Goal: Contribute content: Contribute content

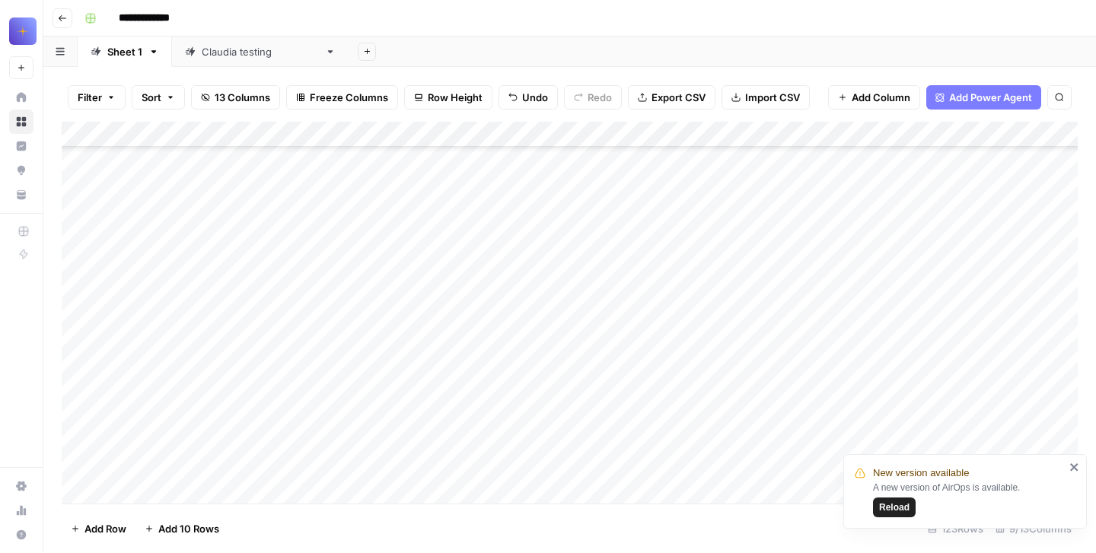
scroll to position [28133, 0]
click at [171, 524] on span "Add 10 Rows" at bounding box center [188, 528] width 61 height 15
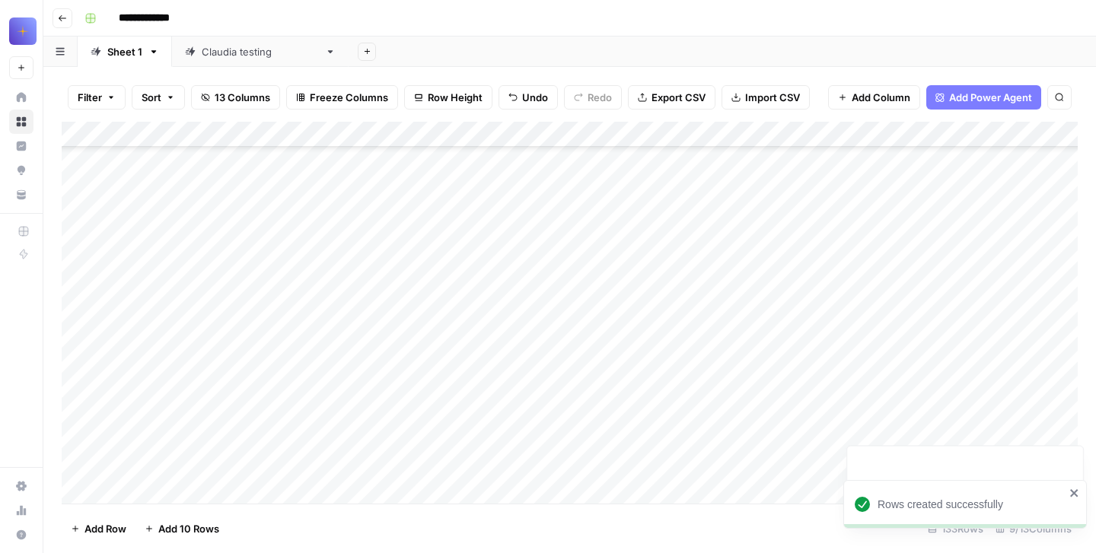
scroll to position [28436, 0]
click at [183, 264] on div "Add Column" at bounding box center [570, 313] width 1016 height 382
click at [189, 262] on div "Add Column" at bounding box center [570, 313] width 1016 height 382
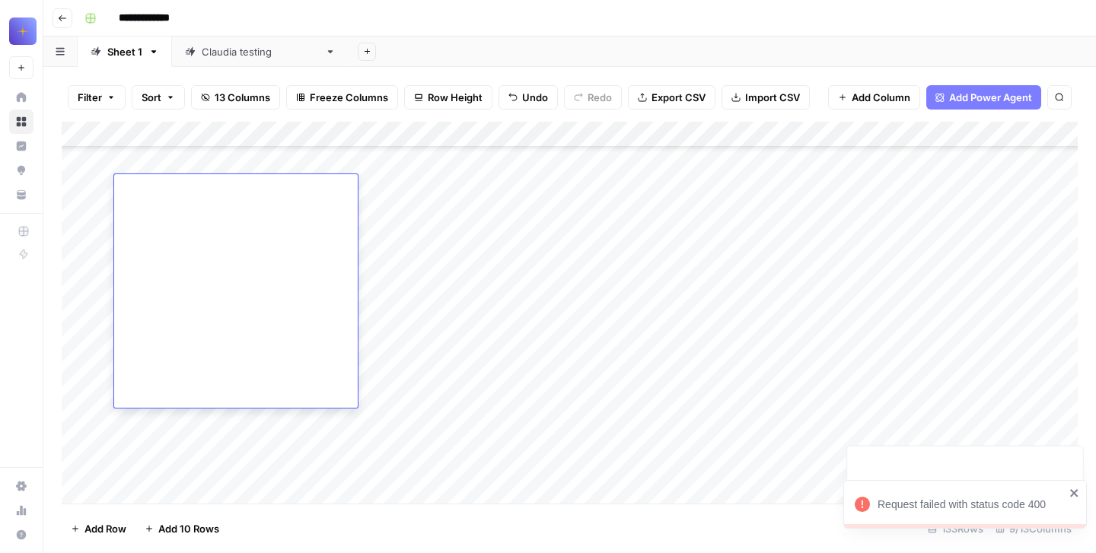
click at [189, 262] on div at bounding box center [236, 291] width 244 height 234
click at [165, 210] on div at bounding box center [236, 291] width 244 height 234
click at [128, 185] on textarea at bounding box center [236, 189] width 244 height 21
paste textarea "**********"
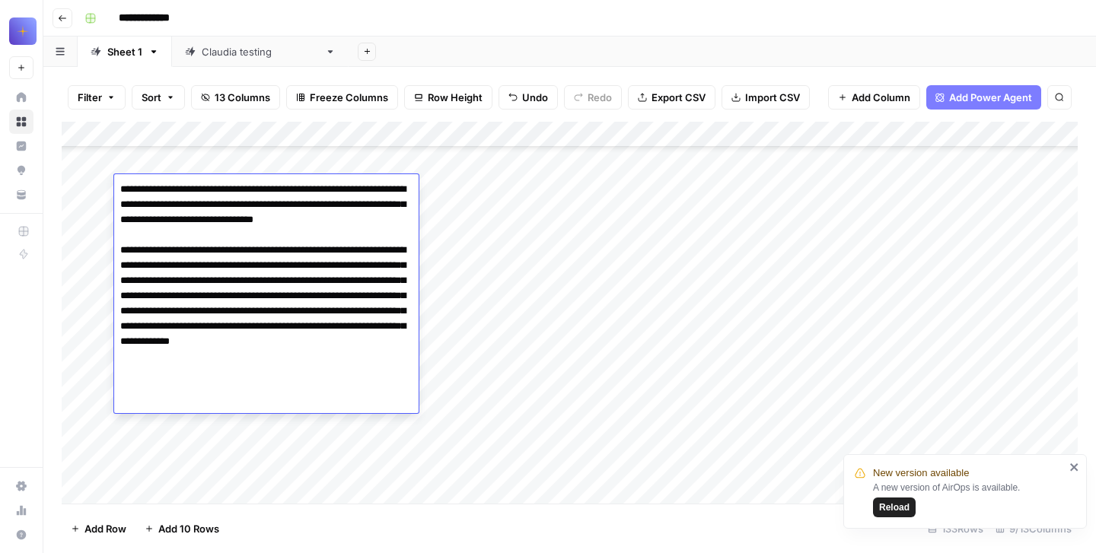
type textarea "**********"
click at [202, 457] on div "Add Column" at bounding box center [570, 313] width 1016 height 382
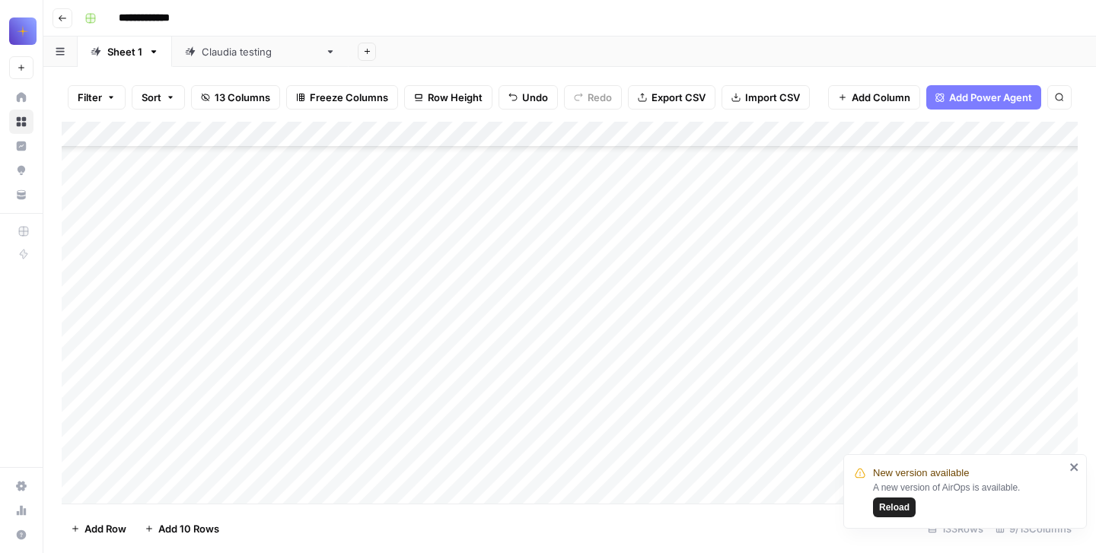
scroll to position [28637, 0]
click at [174, 287] on div "Add Column" at bounding box center [570, 313] width 1016 height 382
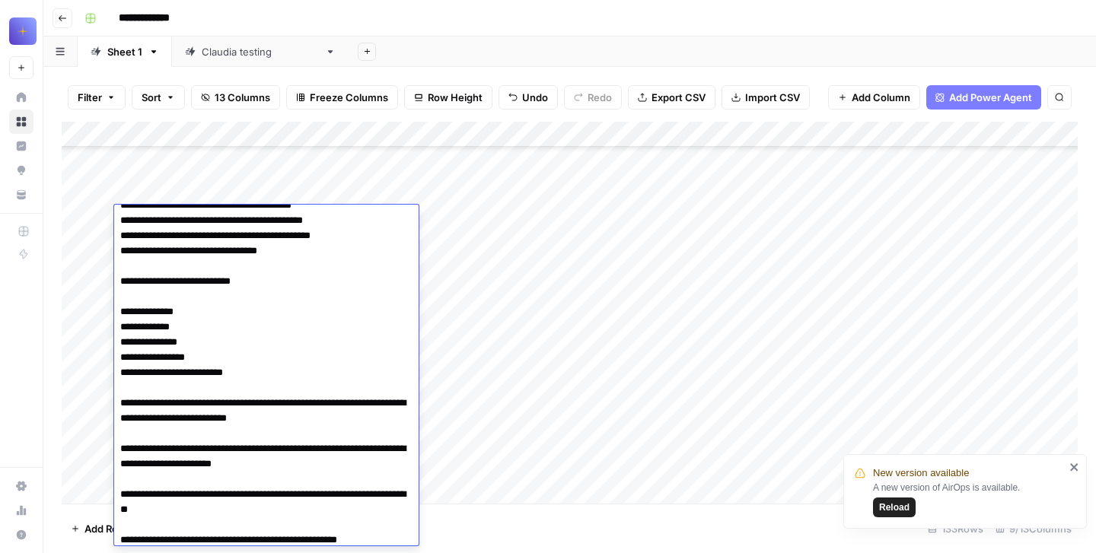
type textarea "**********"
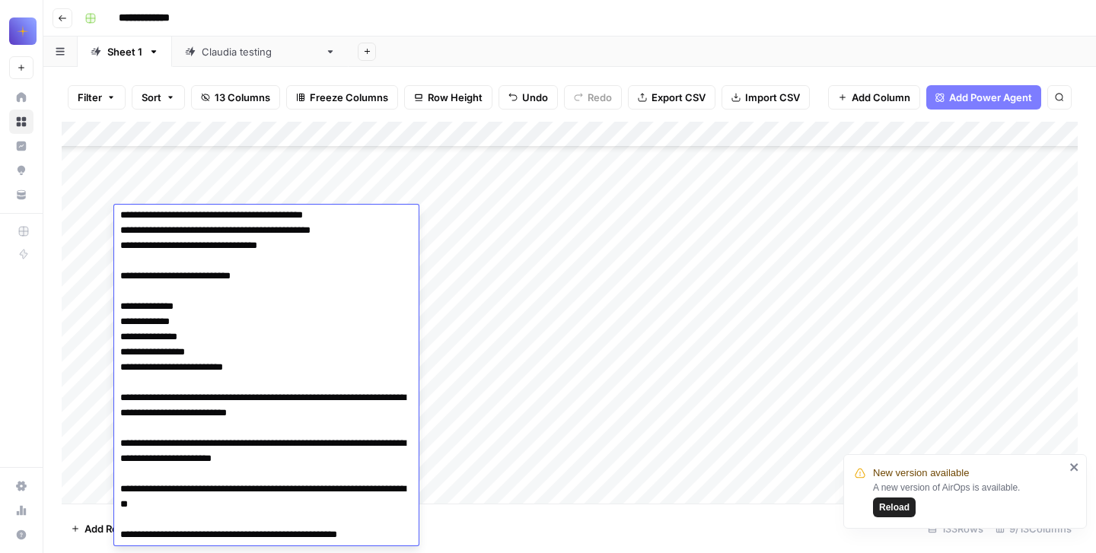
scroll to position [28904, 0]
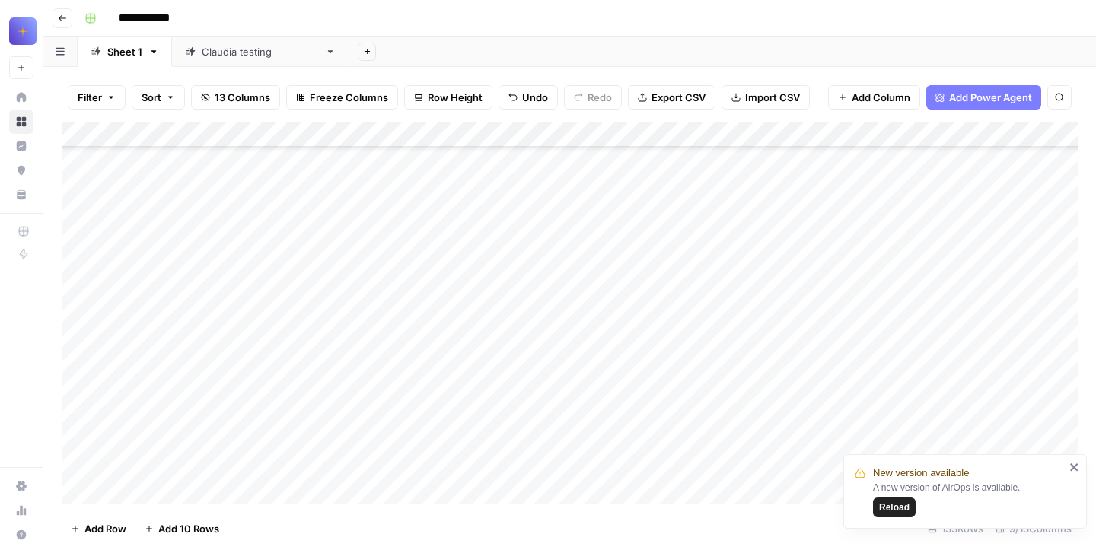
click at [496, 349] on div "Add Column" at bounding box center [570, 313] width 1016 height 382
click at [208, 298] on div "Add Column" at bounding box center [570, 313] width 1016 height 382
click at [151, 211] on div "Add Column" at bounding box center [570, 313] width 1016 height 382
type textarea "**********"
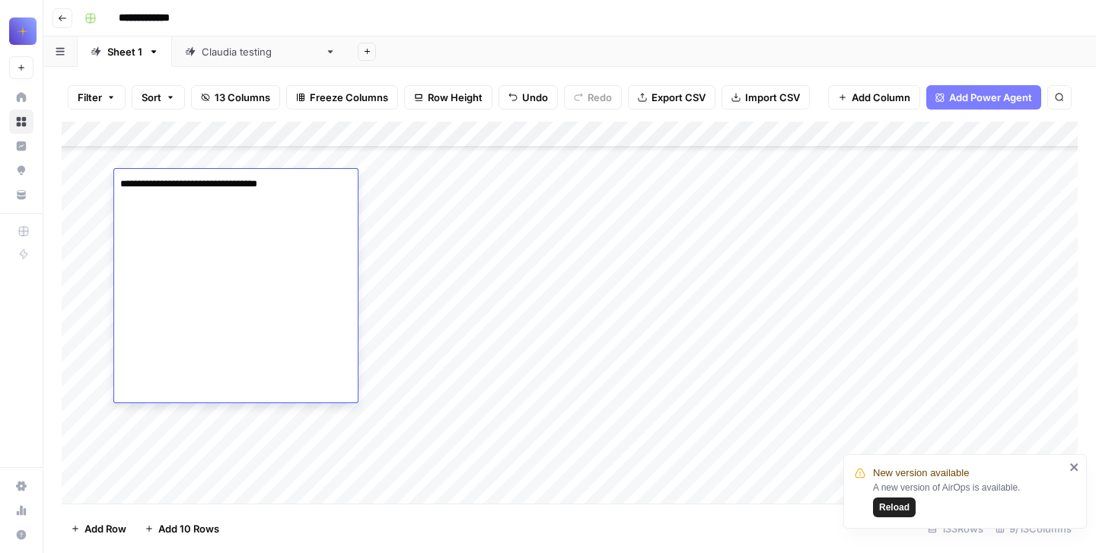
scroll to position [253, 0]
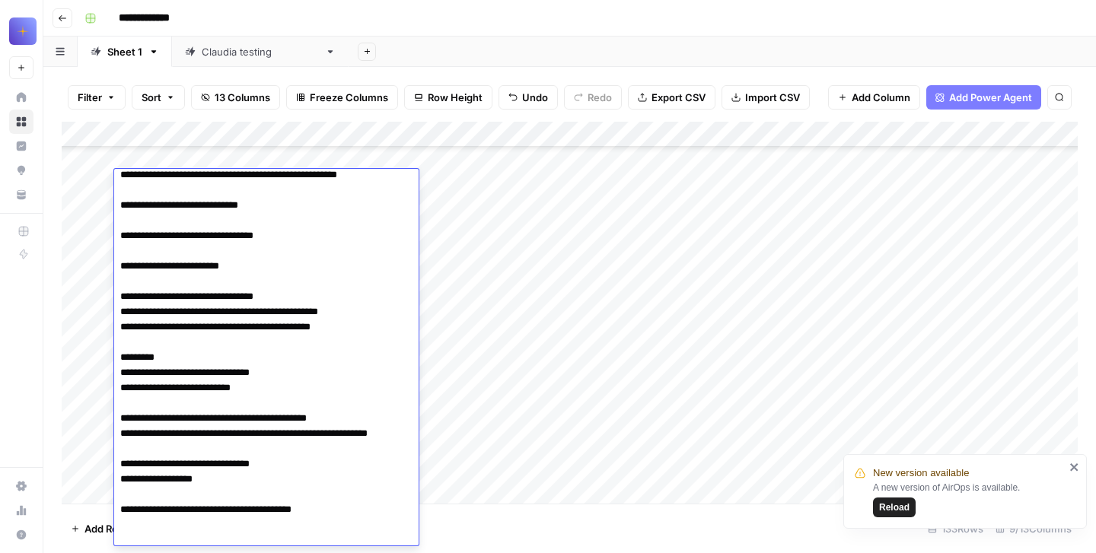
click at [496, 231] on div "Add Column" at bounding box center [570, 313] width 1016 height 382
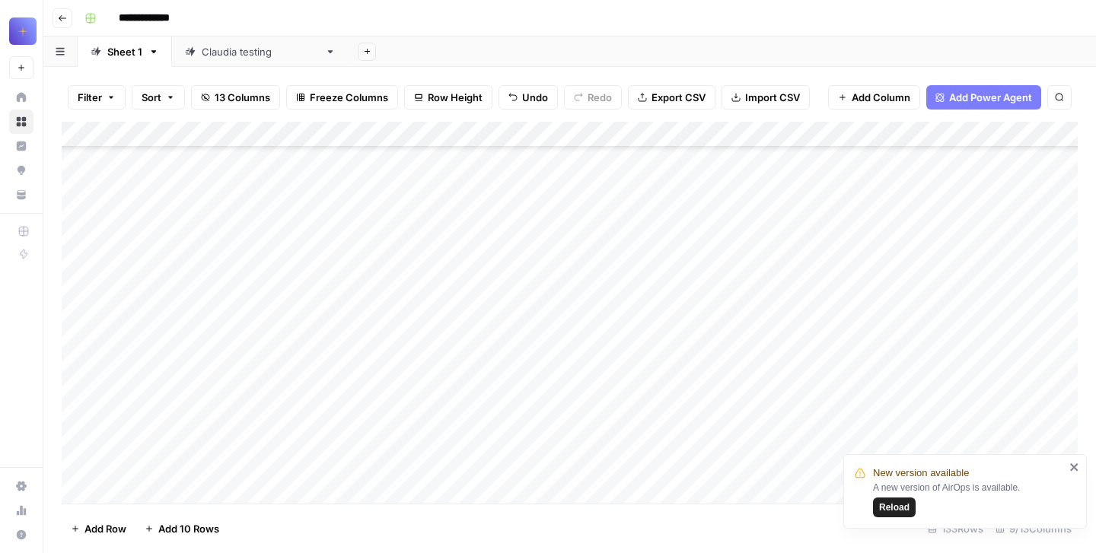
scroll to position [28999, 0]
click at [168, 348] on div "Add Column" at bounding box center [570, 313] width 1016 height 382
click at [135, 345] on div "Add Column" at bounding box center [570, 313] width 1016 height 382
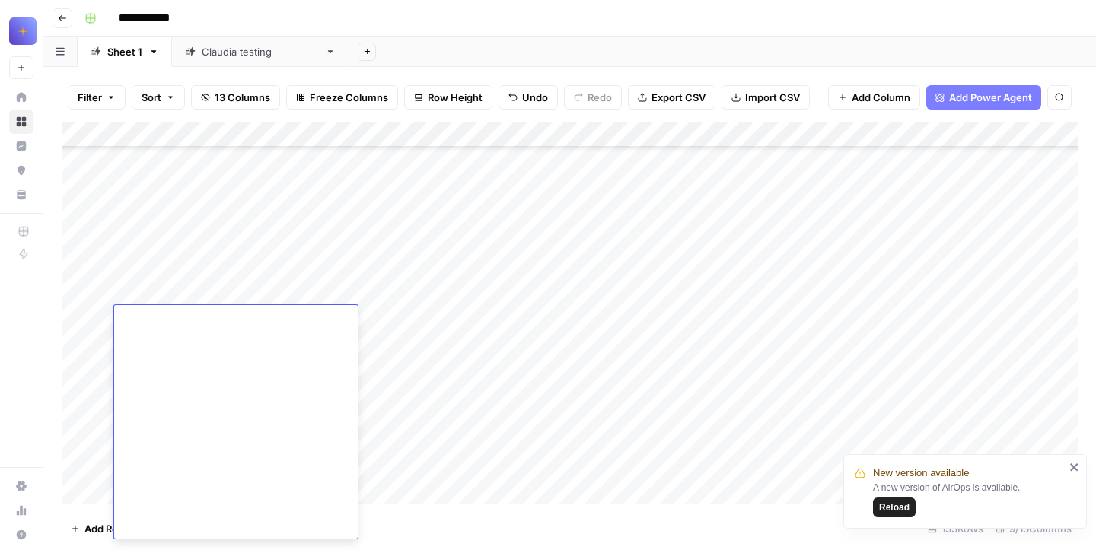
type textarea "**********"
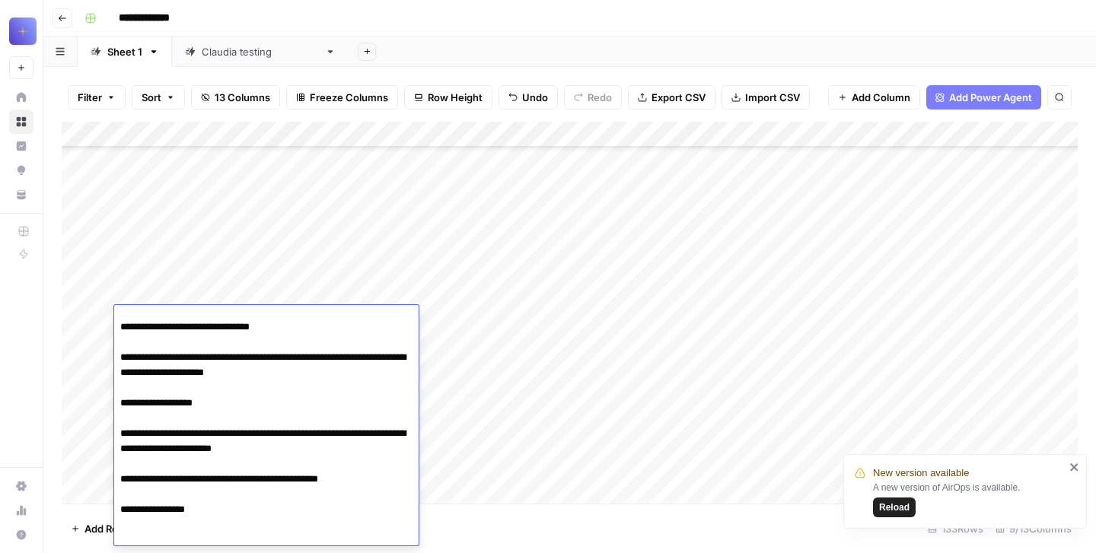
scroll to position [29308, 0]
click at [464, 209] on div "Add Column" at bounding box center [570, 313] width 1016 height 382
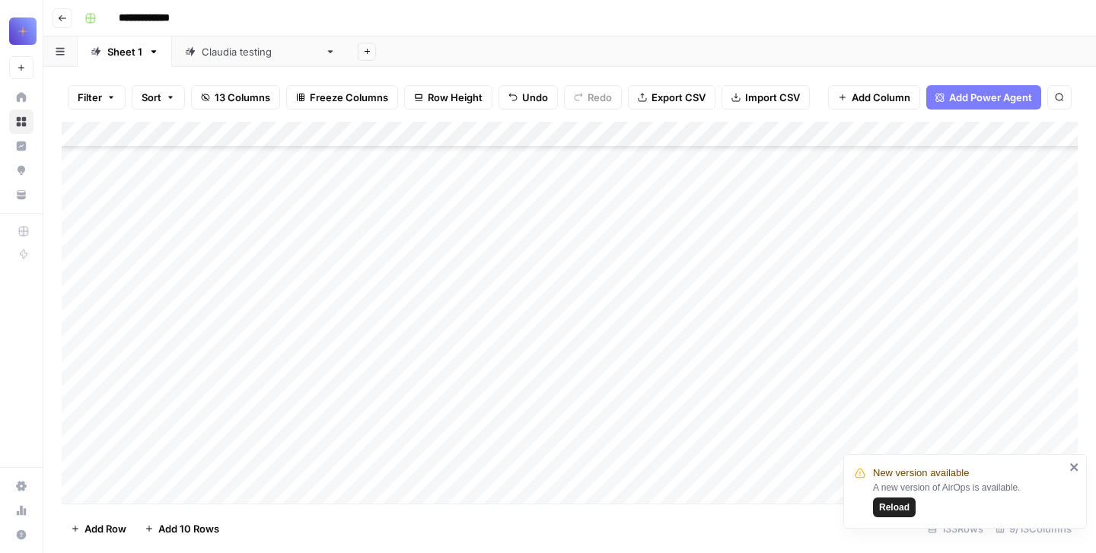
click at [170, 343] on div "Add Column" at bounding box center [570, 313] width 1016 height 382
click at [164, 316] on div "Add Column" at bounding box center [570, 313] width 1016 height 382
click at [135, 244] on textarea at bounding box center [236, 243] width 244 height 21
type textarea "**********"
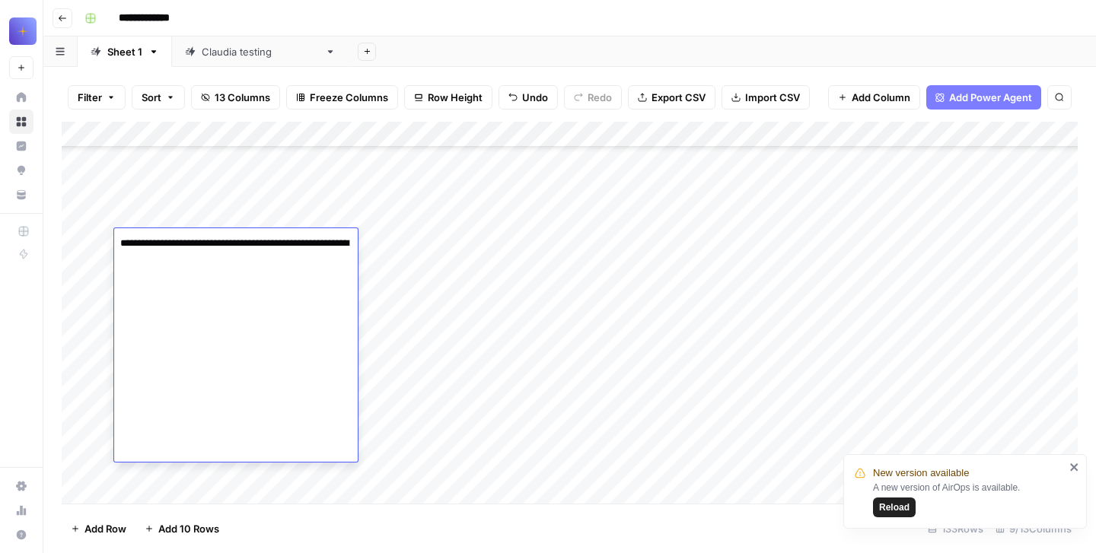
scroll to position [282, 0]
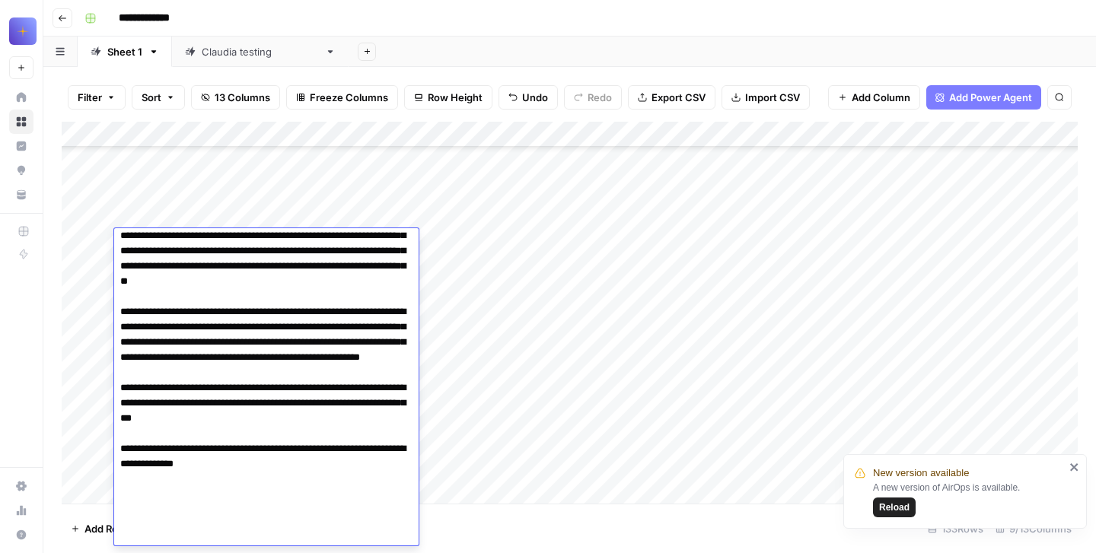
click at [452, 400] on div "Add Column" at bounding box center [570, 313] width 1016 height 382
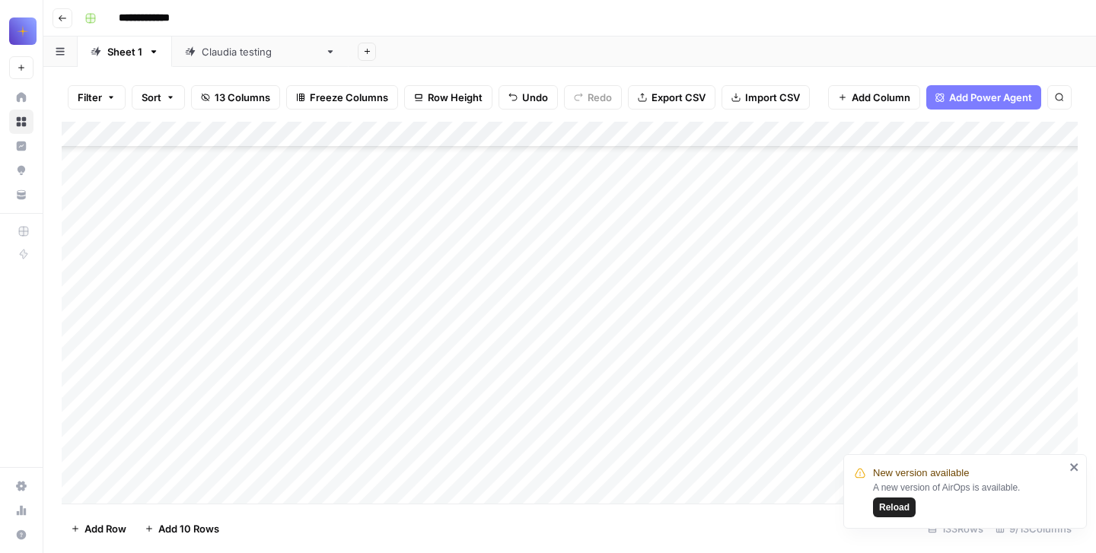
scroll to position [28351, 0]
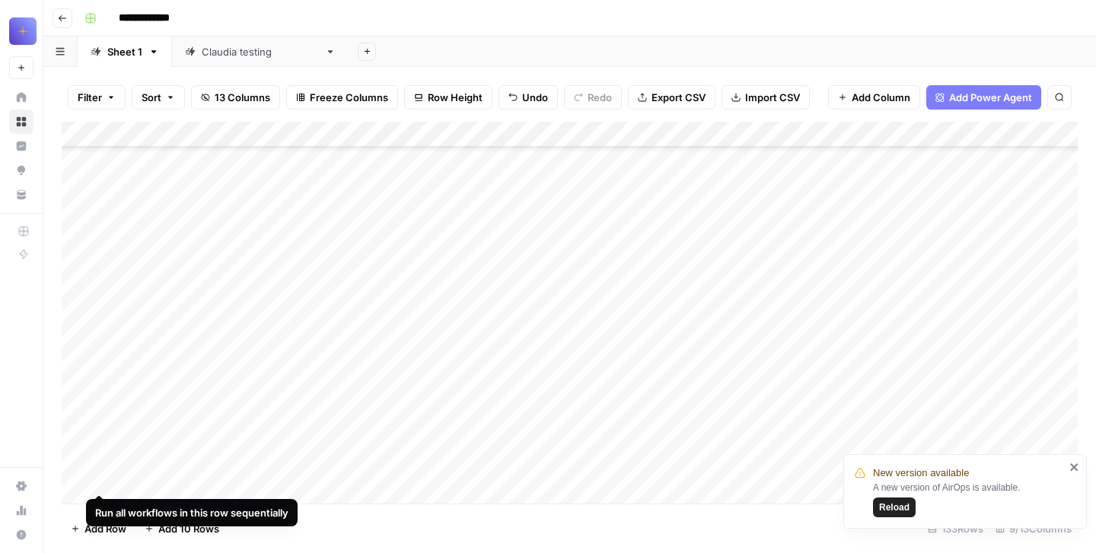
click at [96, 272] on div "Add Column" at bounding box center [570, 313] width 1016 height 382
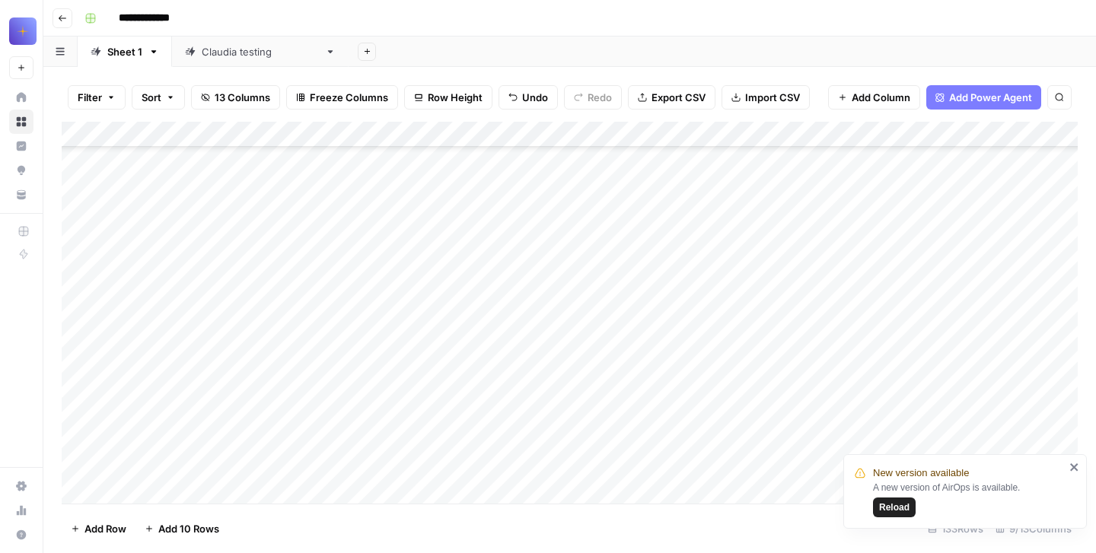
scroll to position [28554, 0]
click at [101, 304] on div "Add Column" at bounding box center [570, 313] width 1016 height 382
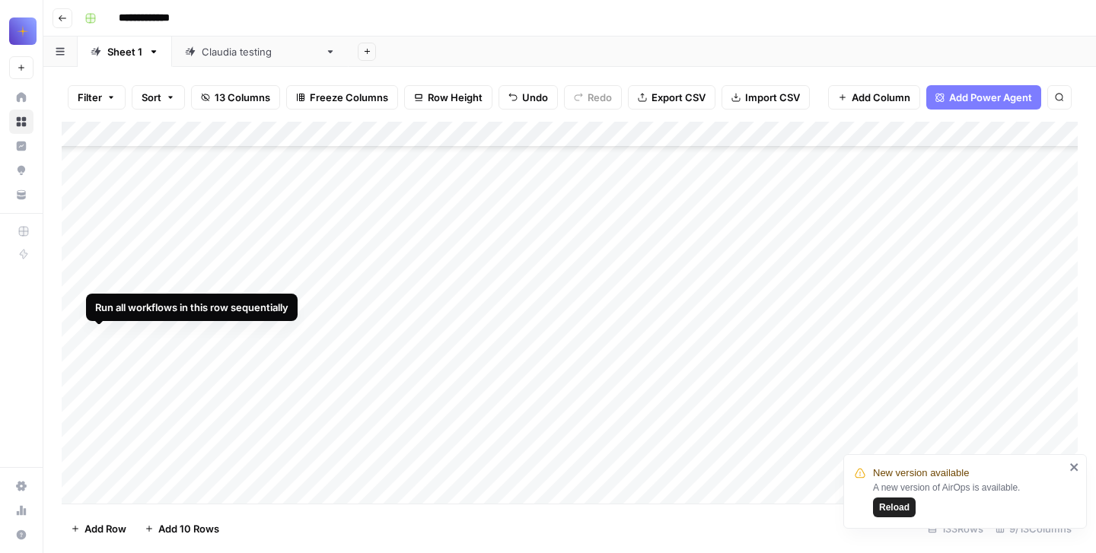
click at [98, 340] on div "Add Column" at bounding box center [570, 313] width 1016 height 382
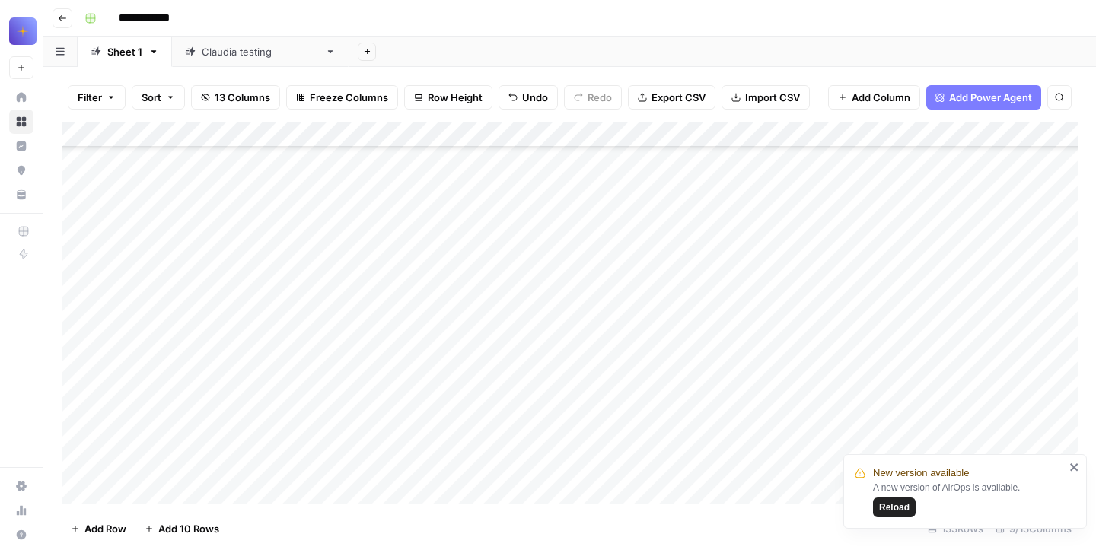
scroll to position [29003, 0]
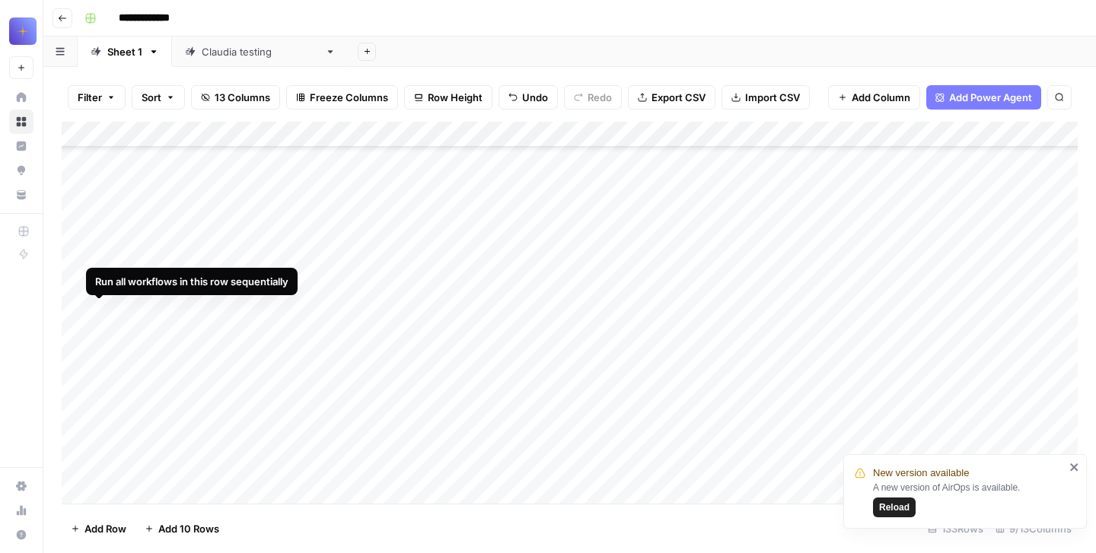
click at [99, 314] on div "Add Column" at bounding box center [570, 313] width 1016 height 382
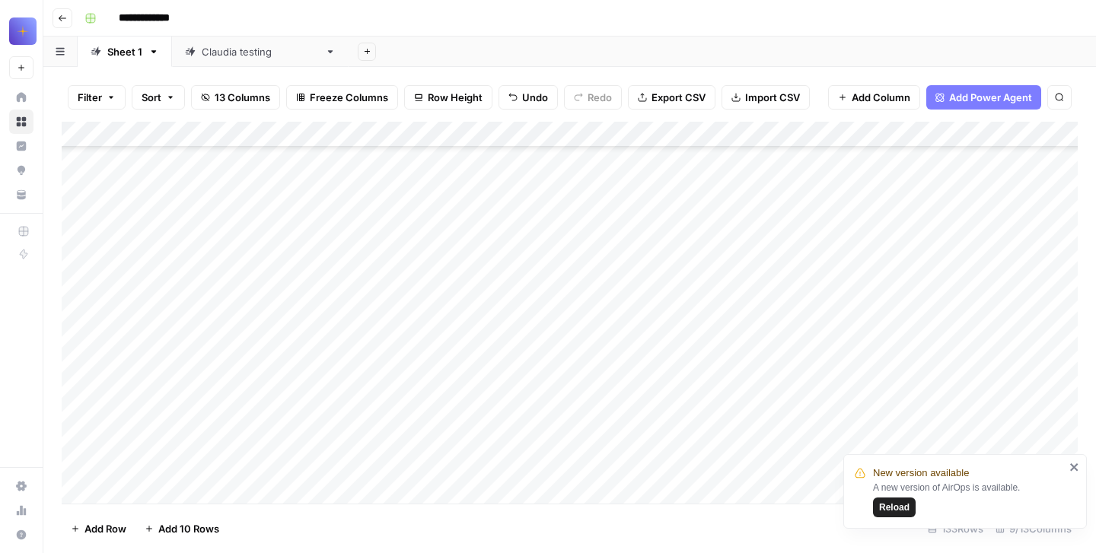
scroll to position [29216, 0]
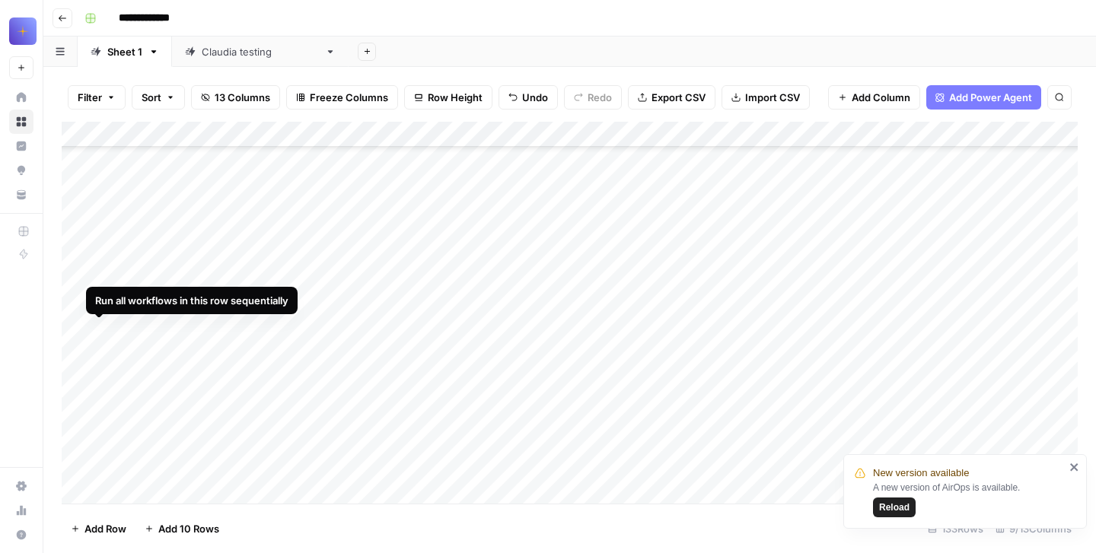
click at [100, 331] on div "Add Column" at bounding box center [570, 313] width 1016 height 382
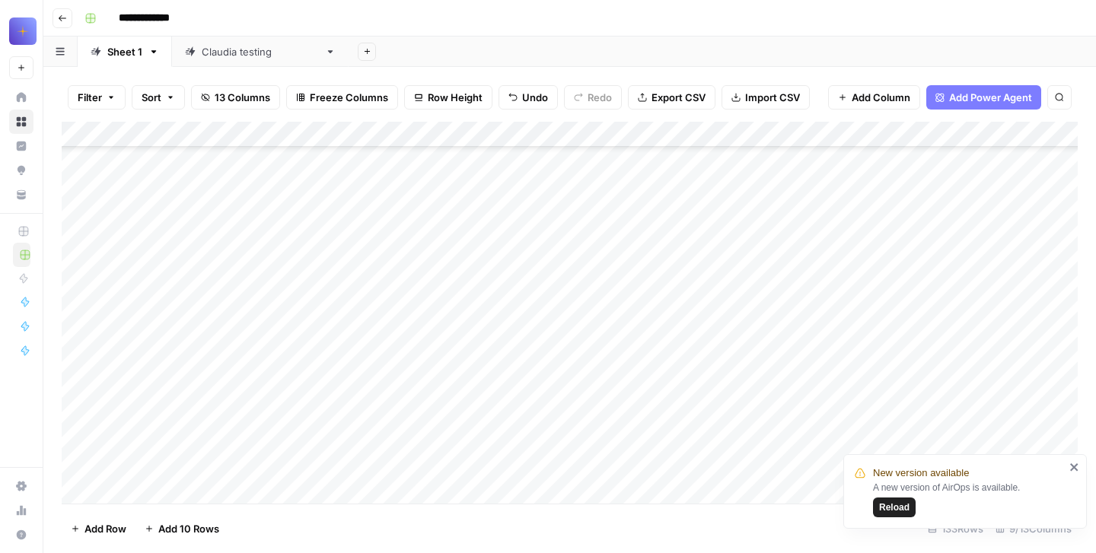
scroll to position [28407, 0]
click at [1079, 467] on icon "close" at bounding box center [1075, 467] width 11 height 12
click at [449, 315] on div "Add Column" at bounding box center [570, 313] width 1016 height 382
click at [437, 238] on div "Add Column" at bounding box center [570, 313] width 1016 height 382
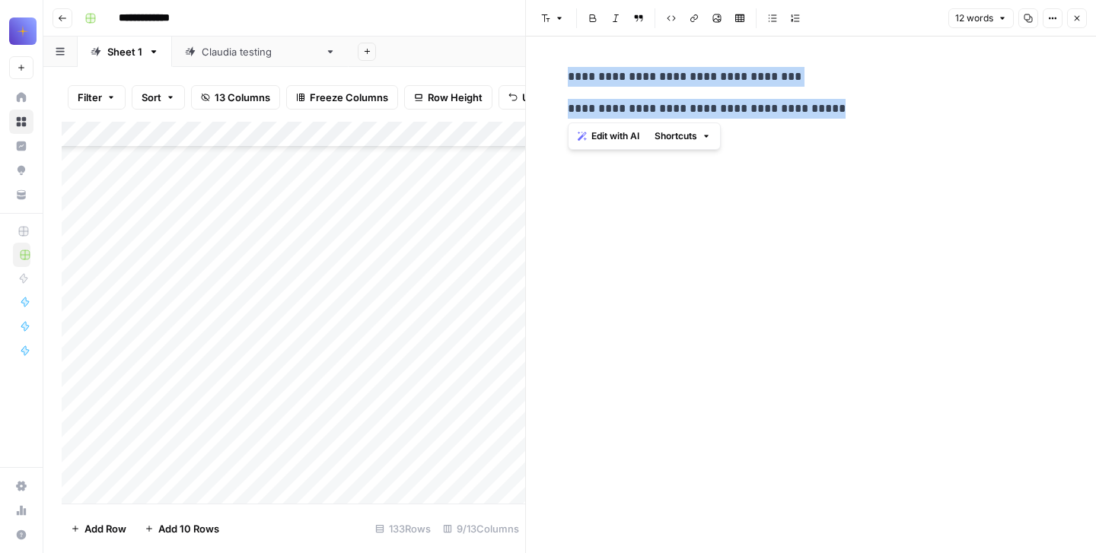
drag, startPoint x: 562, startPoint y: 78, endPoint x: 837, endPoint y: 126, distance: 279.6
click at [838, 126] on div "**********" at bounding box center [811, 295] width 505 height 517
copy div "**********"
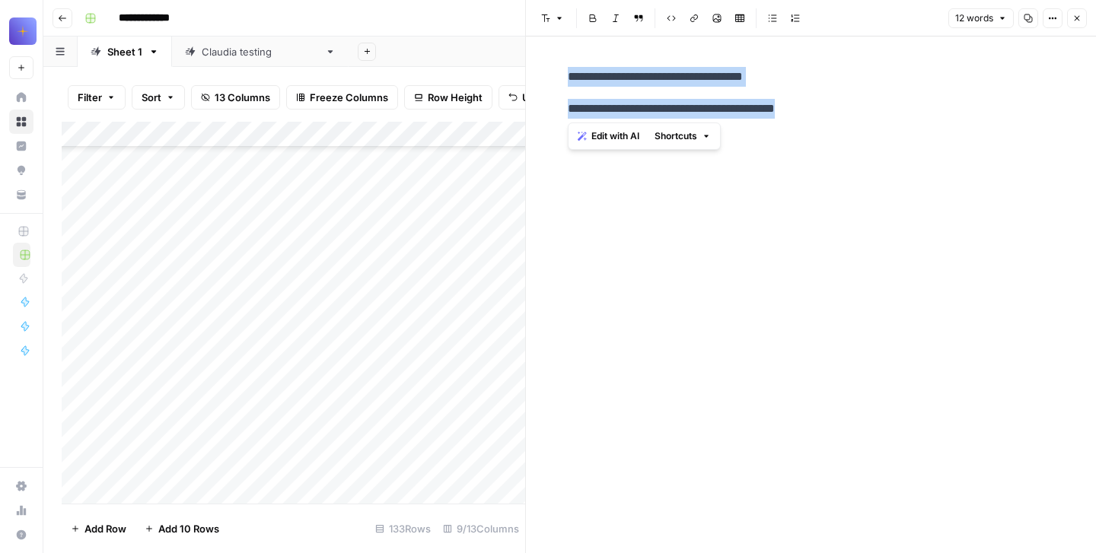
click at [1071, 19] on button "Close" at bounding box center [1077, 18] width 20 height 20
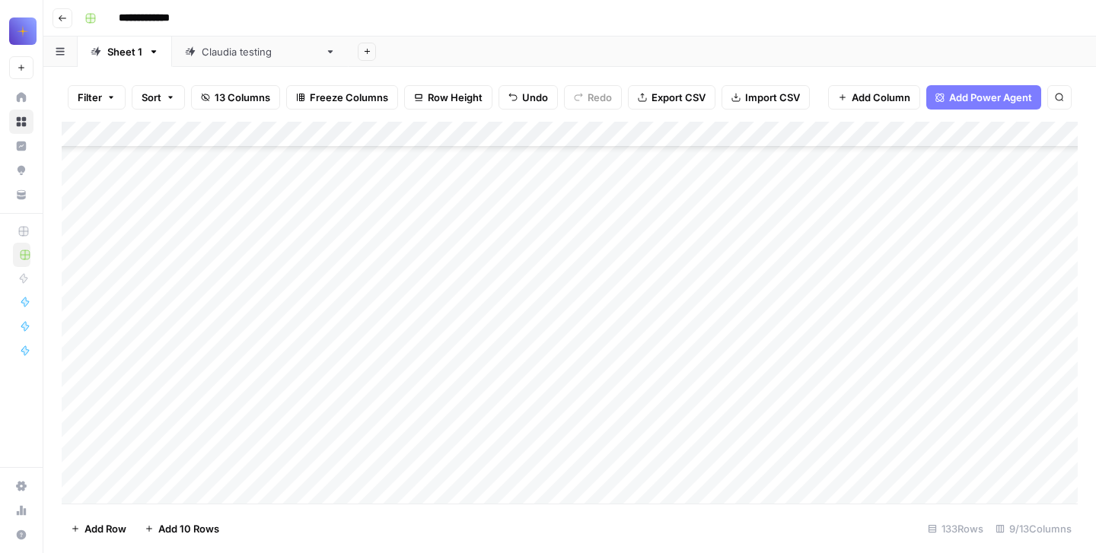
scroll to position [28616, 0]
click at [451, 359] on div "Add Column" at bounding box center [570, 313] width 1016 height 382
click at [448, 259] on div "Add Column" at bounding box center [570, 313] width 1016 height 382
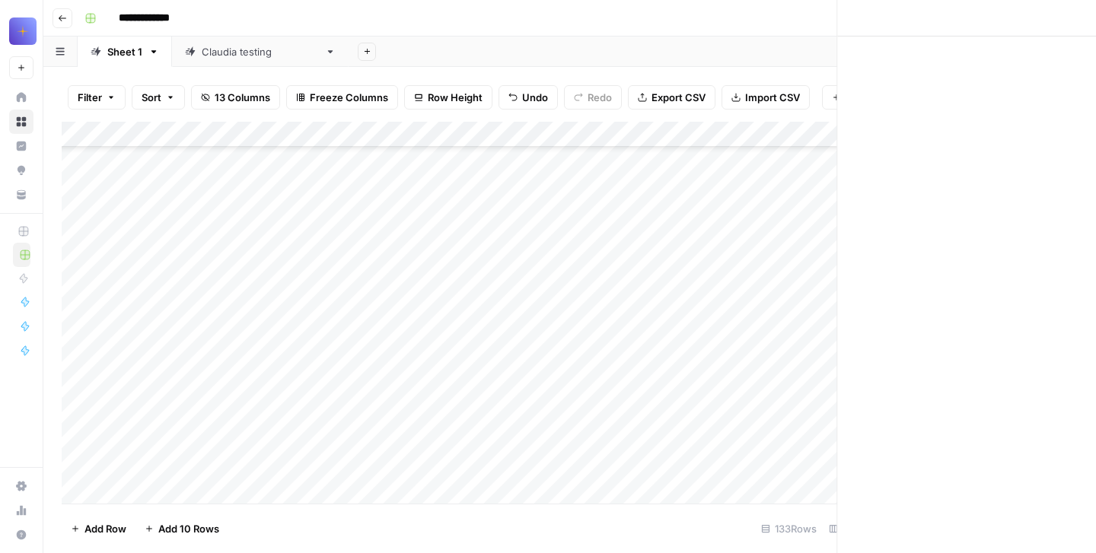
click at [448, 259] on div at bounding box center [457, 343] width 139 height 234
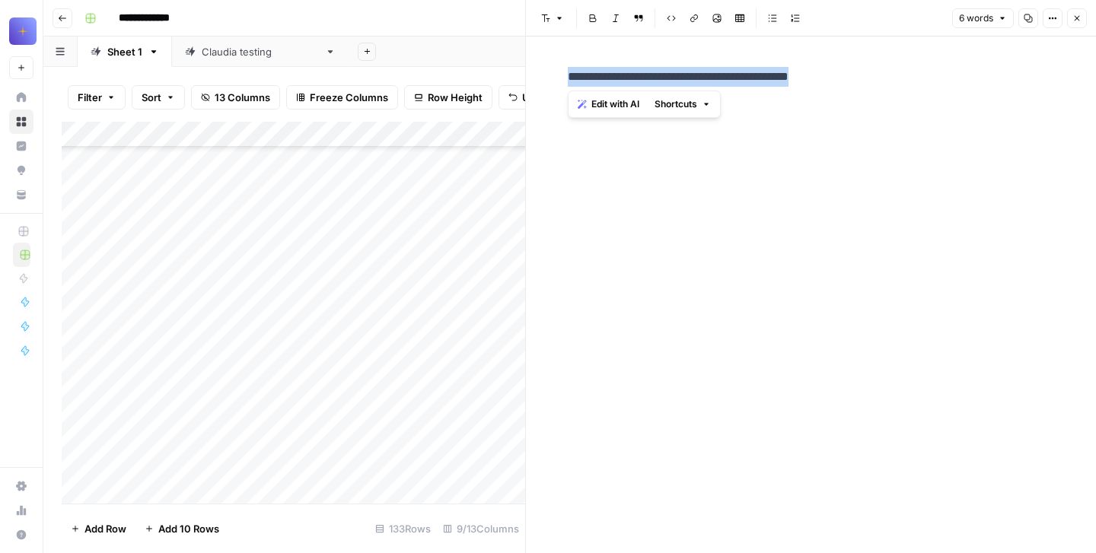
drag, startPoint x: 841, startPoint y: 88, endPoint x: 566, endPoint y: 69, distance: 276.2
click at [566, 69] on div "**********" at bounding box center [811, 77] width 505 height 32
copy p "**********"
click at [1083, 20] on button "Close" at bounding box center [1077, 18] width 20 height 20
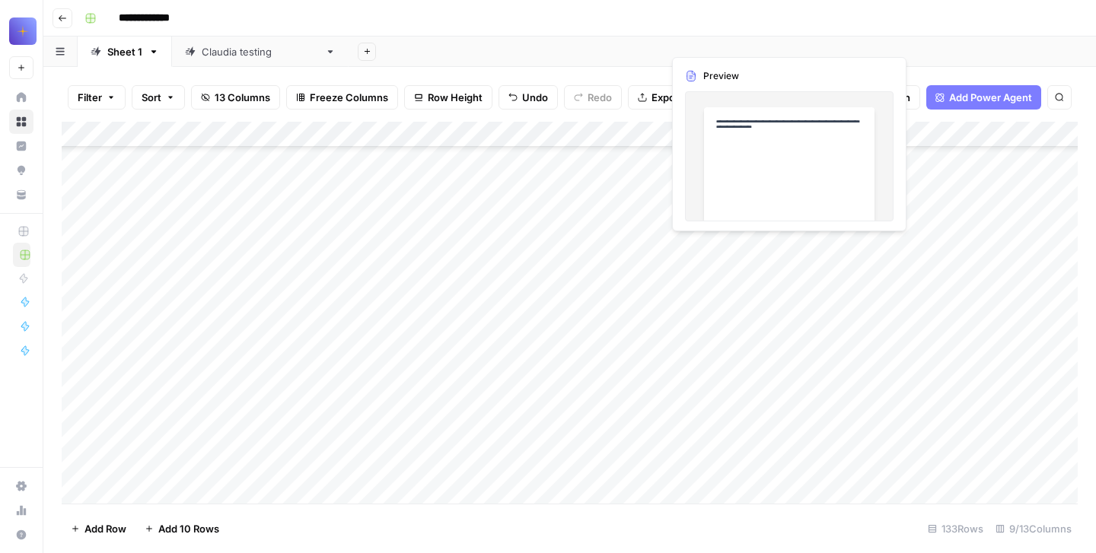
click at [752, 329] on div "Add Column" at bounding box center [570, 313] width 1016 height 382
click at [713, 297] on div "Add Column" at bounding box center [570, 313] width 1016 height 382
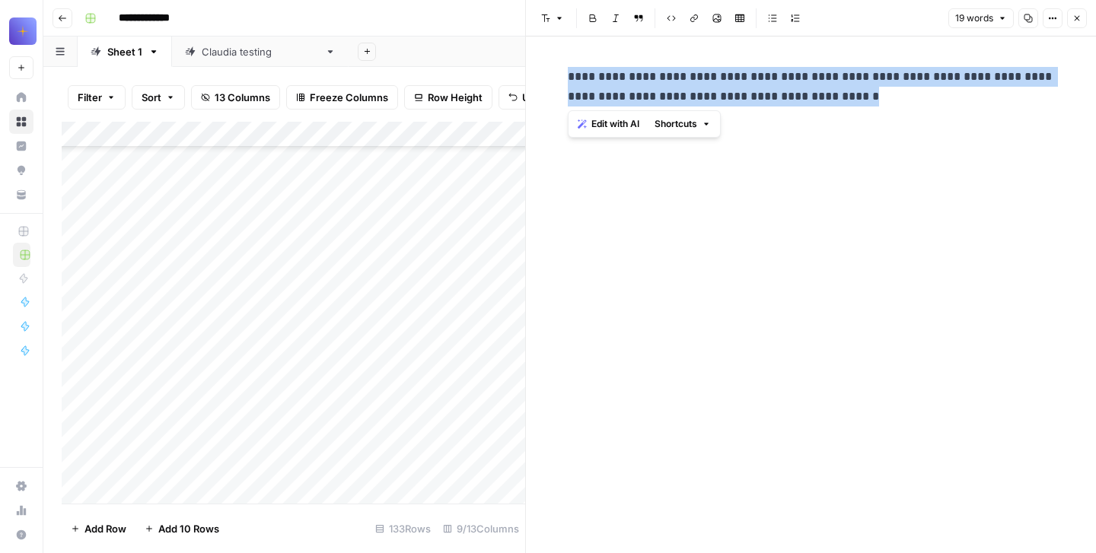
drag, startPoint x: 833, startPoint y: 96, endPoint x: 545, endPoint y: 72, distance: 288.7
click at [545, 72] on div "**********" at bounding box center [811, 295] width 570 height 517
copy p "**********"
click at [1070, 24] on button "Close" at bounding box center [1077, 18] width 20 height 20
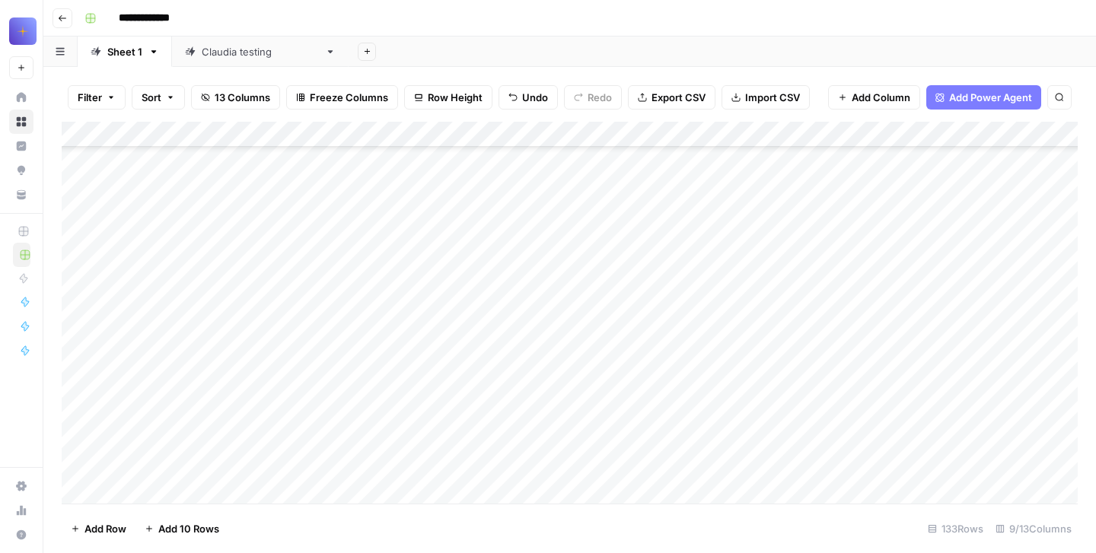
scroll to position [29117, 0]
click at [161, 365] on div "Add Column" at bounding box center [570, 313] width 1016 height 382
click at [710, 270] on div "Add Column" at bounding box center [570, 313] width 1016 height 382
click at [719, 239] on div "Add Column" at bounding box center [570, 313] width 1016 height 382
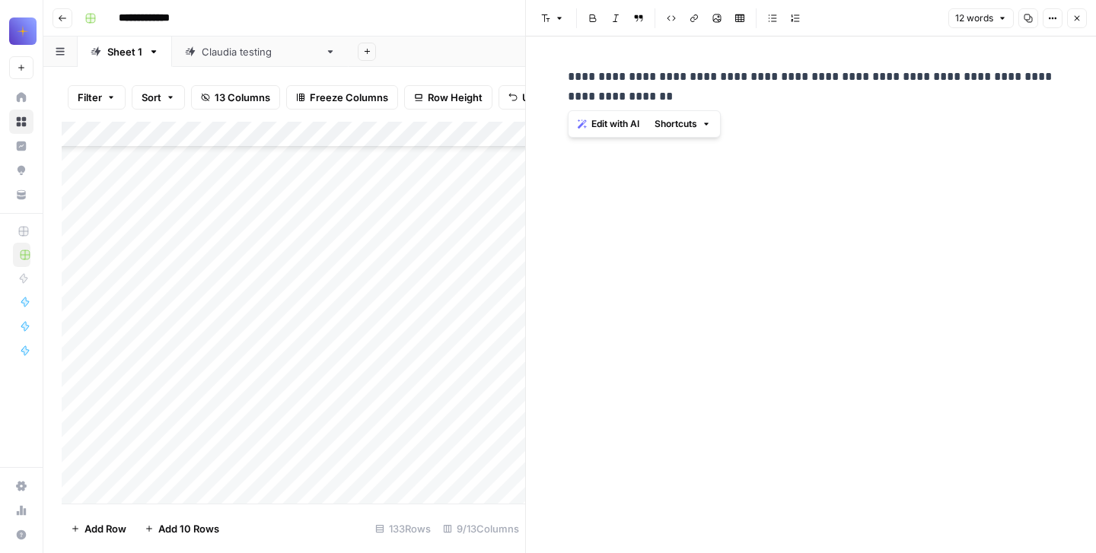
drag, startPoint x: 660, startPoint y: 102, endPoint x: 556, endPoint y: 77, distance: 107.3
click at [556, 77] on div "**********" at bounding box center [811, 295] width 570 height 517
copy p "**********"
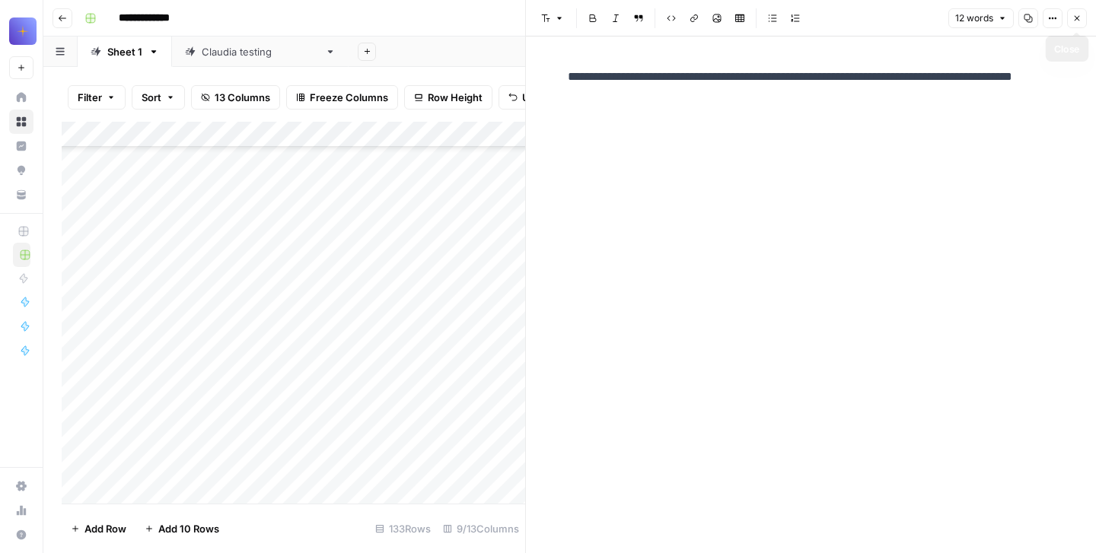
click at [1080, 16] on icon "button" at bounding box center [1077, 18] width 9 height 9
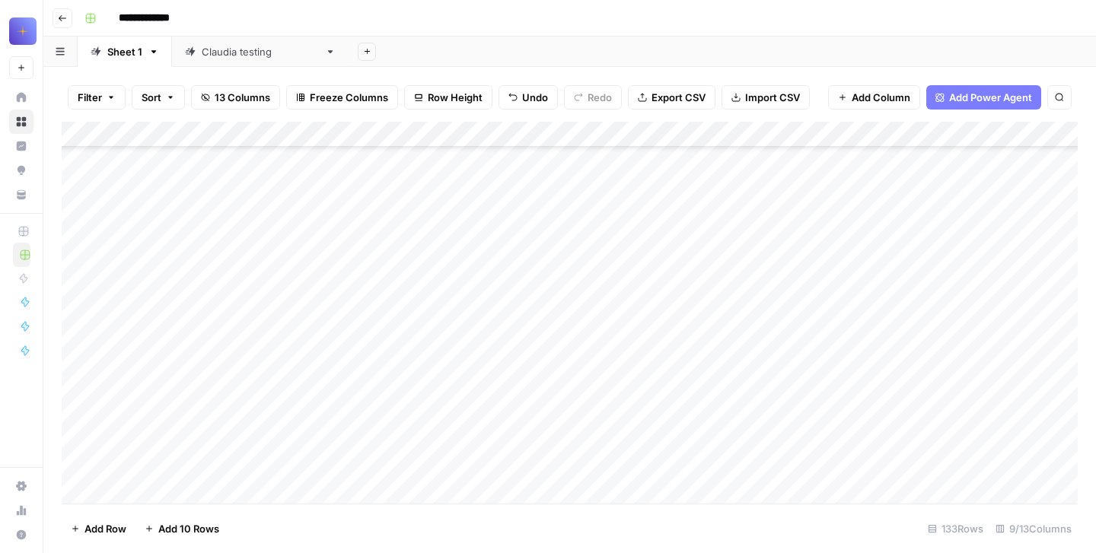
scroll to position [29327, 0]
click at [716, 364] on div "Add Column" at bounding box center [570, 313] width 1016 height 382
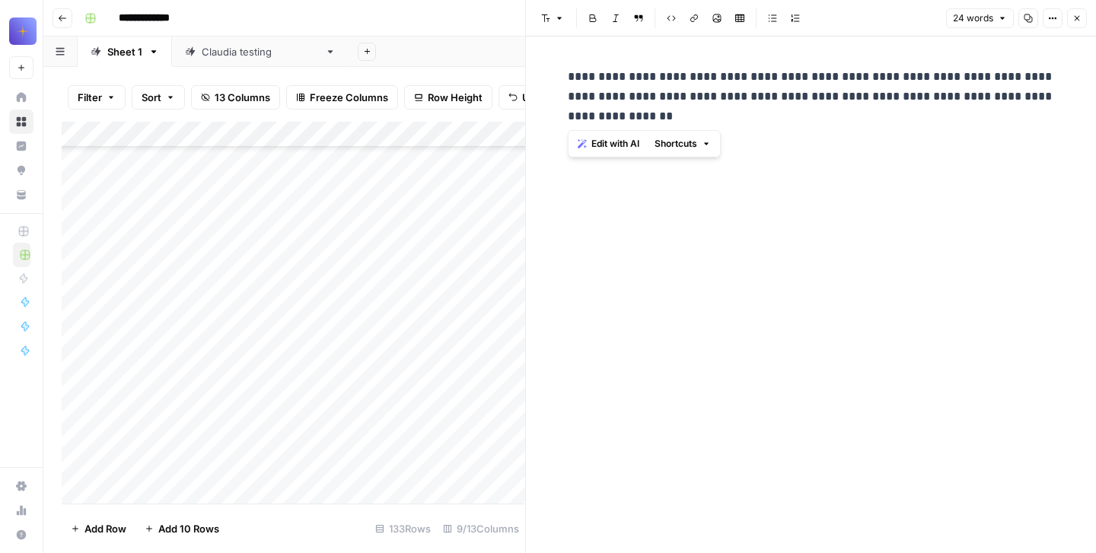
drag, startPoint x: 687, startPoint y: 131, endPoint x: 562, endPoint y: 62, distance: 143.4
click at [562, 62] on div "**********" at bounding box center [811, 97] width 505 height 72
copy p "**********"
click at [1077, 21] on icon "button" at bounding box center [1077, 18] width 9 height 9
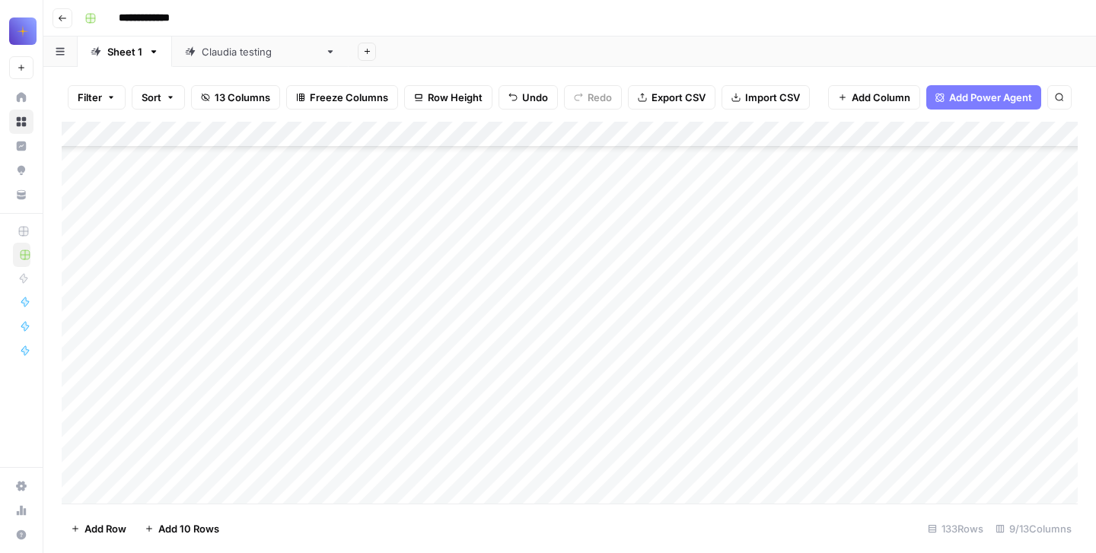
scroll to position [28373, 0]
click at [112, 302] on div "Add Column" at bounding box center [570, 313] width 1016 height 382
click at [160, 304] on div "Add Column" at bounding box center [570, 313] width 1016 height 382
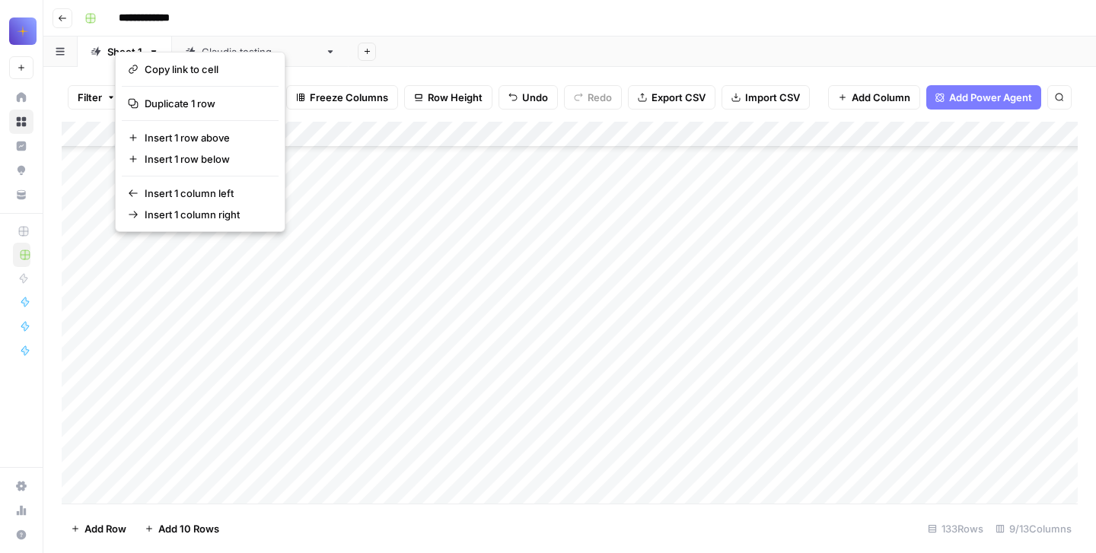
click at [222, 290] on button "button" at bounding box center [184, 354] width 138 height 232
click at [317, 287] on div "Add Column" at bounding box center [570, 313] width 1016 height 382
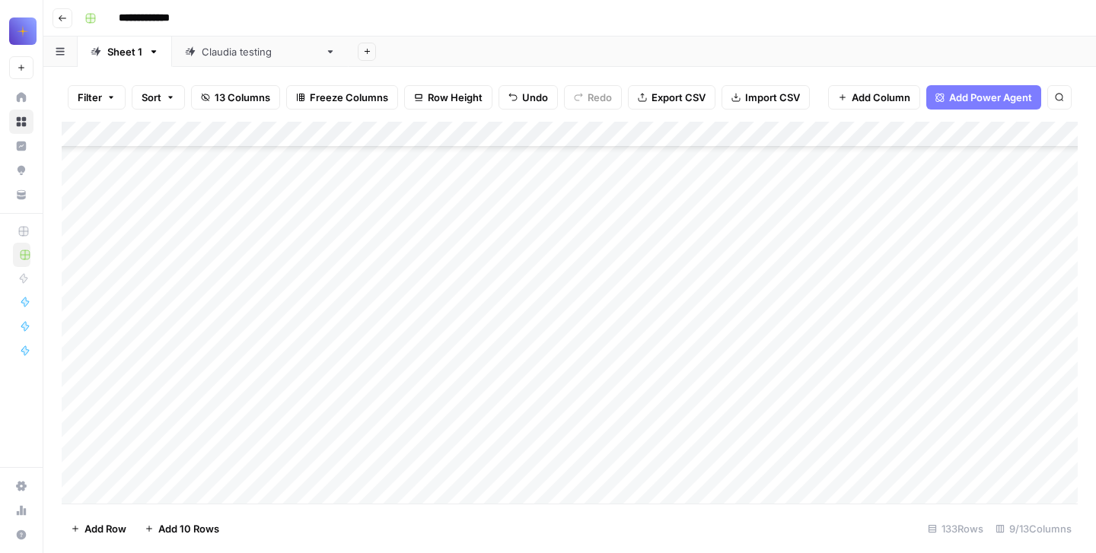
click at [205, 298] on div "Add Column" at bounding box center [570, 313] width 1016 height 382
click at [80, 356] on div "Add Column" at bounding box center [570, 313] width 1016 height 382
click at [78, 348] on div "Add Column" at bounding box center [570, 313] width 1016 height 382
click at [101, 293] on div "Add Column" at bounding box center [570, 313] width 1016 height 382
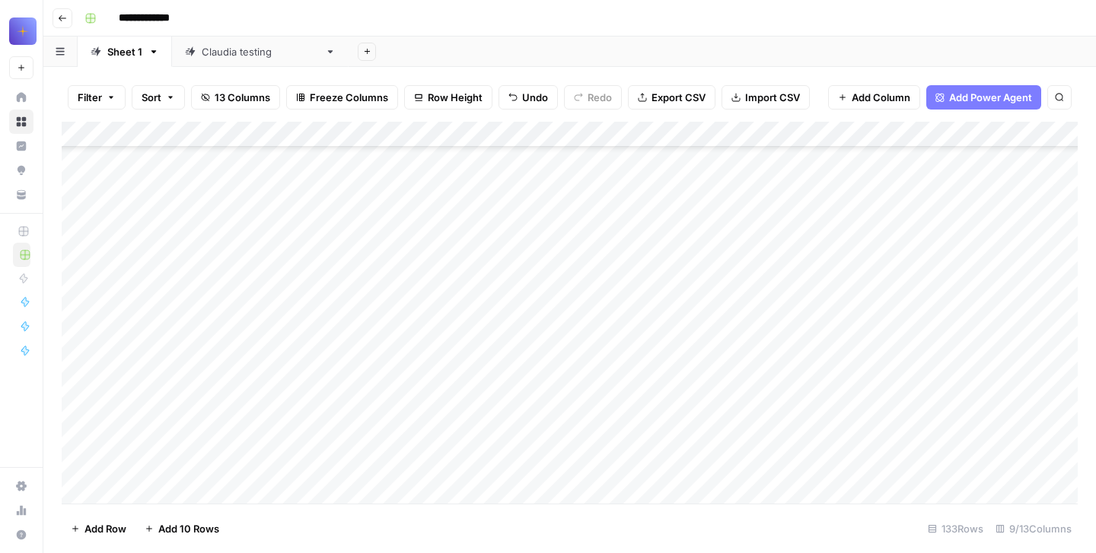
click at [84, 279] on div "Add Column" at bounding box center [570, 313] width 1016 height 382
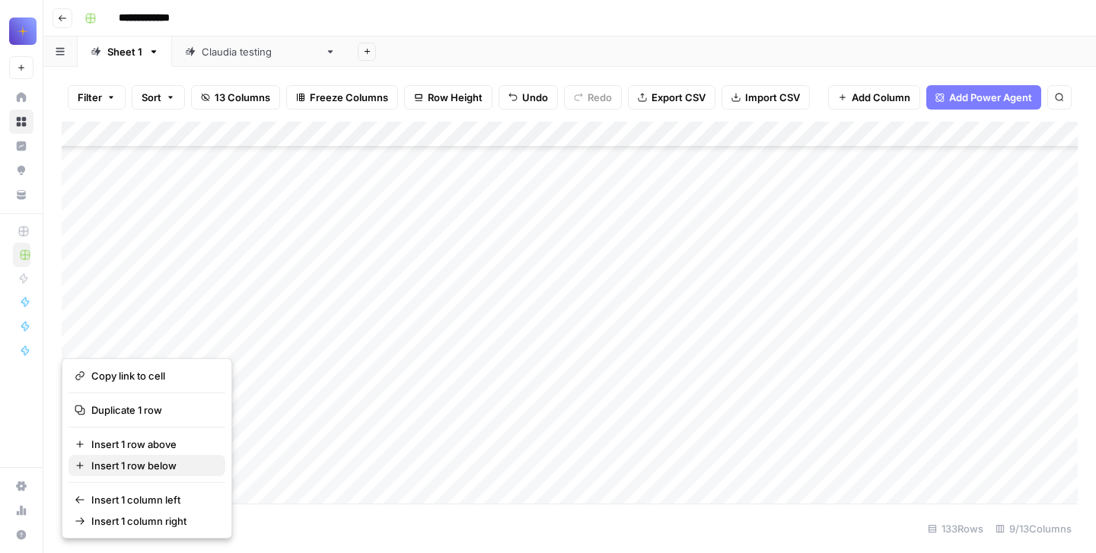
click at [121, 466] on span "Insert 1 row below" at bounding box center [152, 465] width 122 height 15
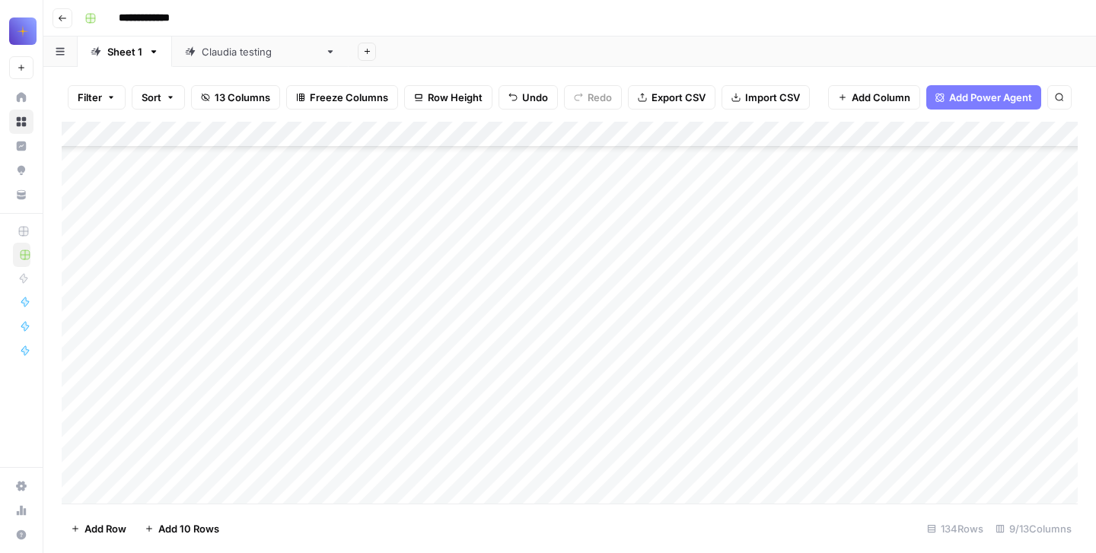
scroll to position [29781, 0]
click at [207, 270] on div "Add Column" at bounding box center [570, 313] width 1016 height 382
click at [148, 248] on div "Add Column" at bounding box center [570, 313] width 1016 height 382
type textarea "**********"
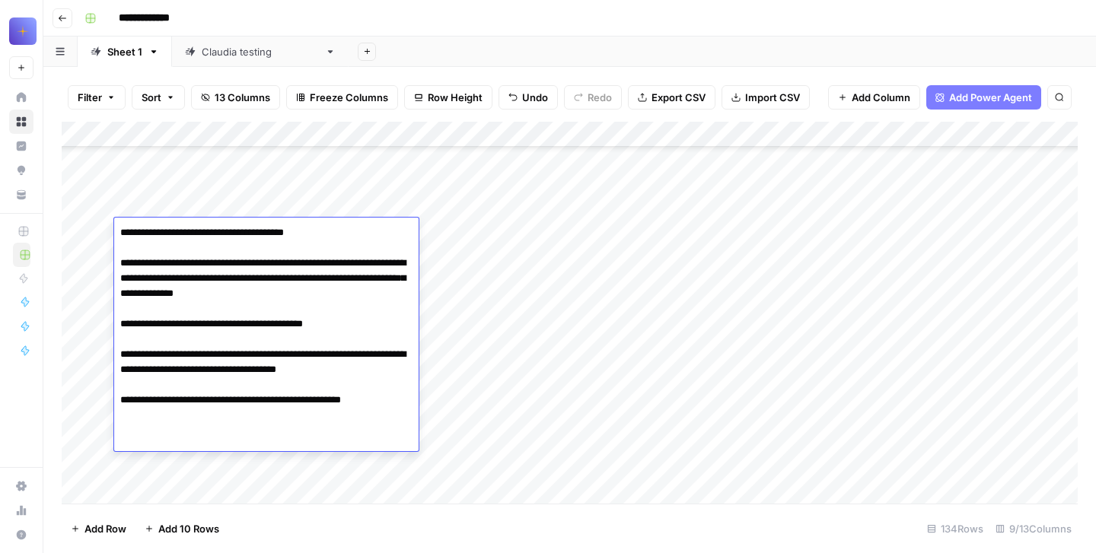
click at [155, 464] on div "Add Column" at bounding box center [570, 313] width 1016 height 382
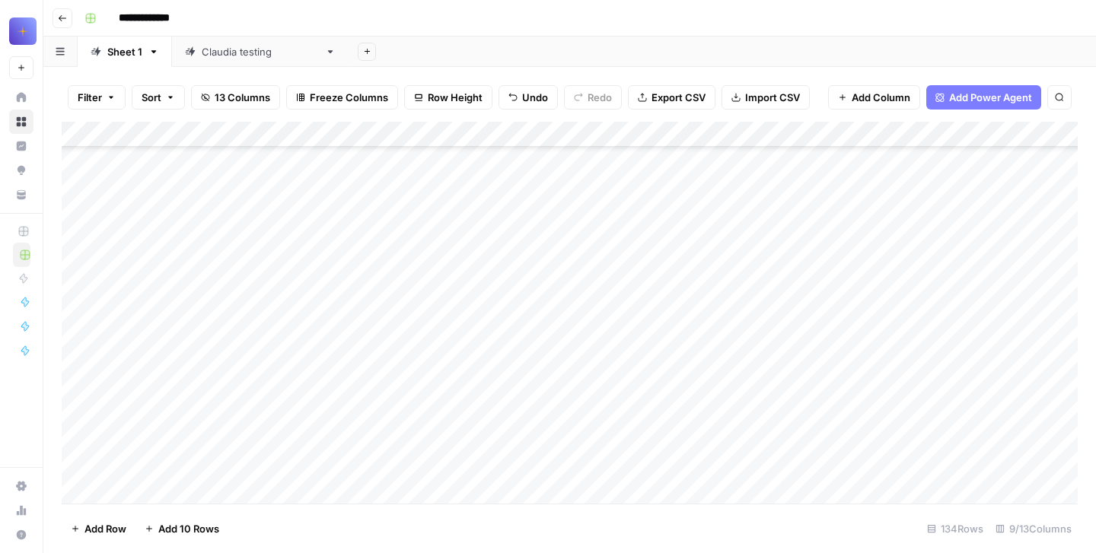
scroll to position [29931, 0]
click at [160, 320] on div "Add Column" at bounding box center [570, 313] width 1016 height 382
type textarea "**********"
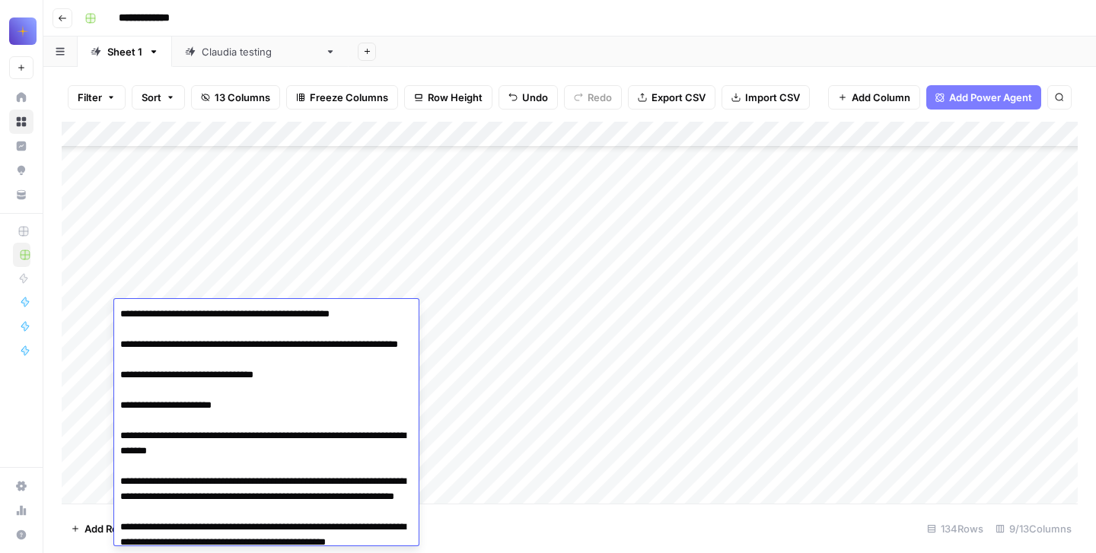
scroll to position [231, 0]
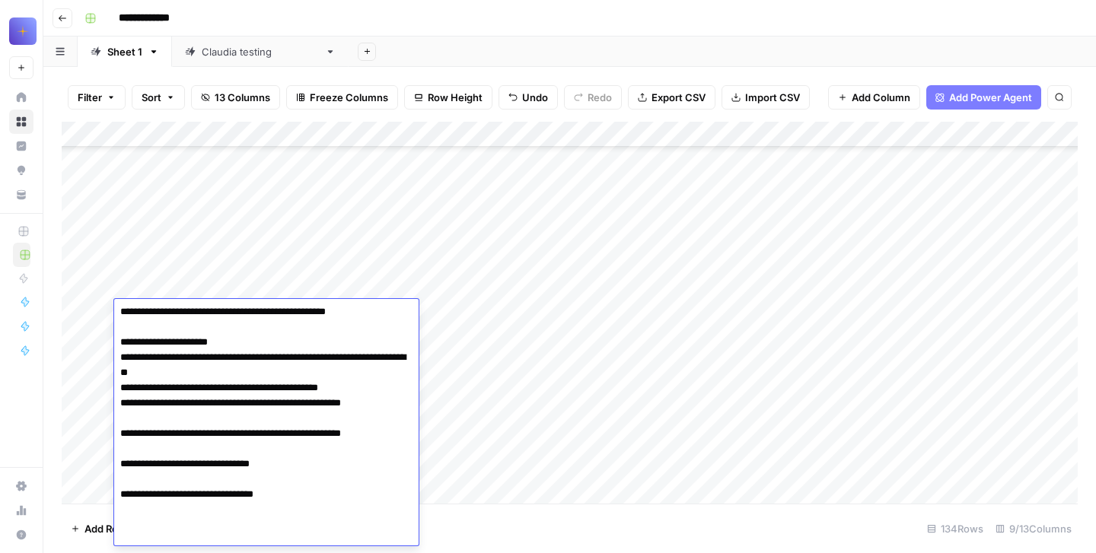
click at [375, 259] on div "Add Column" at bounding box center [570, 313] width 1016 height 382
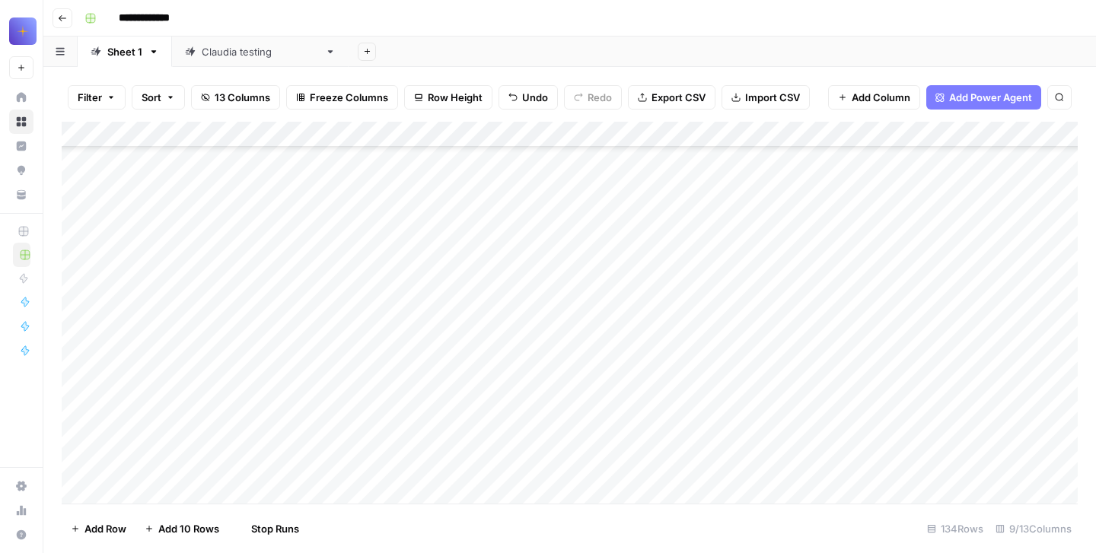
scroll to position [30139, 0]
click at [152, 416] on div "Add Column" at bounding box center [570, 313] width 1016 height 382
click at [190, 359] on div "Add Column" at bounding box center [570, 313] width 1016 height 382
type textarea "**********"
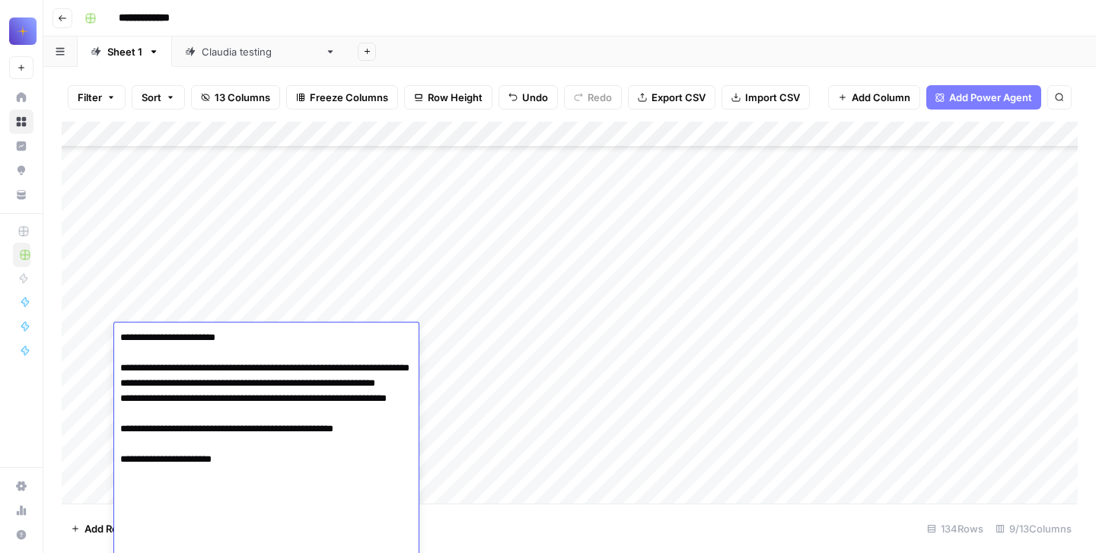
scroll to position [30386, 0]
click at [416, 238] on div "Add Column" at bounding box center [570, 313] width 1016 height 382
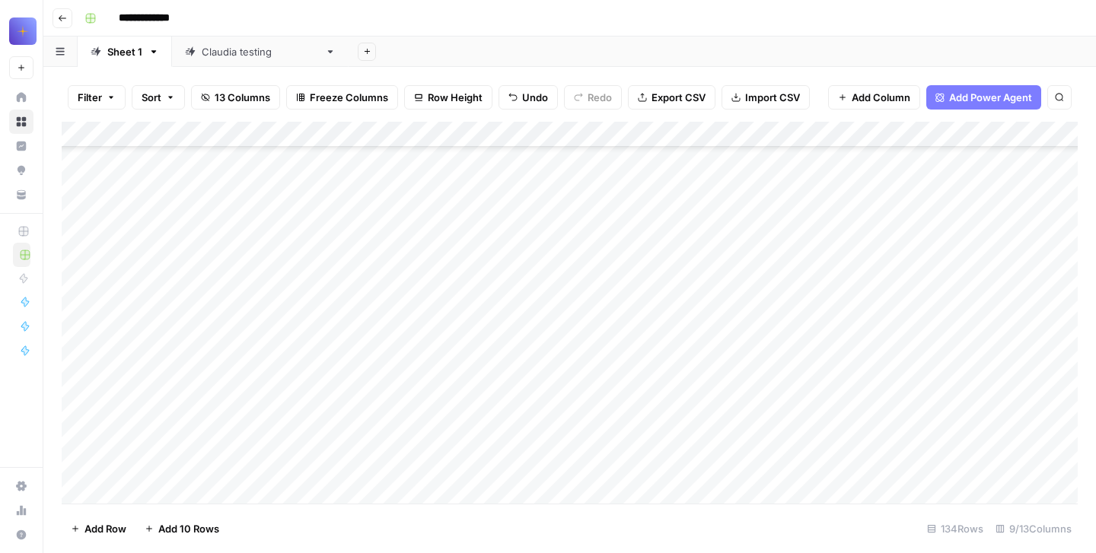
click at [198, 344] on div "Add Column" at bounding box center [570, 313] width 1016 height 382
click at [174, 346] on div "Add Column" at bounding box center [570, 313] width 1016 height 382
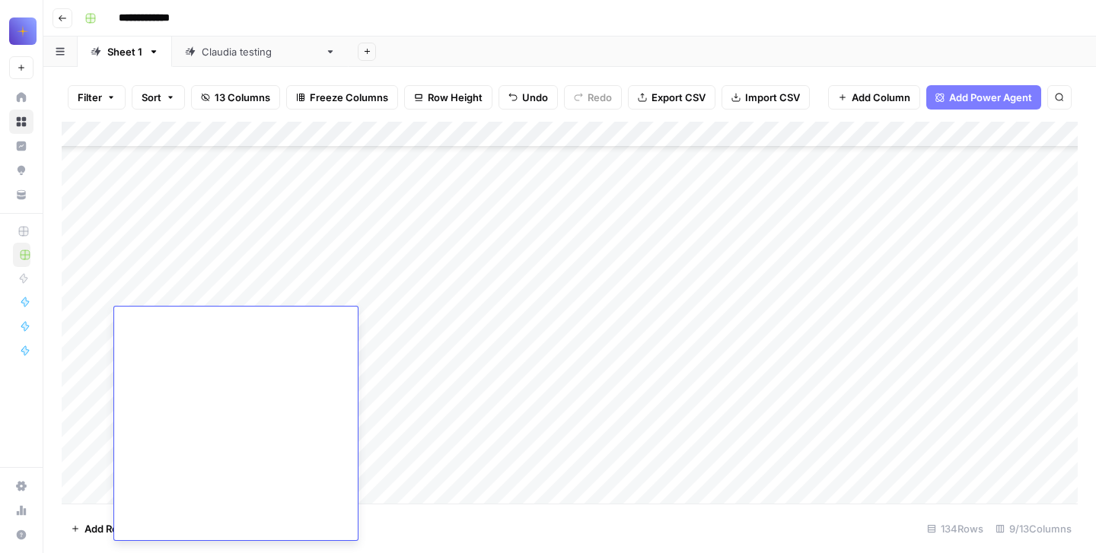
click at [136, 323] on textarea at bounding box center [236, 321] width 244 height 21
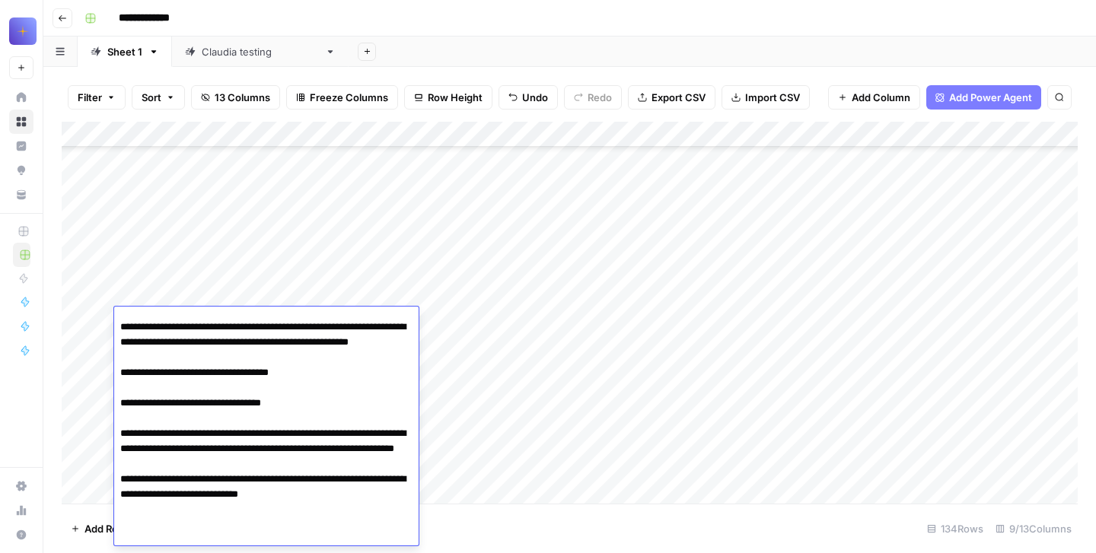
type textarea "**********"
click at [320, 212] on div "Add Column" at bounding box center [570, 313] width 1016 height 382
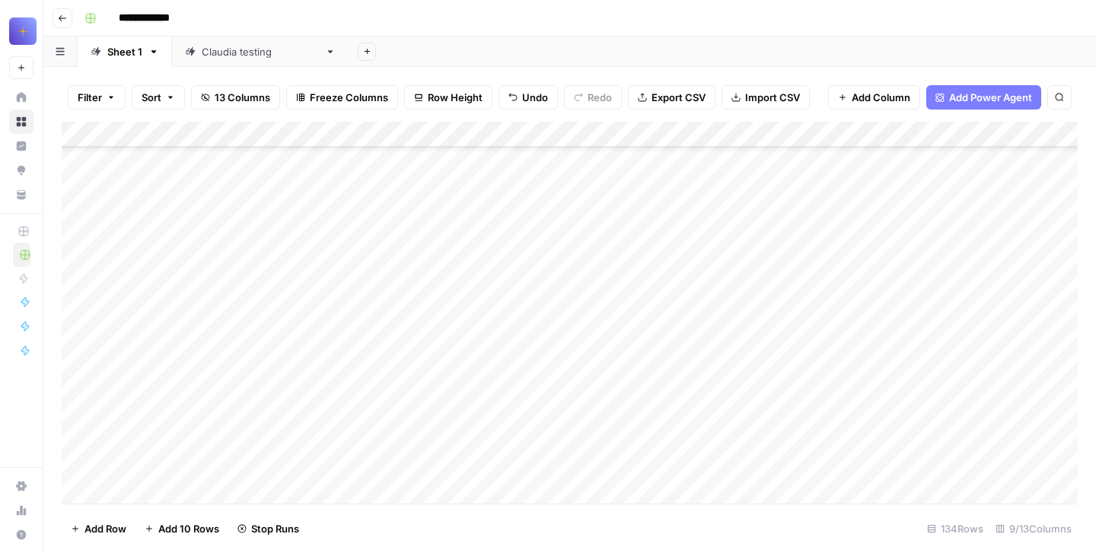
click at [199, 427] on div "Add Column" at bounding box center [570, 313] width 1016 height 382
click at [177, 352] on div "Add Column" at bounding box center [570, 313] width 1016 height 382
type textarea "**********"
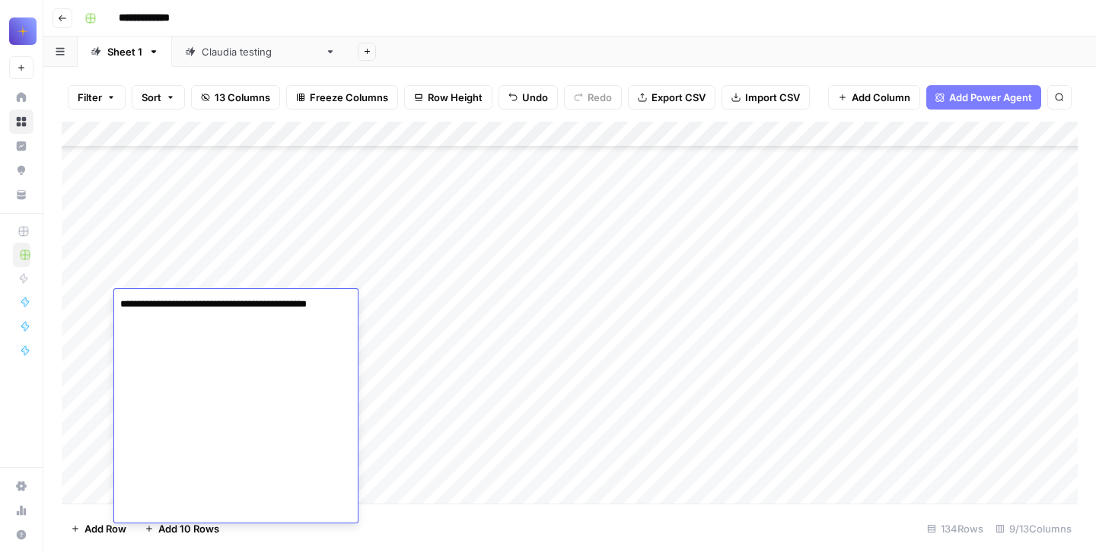
scroll to position [799, 0]
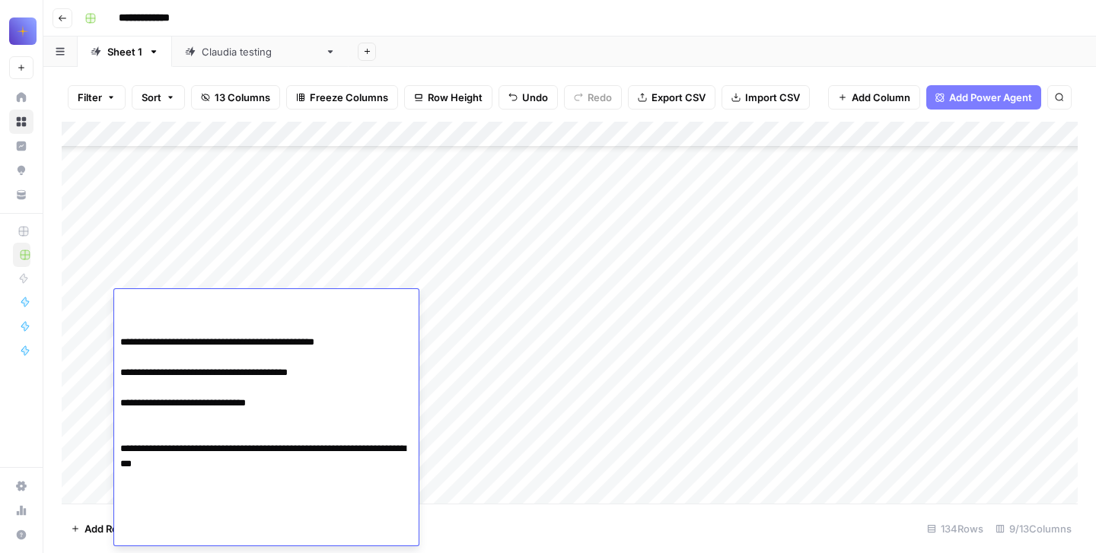
click at [494, 363] on div "Add Column" at bounding box center [570, 313] width 1016 height 382
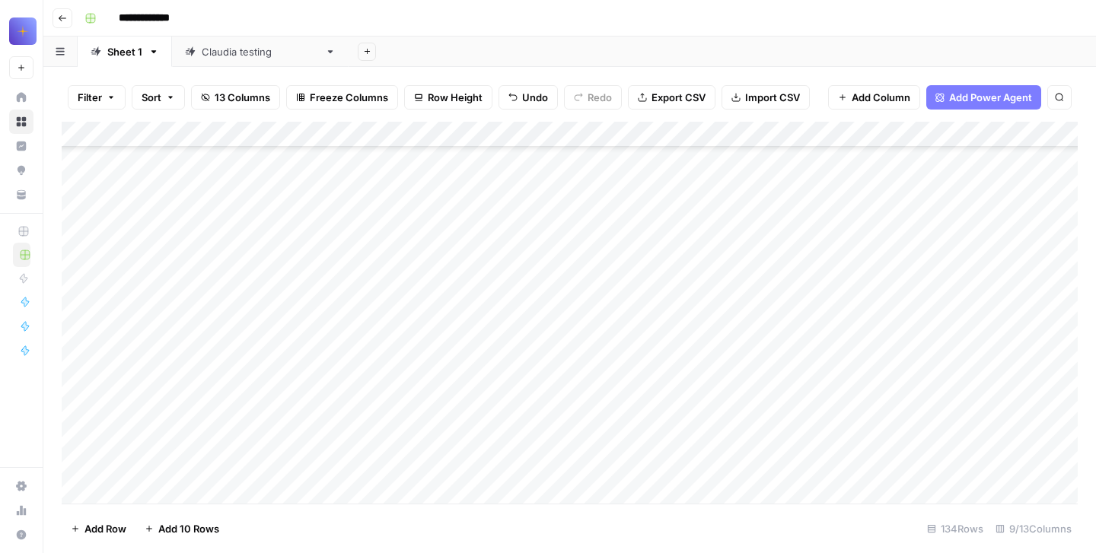
scroll to position [29949, 0]
click at [103, 298] on div "Add Column" at bounding box center [570, 313] width 1016 height 382
click at [100, 319] on div "Add Column" at bounding box center [570, 313] width 1016 height 382
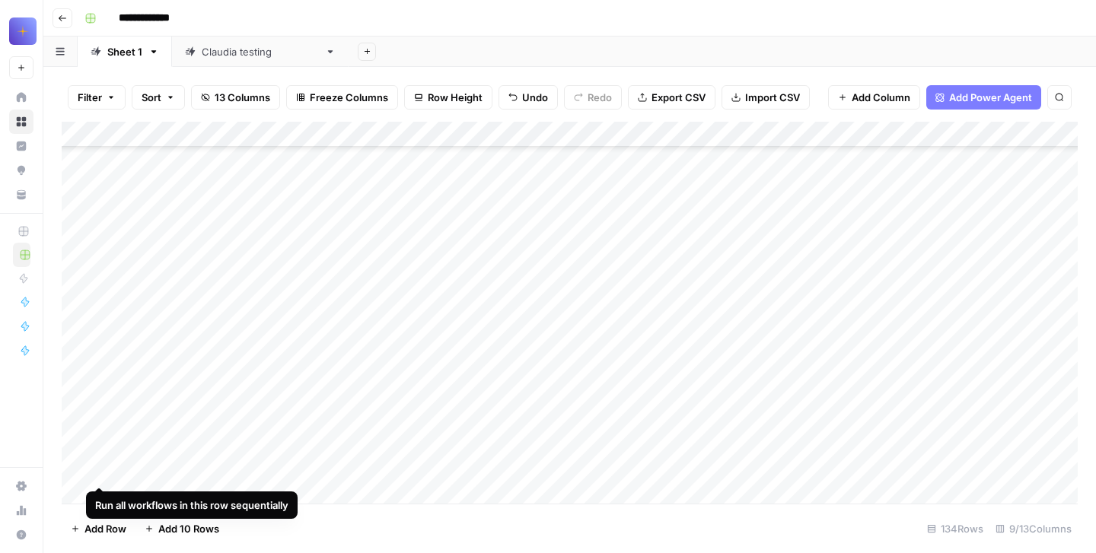
click at [98, 263] on div "Add Column" at bounding box center [570, 313] width 1016 height 382
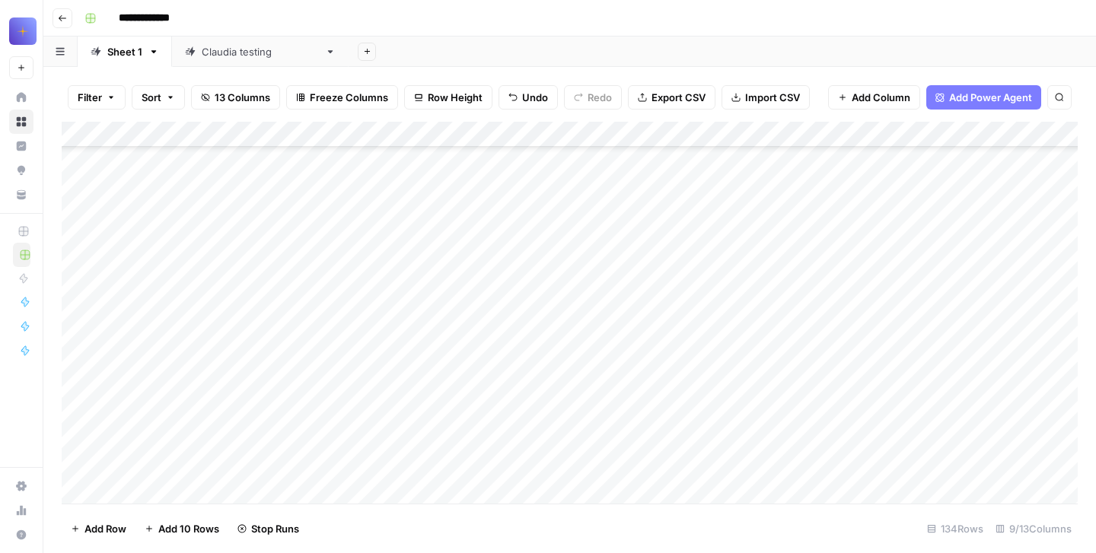
scroll to position [30550, 0]
click at [101, 387] on div "Add Column" at bounding box center [570, 313] width 1016 height 382
click at [177, 529] on span "Add 10 Rows" at bounding box center [188, 528] width 61 height 15
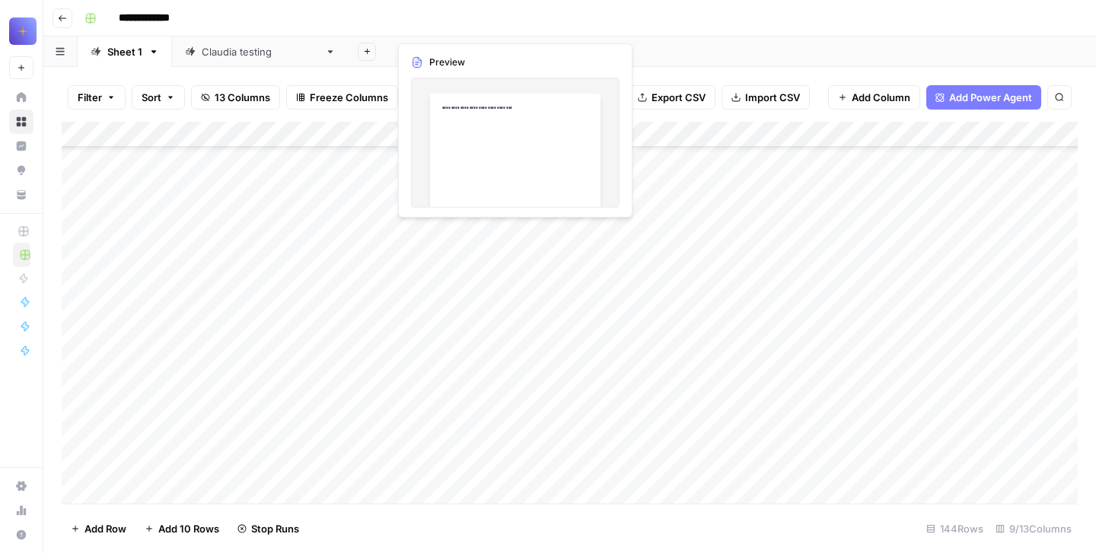
click at [459, 263] on div "Add Column" at bounding box center [570, 313] width 1016 height 382
click at [474, 251] on div "Add Column" at bounding box center [570, 313] width 1016 height 382
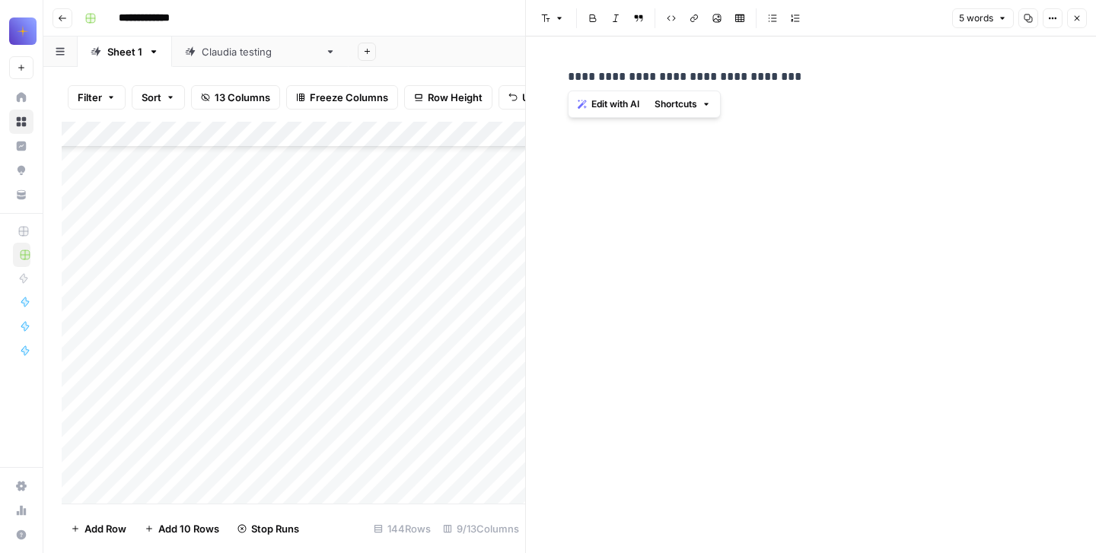
drag, startPoint x: 792, startPoint y: 84, endPoint x: 540, endPoint y: 83, distance: 251.2
click at [540, 83] on div "**********" at bounding box center [811, 295] width 570 height 517
copy p "**********"
click at [1079, 18] on icon "button" at bounding box center [1077, 18] width 9 height 9
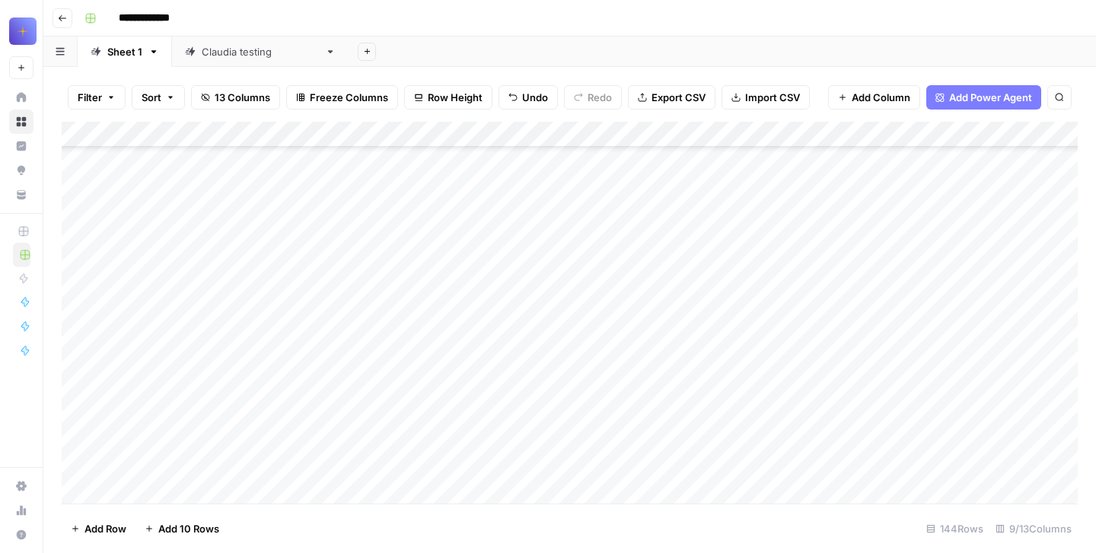
scroll to position [29990, 0]
click at [688, 311] on div "Add Column" at bounding box center [570, 313] width 1016 height 382
click at [744, 271] on div "Add Column" at bounding box center [570, 313] width 1016 height 382
click at [744, 271] on div at bounding box center [731, 357] width 139 height 234
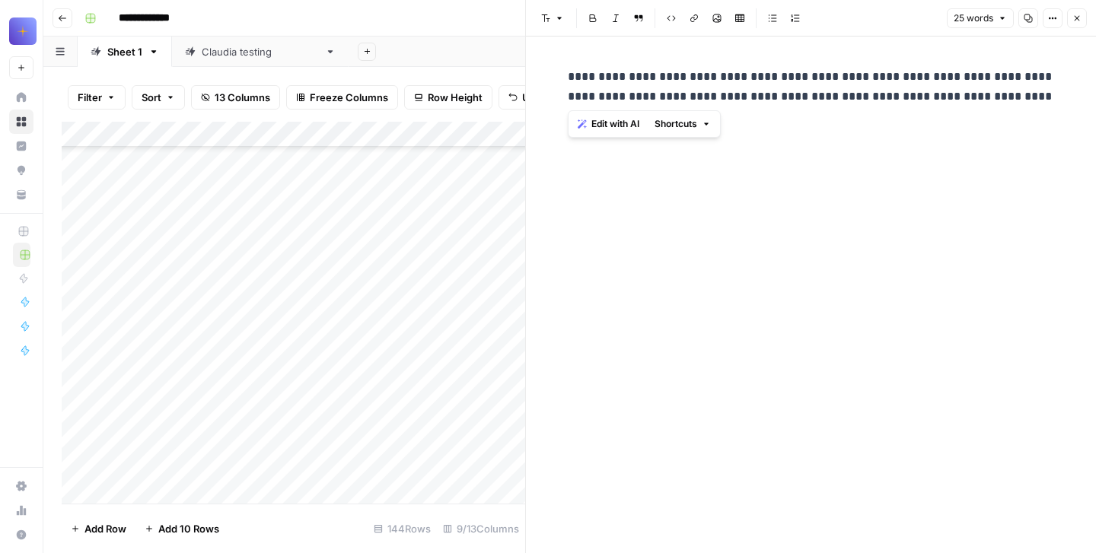
drag, startPoint x: 854, startPoint y: 119, endPoint x: 563, endPoint y: 71, distance: 295.5
click at [563, 71] on div "**********" at bounding box center [811, 295] width 505 height 517
copy p "**********"
click at [1079, 21] on icon "button" at bounding box center [1077, 18] width 9 height 9
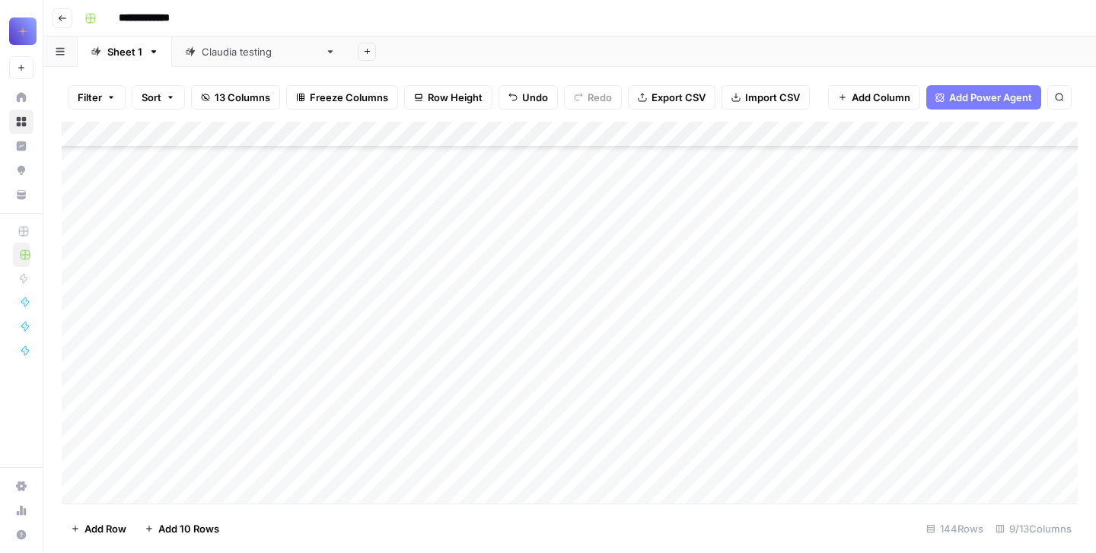
scroll to position [30255, 0]
click at [448, 250] on div "Add Column" at bounding box center [570, 313] width 1016 height 382
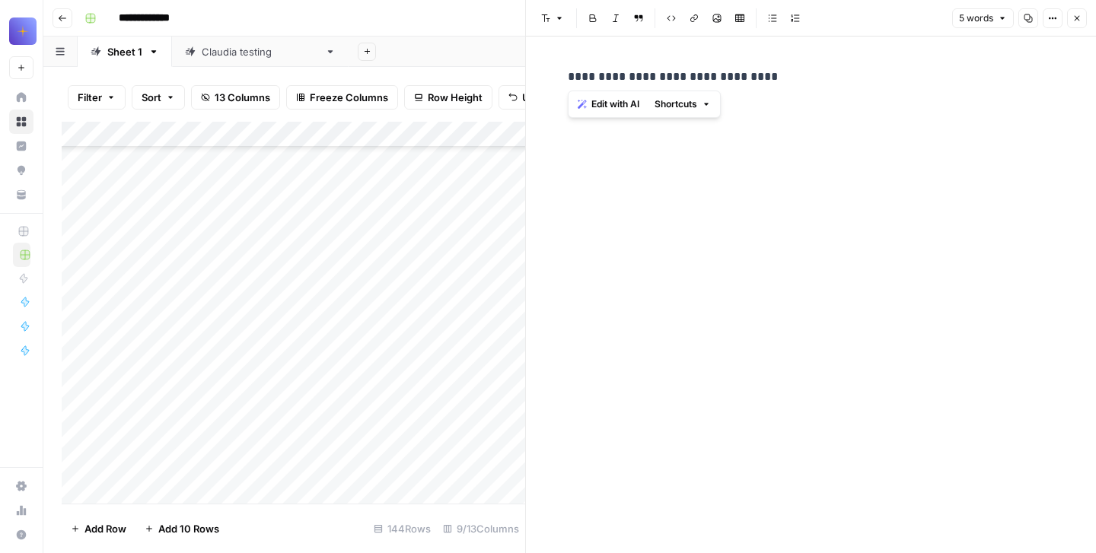
drag, startPoint x: 760, startPoint y: 75, endPoint x: 540, endPoint y: 72, distance: 220.0
click at [541, 72] on div "**********" at bounding box center [811, 295] width 570 height 517
copy p "**********"
click at [1075, 14] on icon "button" at bounding box center [1077, 18] width 9 height 9
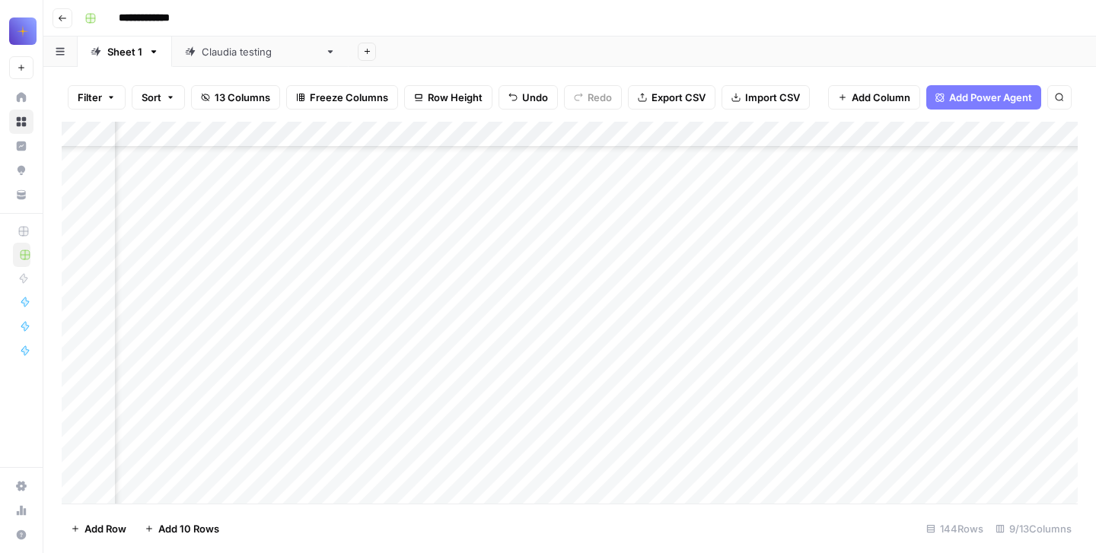
scroll to position [30478, 265]
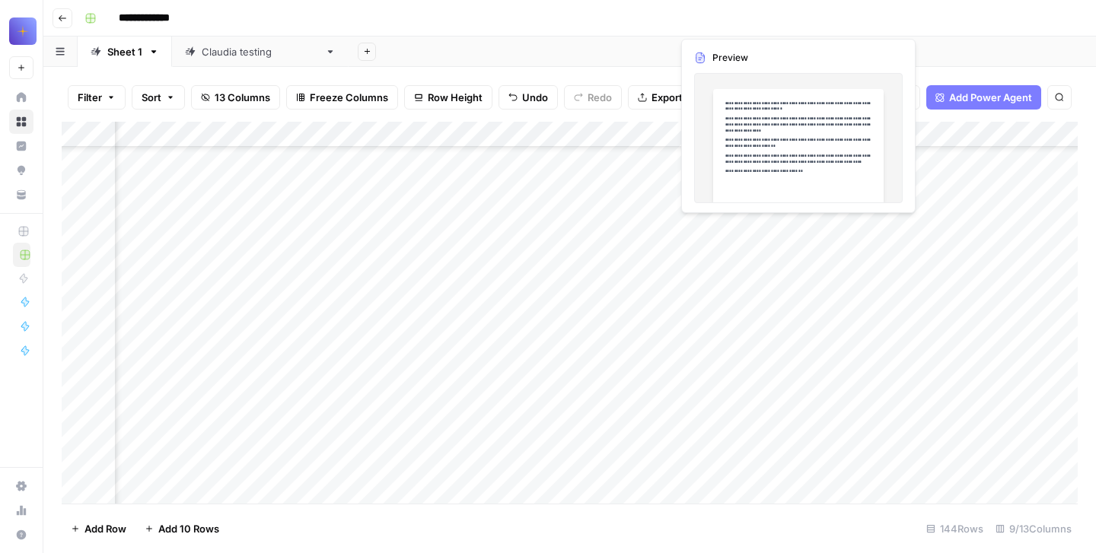
click at [737, 294] on div "Add Column" at bounding box center [570, 313] width 1016 height 382
click at [725, 273] on div "Add Column" at bounding box center [570, 313] width 1016 height 382
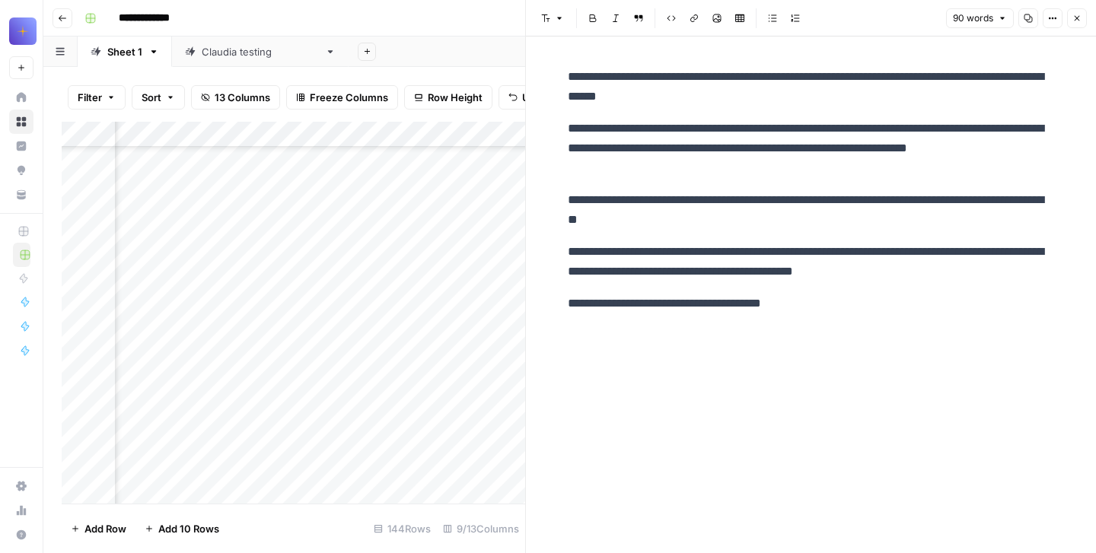
drag, startPoint x: 712, startPoint y: 291, endPoint x: 732, endPoint y: 284, distance: 21.7
click at [723, 282] on div at bounding box center [740, 332] width 139 height 234
click at [1080, 15] on icon "button" at bounding box center [1077, 18] width 9 height 9
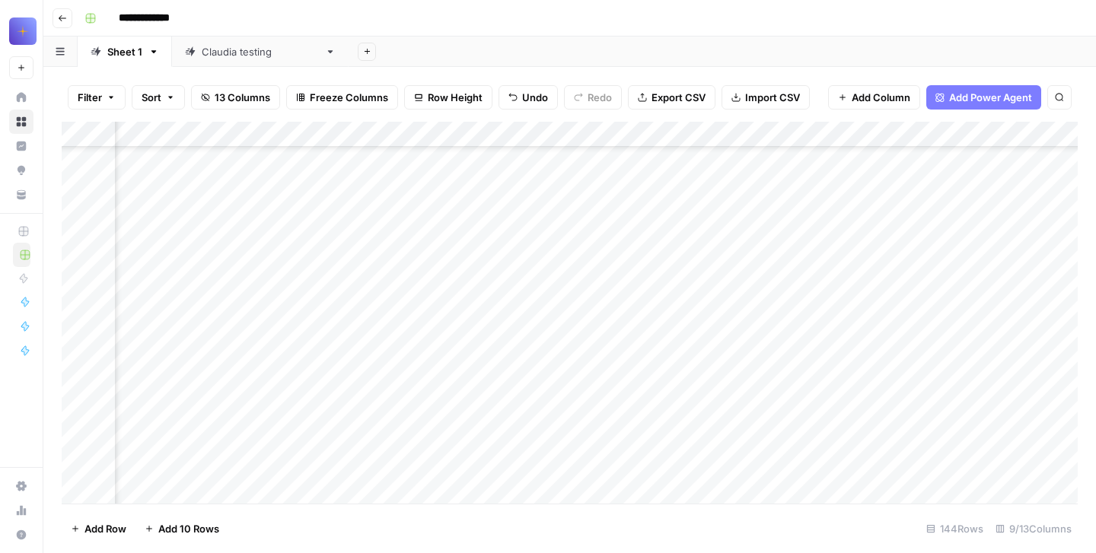
scroll to position [30478, 0]
click at [444, 258] on div "Add Column" at bounding box center [570, 313] width 1016 height 382
click at [410, 255] on div "Add Column" at bounding box center [570, 313] width 1016 height 382
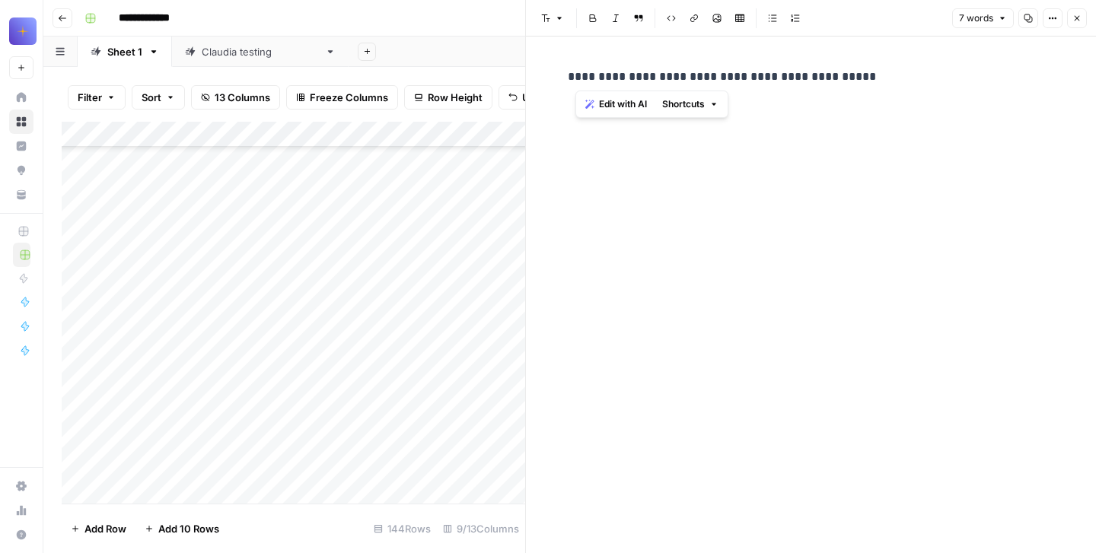
drag, startPoint x: 882, startPoint y: 78, endPoint x: 569, endPoint y: 72, distance: 312.2
click at [569, 72] on p "**********" at bounding box center [811, 77] width 487 height 20
copy p "**********"
click at [1075, 22] on icon "button" at bounding box center [1077, 18] width 9 height 9
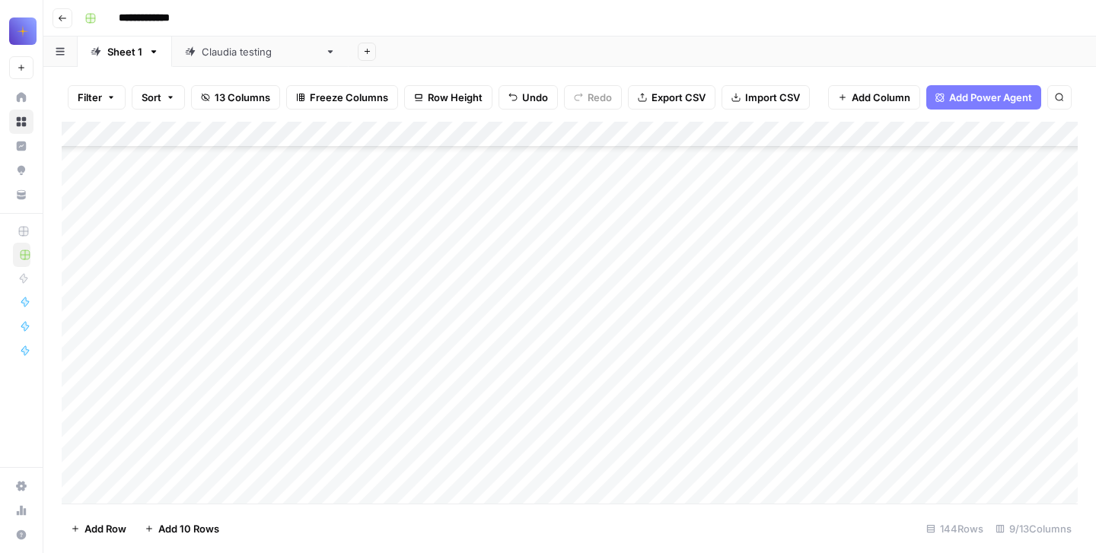
scroll to position [30681, 0]
click at [776, 286] on div "Add Column" at bounding box center [570, 313] width 1016 height 382
click at [704, 277] on div "Add Column" at bounding box center [570, 313] width 1016 height 382
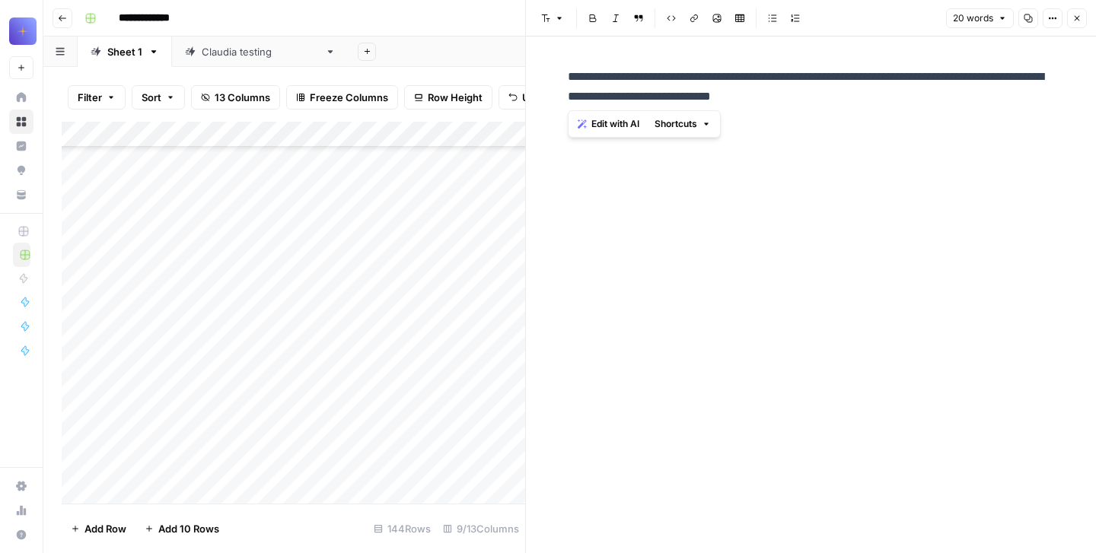
drag, startPoint x: 851, startPoint y: 96, endPoint x: 572, endPoint y: 71, distance: 280.5
click at [572, 71] on div "**********" at bounding box center [811, 87] width 505 height 52
copy p "**********"
click at [1079, 14] on icon "button" at bounding box center [1077, 18] width 9 height 9
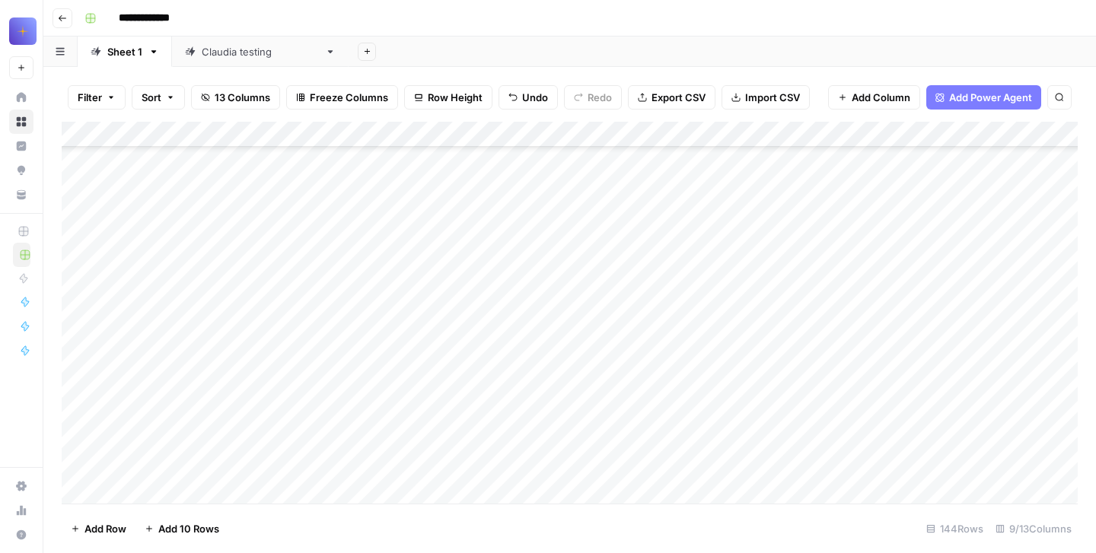
scroll to position [30938, 0]
click at [156, 286] on div "Add Column" at bounding box center [570, 313] width 1016 height 382
click at [145, 254] on div "Add Column" at bounding box center [570, 313] width 1016 height 382
type textarea "**********"
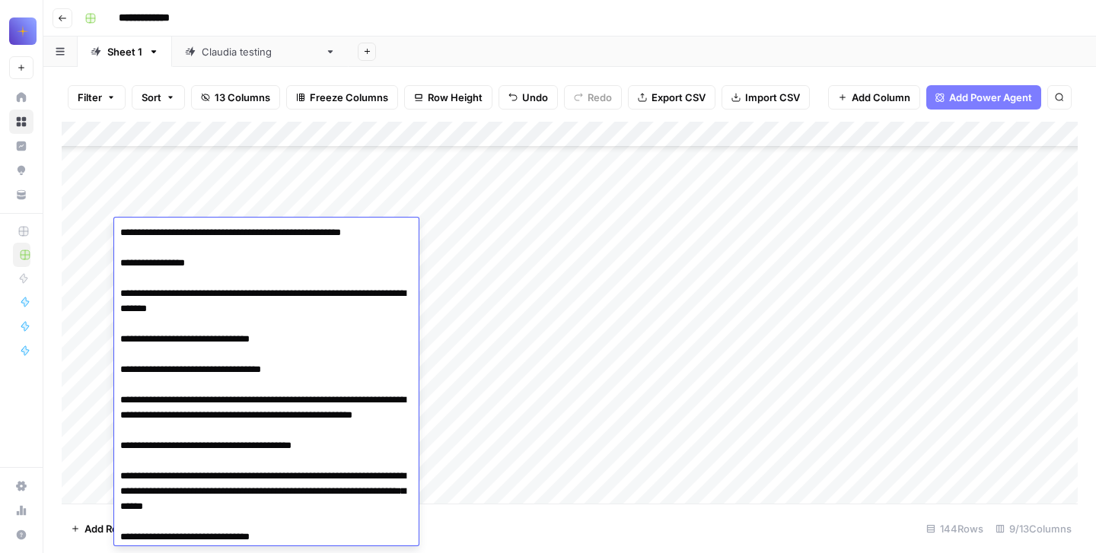
scroll to position [301, 0]
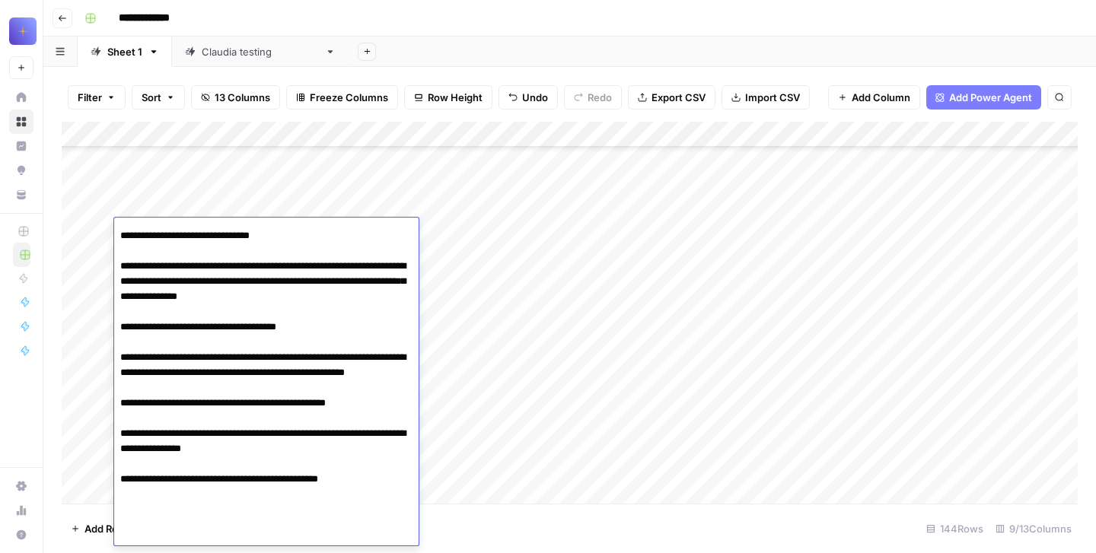
click at [430, 193] on div "Add Column" at bounding box center [570, 313] width 1016 height 382
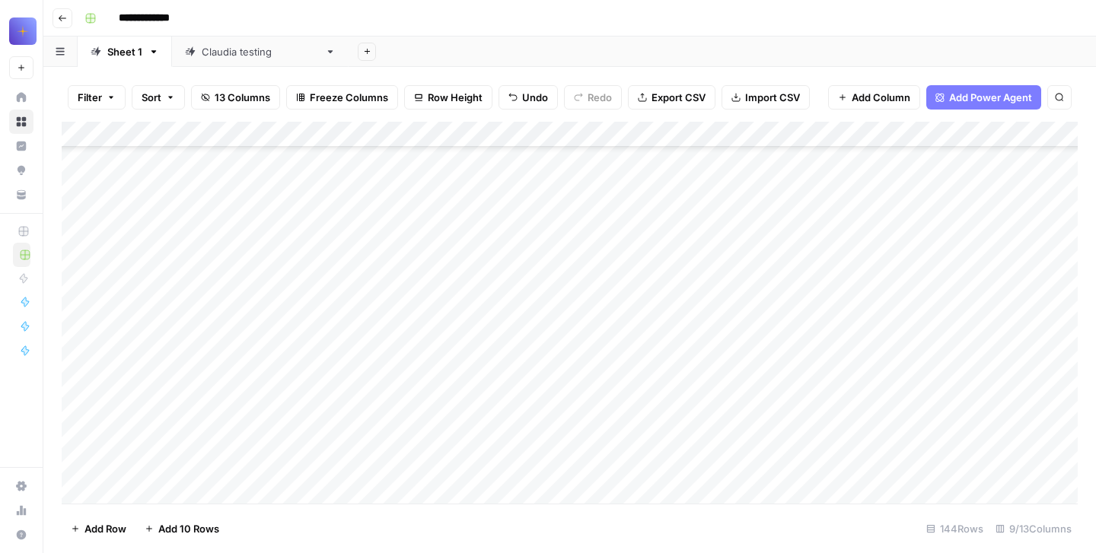
scroll to position [31088, 0]
click at [193, 352] on div "Add Column" at bounding box center [570, 313] width 1016 height 382
click at [154, 341] on div "Add Column" at bounding box center [570, 313] width 1016 height 382
type textarea "**********"
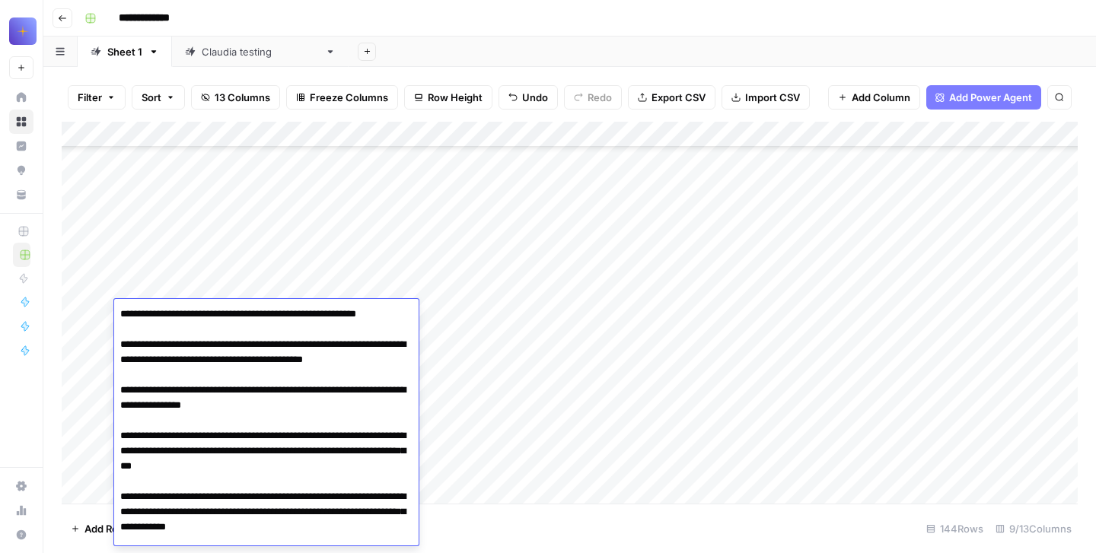
scroll to position [185, 0]
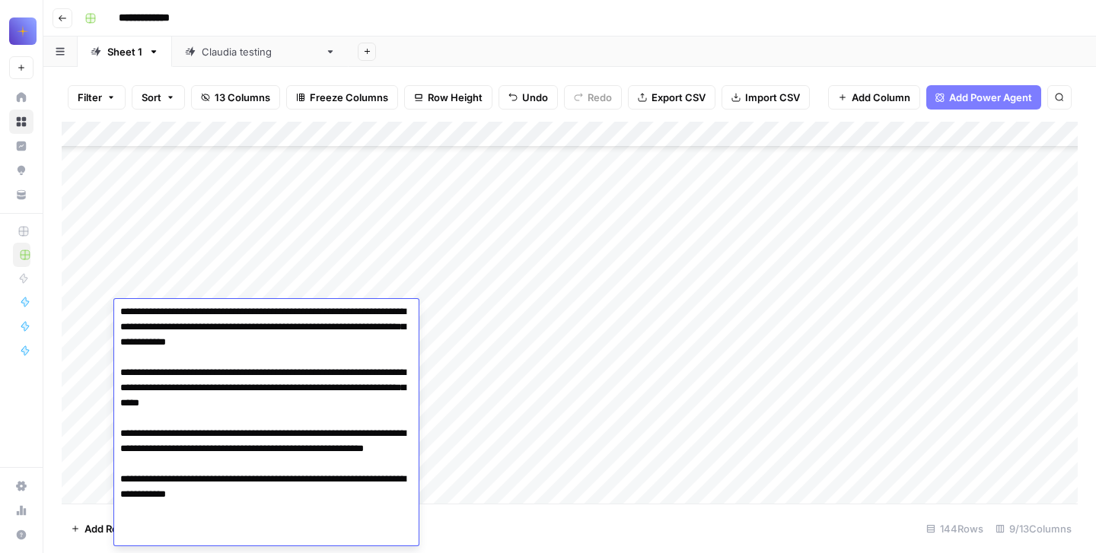
click at [94, 212] on div "Add Column" at bounding box center [570, 313] width 1016 height 382
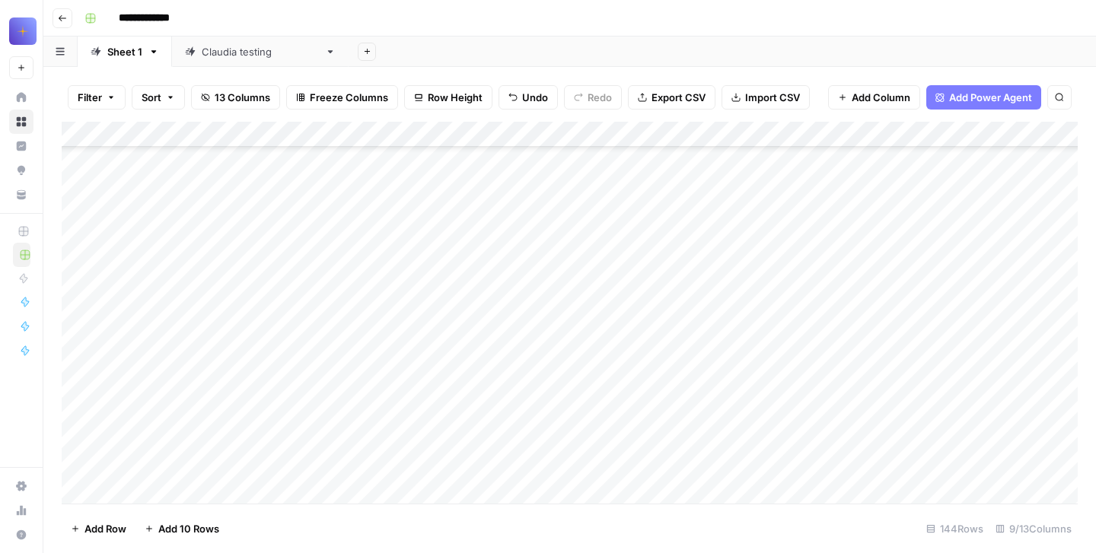
scroll to position [31015, 0]
click at [95, 159] on div "Add Column" at bounding box center [570, 313] width 1016 height 382
click at [104, 297] on div "Add Column" at bounding box center [570, 313] width 1016 height 382
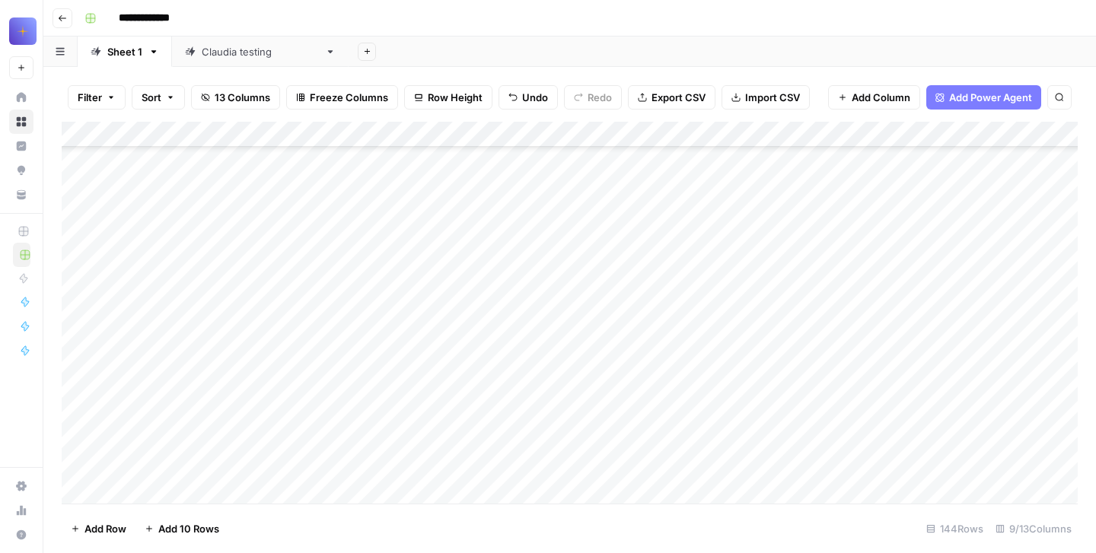
click at [180, 365] on div "Add Column" at bounding box center [570, 313] width 1016 height 382
click at [167, 301] on div "Add Column" at bounding box center [570, 313] width 1016 height 382
type textarea "**********"
click at [579, 324] on div "Add Column" at bounding box center [570, 313] width 1016 height 382
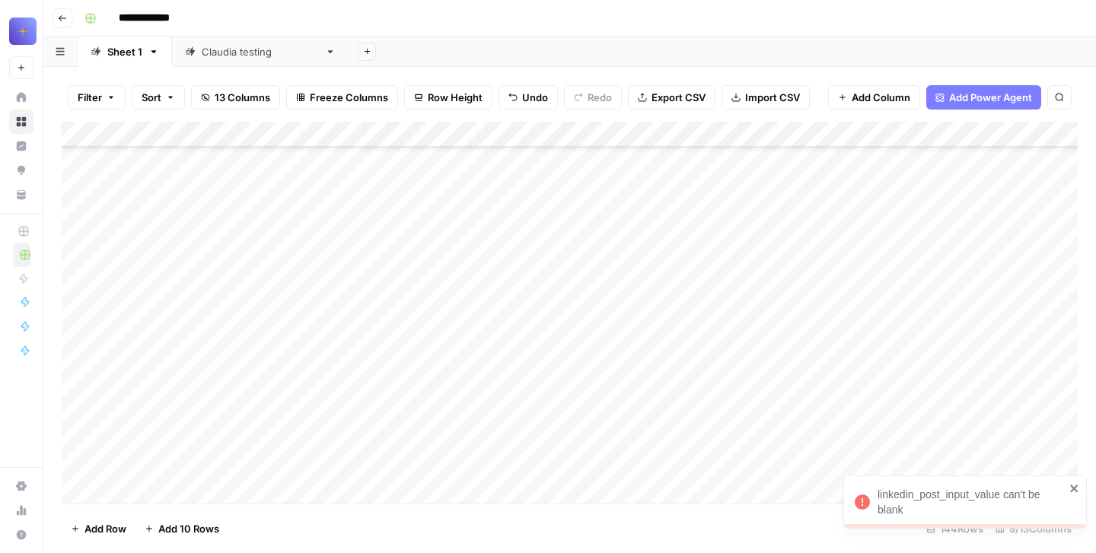
scroll to position [31501, 0]
click at [191, 402] on div "Add Column" at bounding box center [570, 313] width 1016 height 382
click at [162, 384] on div "Add Column" at bounding box center [570, 313] width 1016 height 382
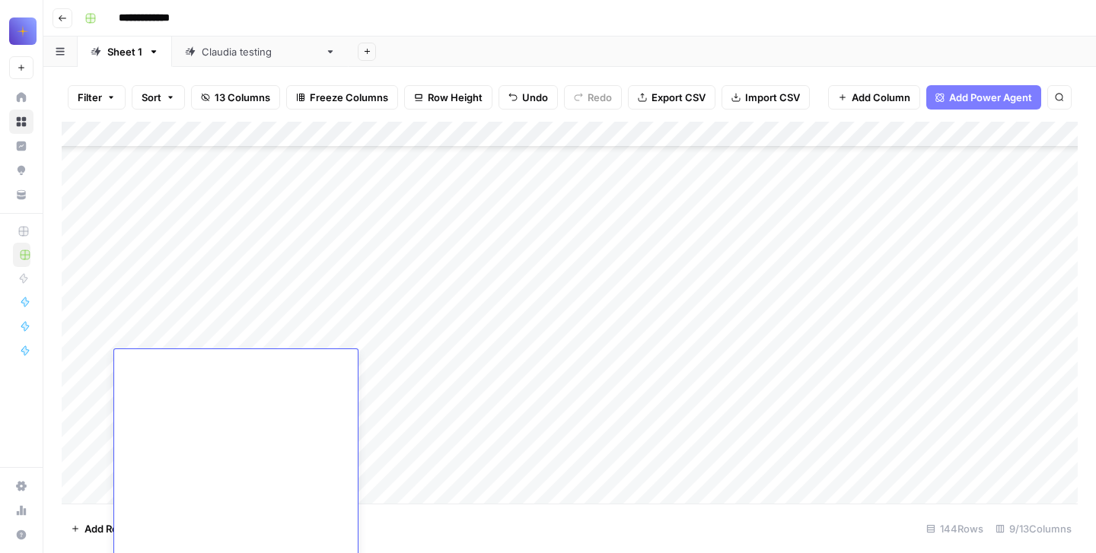
click at [128, 368] on textarea at bounding box center [236, 364] width 244 height 21
type textarea "**********"
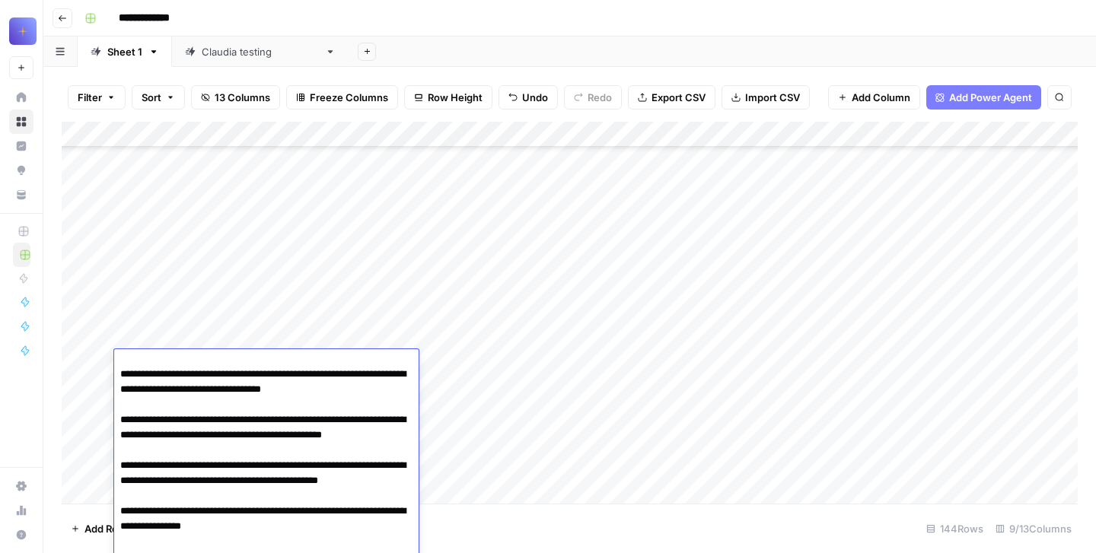
scroll to position [31743, 0]
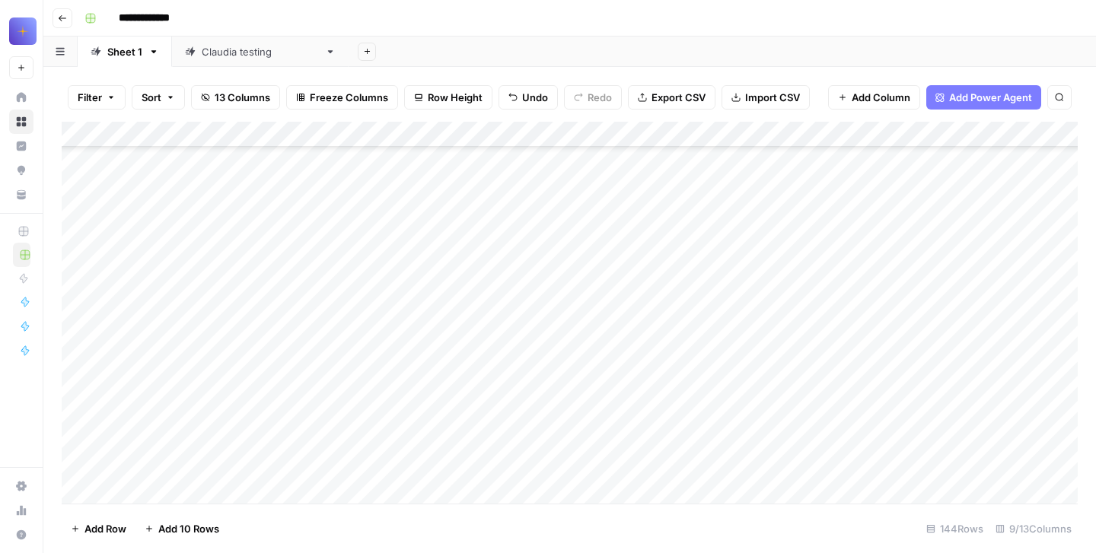
click at [317, 288] on div "Add Column" at bounding box center [570, 313] width 1016 height 382
click at [179, 389] on div "Add Column" at bounding box center [570, 313] width 1016 height 382
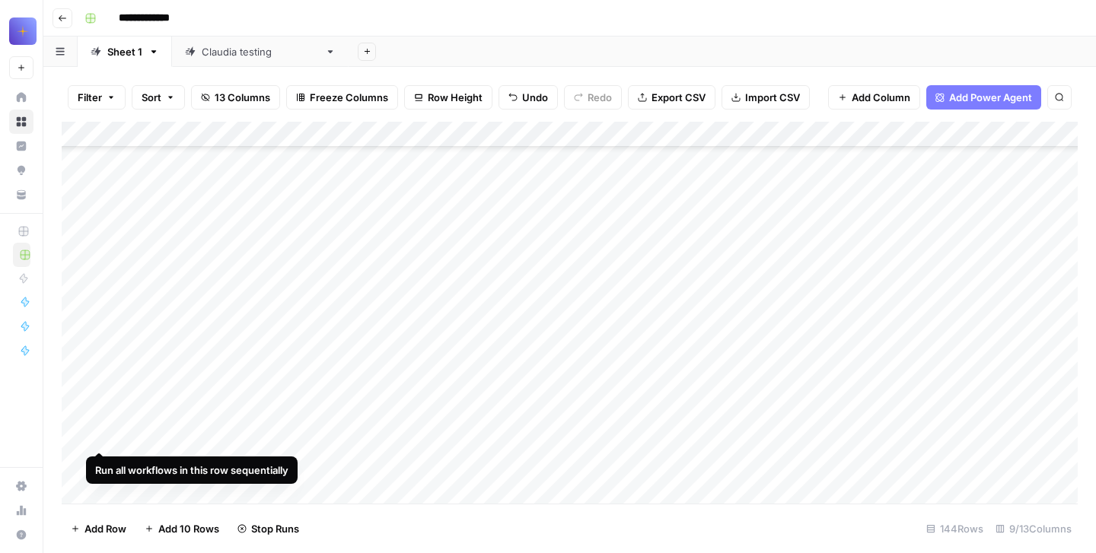
click at [100, 223] on div "Add Column" at bounding box center [570, 313] width 1016 height 382
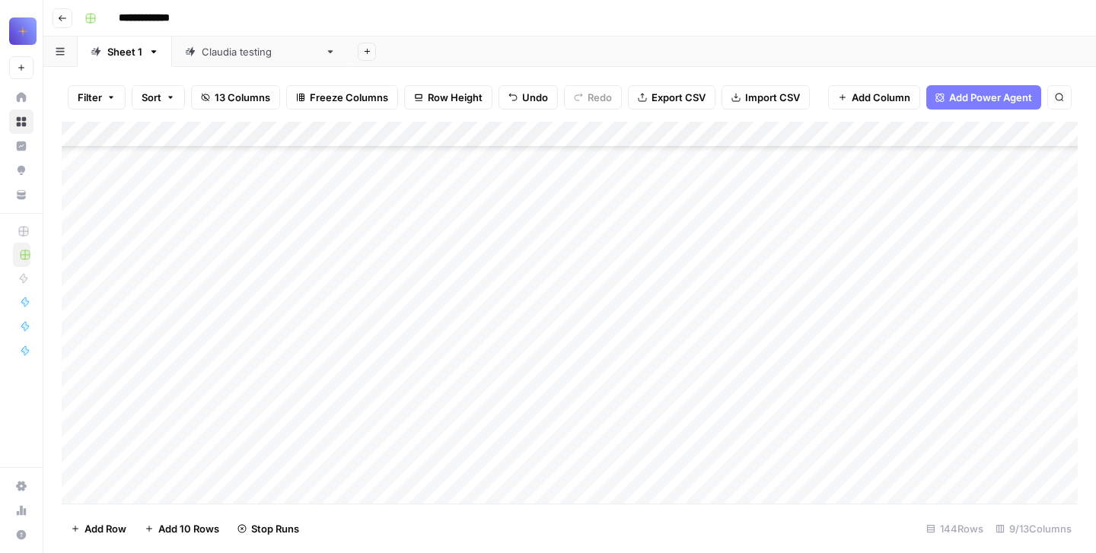
scroll to position [31286, 0]
click at [101, 352] on div "Add Column" at bounding box center [570, 313] width 1016 height 382
click at [163, 203] on div "Add Column" at bounding box center [570, 313] width 1016 height 382
click at [123, 190] on textarea at bounding box center [236, 183] width 244 height 21
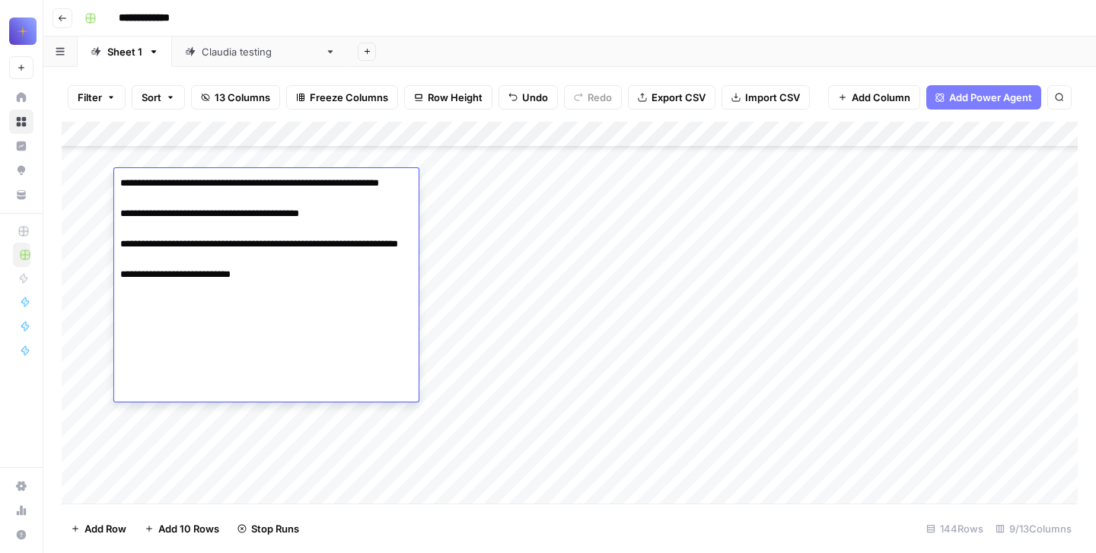
type textarea "**********"
click at [177, 440] on div "Add Column" at bounding box center [570, 313] width 1016 height 382
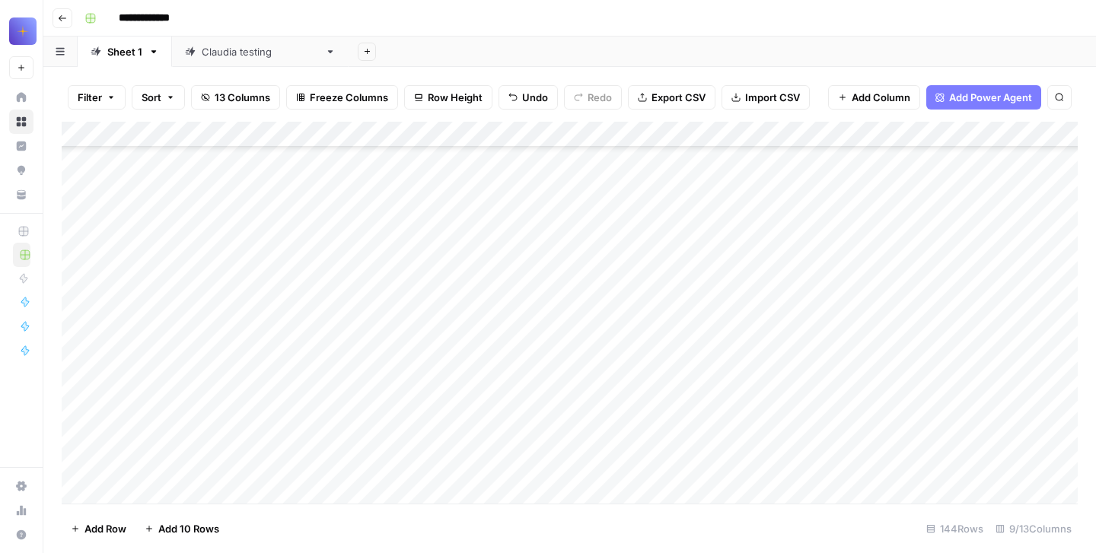
click at [148, 429] on div "Add Column" at bounding box center [570, 313] width 1016 height 382
type textarea "**********"
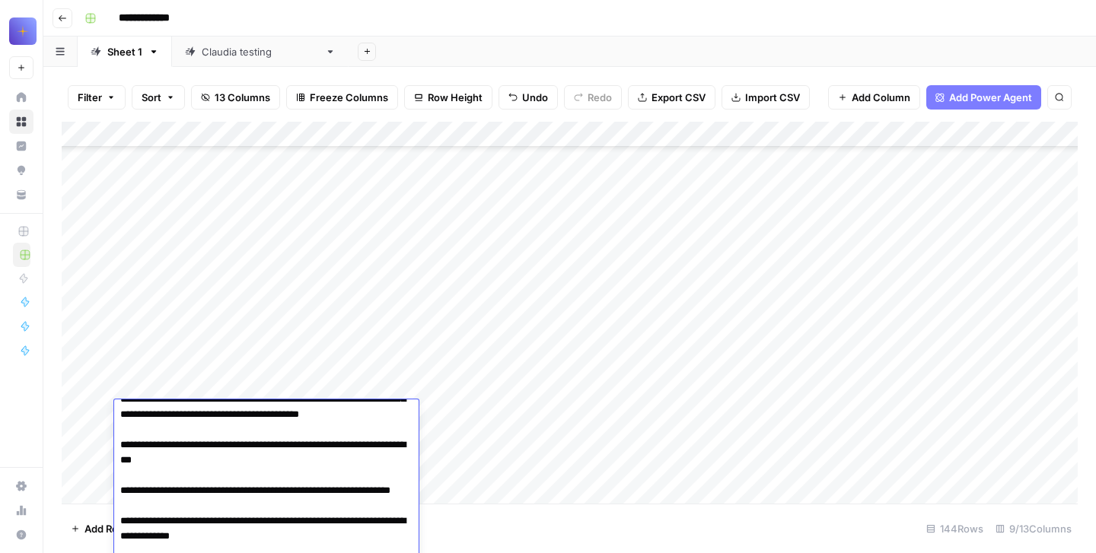
scroll to position [32254, 0]
click at [190, 308] on div "Add Column" at bounding box center [570, 313] width 1016 height 382
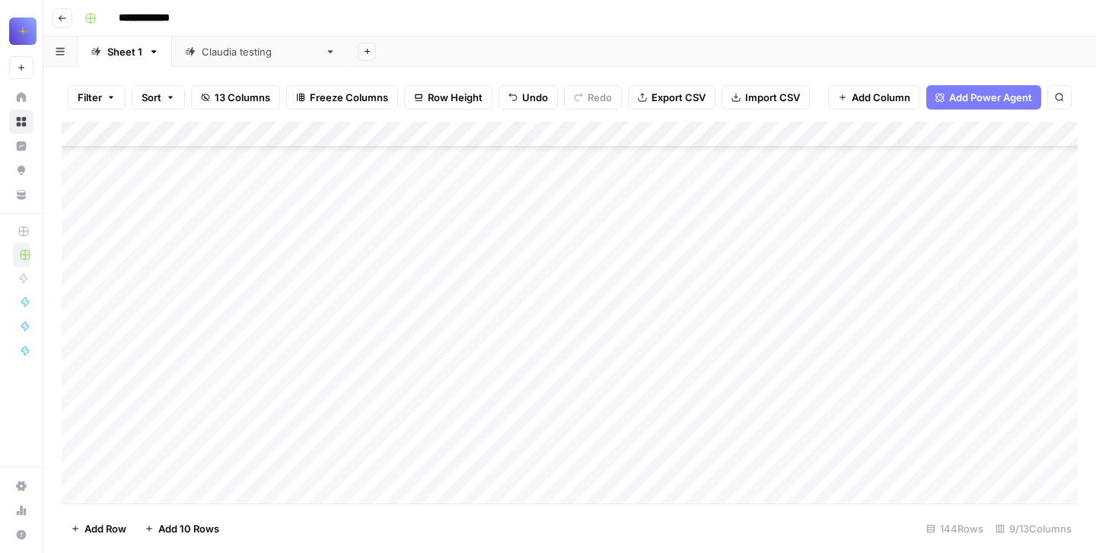
click at [161, 314] on div "Add Column" at bounding box center [570, 313] width 1016 height 382
click at [134, 307] on textarea at bounding box center [236, 305] width 244 height 21
type textarea "**********"
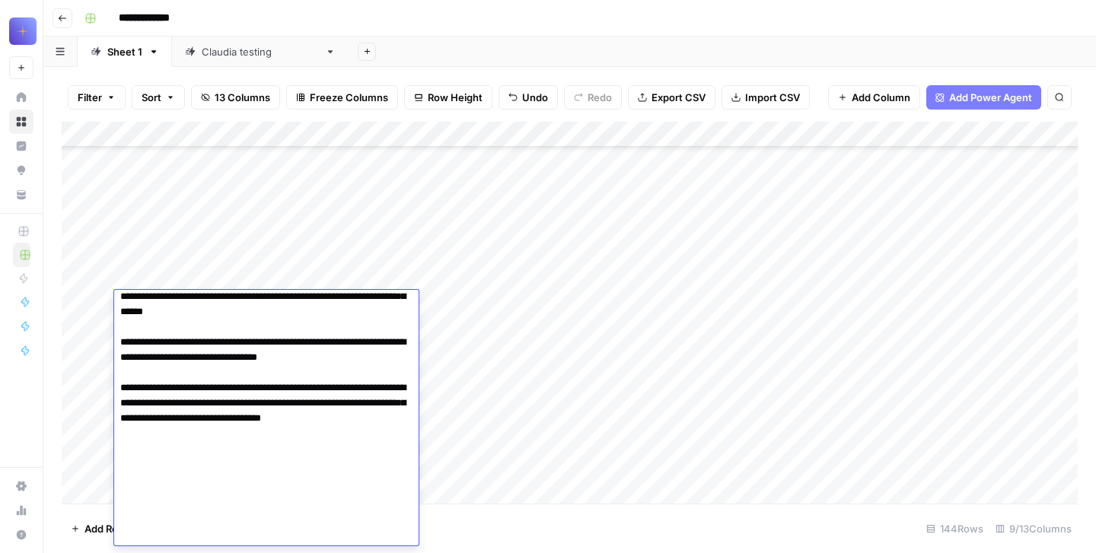
scroll to position [32595, 0]
click at [190, 241] on div "Add Column" at bounding box center [570, 313] width 1016 height 382
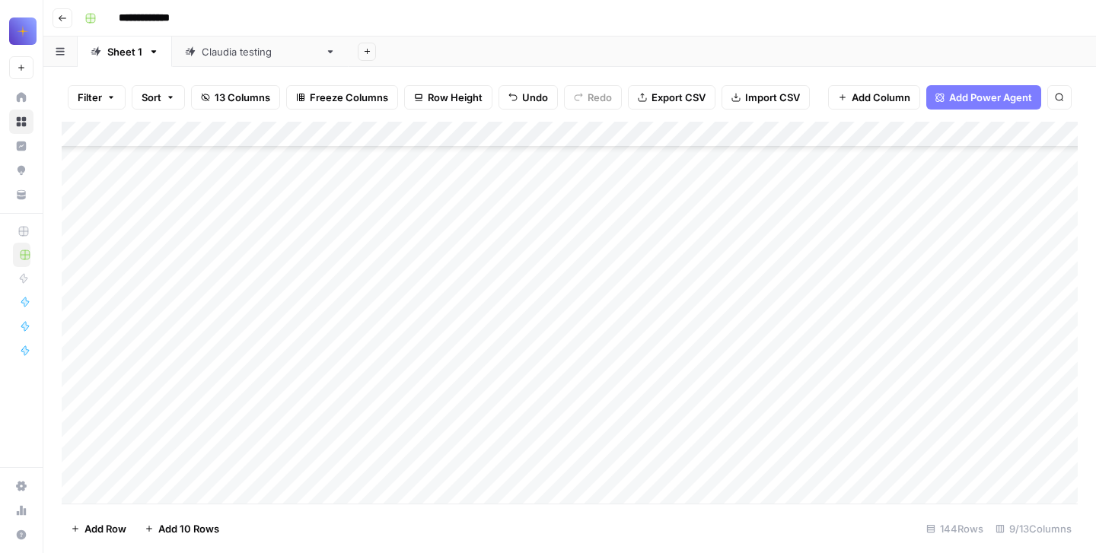
click at [145, 297] on div "Add Column" at bounding box center [570, 313] width 1016 height 382
click at [138, 194] on textarea at bounding box center [236, 196] width 244 height 21
type textarea "**********"
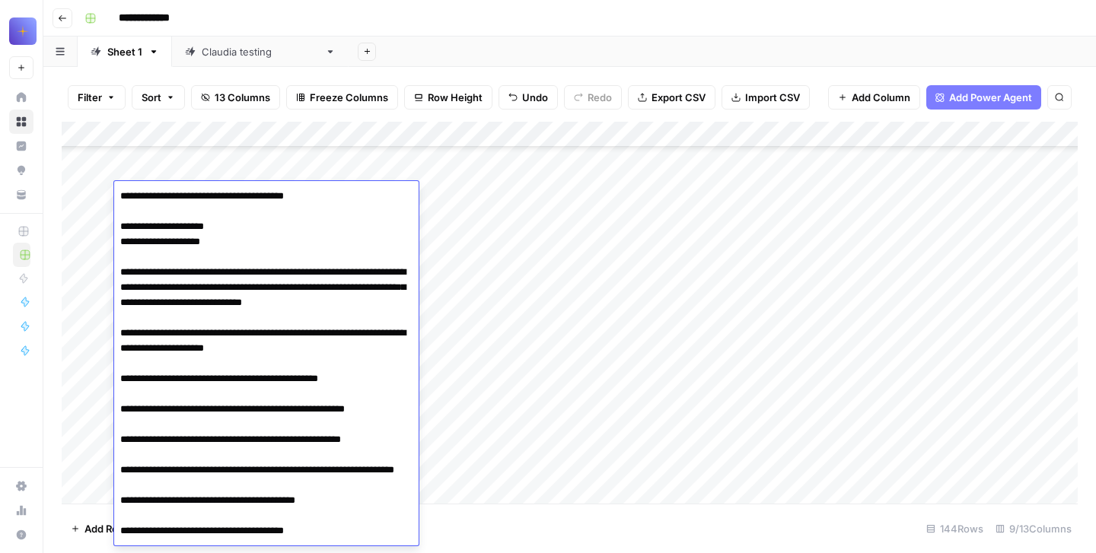
scroll to position [646, 0]
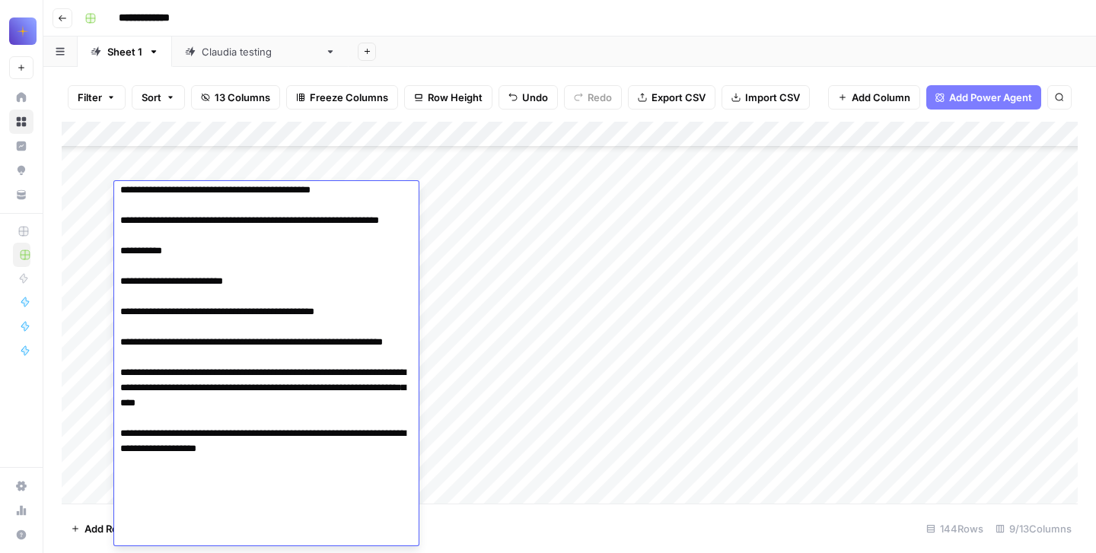
click at [459, 308] on div "Add Column" at bounding box center [570, 313] width 1016 height 382
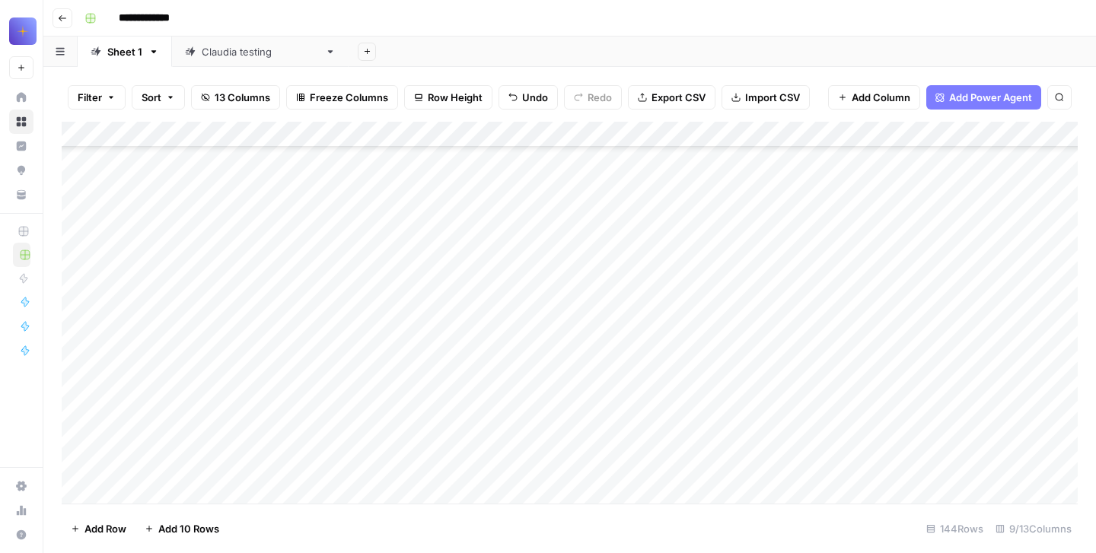
scroll to position [32690, 0]
click at [198, 349] on div "Add Column" at bounding box center [570, 313] width 1016 height 382
click at [140, 361] on div "Add Column" at bounding box center [570, 313] width 1016 height 382
click at [129, 336] on textarea at bounding box center [236, 332] width 244 height 21
type textarea "**********"
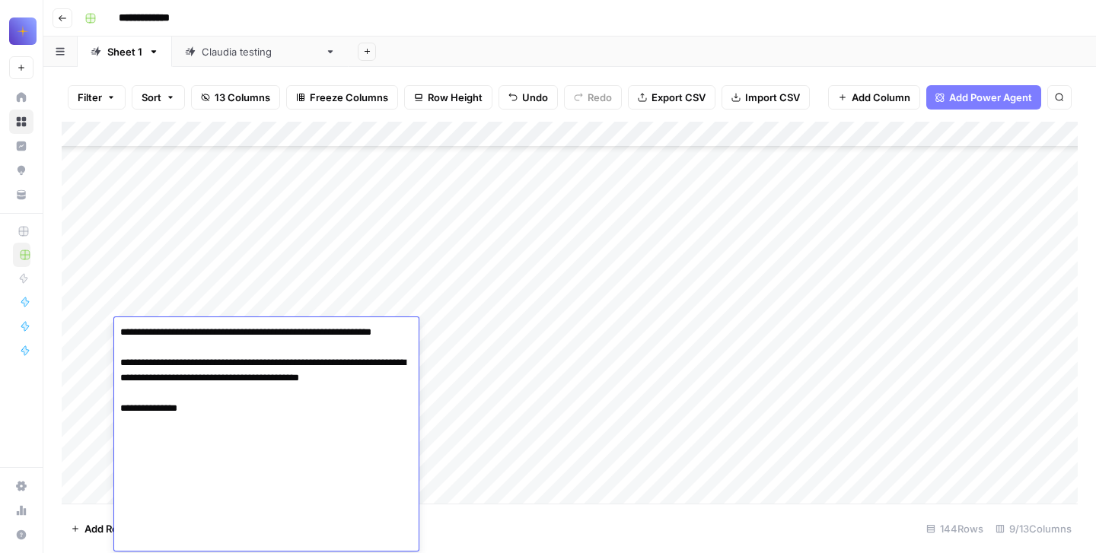
scroll to position [32993, 0]
click at [151, 271] on div "Add Column" at bounding box center [570, 313] width 1016 height 382
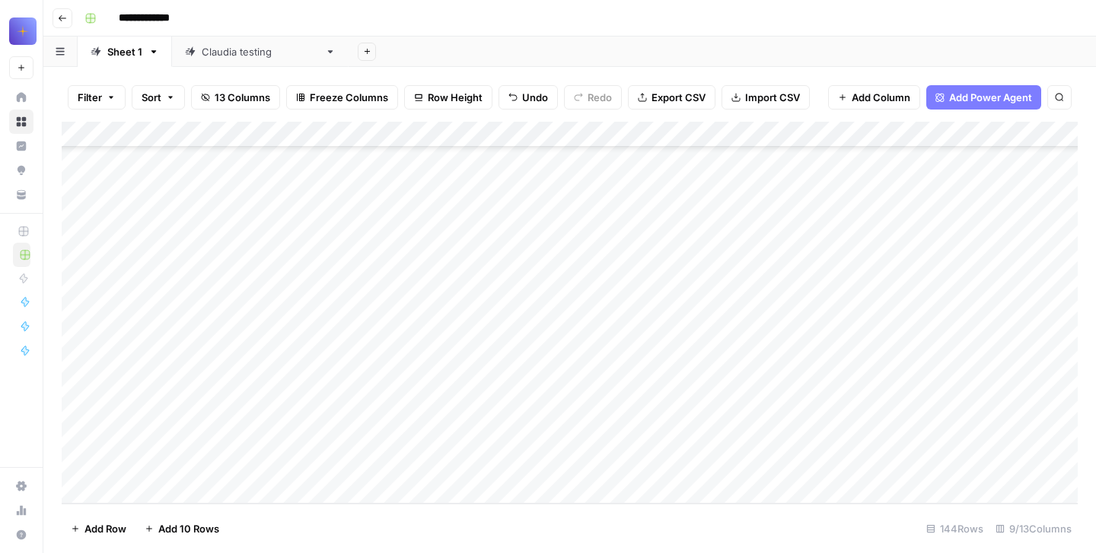
click at [166, 275] on div "Add Column" at bounding box center [570, 313] width 1016 height 382
click at [125, 263] on textarea at bounding box center [236, 260] width 244 height 21
type textarea "**********"
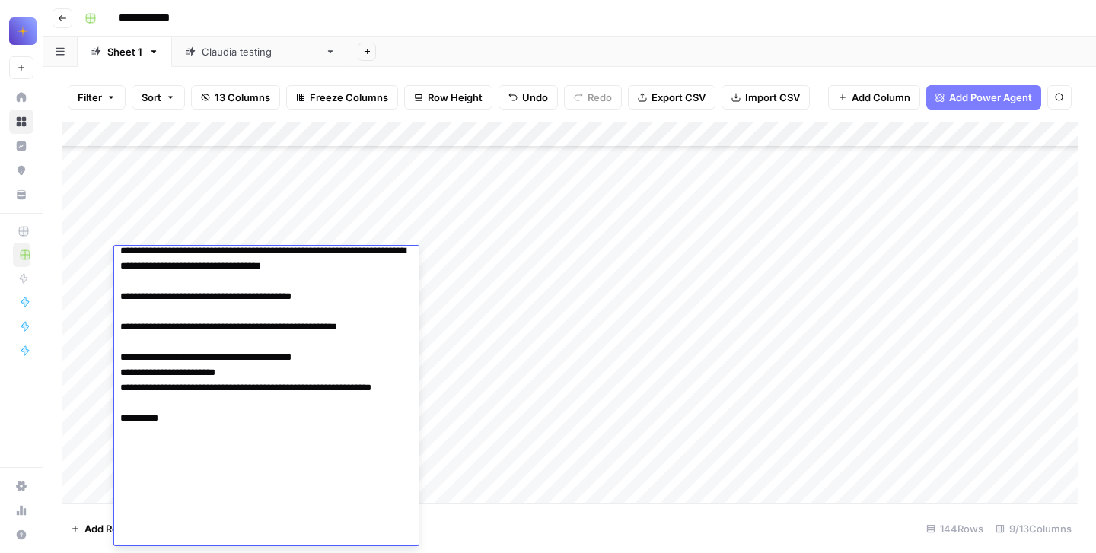
scroll to position [792, 0]
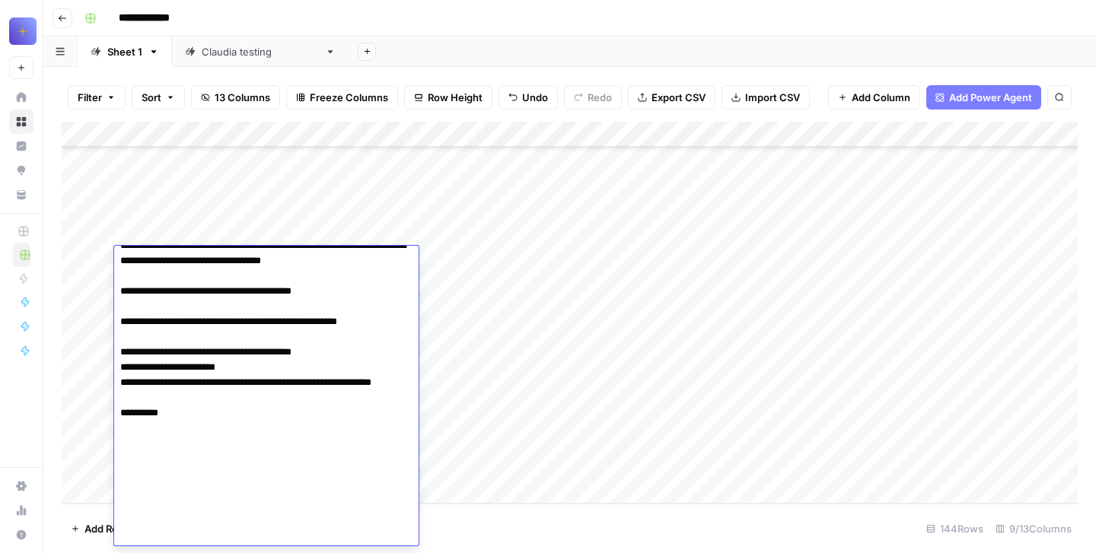
click at [576, 405] on div "Add Column" at bounding box center [570, 313] width 1016 height 382
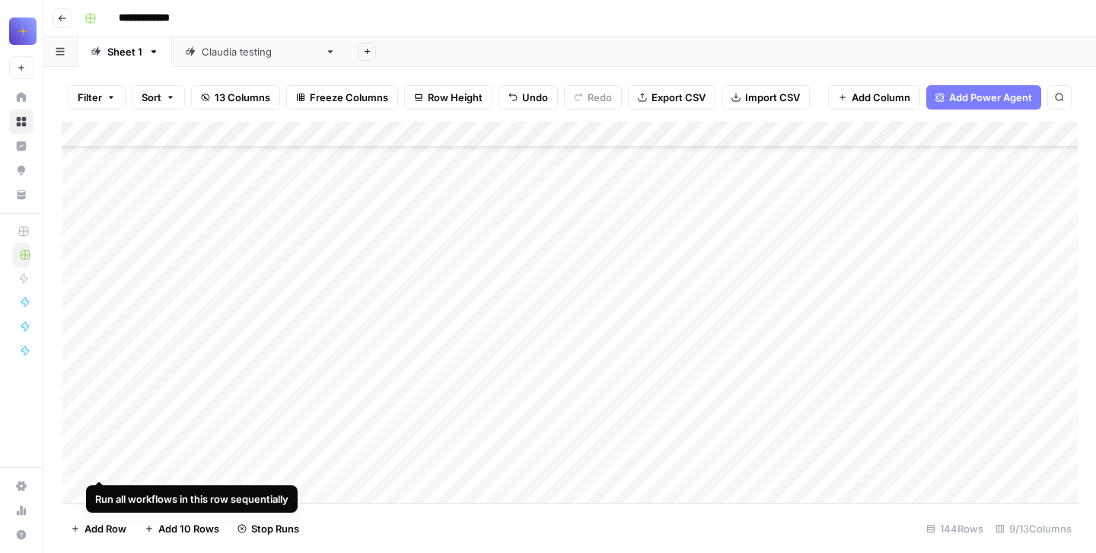
click at [102, 257] on div "Add Column" at bounding box center [570, 313] width 1016 height 382
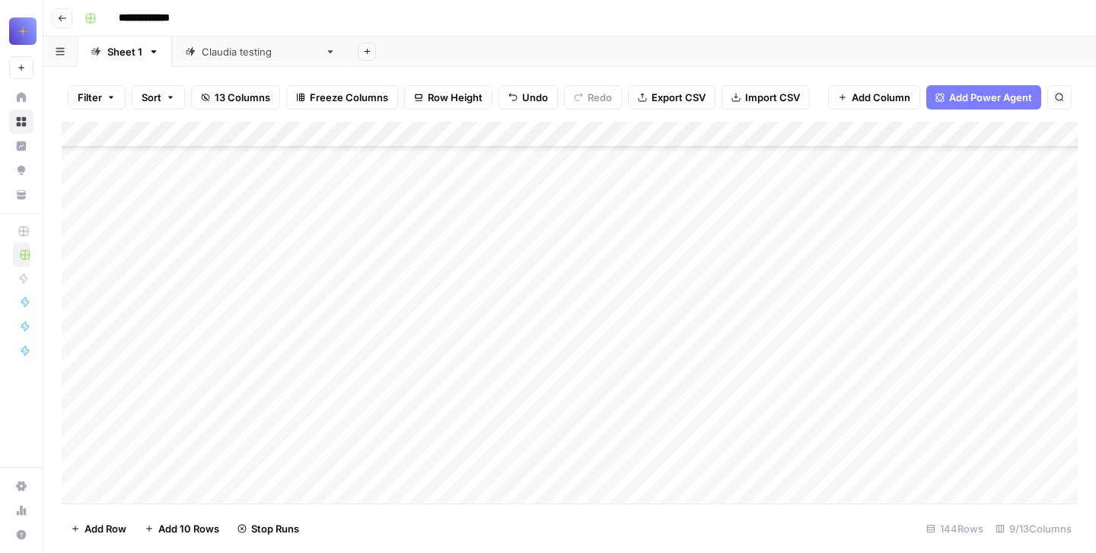
scroll to position [32707, 0]
click at [99, 322] on div "Add Column" at bounding box center [570, 313] width 1016 height 382
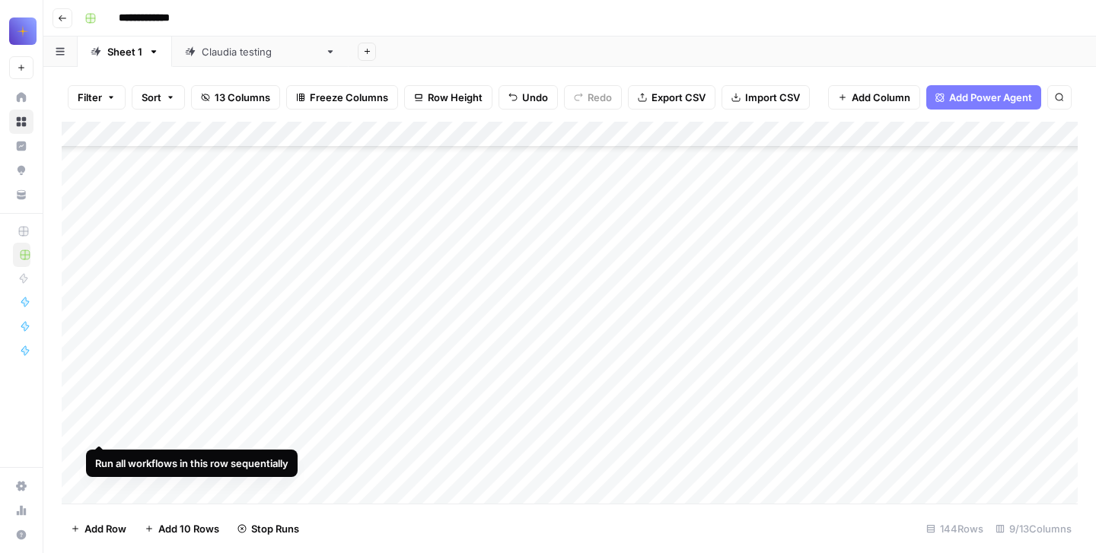
click at [99, 225] on div "Add Column" at bounding box center [570, 313] width 1016 height 382
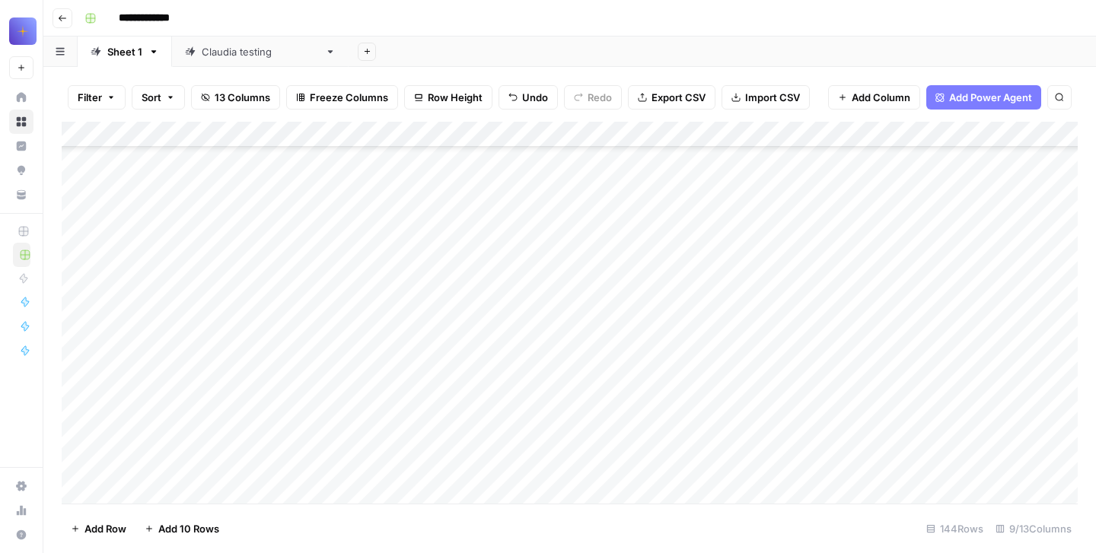
scroll to position [32341, 0]
click at [99, 219] on div "Add Column" at bounding box center [570, 313] width 1016 height 382
click at [97, 258] on div "Add Column" at bounding box center [570, 313] width 1016 height 382
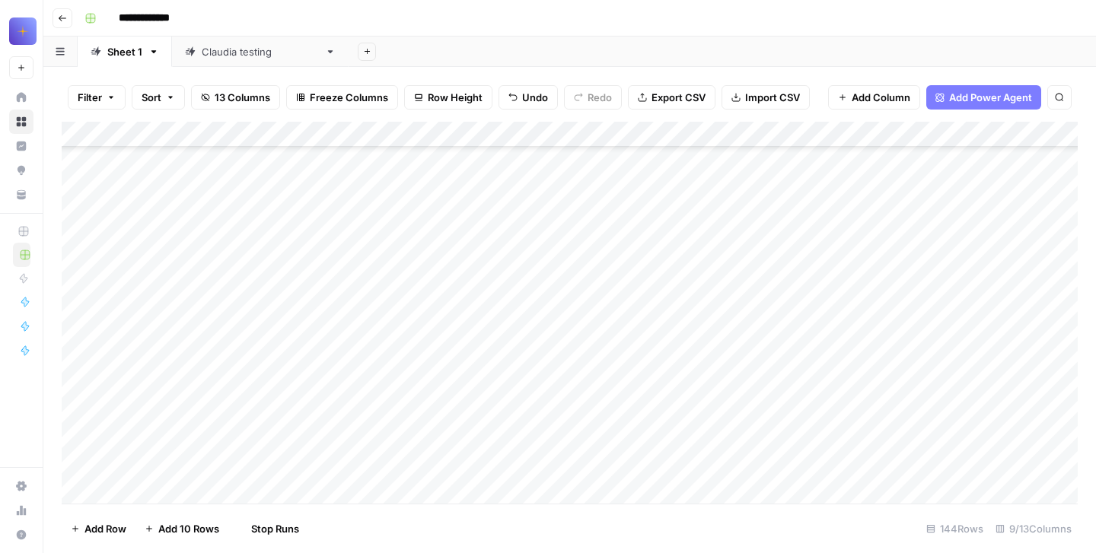
click at [104, 296] on div "Add Column" at bounding box center [570, 313] width 1016 height 382
click at [451, 355] on div "Add Column" at bounding box center [570, 313] width 1016 height 382
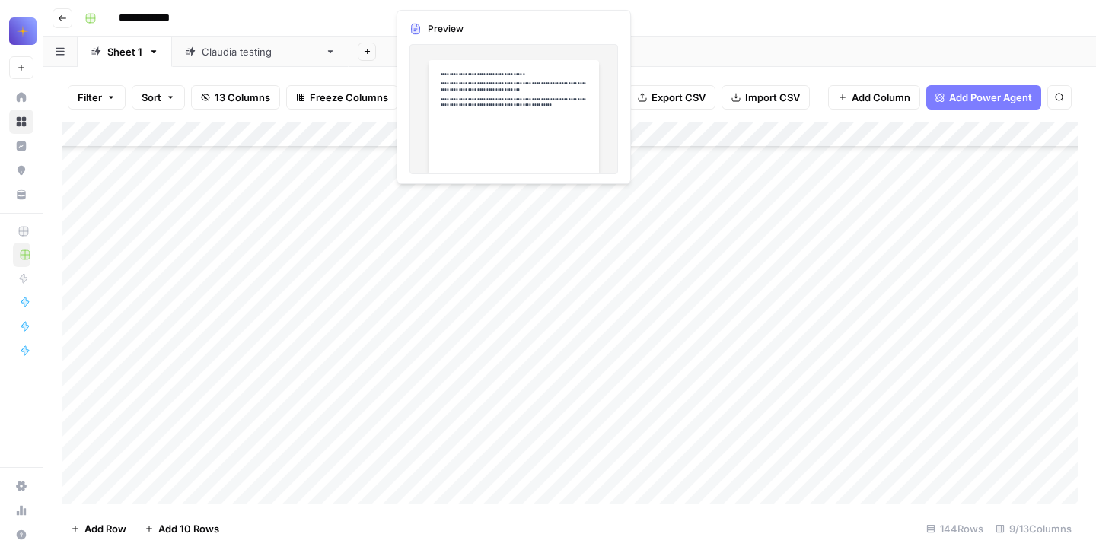
click at [451, 355] on div "Add Column" at bounding box center [570, 313] width 1016 height 382
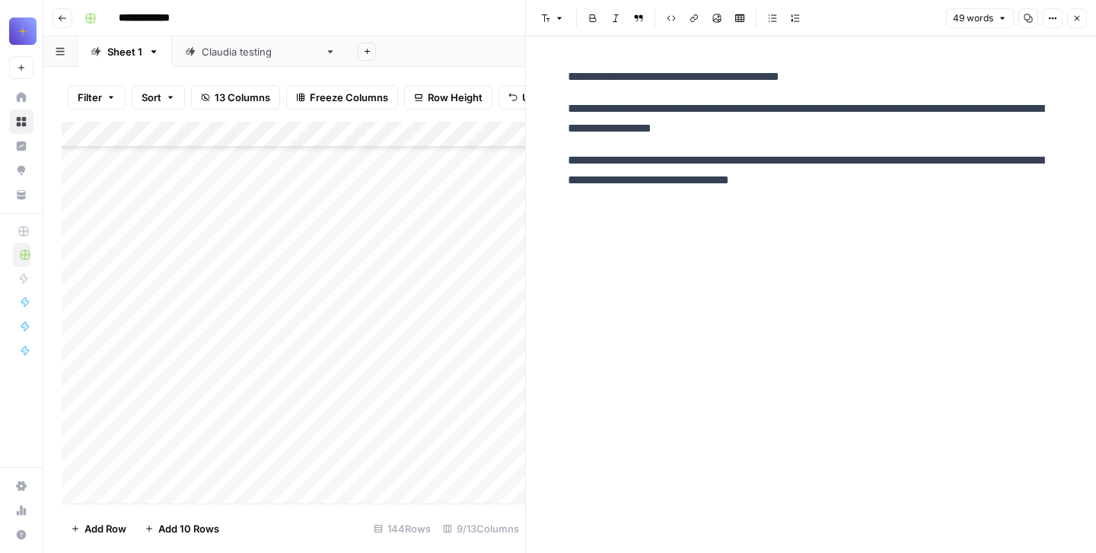
click at [1077, 16] on icon "button" at bounding box center [1077, 18] width 9 height 9
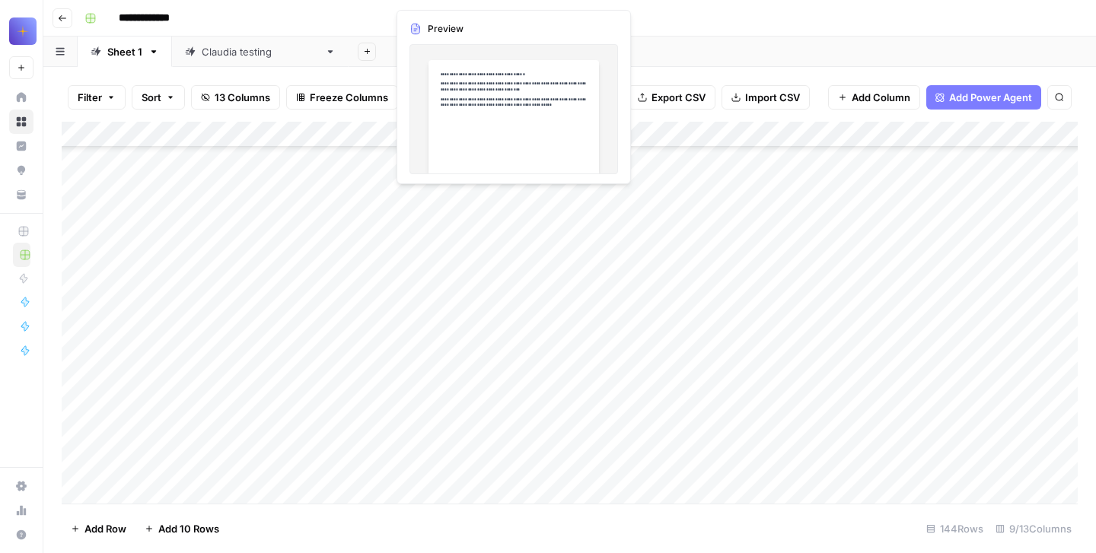
click at [471, 320] on div "Add Column" at bounding box center [570, 313] width 1016 height 382
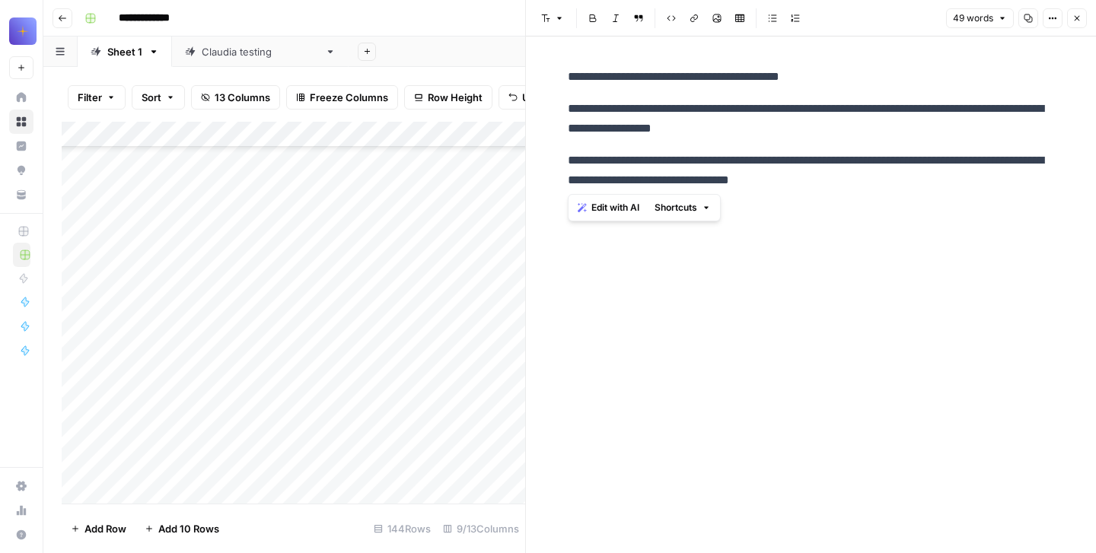
drag, startPoint x: 567, startPoint y: 76, endPoint x: 946, endPoint y: 193, distance: 396.8
click at [946, 193] on div "**********" at bounding box center [811, 129] width 505 height 136
click at [1076, 21] on icon "button" at bounding box center [1077, 18] width 9 height 9
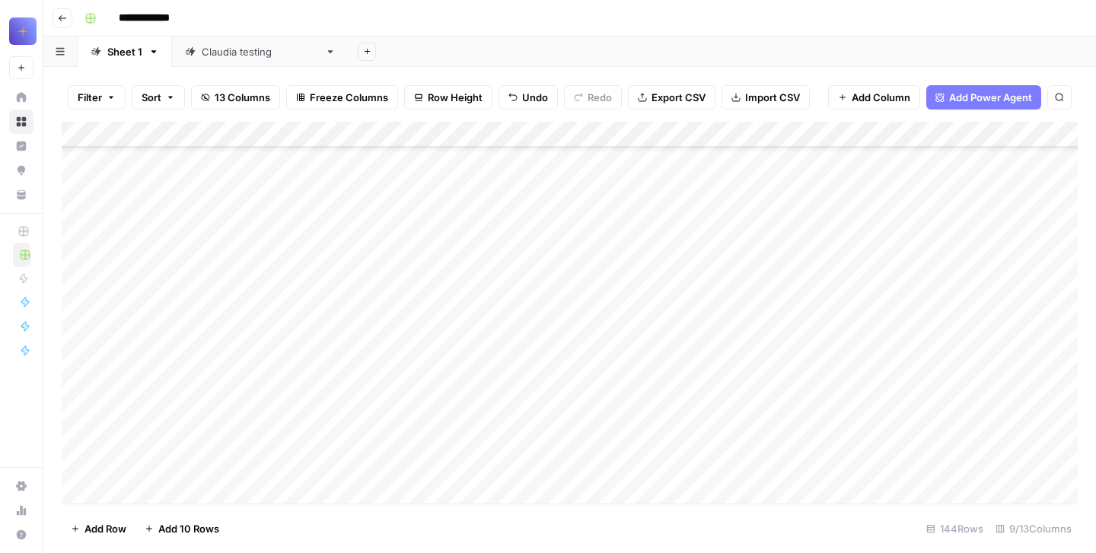
scroll to position [31196, 2]
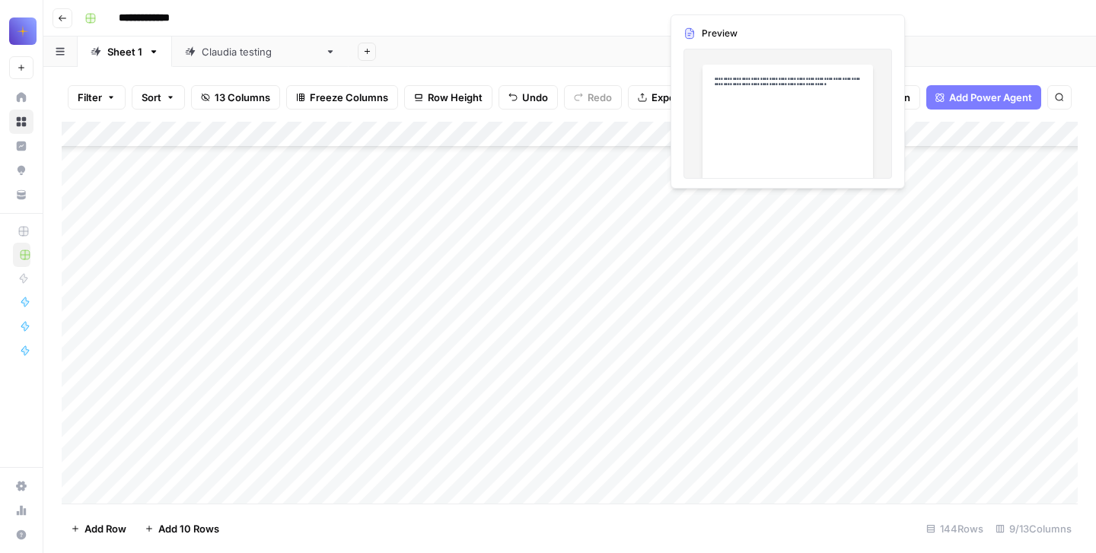
click at [719, 337] on div "Add Column" at bounding box center [570, 313] width 1016 height 382
click at [723, 289] on div "Add Column" at bounding box center [570, 313] width 1016 height 382
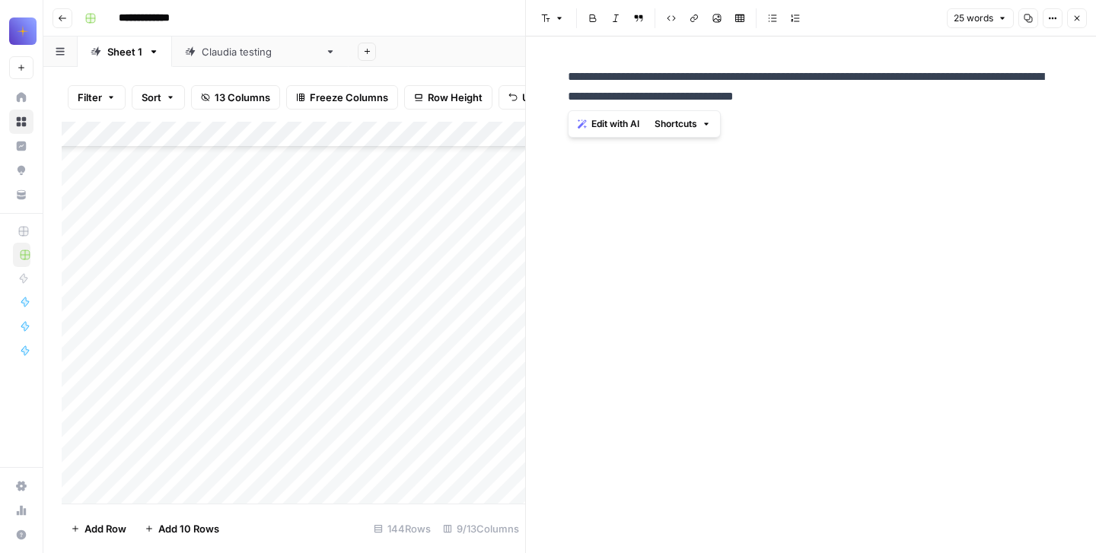
drag, startPoint x: 893, startPoint y: 119, endPoint x: 566, endPoint y: 16, distance: 342.4
click at [566, 16] on div "**********" at bounding box center [810, 276] width 571 height 553
click at [1079, 21] on icon "button" at bounding box center [1077, 18] width 9 height 9
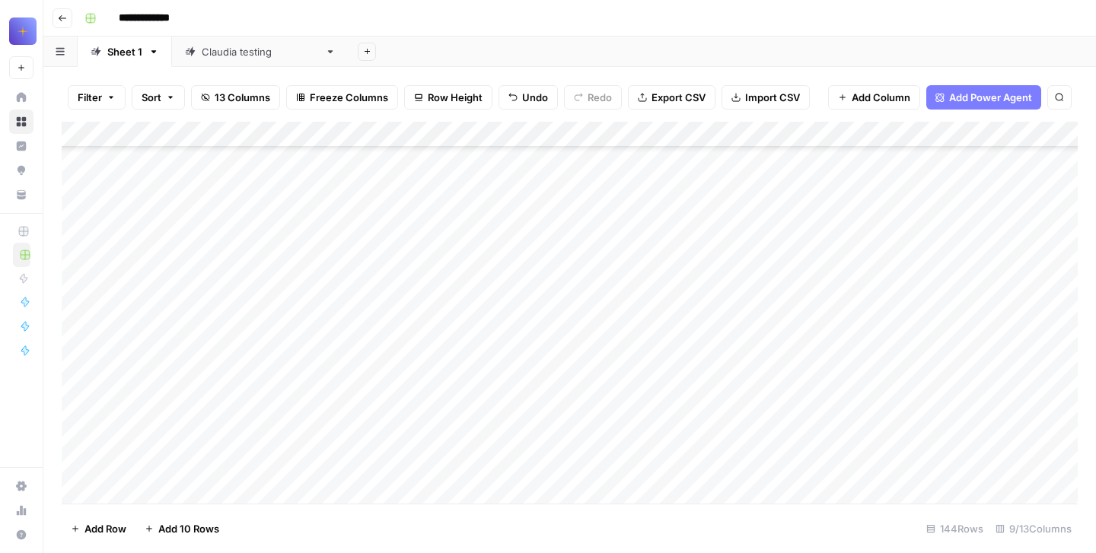
scroll to position [31387, 2]
click at [709, 369] on div "Add Column" at bounding box center [570, 313] width 1016 height 382
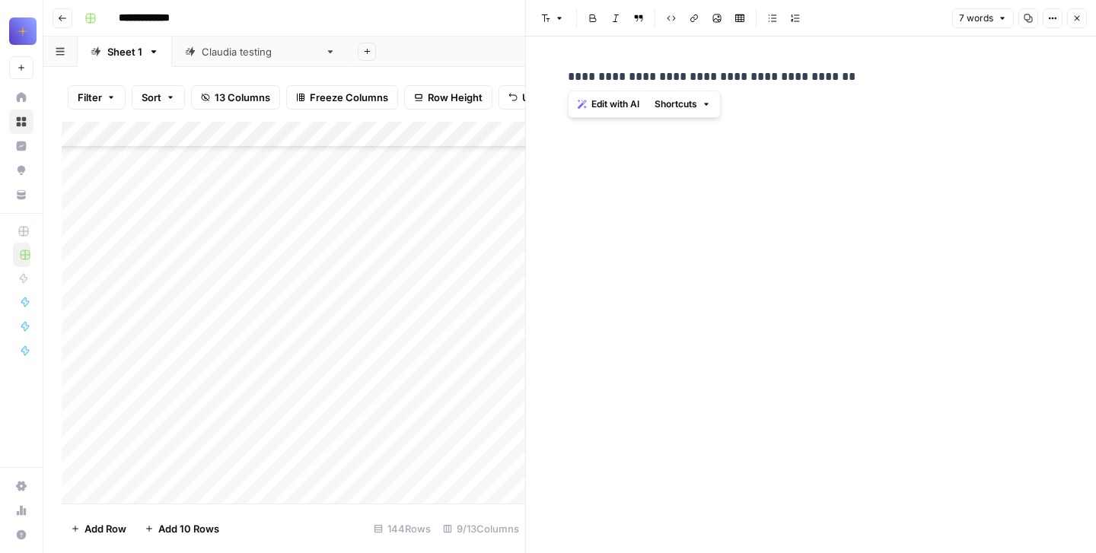
drag, startPoint x: 848, startPoint y: 77, endPoint x: 551, endPoint y: 81, distance: 296.9
click at [551, 81] on div "**********" at bounding box center [811, 295] width 570 height 517
click at [1073, 15] on icon "button" at bounding box center [1077, 18] width 9 height 9
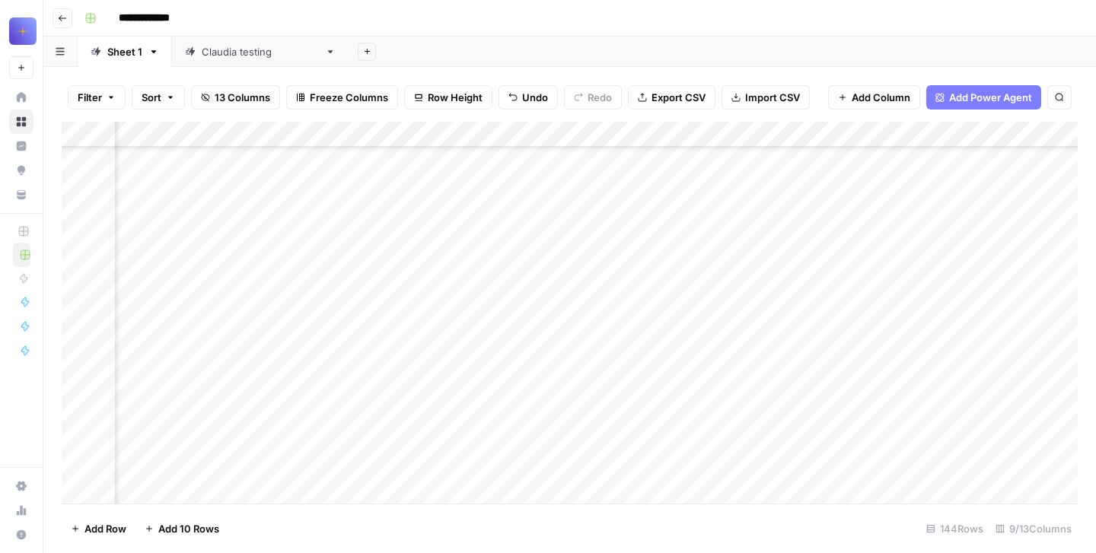
scroll to position [31597, 117]
click at [620, 359] on div "Add Column" at bounding box center [570, 313] width 1016 height 382
click at [591, 342] on div "Add Column" at bounding box center [570, 313] width 1016 height 382
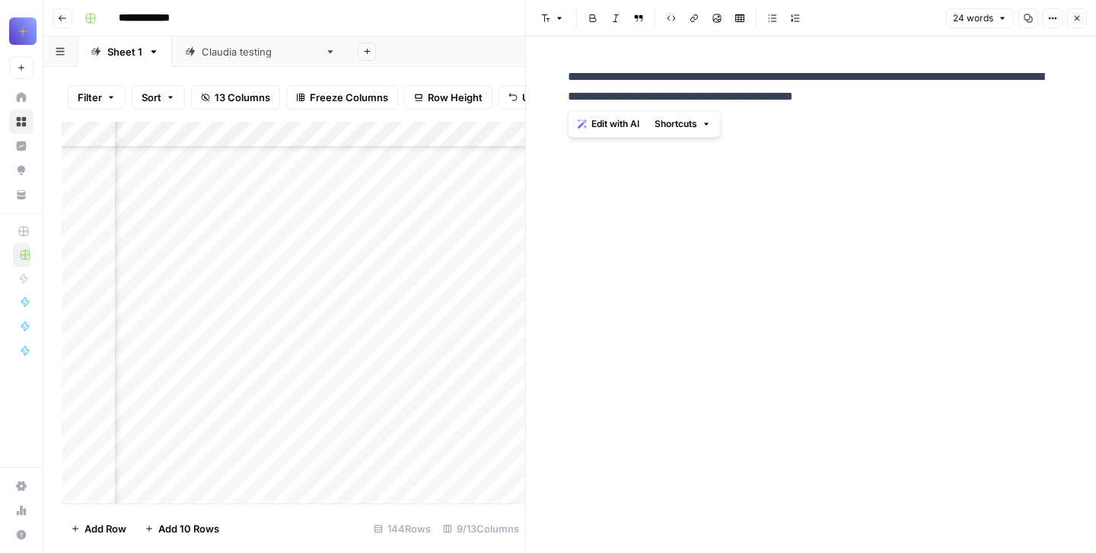
drag, startPoint x: 930, startPoint y: 93, endPoint x: 576, endPoint y: 62, distance: 356.1
click at [576, 62] on div "**********" at bounding box center [811, 87] width 505 height 52
click at [1083, 16] on button "Close" at bounding box center [1077, 18] width 20 height 20
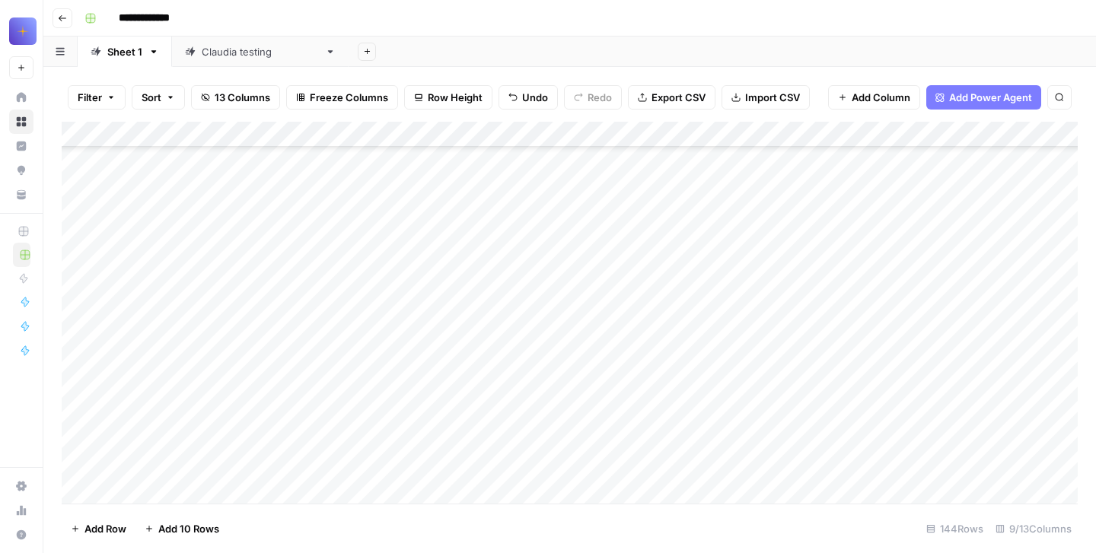
scroll to position [31821, 0]
click at [456, 320] on div "Add Column" at bounding box center [570, 313] width 1016 height 382
click at [440, 314] on div "Add Column" at bounding box center [570, 313] width 1016 height 382
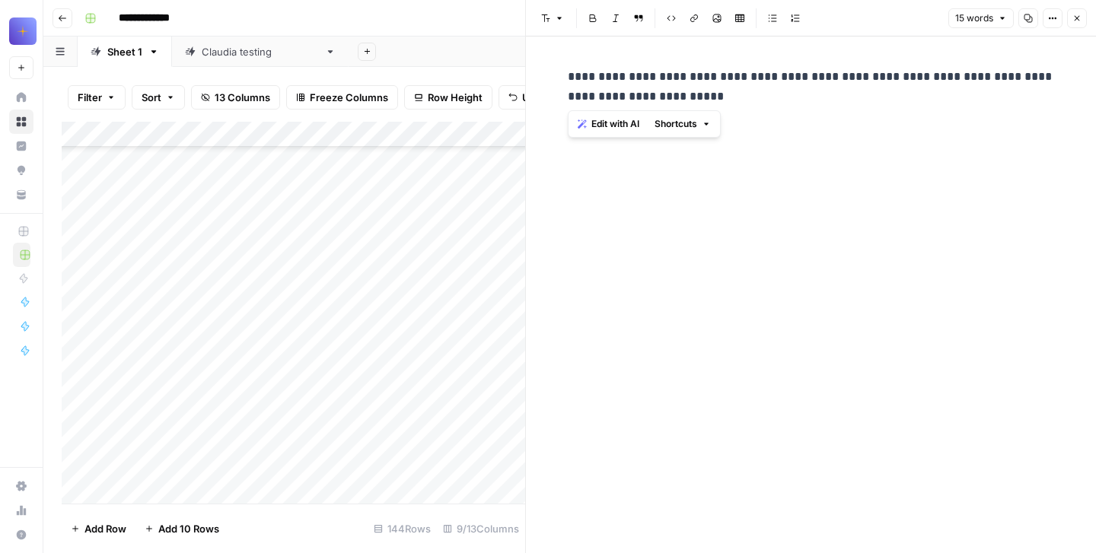
drag, startPoint x: 713, startPoint y: 103, endPoint x: 541, endPoint y: 76, distance: 173.3
click at [541, 76] on div "**********" at bounding box center [811, 295] width 570 height 517
click at [1079, 15] on icon "button" at bounding box center [1077, 18] width 9 height 9
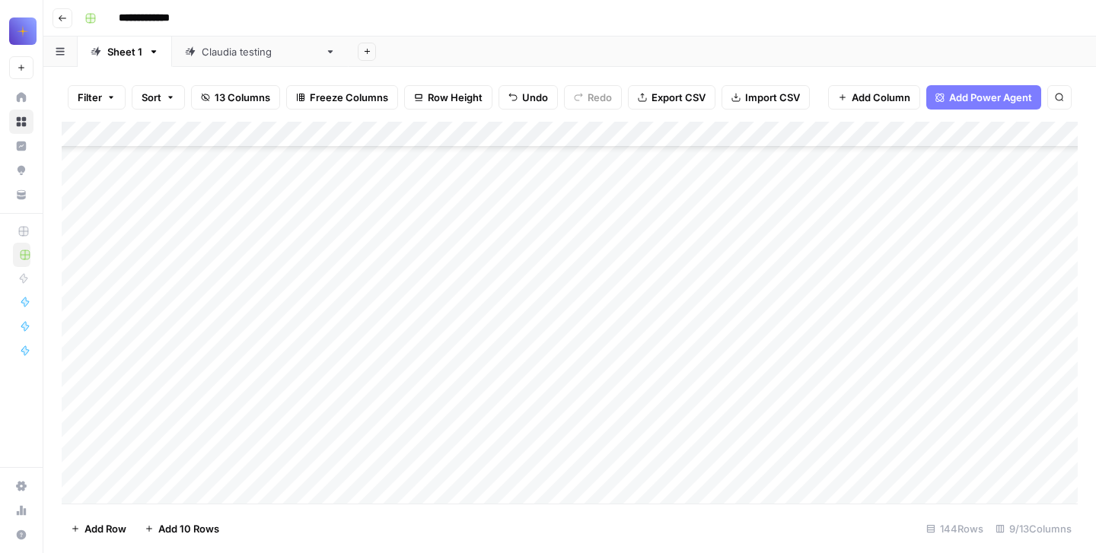
scroll to position [32112, 0]
click at [440, 305] on div "Add Column" at bounding box center [570, 313] width 1016 height 382
click at [435, 246] on div "Add Column" at bounding box center [570, 313] width 1016 height 382
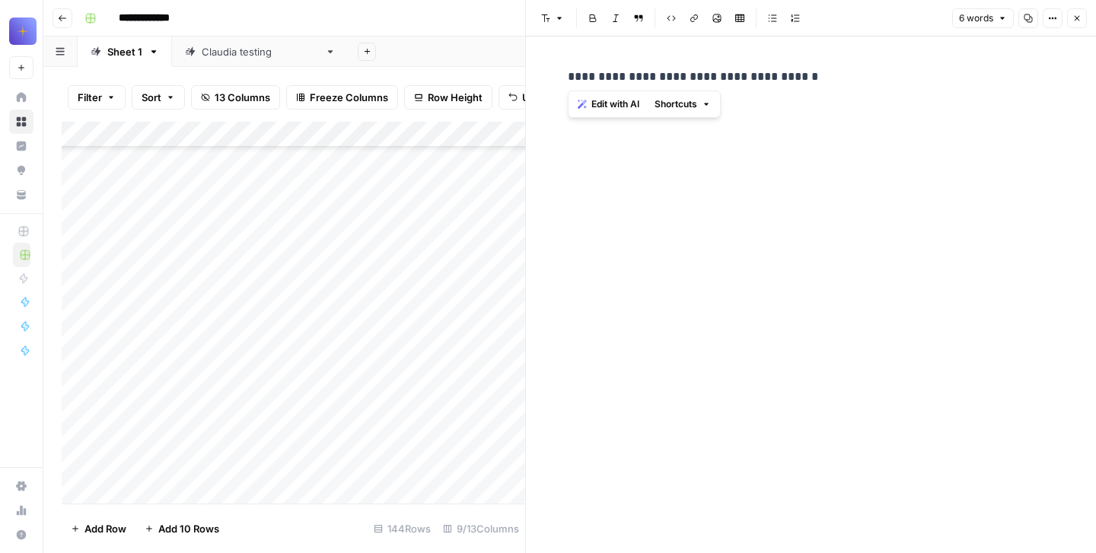
drag, startPoint x: 805, startPoint y: 88, endPoint x: 565, endPoint y: 81, distance: 239.9
click at [565, 81] on div "**********" at bounding box center [811, 77] width 505 height 32
click at [1072, 13] on button "Close" at bounding box center [1077, 18] width 20 height 20
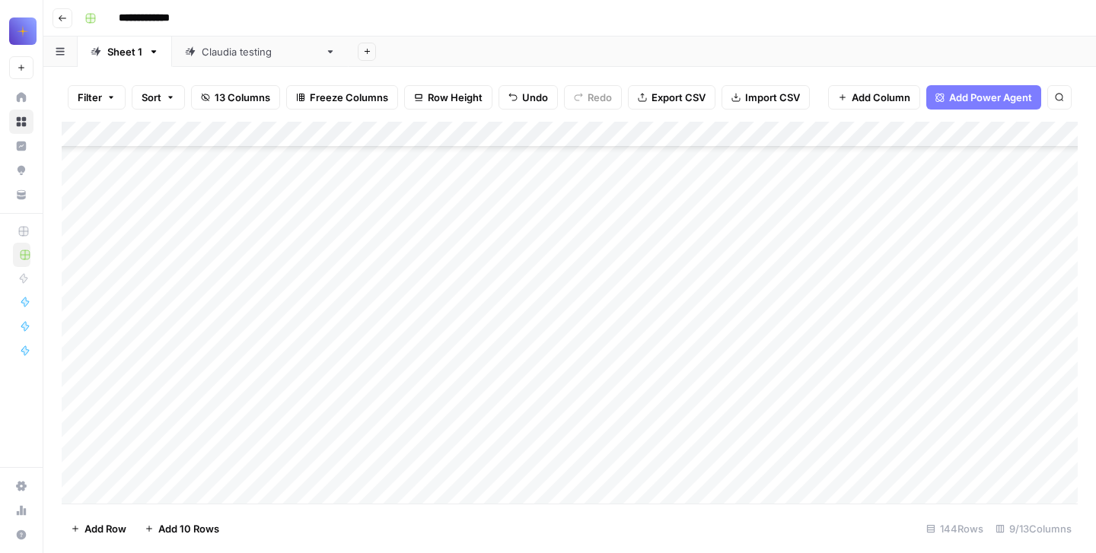
scroll to position [32362, 0]
click at [697, 343] on div "Add Column" at bounding box center [570, 313] width 1016 height 382
click at [724, 292] on div "Add Column" at bounding box center [570, 313] width 1016 height 382
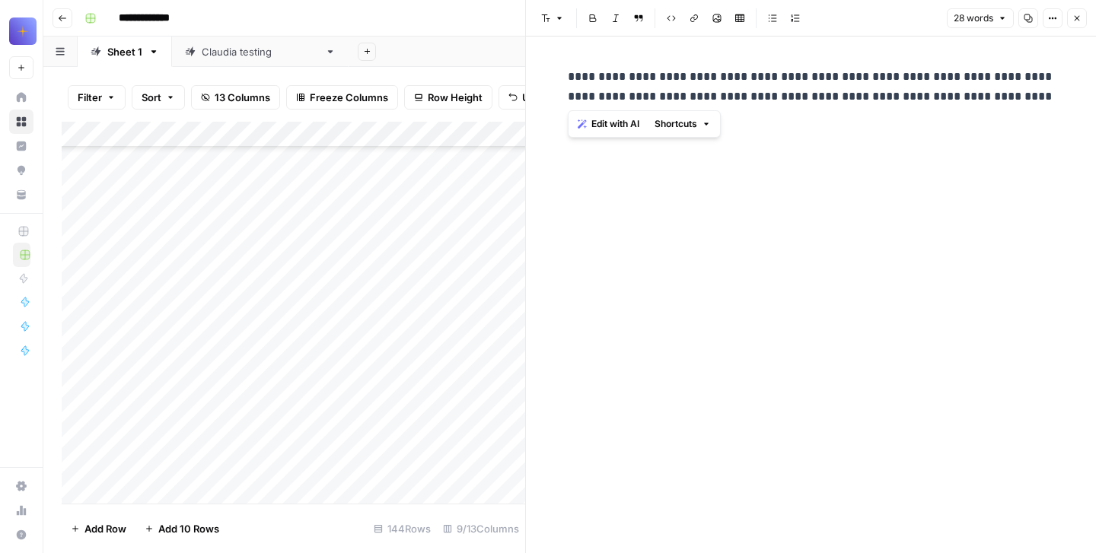
drag, startPoint x: 566, startPoint y: 75, endPoint x: 1086, endPoint y: 135, distance: 524.2
click at [1086, 135] on div "**********" at bounding box center [811, 295] width 570 height 517
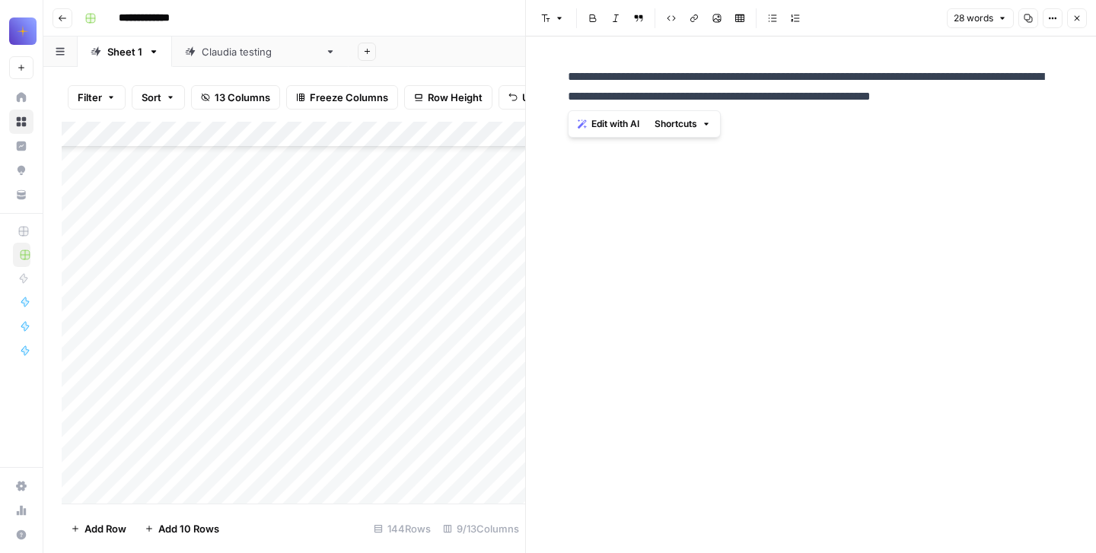
click at [1082, 22] on button "Close" at bounding box center [1077, 18] width 20 height 20
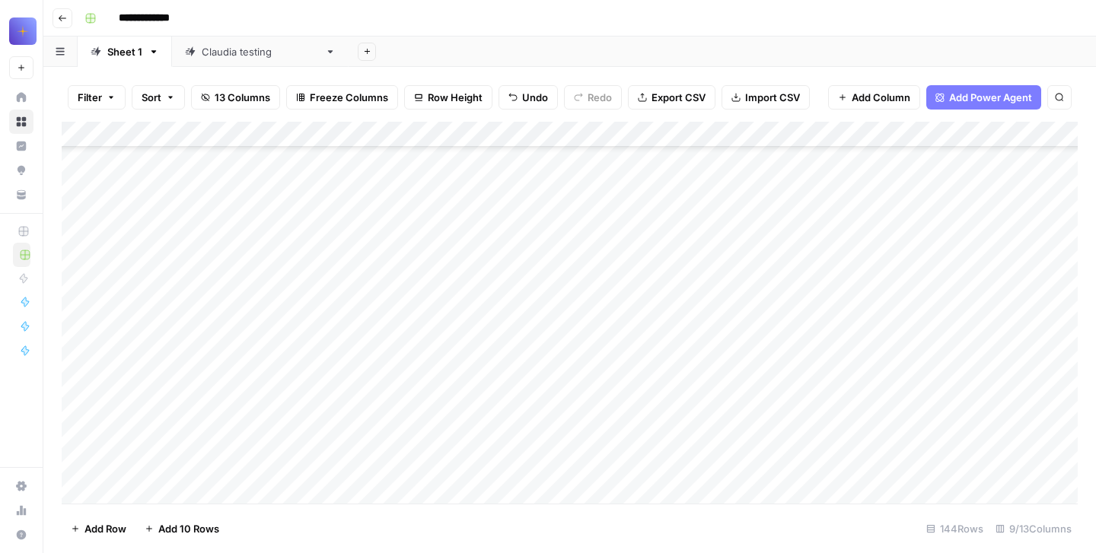
scroll to position [32587, 0]
click at [752, 241] on div "Add Column" at bounding box center [570, 313] width 1016 height 382
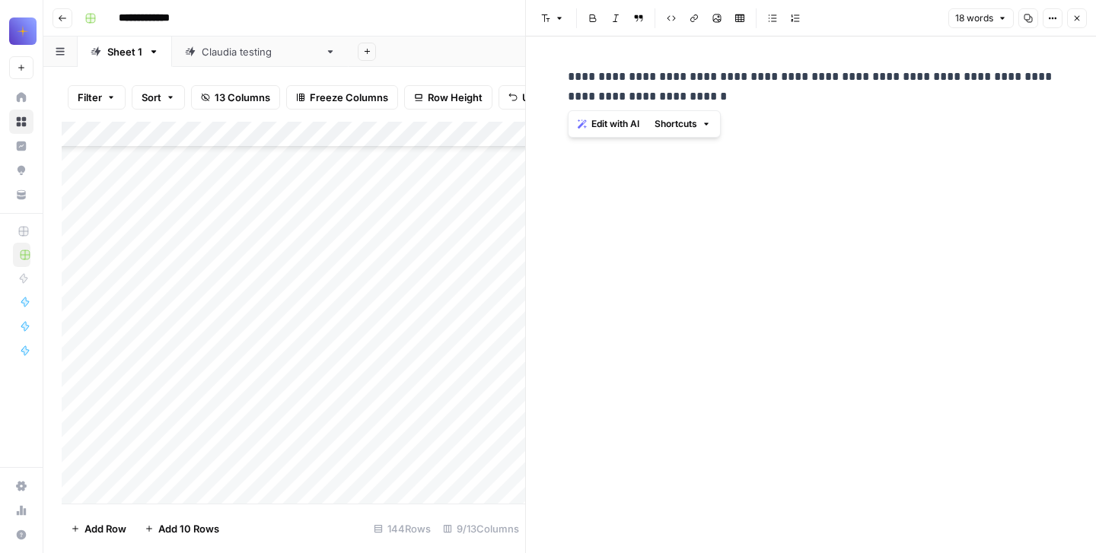
drag, startPoint x: 612, startPoint y: 84, endPoint x: 553, endPoint y: 62, distance: 63.1
click at [553, 62] on div "**********" at bounding box center [811, 295] width 570 height 517
click at [1077, 12] on button "Close" at bounding box center [1077, 18] width 20 height 20
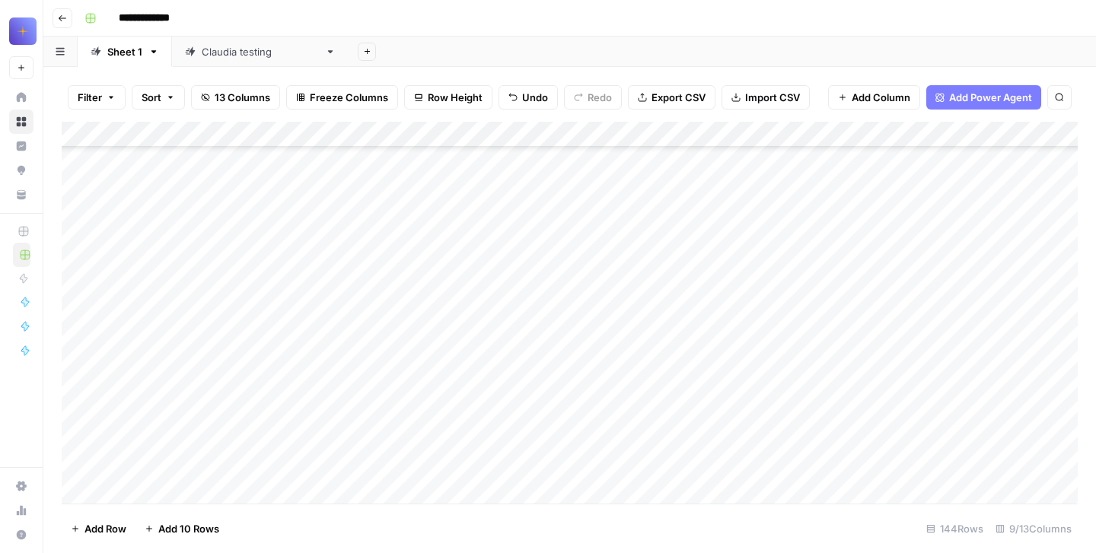
scroll to position [32797, 0]
click at [462, 332] on div "Add Column" at bounding box center [570, 313] width 1016 height 382
click at [446, 269] on div "Add Column" at bounding box center [570, 313] width 1016 height 382
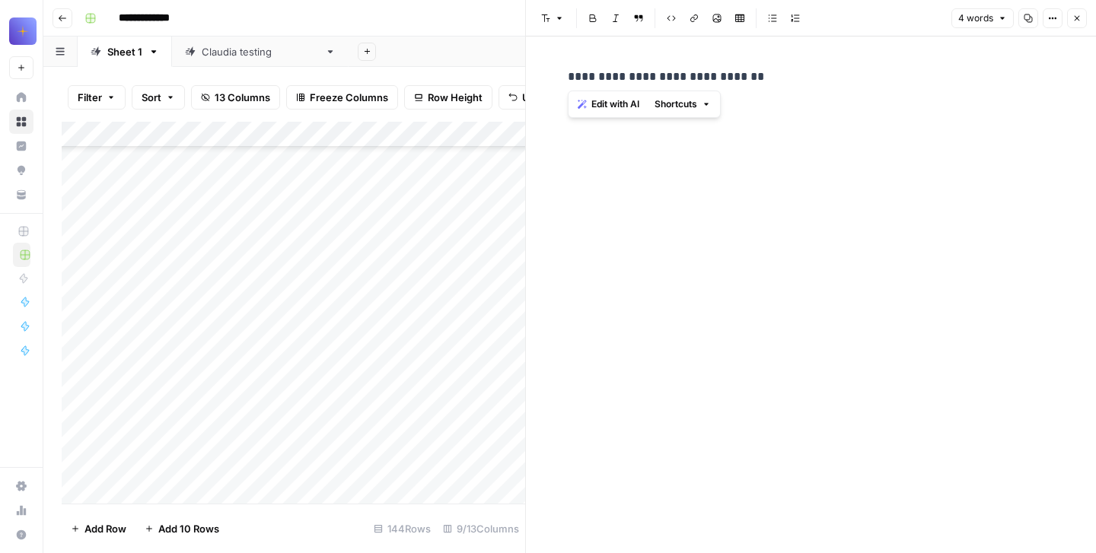
drag, startPoint x: 759, startPoint y: 84, endPoint x: 534, endPoint y: 80, distance: 224.6
click at [534, 80] on div "**********" at bounding box center [811, 295] width 570 height 517
click at [1076, 23] on button "Close" at bounding box center [1077, 18] width 20 height 20
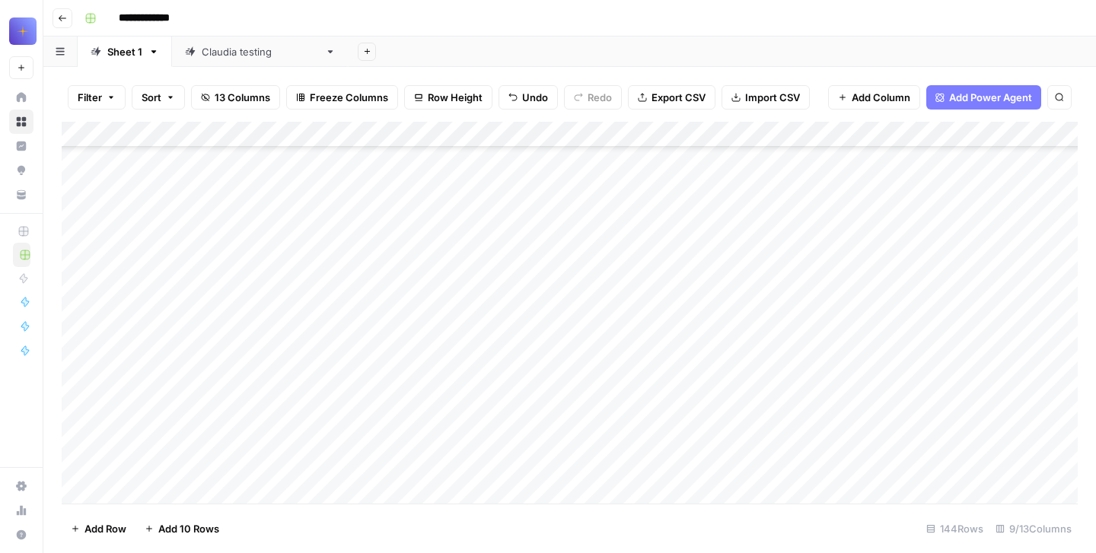
scroll to position [32993, 0]
click at [445, 326] on div "Add Column" at bounding box center [570, 313] width 1016 height 382
click at [429, 283] on div "Add Column" at bounding box center [570, 313] width 1016 height 382
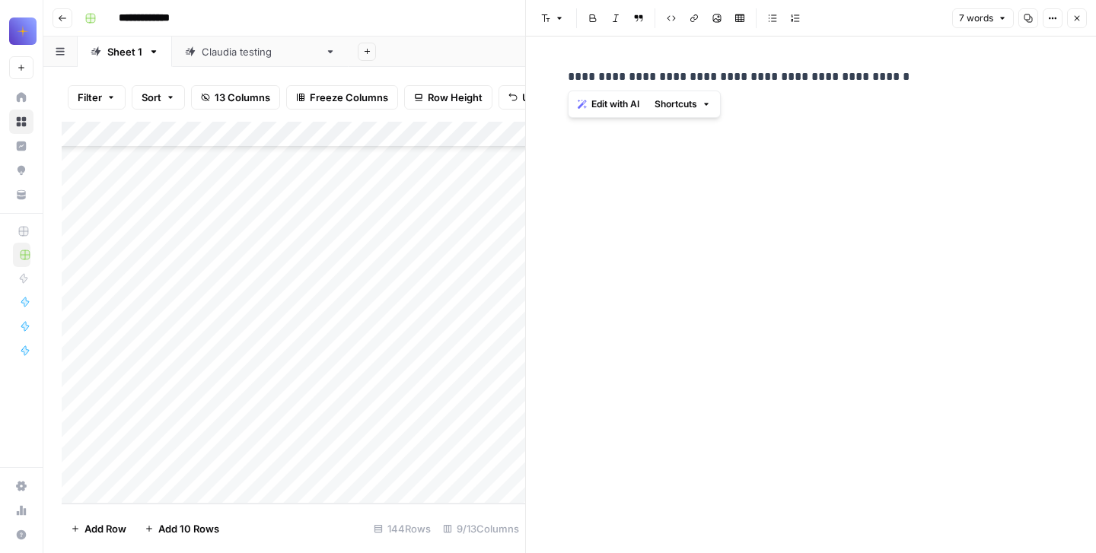
drag, startPoint x: 917, startPoint y: 86, endPoint x: 519, endPoint y: 78, distance: 397.4
click at [525, 78] on div "**********" at bounding box center [810, 276] width 571 height 553
click at [1076, 17] on icon "button" at bounding box center [1077, 18] width 9 height 9
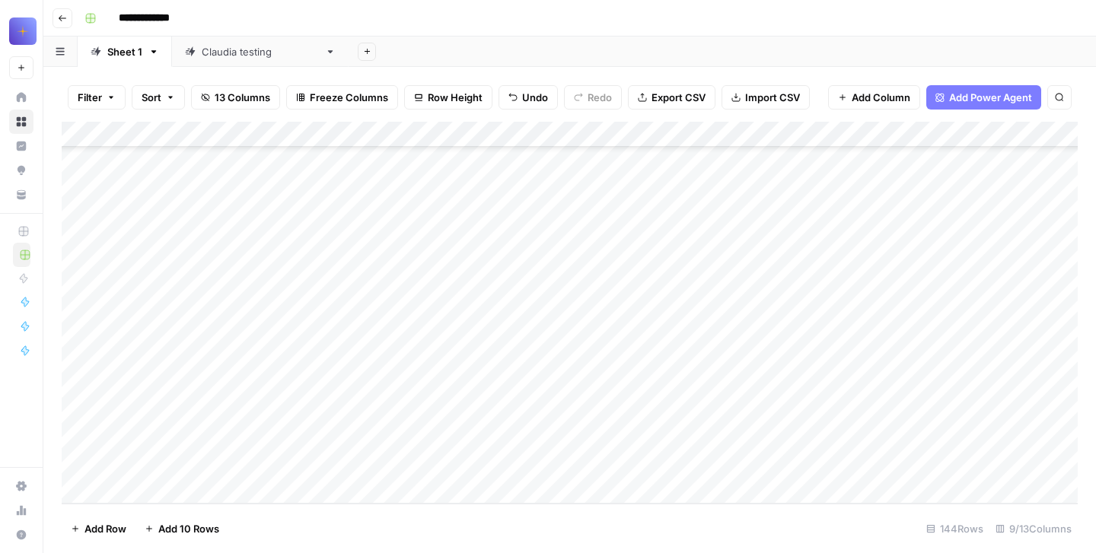
click at [192, 540] on button "Add 10 Rows" at bounding box center [182, 529] width 93 height 24
click at [183, 368] on div "Add Column" at bounding box center [570, 313] width 1016 height 382
click at [157, 314] on div "Add Column" at bounding box center [570, 313] width 1016 height 382
type textarea "**********"
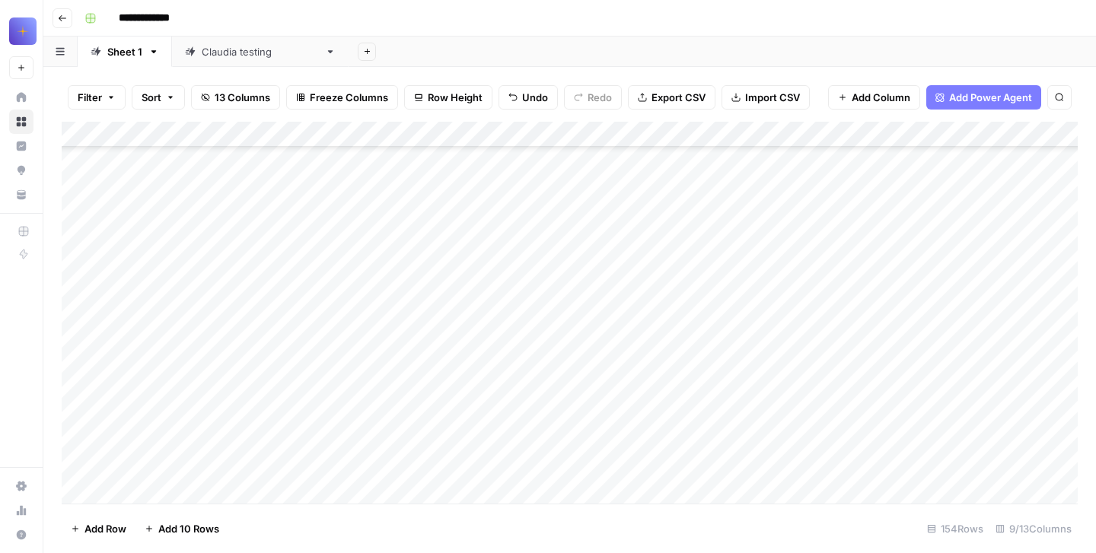
click at [97, 308] on div "Add Column" at bounding box center [570, 313] width 1016 height 382
click at [155, 358] on div "Add Column" at bounding box center [570, 313] width 1016 height 382
click at [167, 327] on div "Add Column" at bounding box center [570, 313] width 1016 height 382
type textarea "**********"
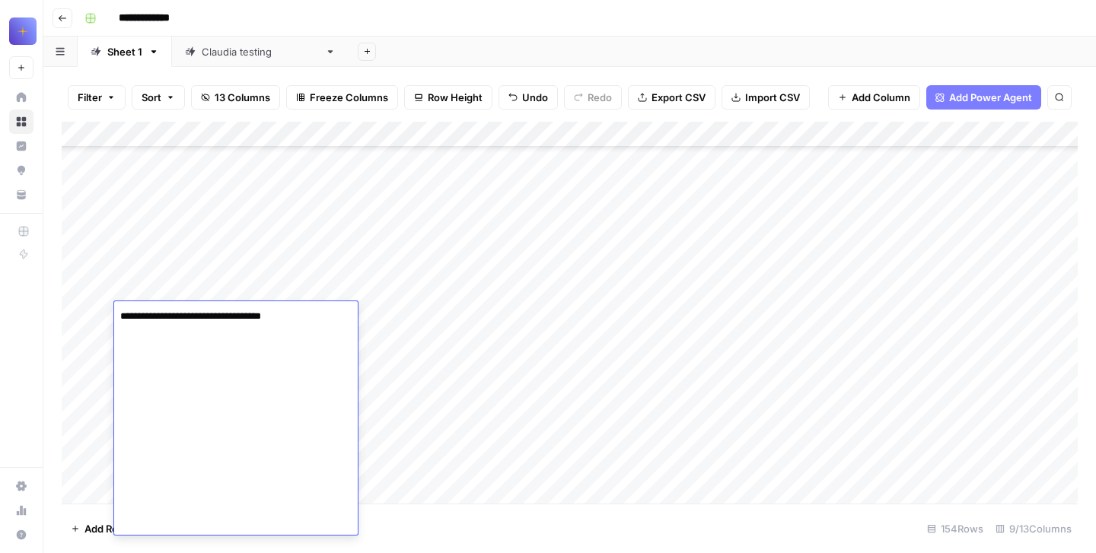
scroll to position [461, 0]
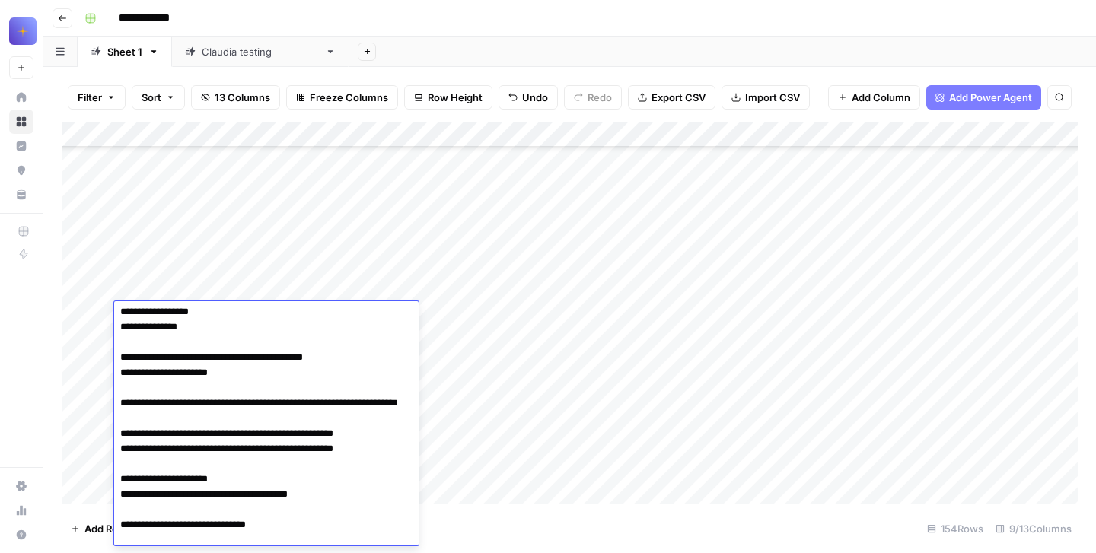
click at [105, 315] on div "Add Column" at bounding box center [570, 313] width 1016 height 382
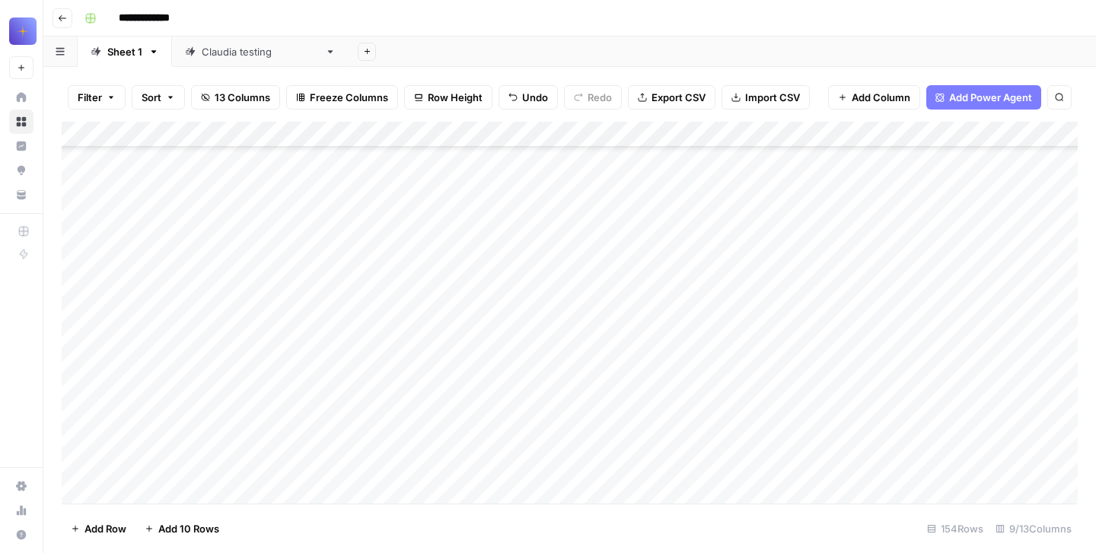
scroll to position [33650, 0]
click at [175, 347] on div "Add Column" at bounding box center [570, 313] width 1016 height 382
click at [159, 305] on div "Add Column" at bounding box center [570, 313] width 1016 height 382
type textarea "**********"
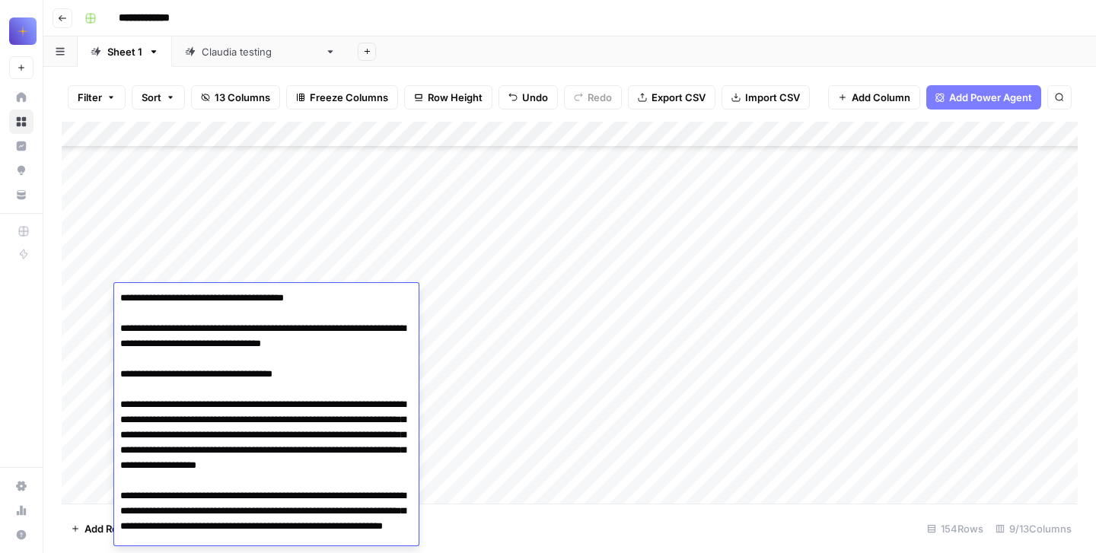
scroll to position [139, 0]
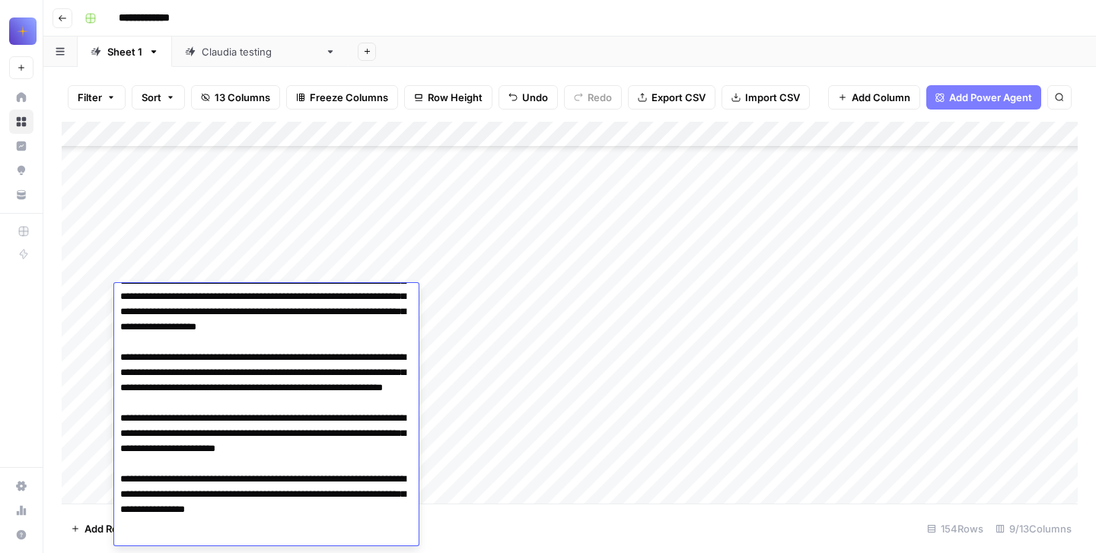
click at [99, 295] on div "Add Column" at bounding box center [570, 313] width 1016 height 382
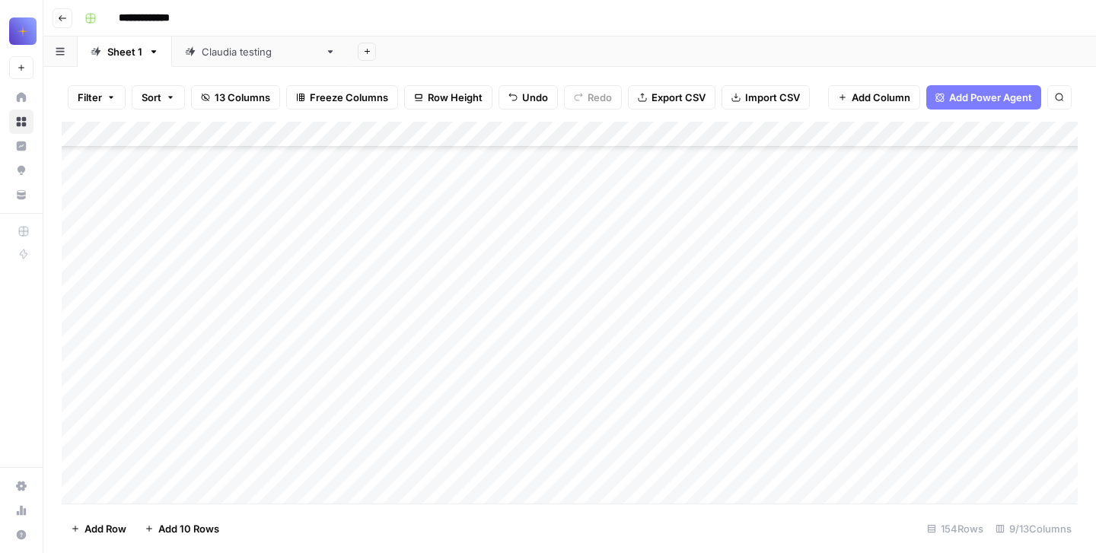
scroll to position [33925, 0]
click at [158, 266] on div "Add Column" at bounding box center [570, 313] width 1016 height 382
click at [129, 274] on div "Add Column" at bounding box center [570, 313] width 1016 height 382
type textarea "**********"
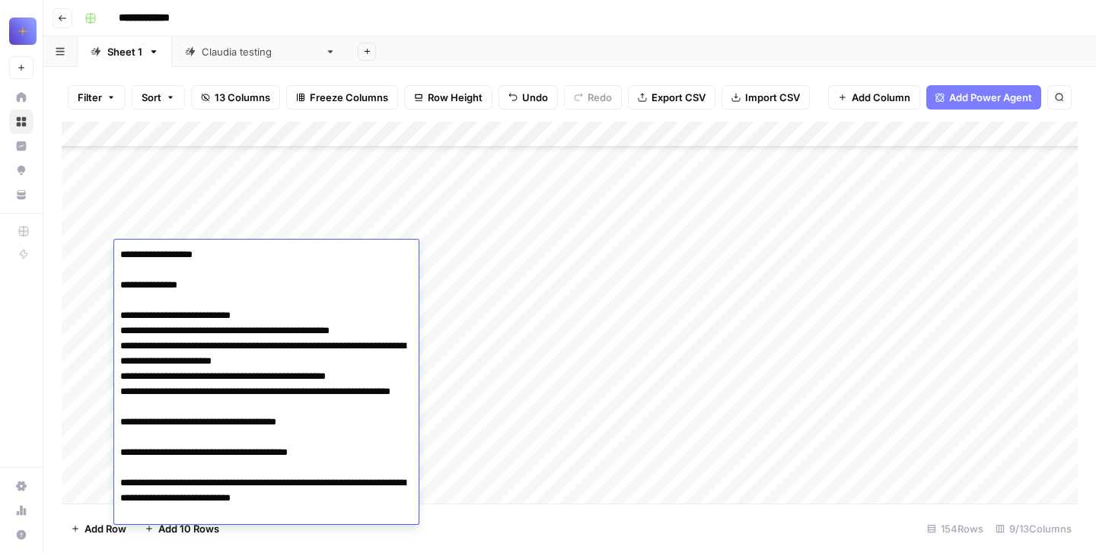
click at [99, 254] on div "Add Column" at bounding box center [570, 313] width 1016 height 382
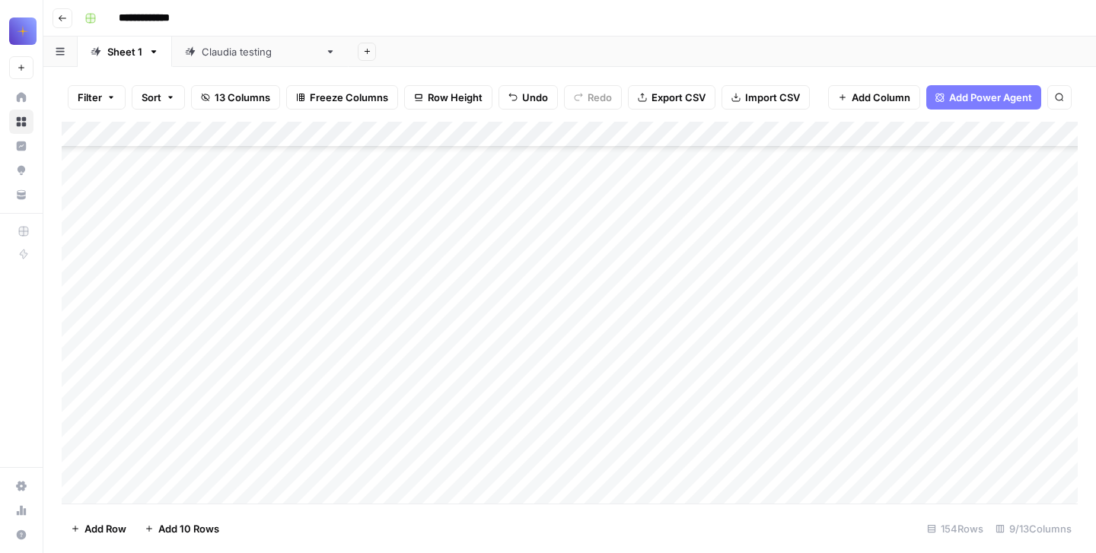
scroll to position [34146, 0]
click at [151, 262] on div "Add Column" at bounding box center [570, 313] width 1016 height 382
click at [118, 264] on div "Add Column" at bounding box center [570, 313] width 1016 height 382
type textarea "**********"
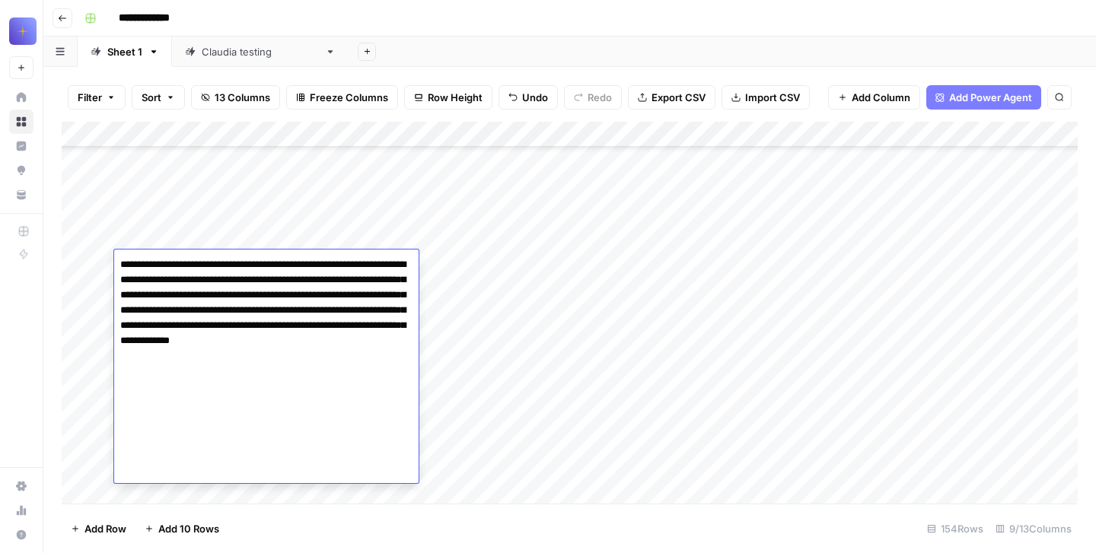
click at [180, 518] on button "Add 10 Rows" at bounding box center [182, 529] width 93 height 24
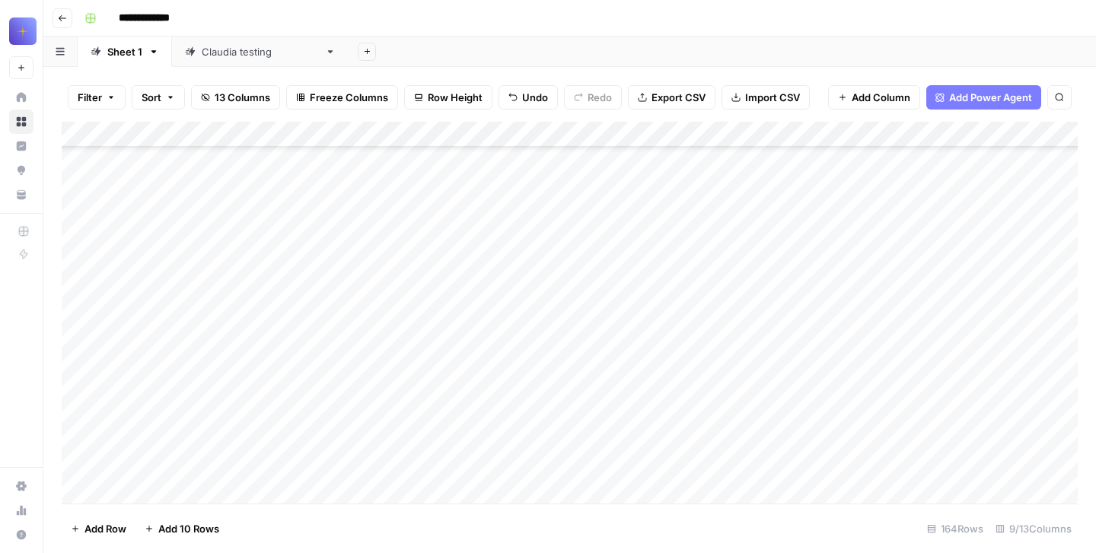
scroll to position [34271, 0]
click at [175, 400] on div "Add Column" at bounding box center [570, 313] width 1016 height 382
click at [143, 391] on div "Add Column" at bounding box center [570, 313] width 1016 height 382
type textarea "**********"
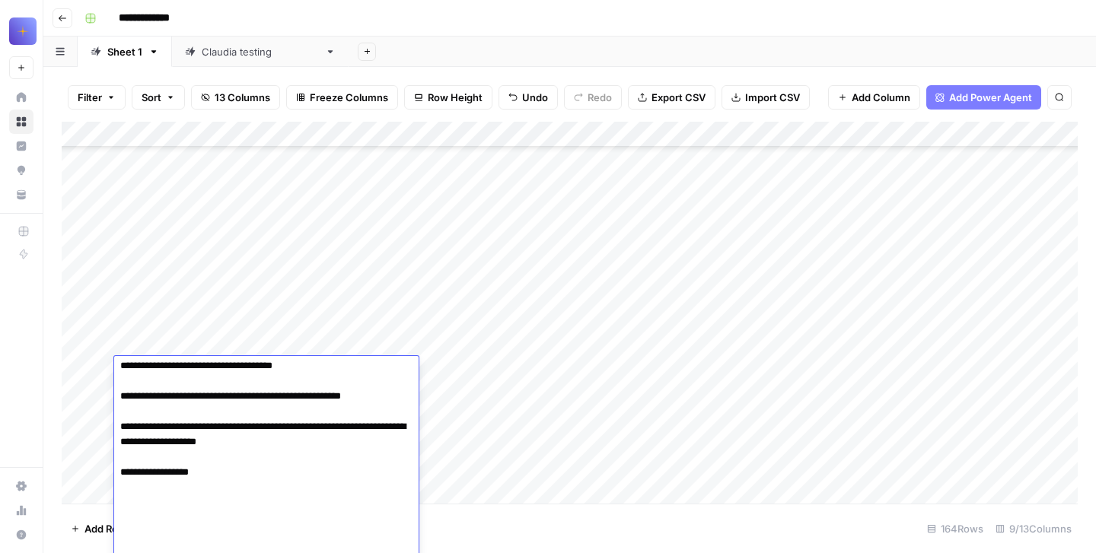
scroll to position [34453, 0]
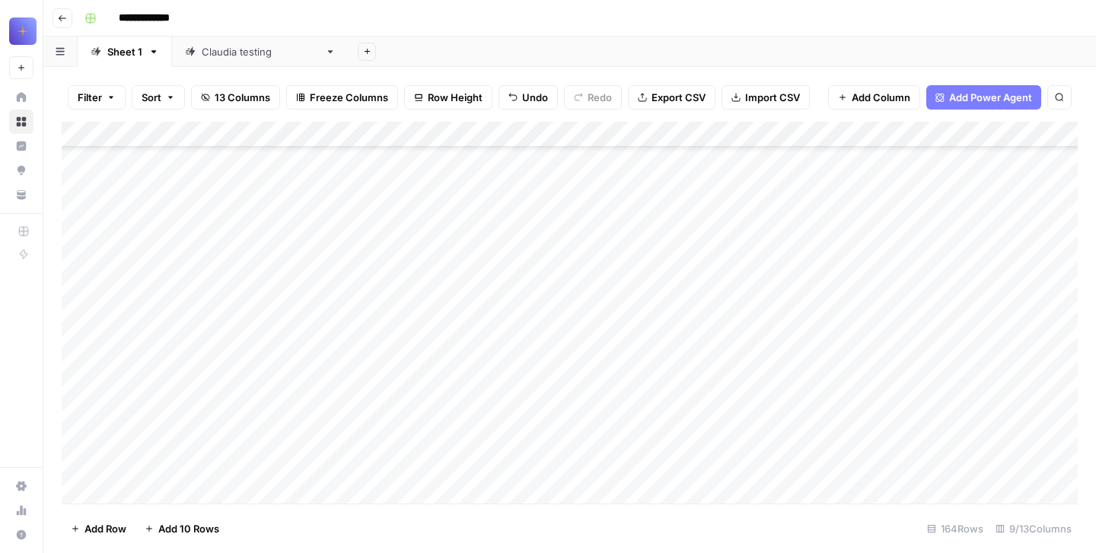
click at [97, 187] on div "Add Column" at bounding box center [570, 313] width 1016 height 382
click at [203, 451] on div "Add Column" at bounding box center [570, 313] width 1016 height 382
click at [162, 289] on div "Add Column" at bounding box center [570, 313] width 1016 height 382
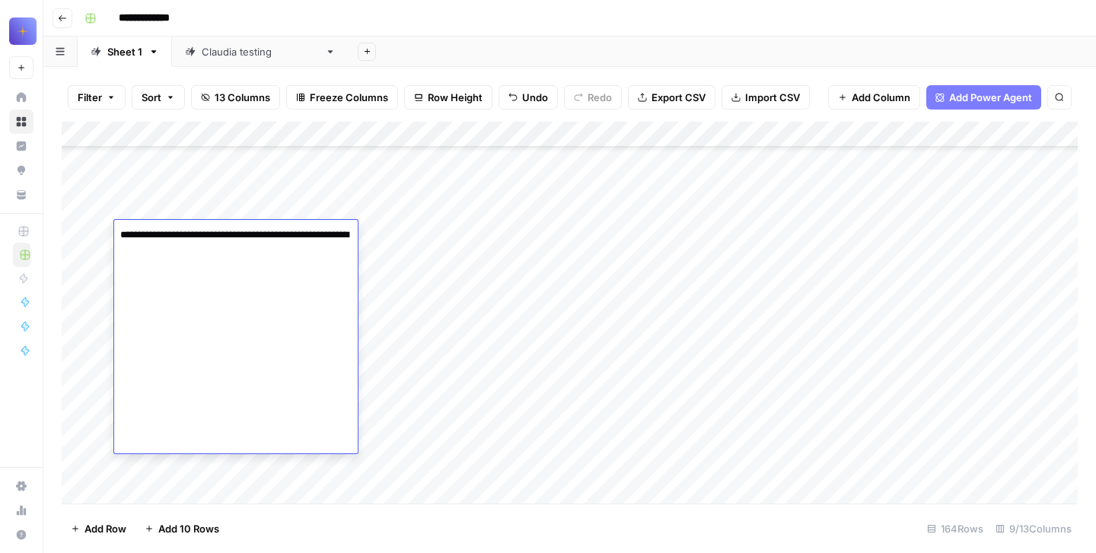
scroll to position [273, 0]
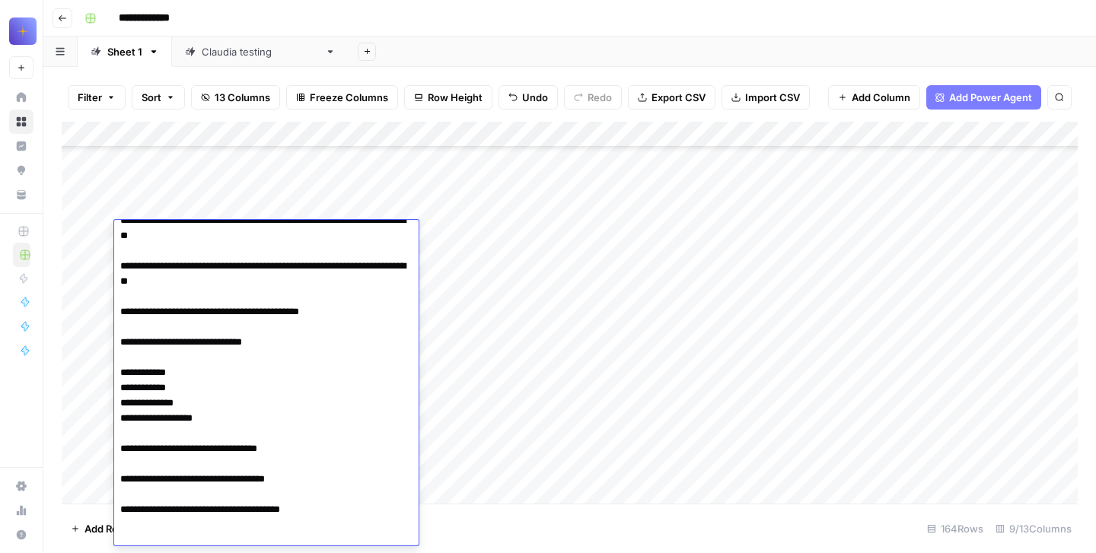
type textarea "**********"
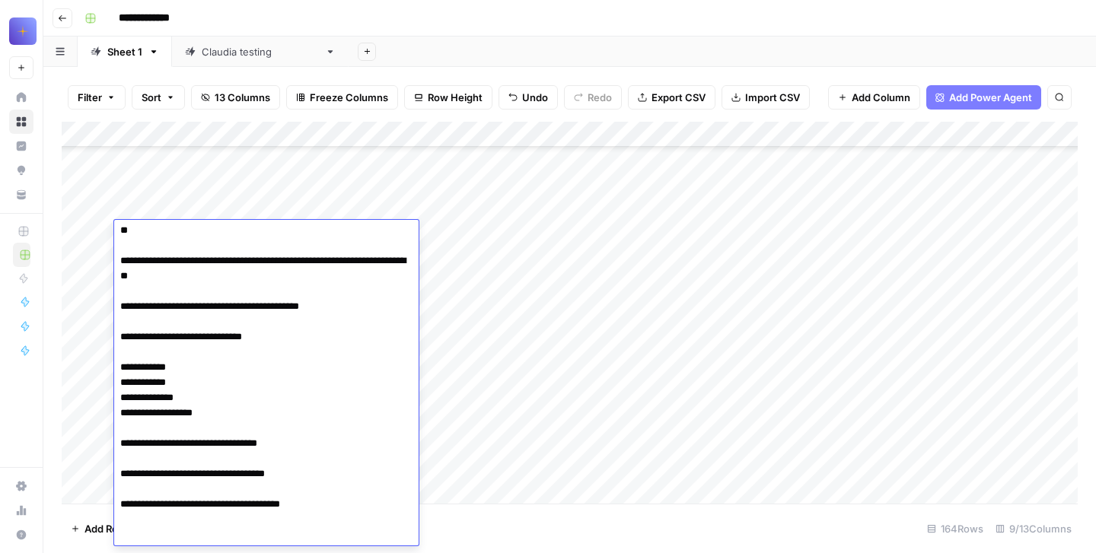
click at [98, 239] on div "Add Column" at bounding box center [570, 313] width 1016 height 382
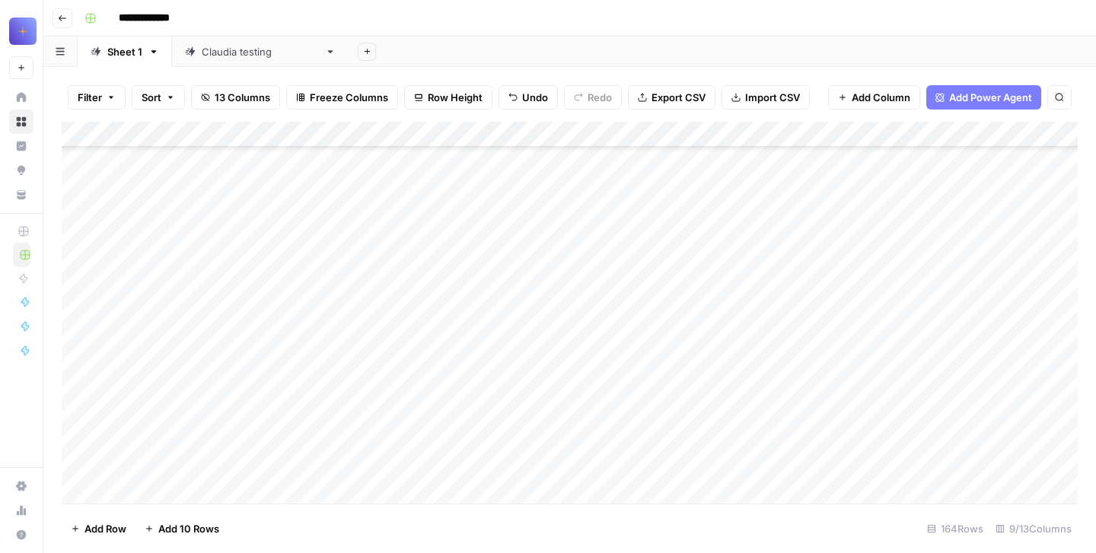
scroll to position [34804, 0]
click at [166, 327] on div "Add Column" at bounding box center [570, 313] width 1016 height 382
type textarea "**********"
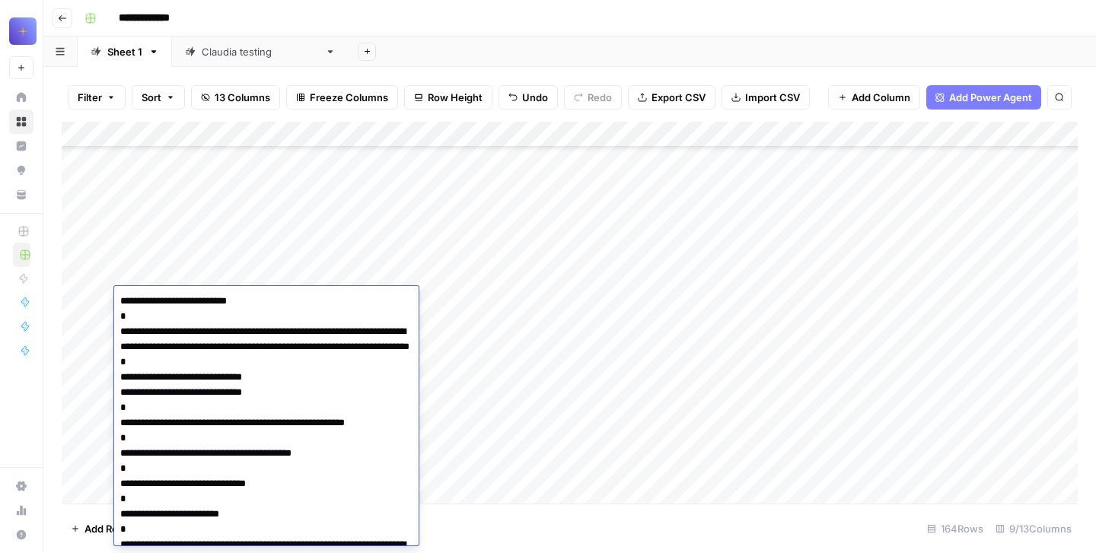
scroll to position [187, 0]
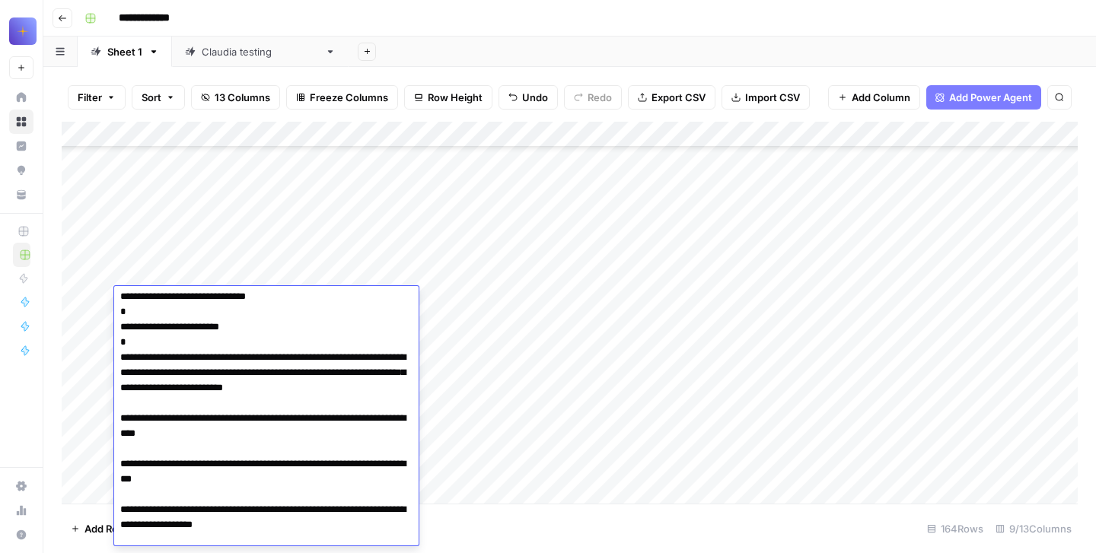
click at [101, 302] on div "Add Column" at bounding box center [570, 313] width 1016 height 382
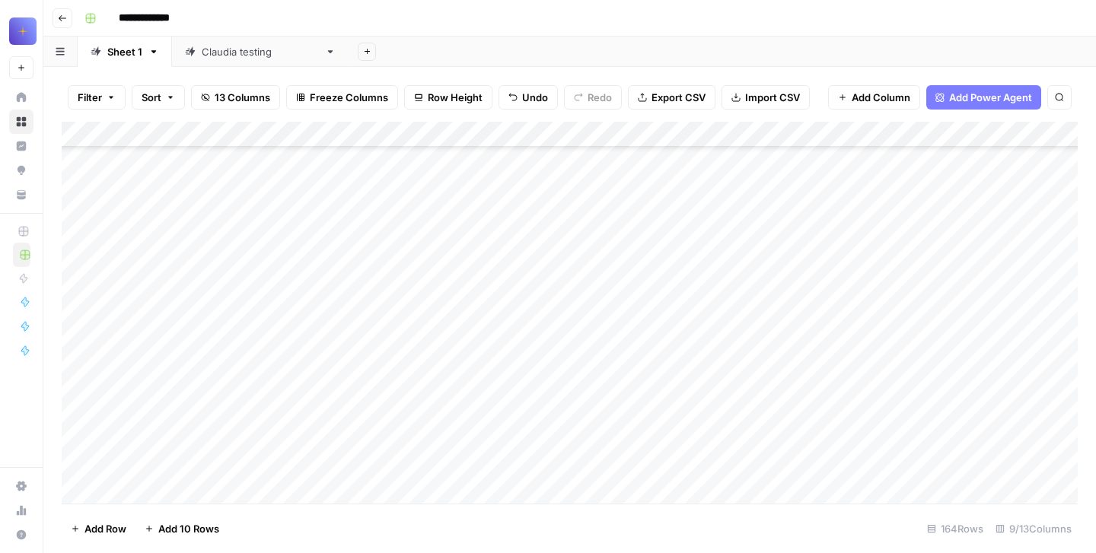
scroll to position [34914, 0]
click at [132, 419] on div "Add Column" at bounding box center [570, 313] width 1016 height 382
click at [137, 416] on div "Add Column" at bounding box center [570, 313] width 1016 height 382
type textarea "**********"
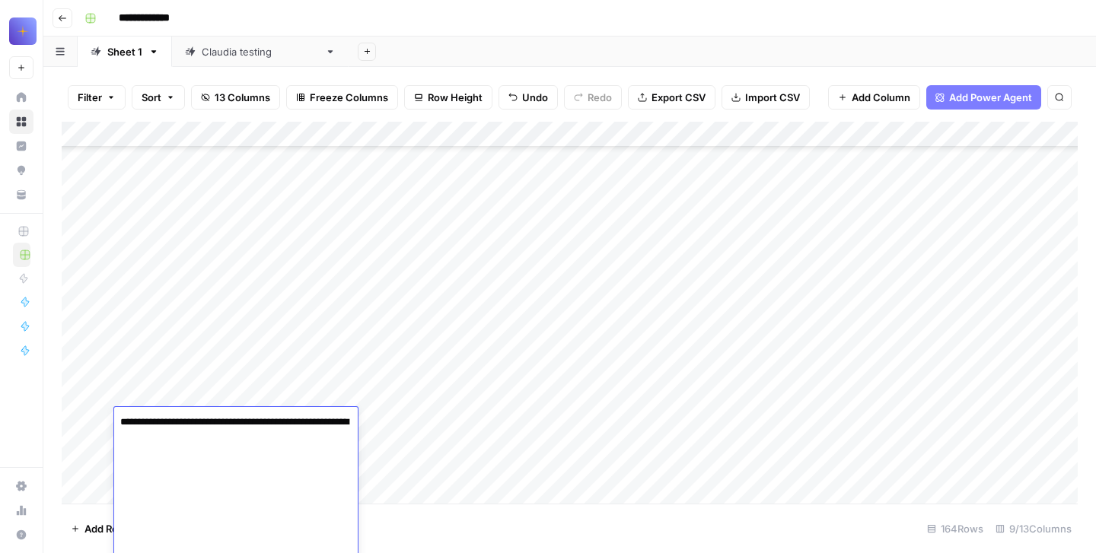
scroll to position [624, 0]
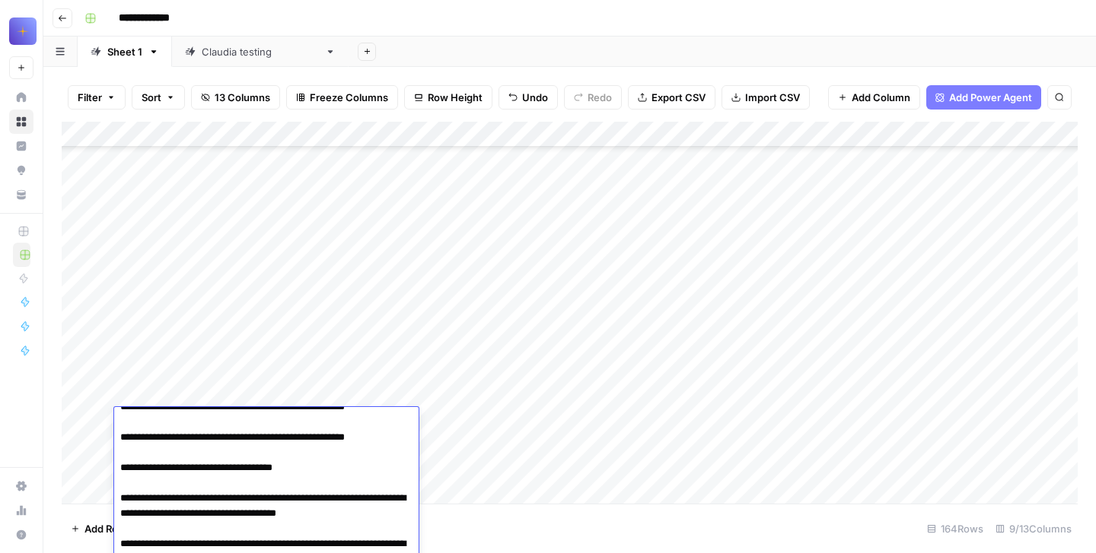
click at [101, 426] on div "Add Column" at bounding box center [570, 313] width 1016 height 382
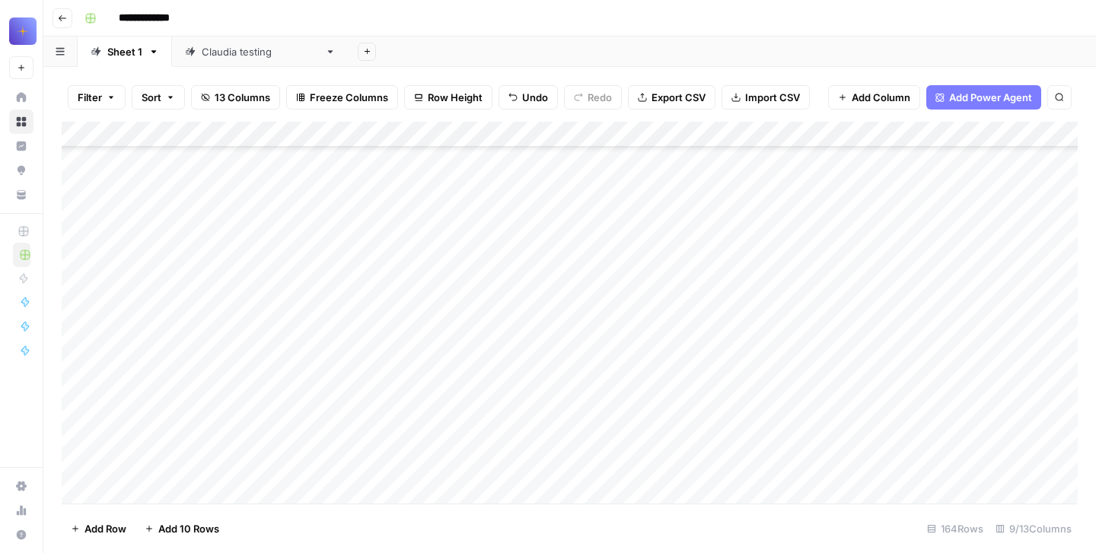
scroll to position [35360, 0]
click at [174, 269] on div "Add Column" at bounding box center [570, 313] width 1016 height 382
click at [137, 214] on div "Add Column" at bounding box center [570, 313] width 1016 height 382
type textarea "**********"
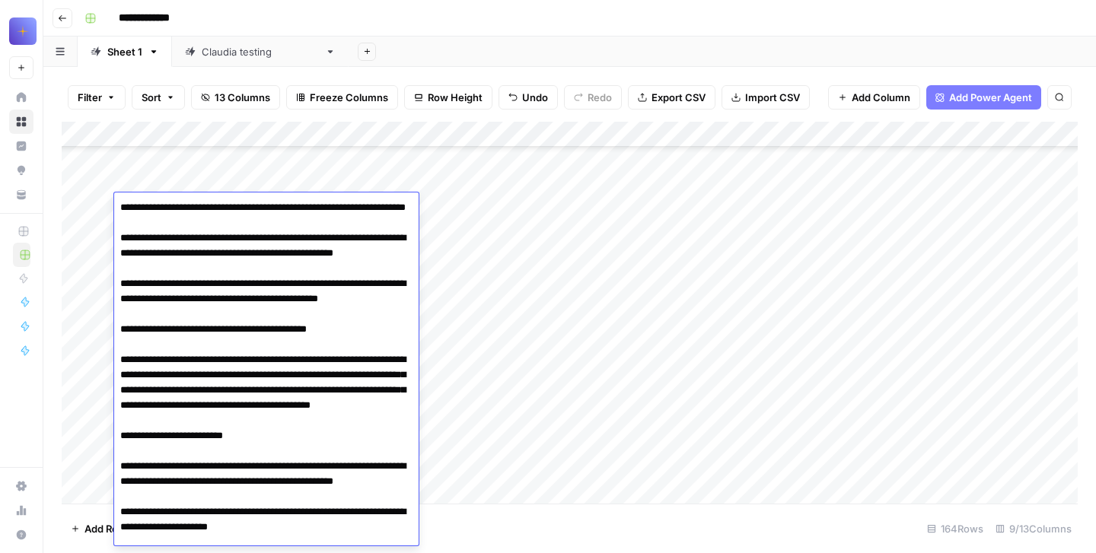
scroll to position [155, 0]
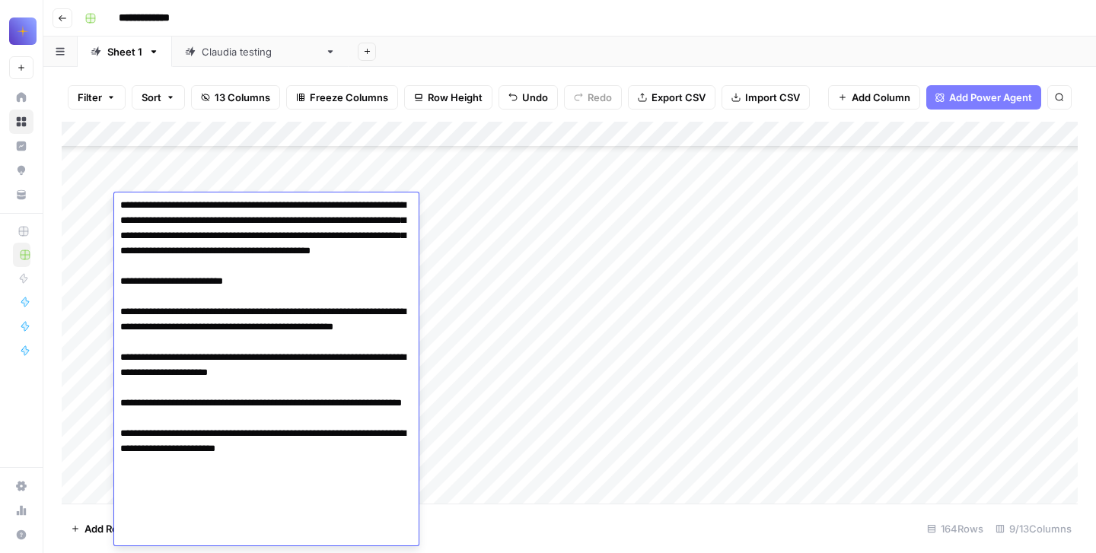
click at [100, 204] on div "Add Column" at bounding box center [570, 313] width 1016 height 382
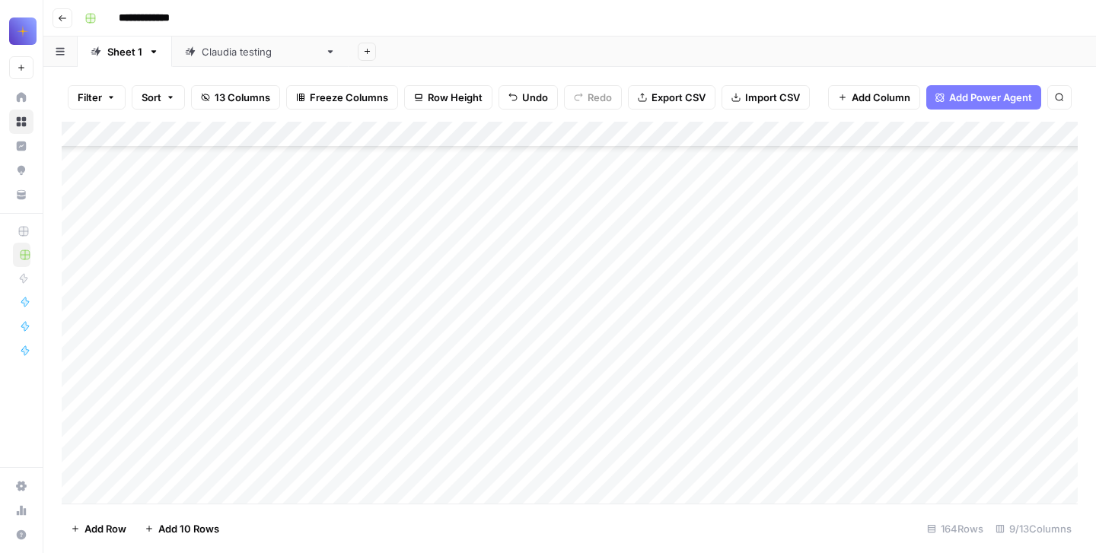
scroll to position [35604, 0]
click at [185, 228] on div "Add Column" at bounding box center [570, 313] width 1016 height 382
click at [139, 206] on div "Add Column" at bounding box center [570, 313] width 1016 height 382
type textarea "**********"
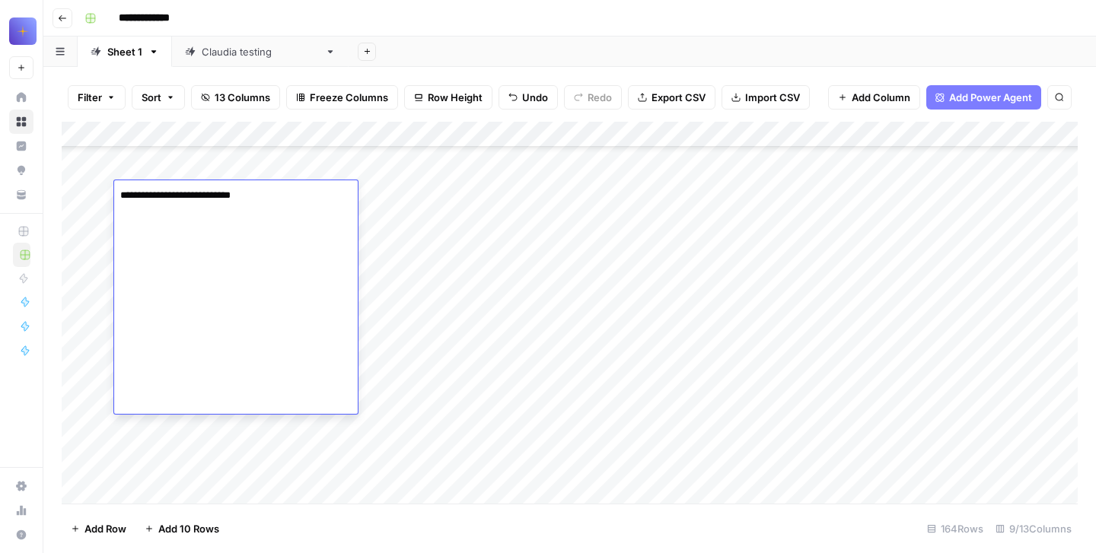
scroll to position [690, 0]
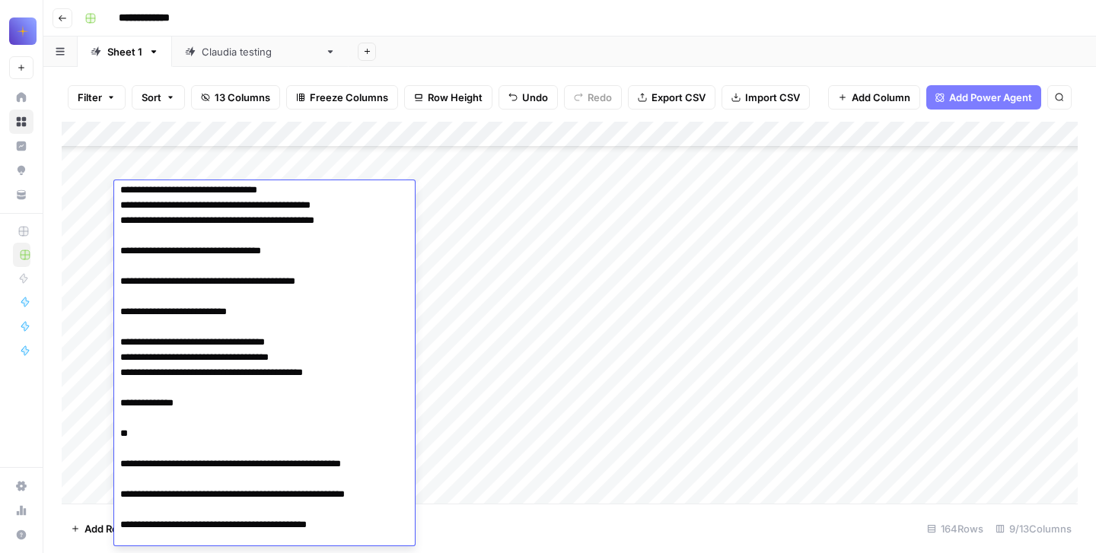
click at [100, 198] on div "Add Column" at bounding box center [570, 313] width 1016 height 382
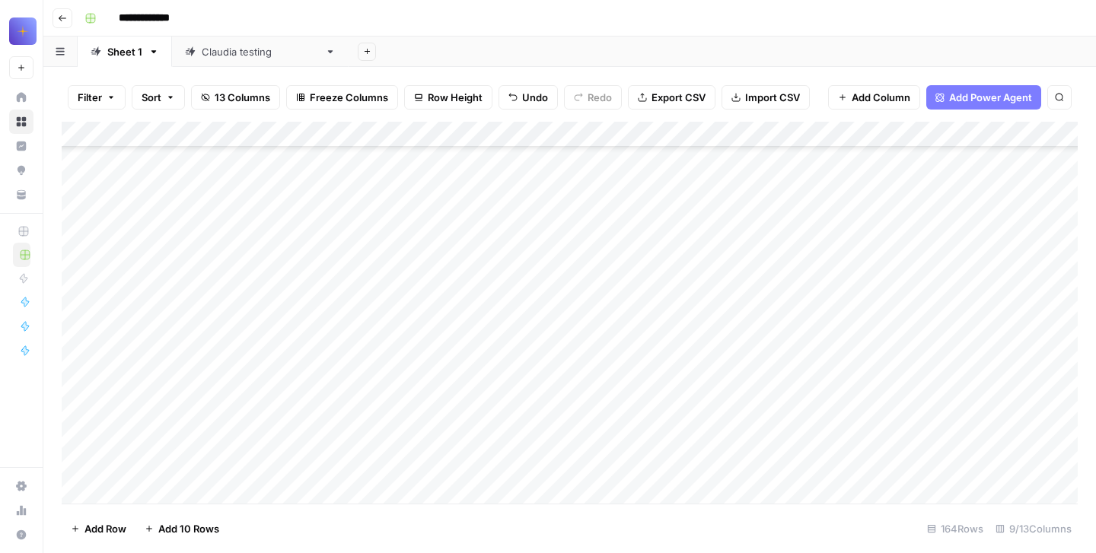
scroll to position [35732, 0]
click at [157, 295] on div "Add Column" at bounding box center [570, 313] width 1016 height 382
click at [129, 295] on div "Add Column" at bounding box center [570, 313] width 1016 height 382
type textarea "**********"
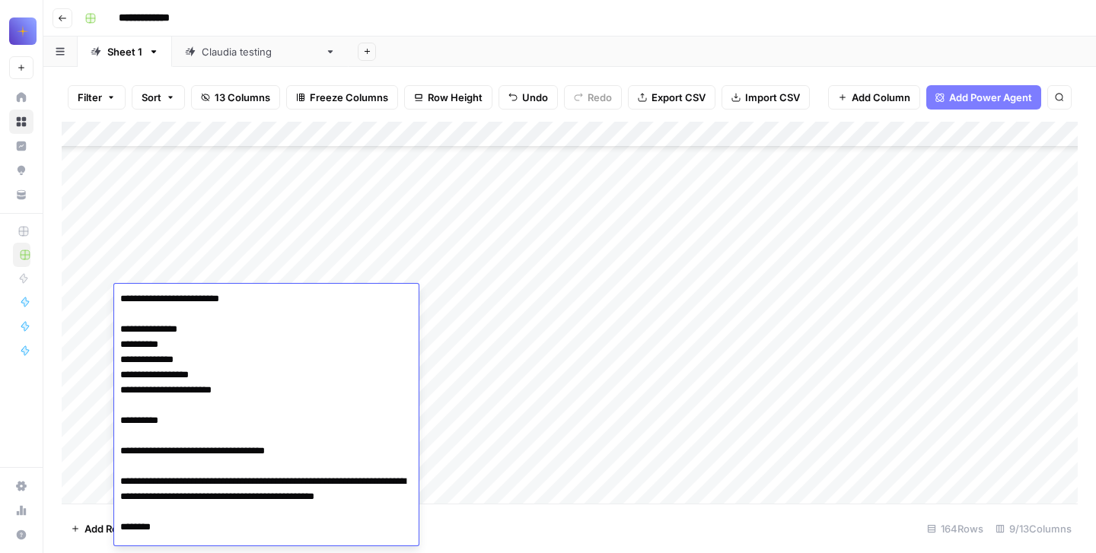
scroll to position [48, 0]
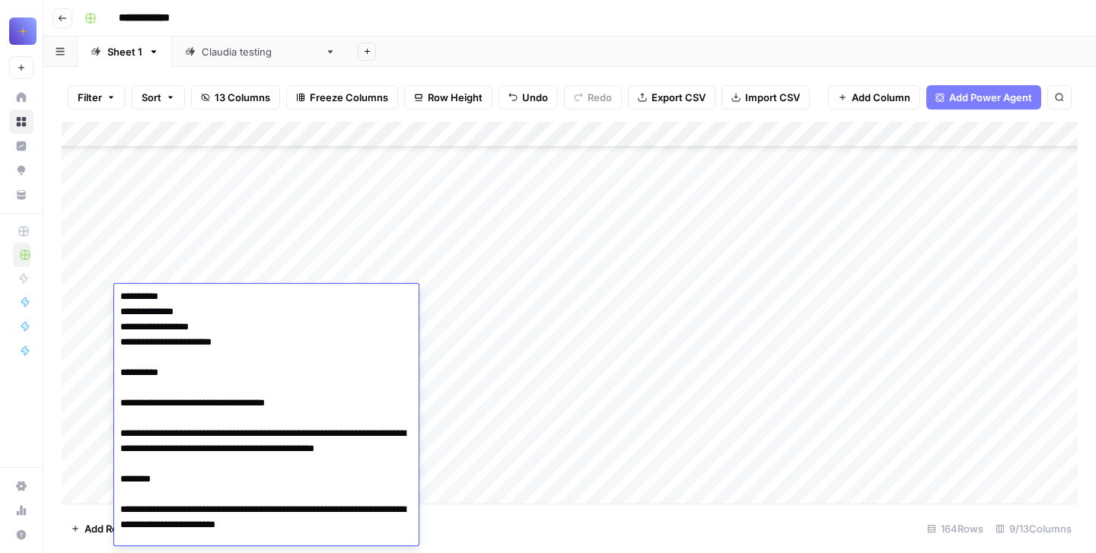
click at [100, 298] on div "Add Column" at bounding box center [570, 313] width 1016 height 382
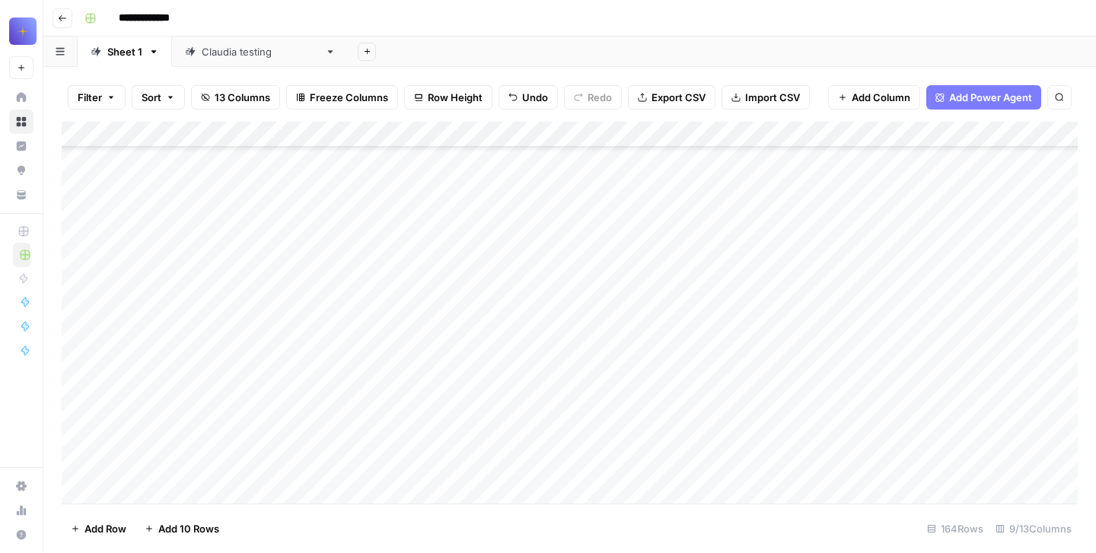
scroll to position [35935, 0]
click at [192, 325] on div "Add Column" at bounding box center [570, 313] width 1016 height 382
click at [163, 326] on div "Add Column" at bounding box center [570, 313] width 1016 height 382
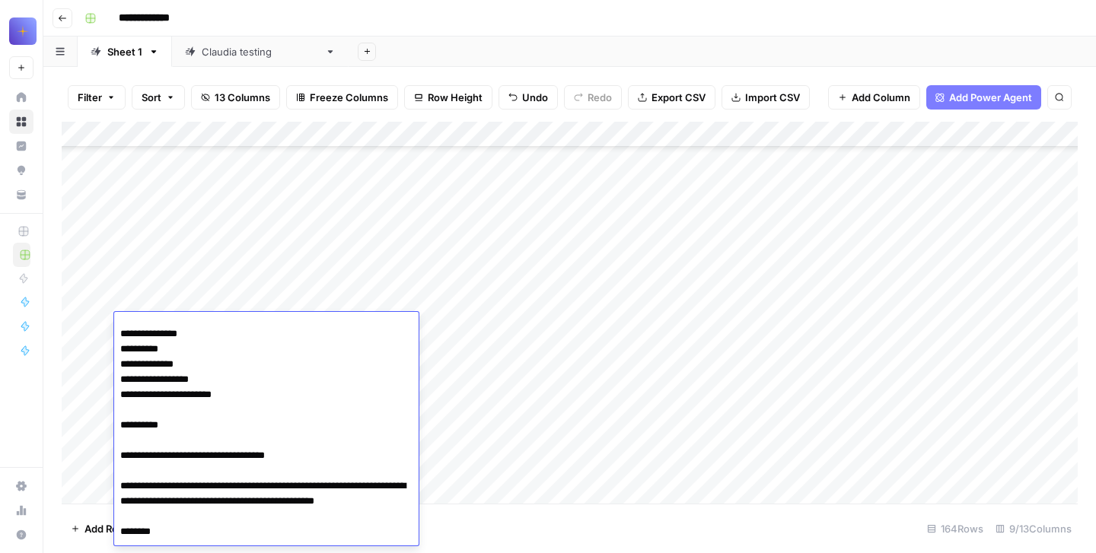
scroll to position [0, 0]
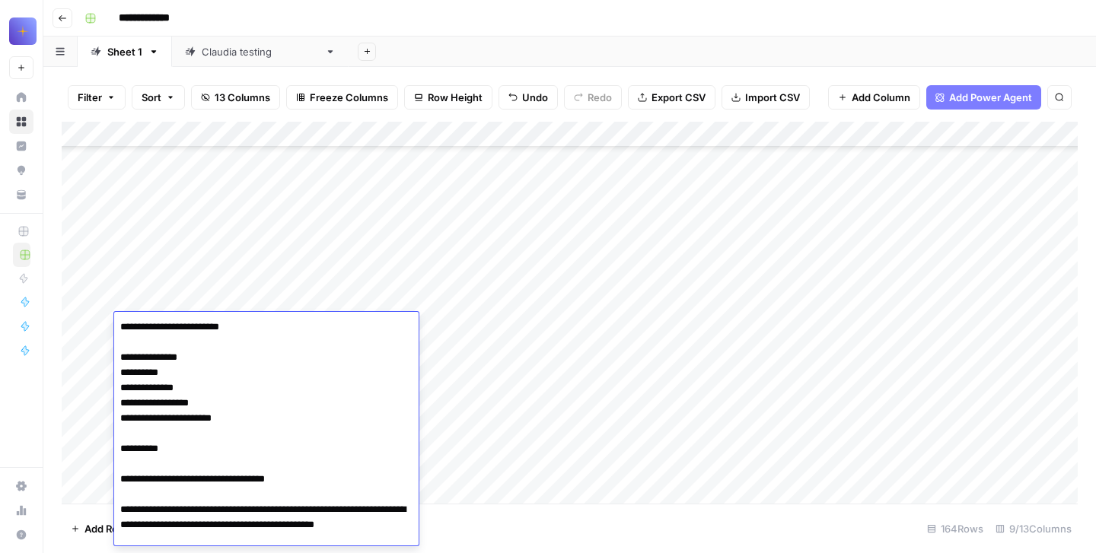
type textarea "**********"
click at [157, 233] on div "Add Column" at bounding box center [570, 313] width 1016 height 382
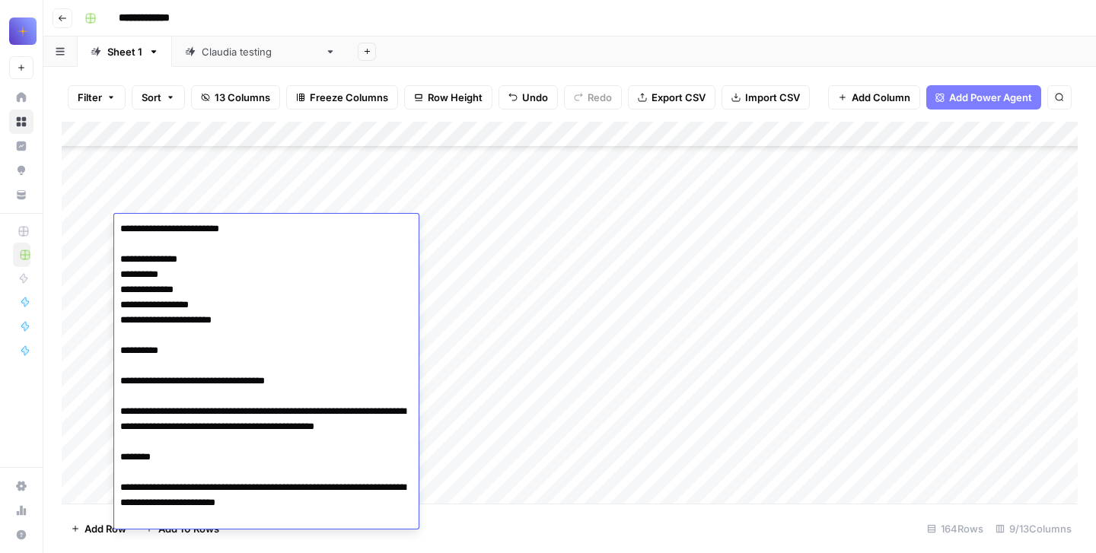
drag, startPoint x: 120, startPoint y: 226, endPoint x: 329, endPoint y: 522, distance: 362.7
click at [329, 522] on textarea "**********" at bounding box center [266, 373] width 305 height 311
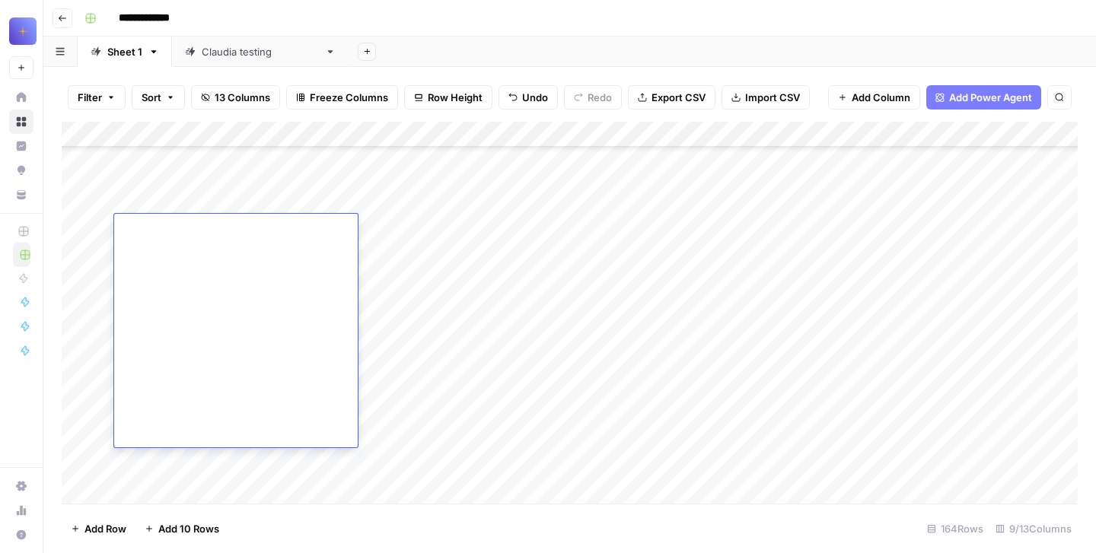
type textarea "**********"
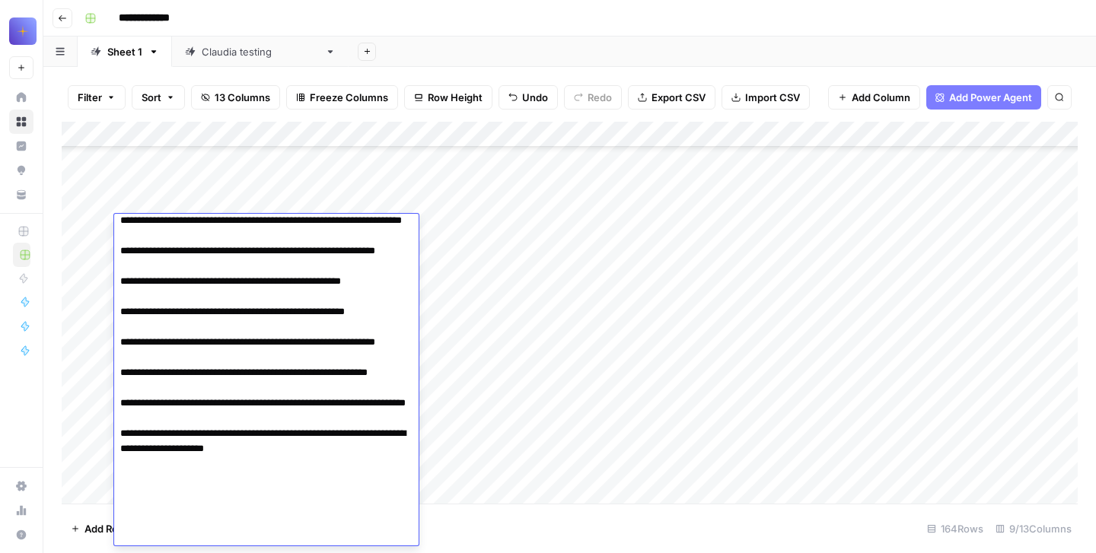
click at [104, 226] on div "Add Column" at bounding box center [570, 313] width 1016 height 382
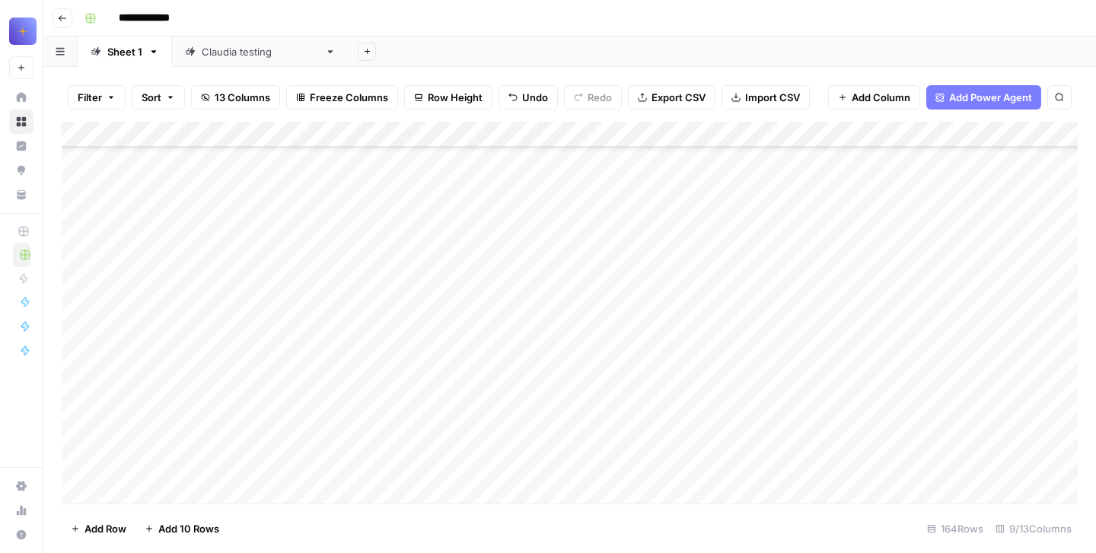
scroll to position [36194, 0]
click at [158, 377] on div "Add Column" at bounding box center [570, 313] width 1016 height 382
click at [158, 327] on div "Add Column" at bounding box center [570, 313] width 1016 height 382
type textarea "**********"
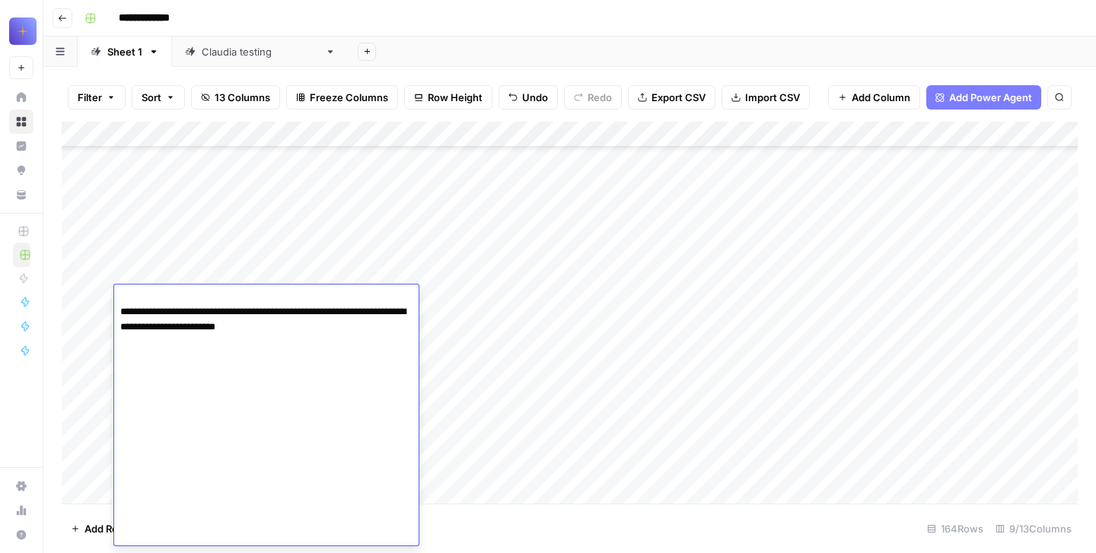
scroll to position [709, 0]
click at [100, 298] on div "Add Column" at bounding box center [570, 313] width 1016 height 382
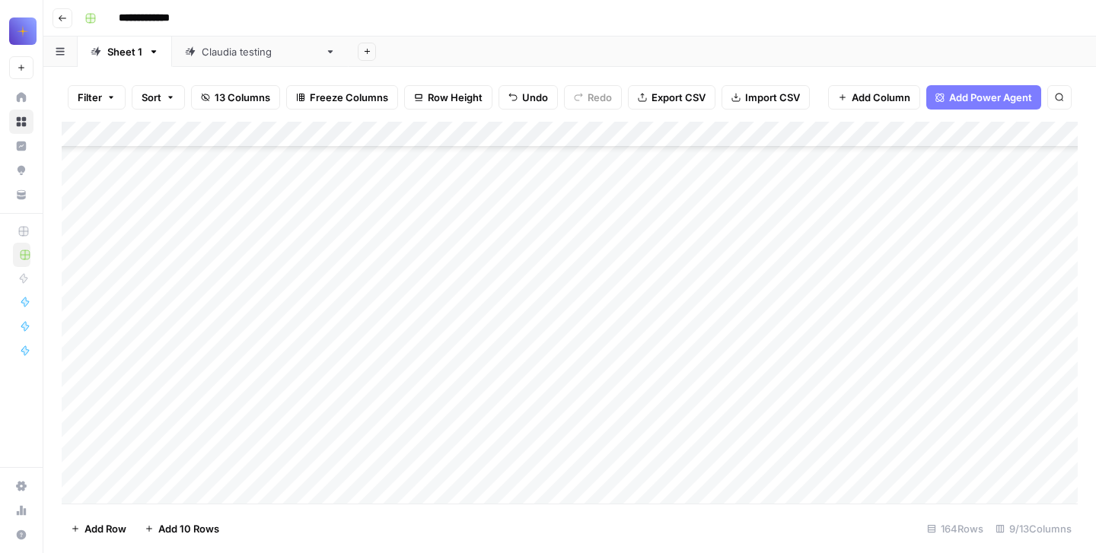
scroll to position [36421, 0]
click at [166, 299] on div "Add Column" at bounding box center [570, 313] width 1016 height 382
click at [136, 311] on div "Add Column" at bounding box center [570, 313] width 1016 height 382
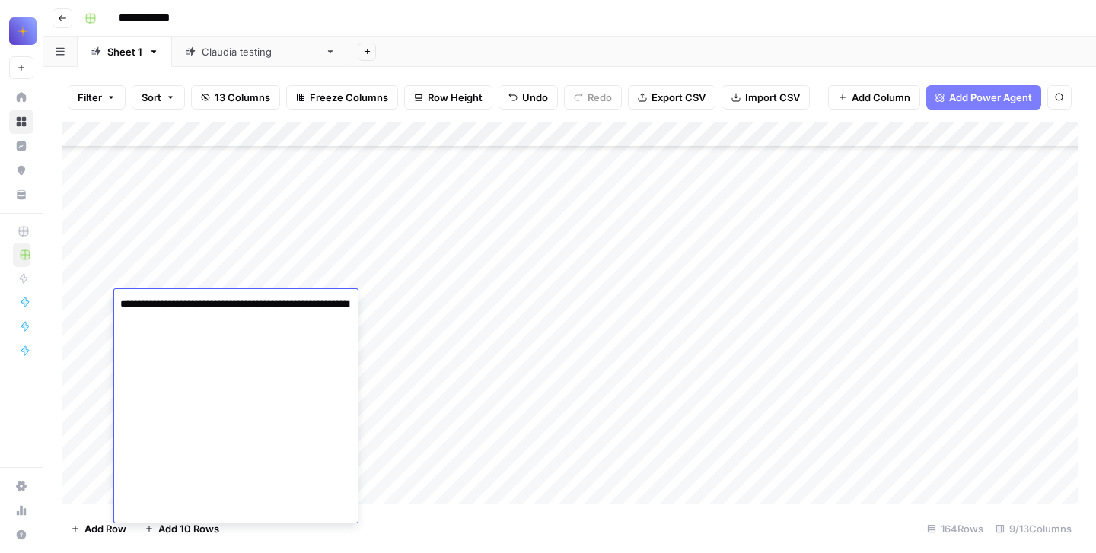
scroll to position [617, 0]
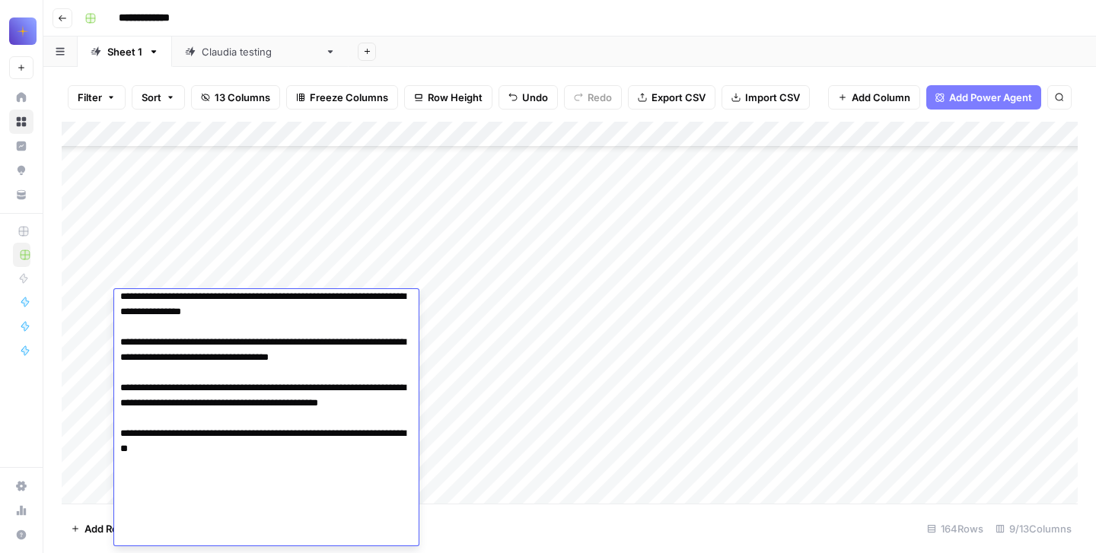
type textarea "**********"
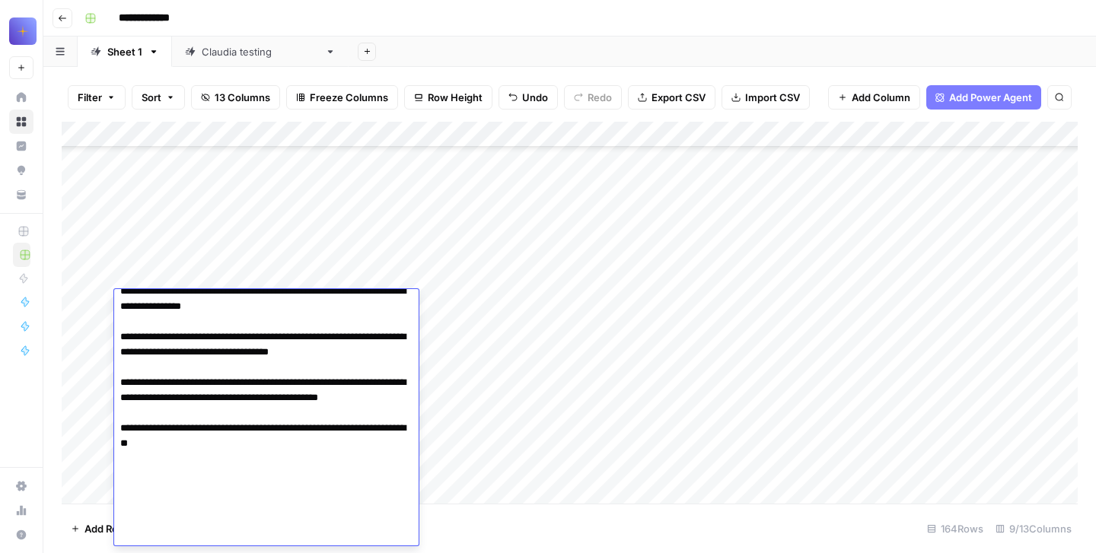
click at [100, 302] on div "Add Column" at bounding box center [570, 313] width 1016 height 382
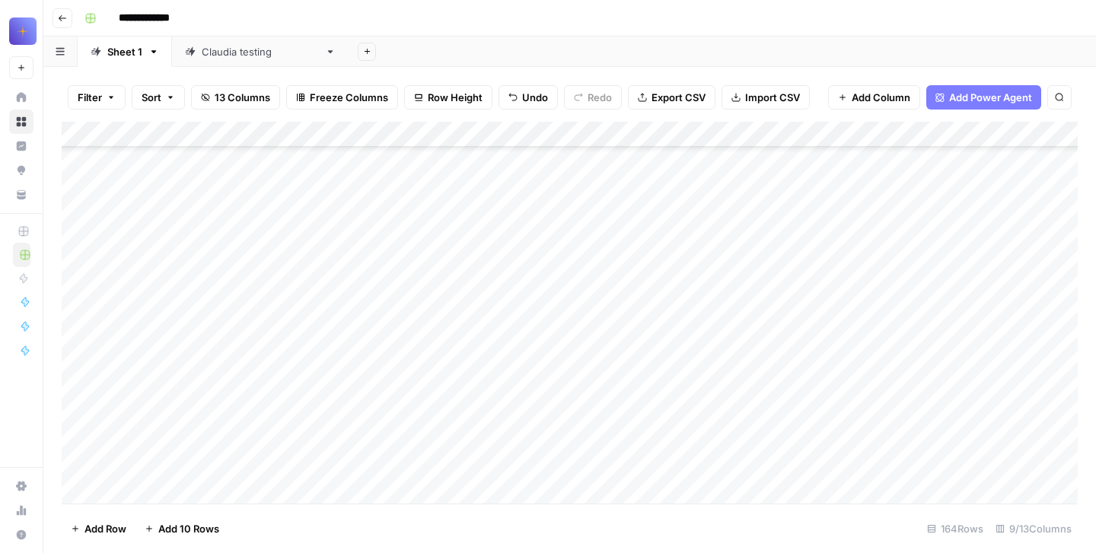
scroll to position [36621, 3]
click at [173, 354] on div "Add Column" at bounding box center [570, 313] width 1016 height 382
click at [129, 346] on div "Add Column" at bounding box center [570, 313] width 1016 height 382
type textarea "**********"
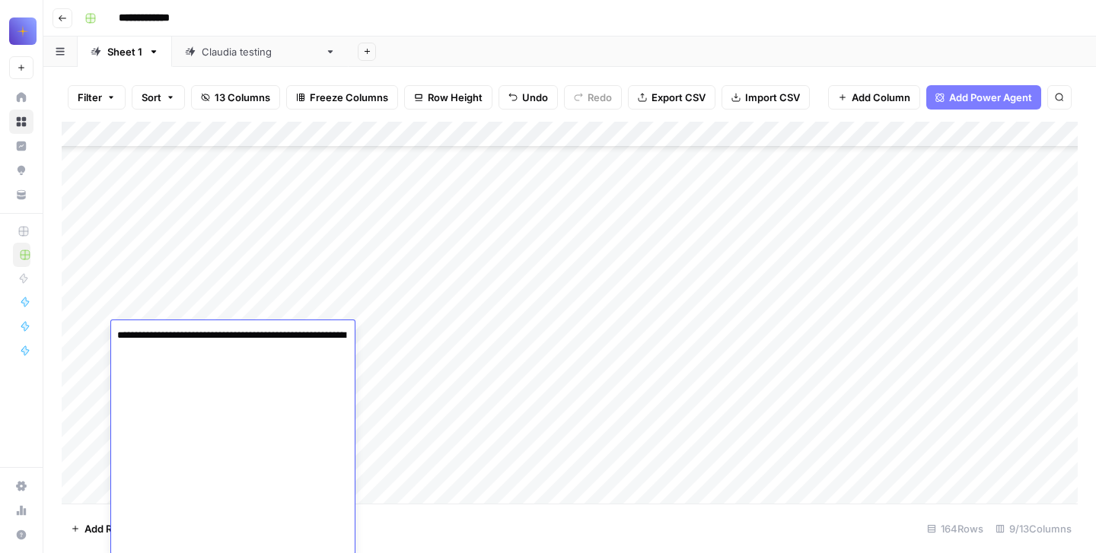
scroll to position [487, 0]
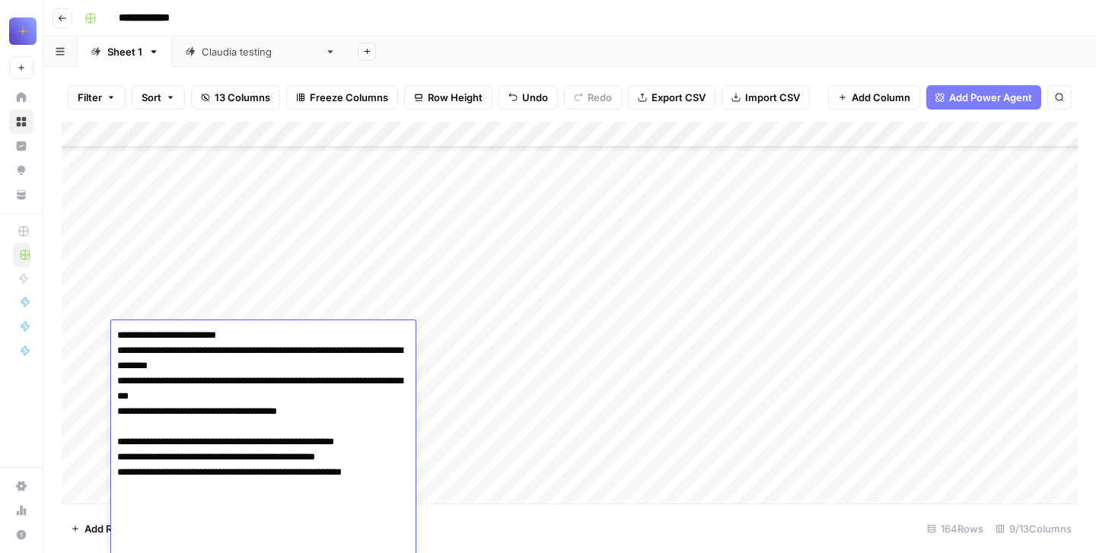
click at [97, 330] on div "Add Column" at bounding box center [570, 313] width 1016 height 382
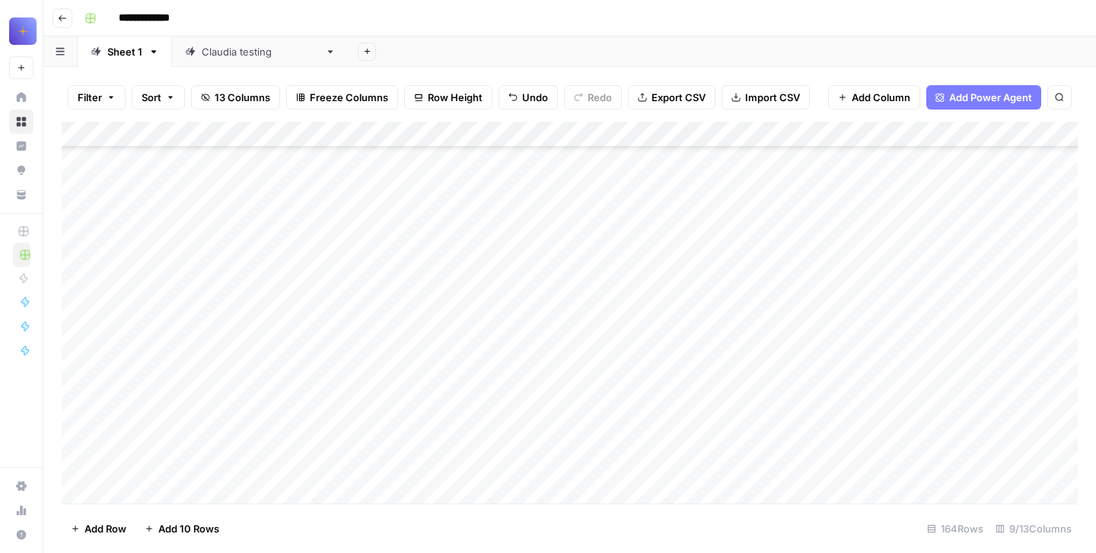
scroll to position [36706, 0]
click at [727, 348] on div "Add Column" at bounding box center [570, 313] width 1016 height 382
click at [725, 371] on div "Add Column" at bounding box center [570, 313] width 1016 height 382
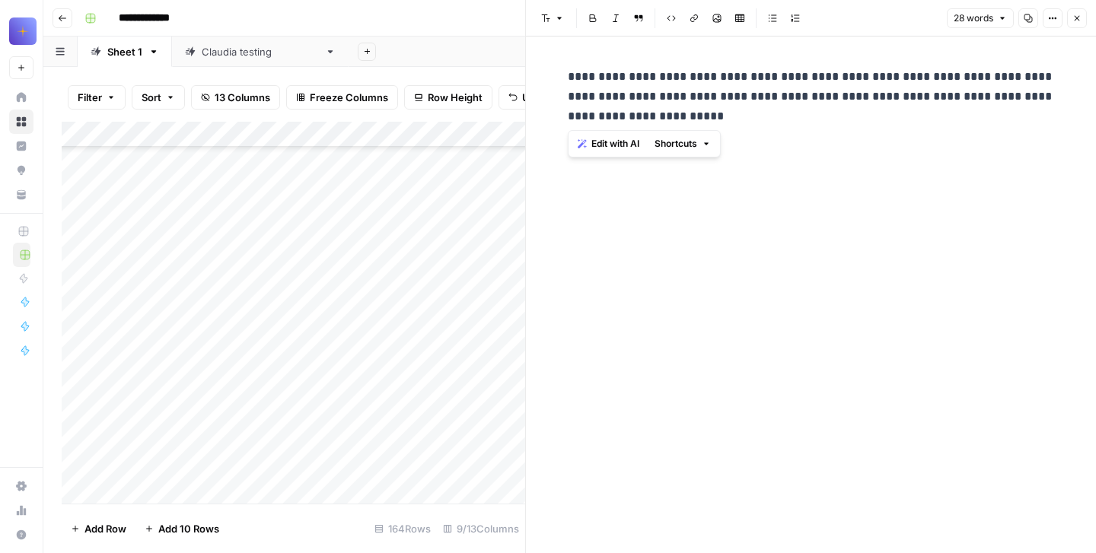
drag, startPoint x: 734, startPoint y: 117, endPoint x: 575, endPoint y: 62, distance: 168.3
click at [575, 62] on div "**********" at bounding box center [811, 97] width 505 height 72
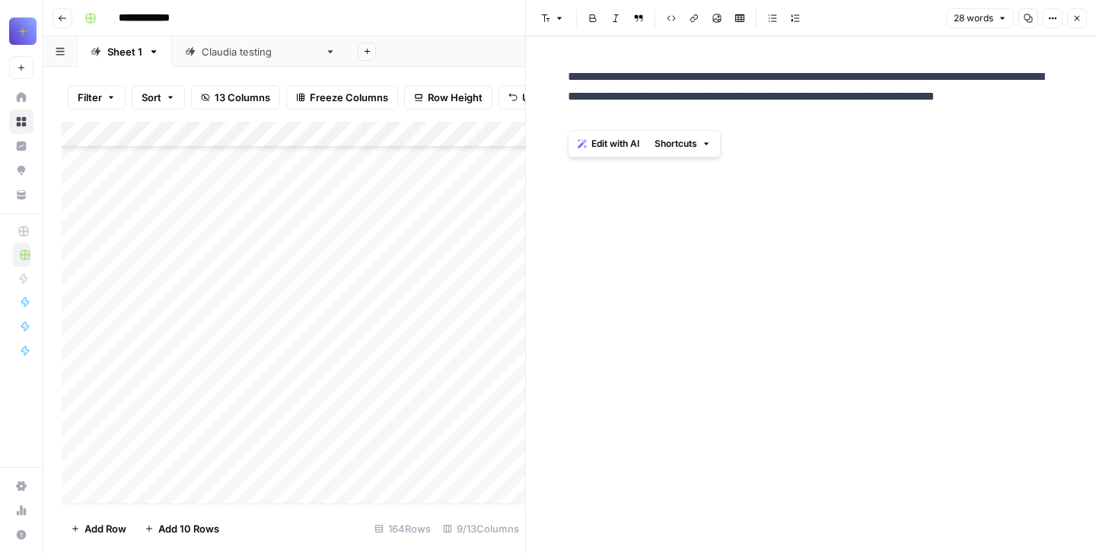
click at [1071, 20] on button "Close" at bounding box center [1077, 18] width 20 height 20
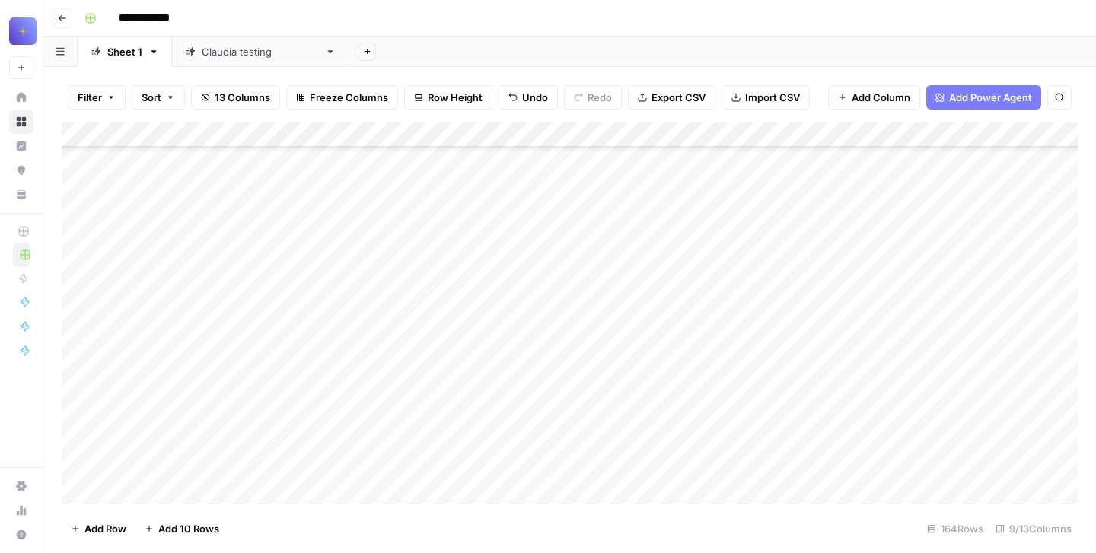
scroll to position [36510, 0]
click at [729, 317] on div "Add Column" at bounding box center [570, 313] width 1016 height 382
click at [463, 264] on div "Add Column" at bounding box center [570, 313] width 1016 height 382
click at [409, 224] on div "Add Column" at bounding box center [570, 313] width 1016 height 382
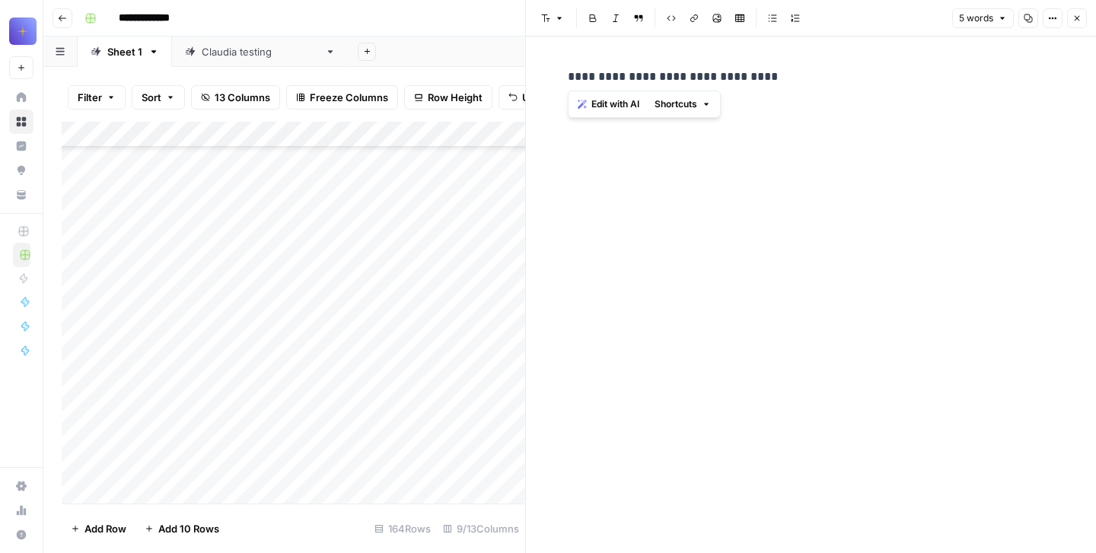
drag, startPoint x: 568, startPoint y: 78, endPoint x: 800, endPoint y: 94, distance: 232.7
click at [800, 94] on div "**********" at bounding box center [811, 295] width 505 height 517
click at [1083, 23] on button "Close" at bounding box center [1077, 18] width 20 height 20
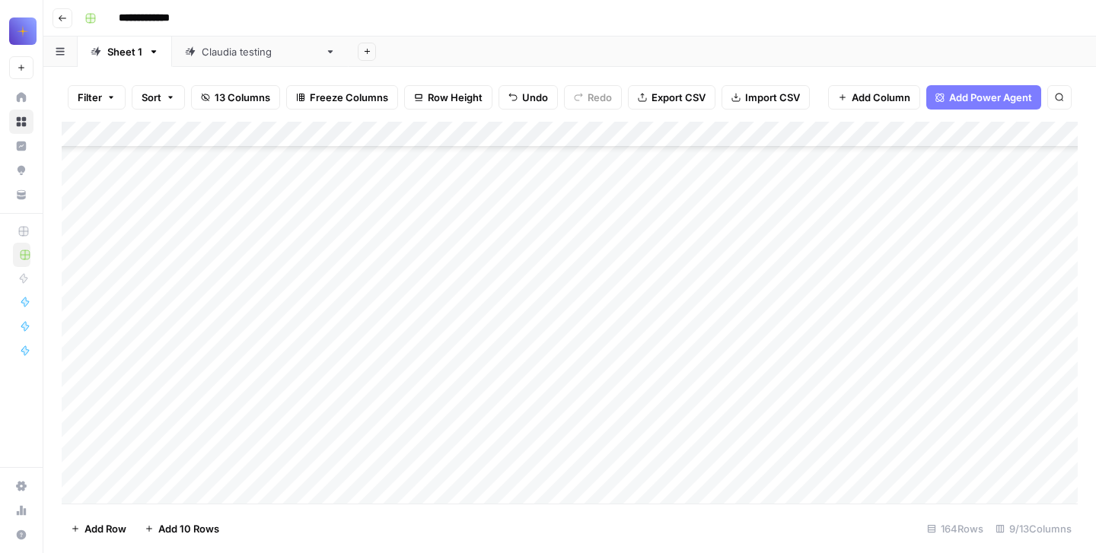
scroll to position [36276, 0]
click at [722, 299] on div "Add Column" at bounding box center [570, 313] width 1016 height 382
click at [714, 298] on div "Add Column" at bounding box center [570, 313] width 1016 height 382
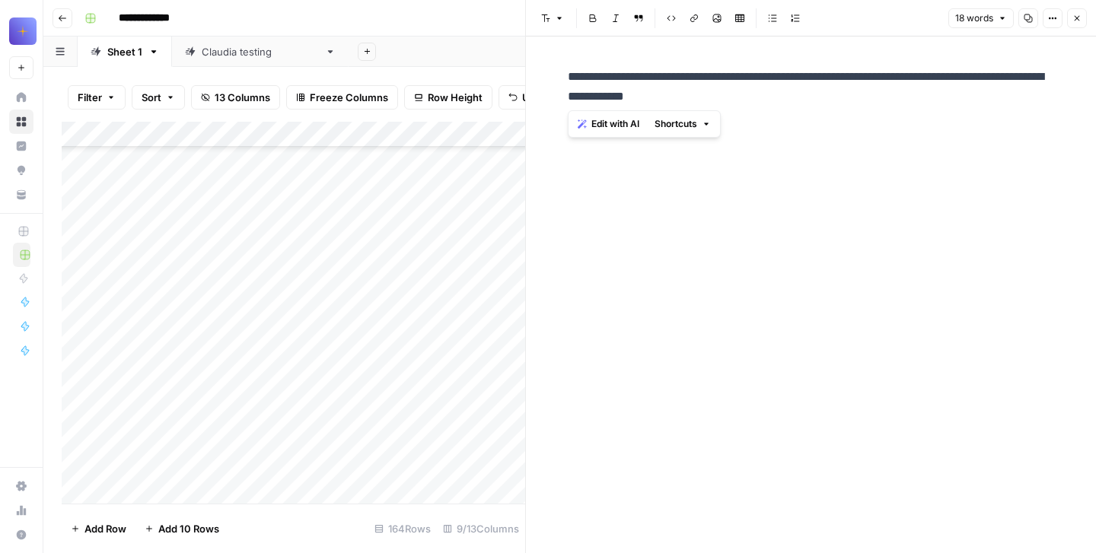
drag, startPoint x: 763, startPoint y: 98, endPoint x: 543, endPoint y: 73, distance: 221.4
click at [543, 73] on div "**********" at bounding box center [811, 295] width 570 height 517
click at [1077, 21] on icon "button" at bounding box center [1077, 18] width 9 height 9
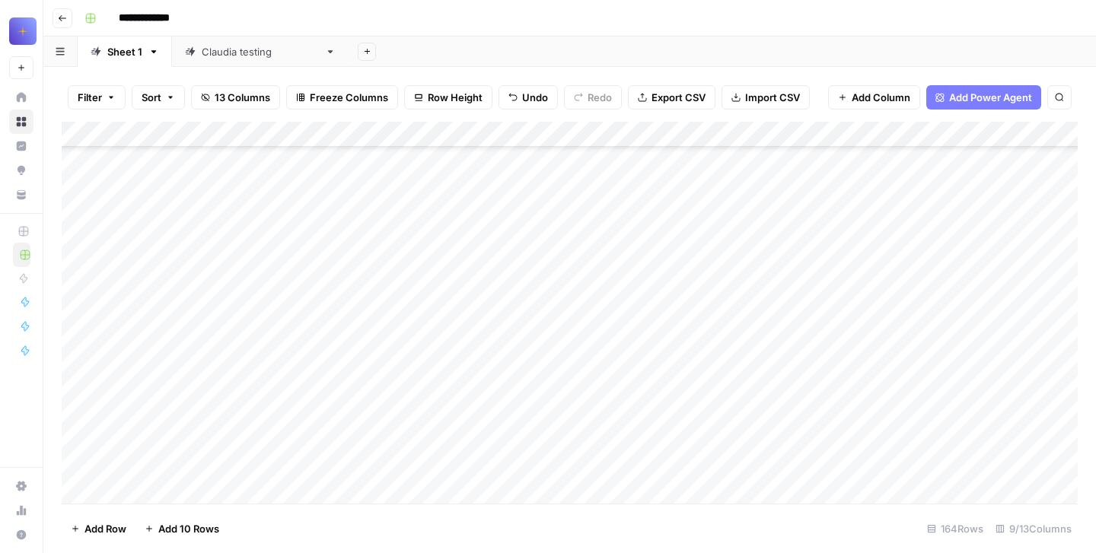
scroll to position [36025, 0]
click at [737, 275] on div "Add Column" at bounding box center [570, 313] width 1016 height 382
click at [732, 289] on div "Add Column" at bounding box center [570, 313] width 1016 height 382
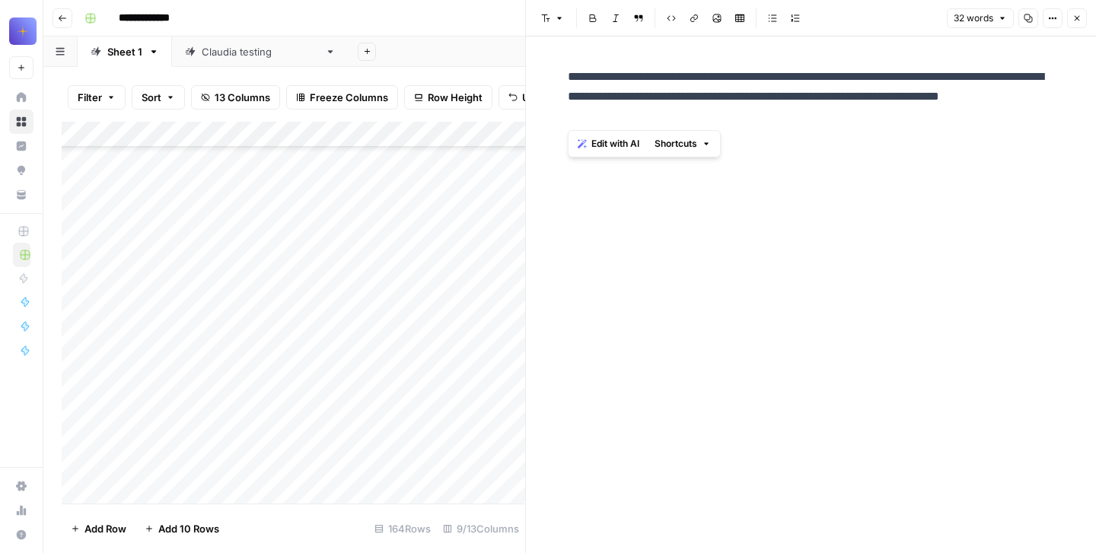
drag, startPoint x: 646, startPoint y: 124, endPoint x: 556, endPoint y: 78, distance: 100.4
click at [556, 78] on div "**********" at bounding box center [811, 295] width 570 height 517
click at [1078, 21] on icon "button" at bounding box center [1077, 18] width 9 height 9
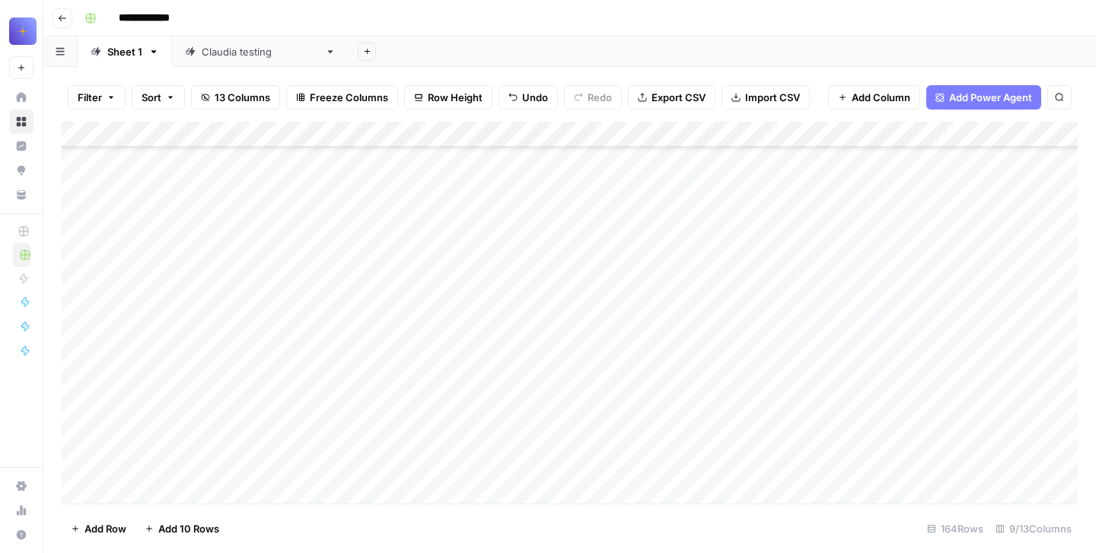
scroll to position [35806, 0]
click at [717, 302] on div "Add Column" at bounding box center [570, 313] width 1016 height 382
click at [716, 267] on div "Add Column" at bounding box center [570, 313] width 1016 height 382
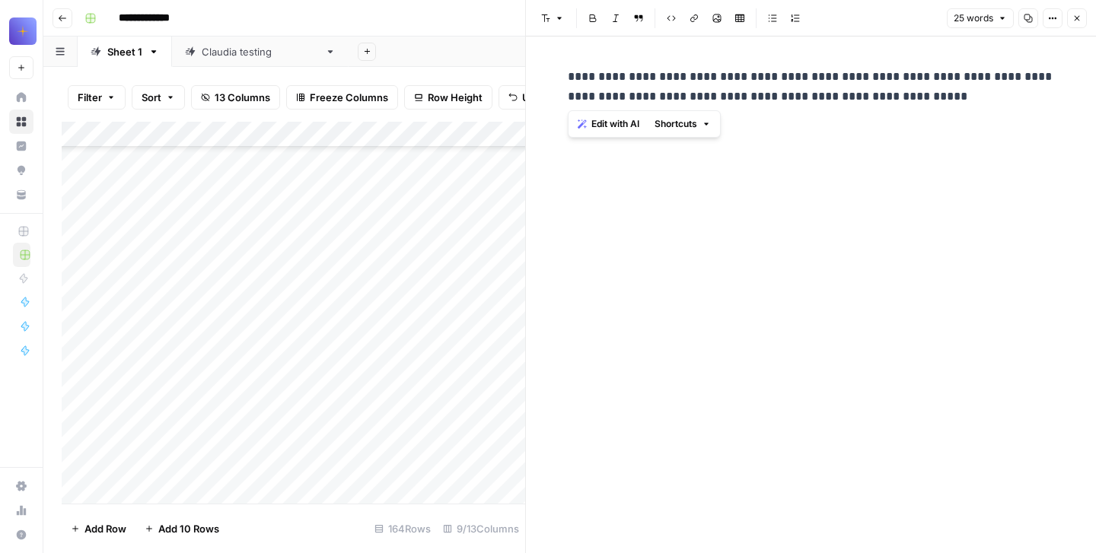
drag, startPoint x: 914, startPoint y: 108, endPoint x: 550, endPoint y: 82, distance: 365.6
click at [550, 82] on div "**********" at bounding box center [811, 295] width 570 height 517
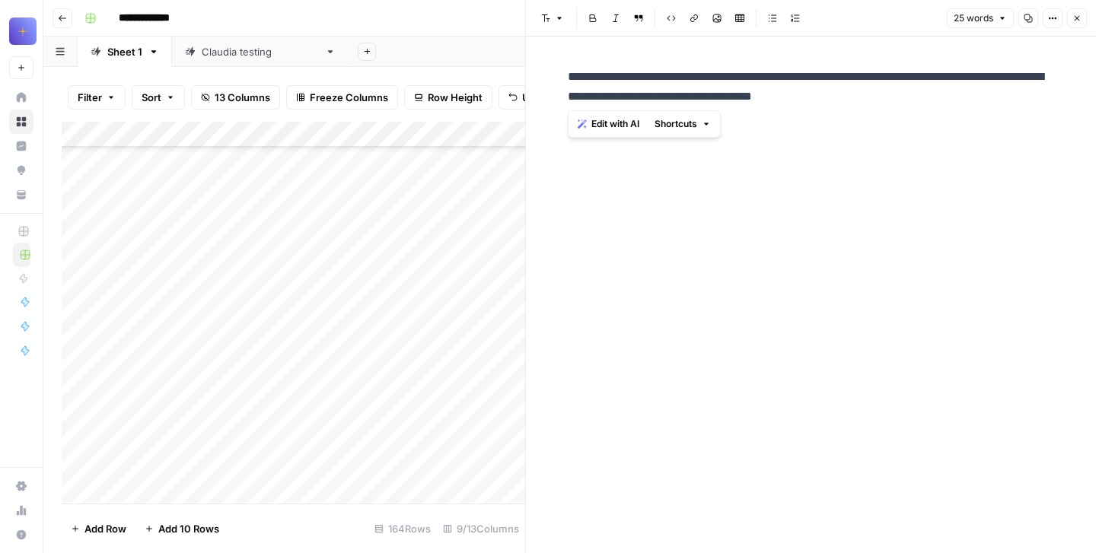
click at [1079, 18] on icon "button" at bounding box center [1077, 18] width 9 height 9
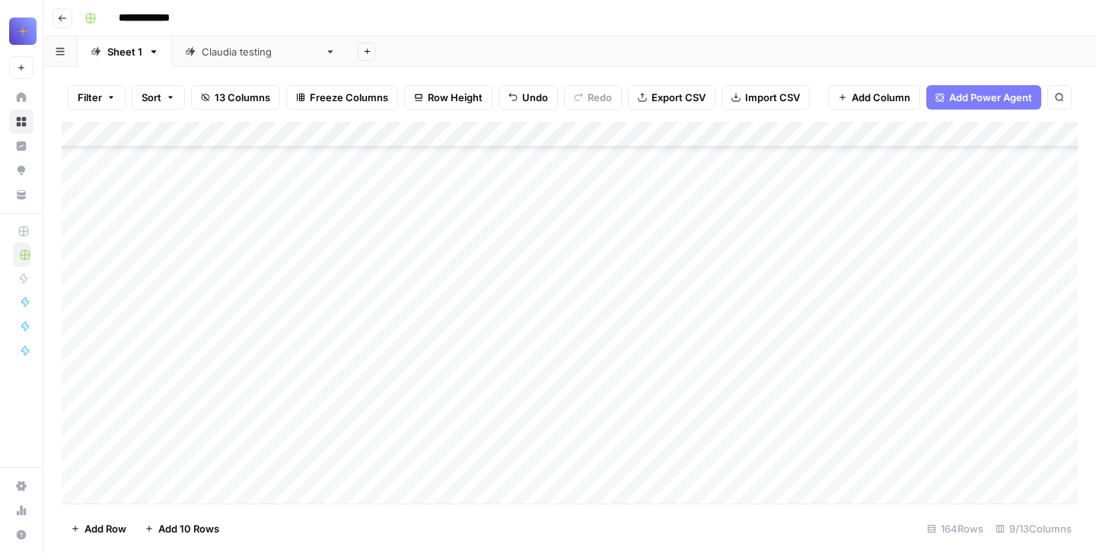
scroll to position [35542, 0]
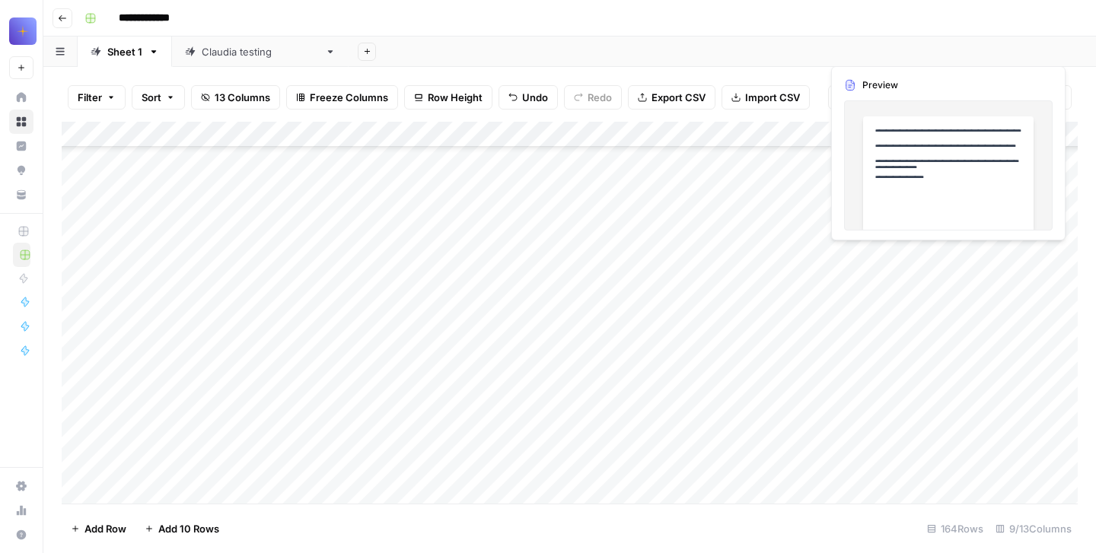
click at [996, 350] on div "Add Column" at bounding box center [570, 313] width 1016 height 382
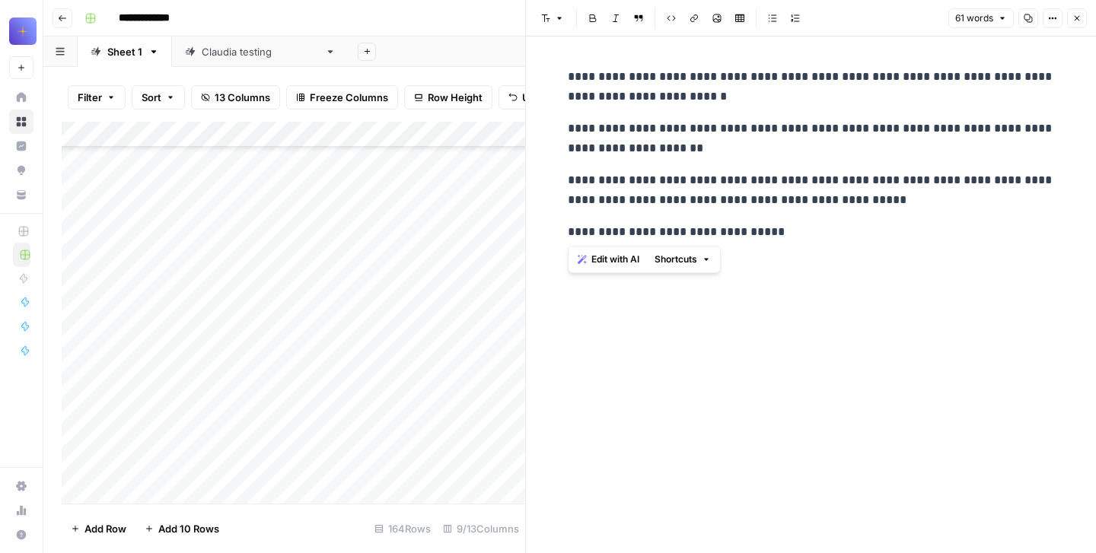
drag, startPoint x: 787, startPoint y: 237, endPoint x: 554, endPoint y: 75, distance: 283.4
click at [554, 75] on div "**********" at bounding box center [811, 295] width 570 height 517
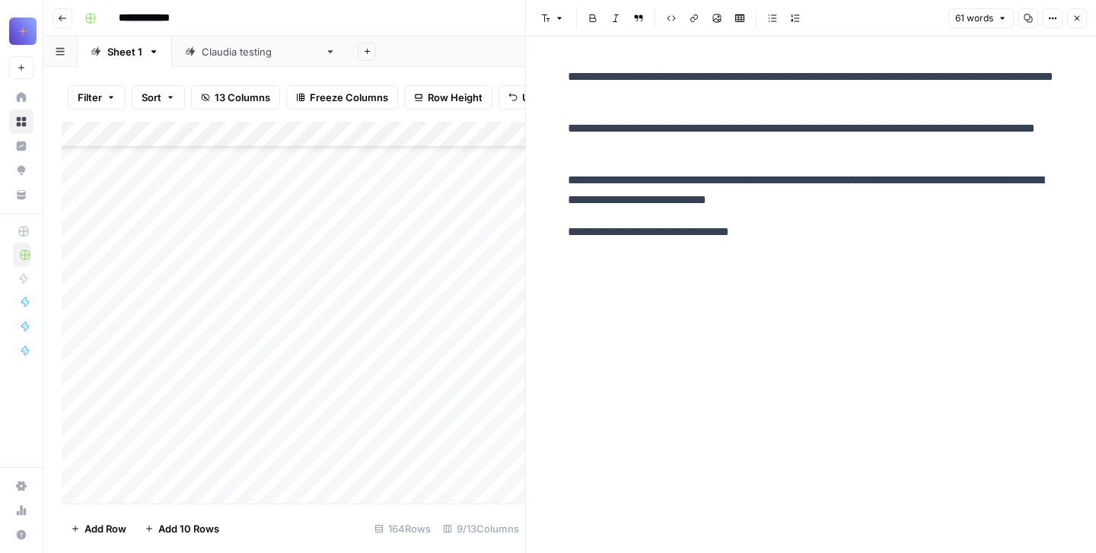
click at [1076, 24] on button "Close" at bounding box center [1077, 18] width 20 height 20
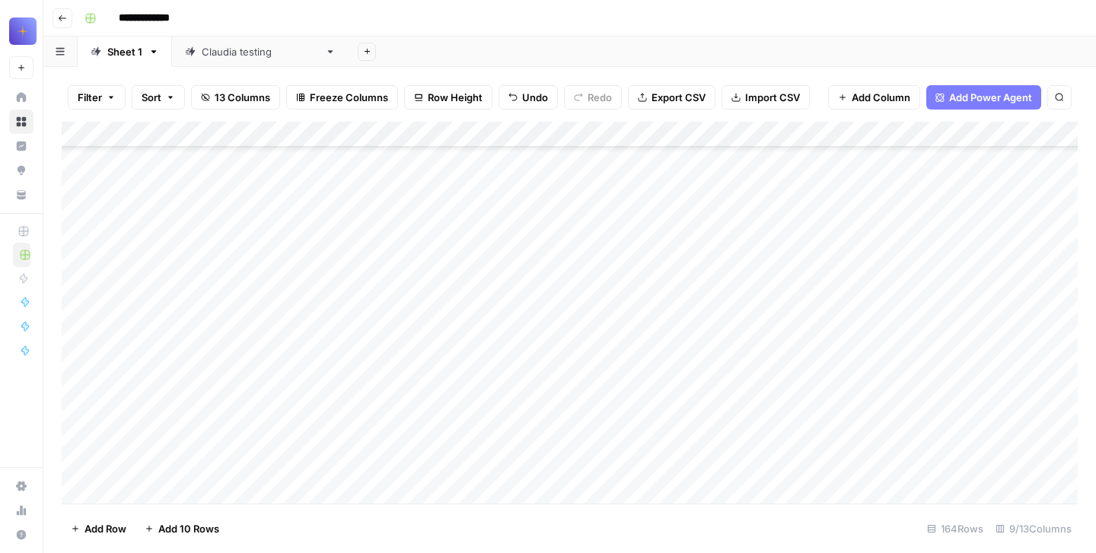
scroll to position [35354, 0]
click at [698, 309] on div "Add Column" at bounding box center [570, 313] width 1016 height 382
click at [689, 273] on div "Add Column" at bounding box center [570, 313] width 1016 height 382
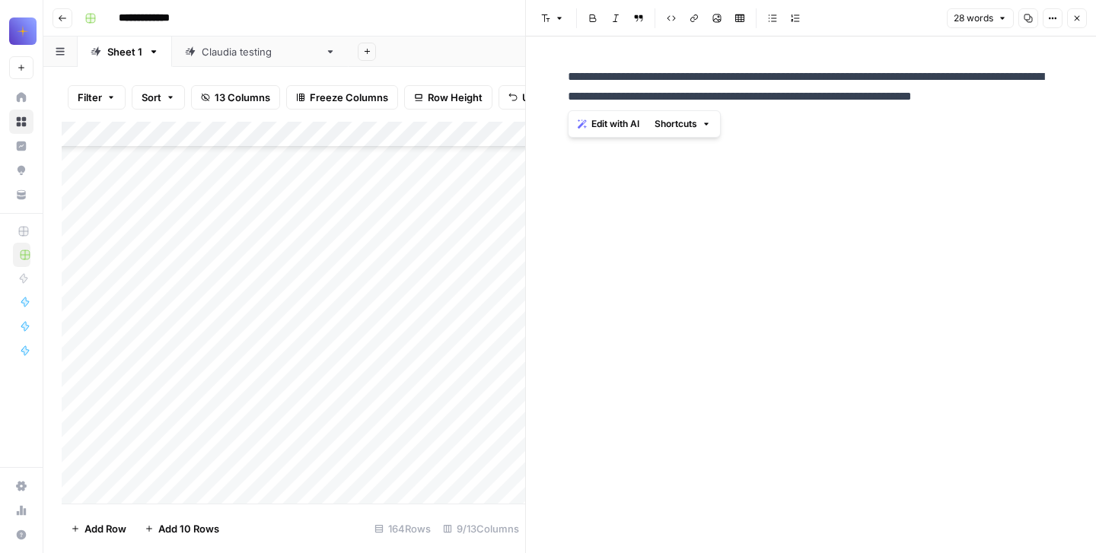
drag, startPoint x: 920, startPoint y: 121, endPoint x: 557, endPoint y: 62, distance: 367.1
click at [557, 62] on div "**********" at bounding box center [811, 295] width 570 height 517
click at [1077, 14] on icon "button" at bounding box center [1077, 18] width 9 height 9
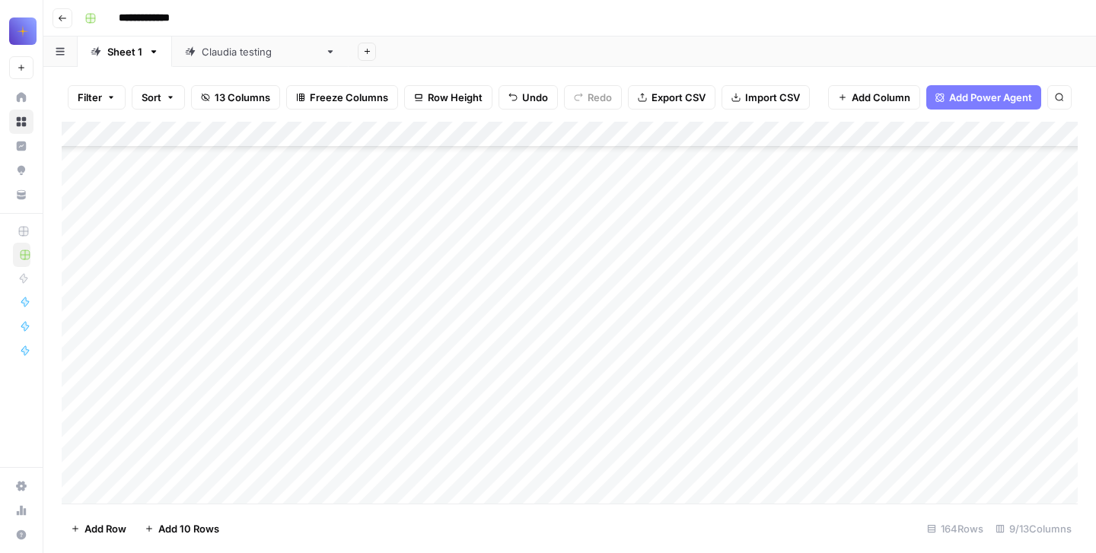
scroll to position [35130, 0]
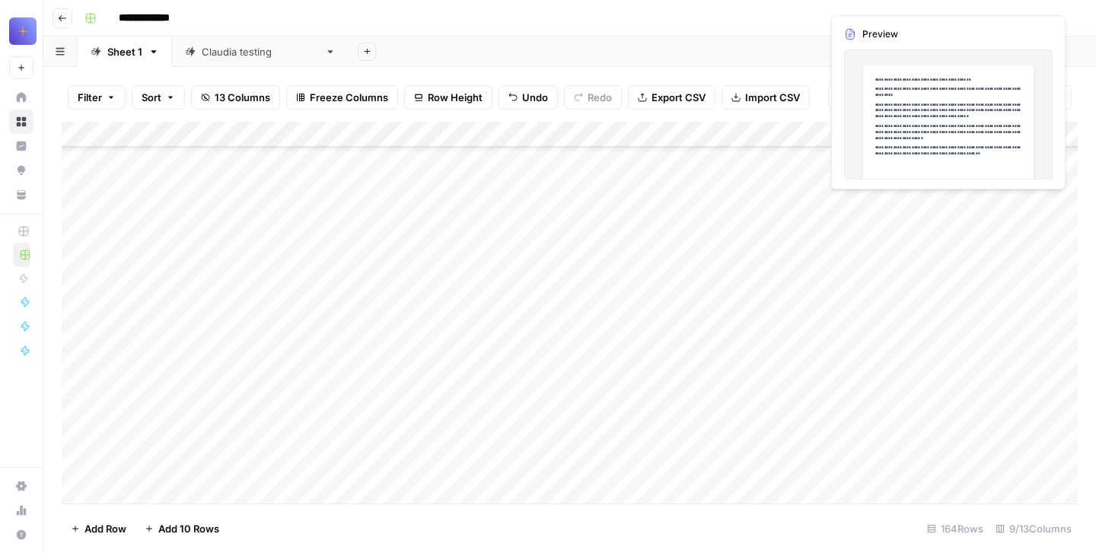
click at [965, 292] on div "Add Column" at bounding box center [570, 313] width 1016 height 382
click at [952, 263] on div "Add Column" at bounding box center [570, 313] width 1016 height 382
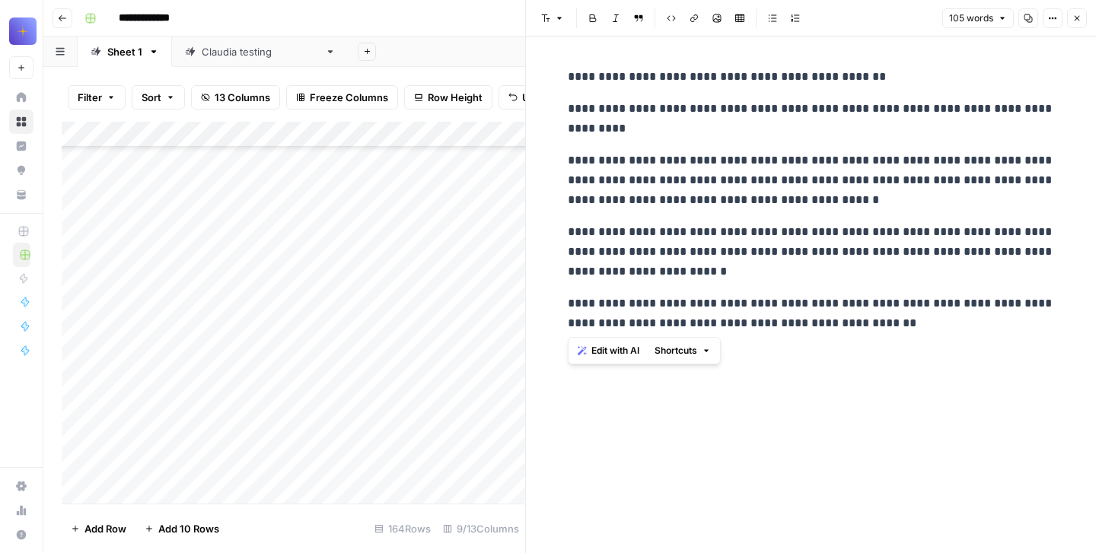
drag, startPoint x: 921, startPoint y: 348, endPoint x: 569, endPoint y: 84, distance: 440.0
click at [569, 84] on div "**********" at bounding box center [811, 295] width 505 height 517
click at [1072, 25] on button "Close" at bounding box center [1077, 18] width 20 height 20
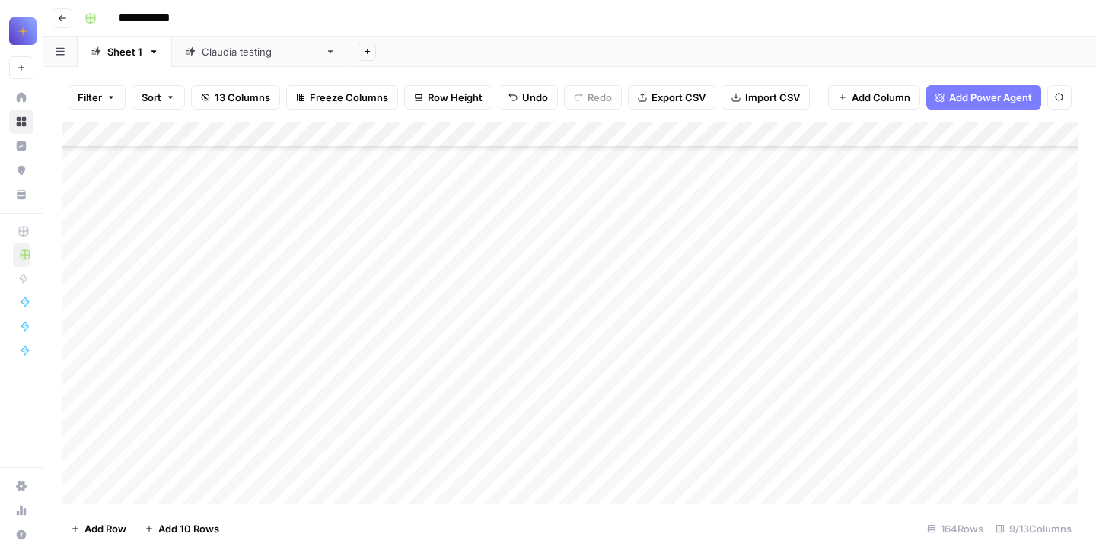
scroll to position [34889, 0]
click at [712, 276] on div "Add Column" at bounding box center [570, 313] width 1016 height 382
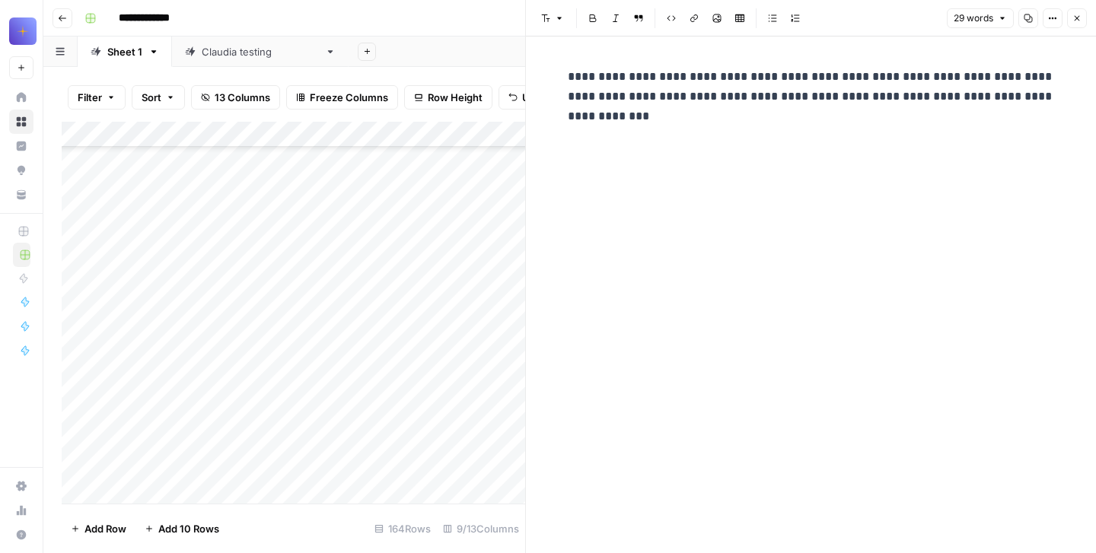
drag, startPoint x: 684, startPoint y: 126, endPoint x: 562, endPoint y: 71, distance: 133.6
click at [560, 70] on div "**********" at bounding box center [811, 295] width 505 height 517
drag, startPoint x: 564, startPoint y: 73, endPoint x: 1027, endPoint y: 110, distance: 464.3
click at [1027, 111] on div "**********" at bounding box center [811, 87] width 505 height 52
drag, startPoint x: 1031, startPoint y: 104, endPoint x: 548, endPoint y: 58, distance: 484.9
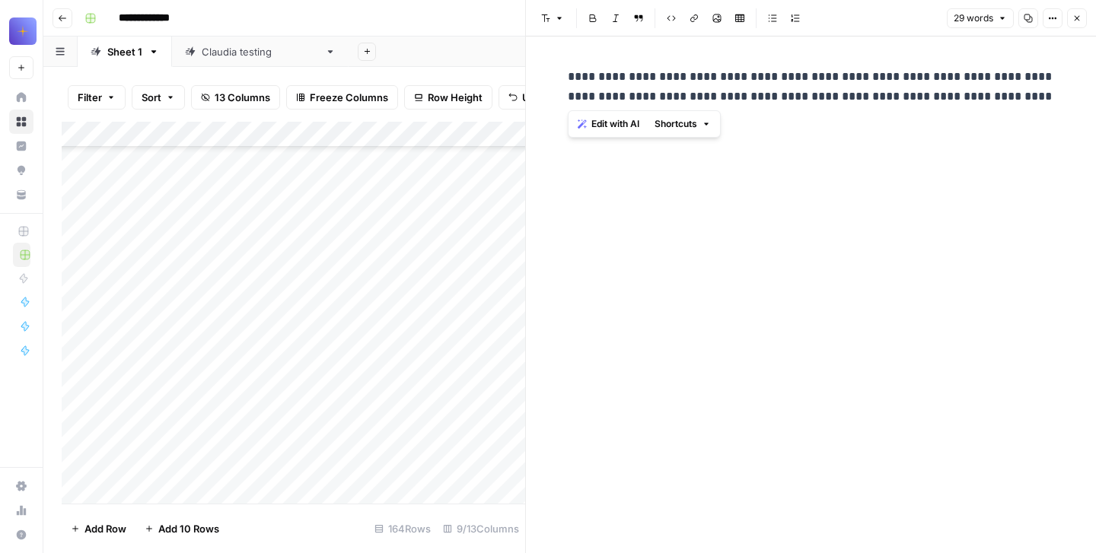
click at [548, 58] on div "**********" at bounding box center [811, 295] width 570 height 517
click at [1080, 27] on button "Close" at bounding box center [1077, 18] width 20 height 20
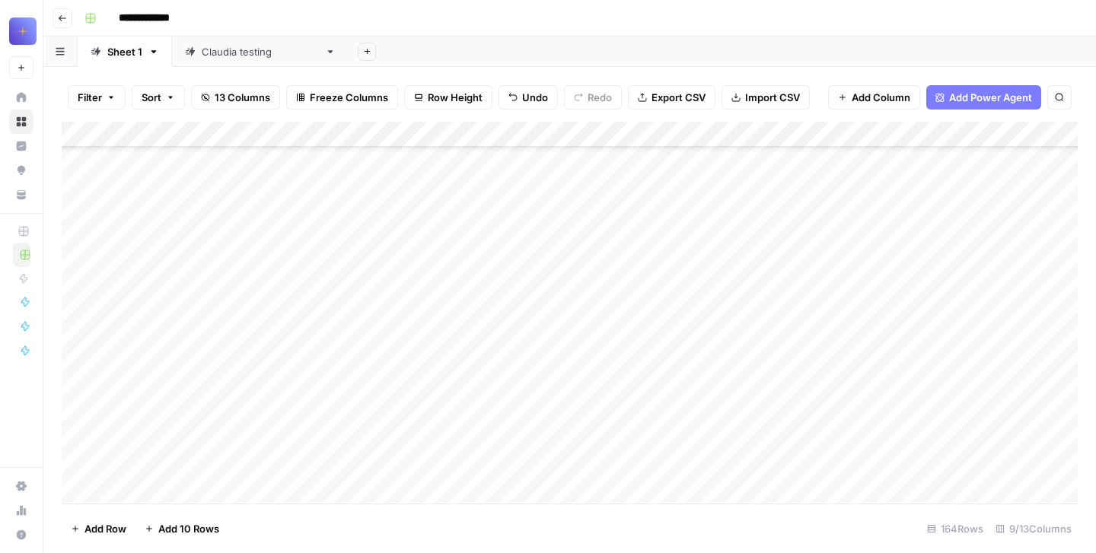
scroll to position [34588, 0]
click at [445, 359] on div "Add Column" at bounding box center [570, 313] width 1016 height 382
click at [731, 343] on div "Add Column" at bounding box center [570, 313] width 1016 height 382
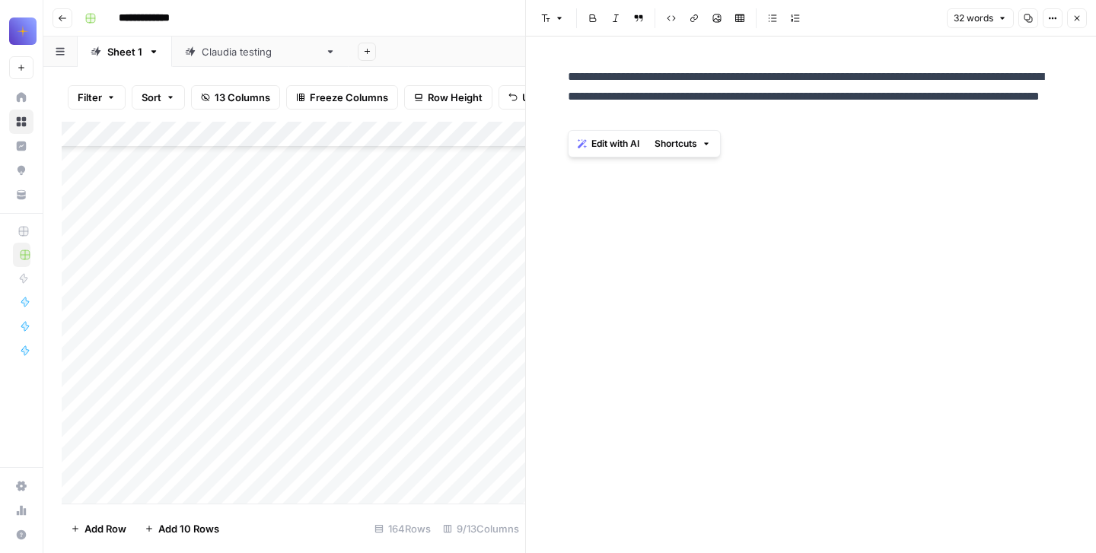
drag, startPoint x: 836, startPoint y: 126, endPoint x: 564, endPoint y: 70, distance: 277.4
click at [564, 70] on div "**********" at bounding box center [811, 97] width 505 height 72
click at [1075, 19] on icon "button" at bounding box center [1077, 18] width 9 height 9
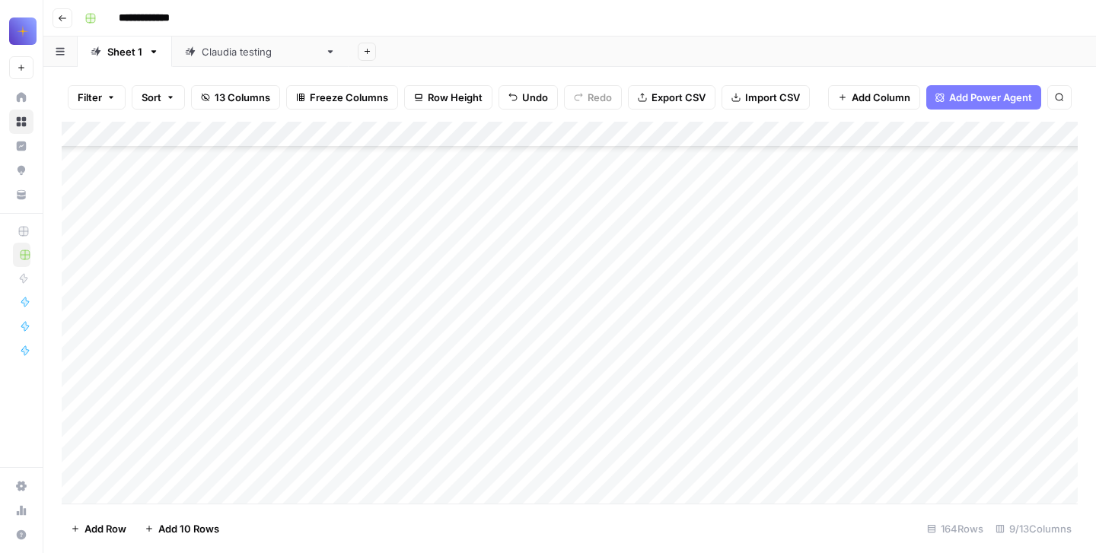
scroll to position [34361, 0]
click at [469, 319] on div "Add Column" at bounding box center [570, 313] width 1016 height 382
click at [714, 346] on div "Add Column" at bounding box center [570, 313] width 1016 height 382
click at [725, 375] on div "Add Column" at bounding box center [570, 313] width 1016 height 382
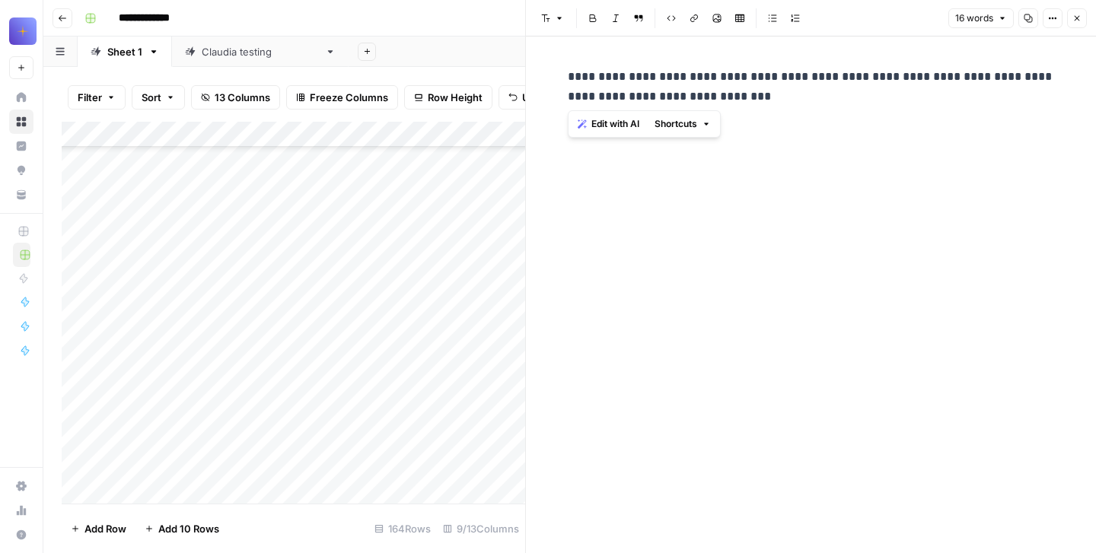
drag, startPoint x: 777, startPoint y: 105, endPoint x: 546, endPoint y: 79, distance: 232.9
click at [546, 79] on div "**********" at bounding box center [811, 295] width 570 height 517
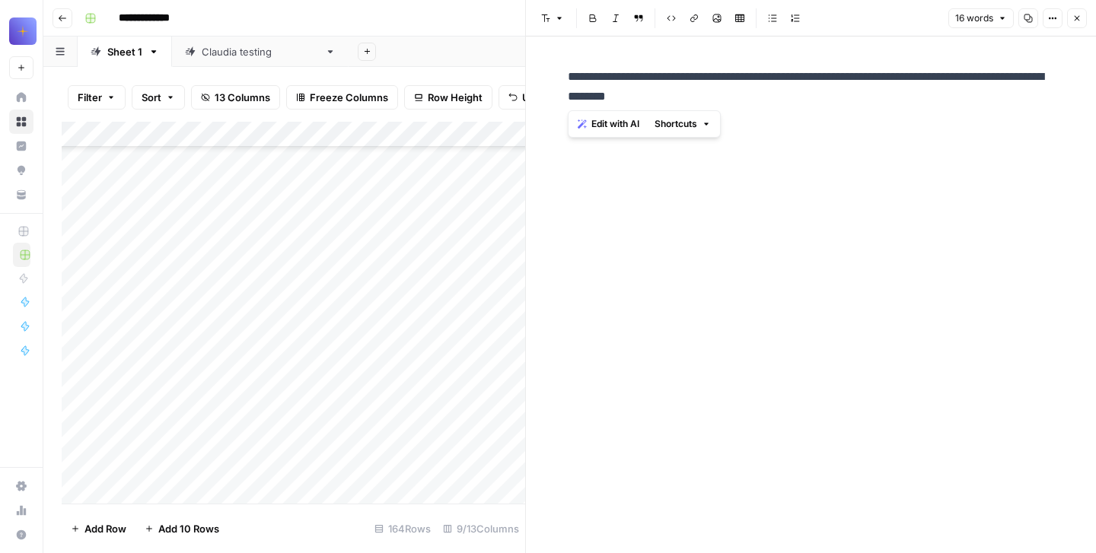
click at [1083, 25] on button "Close" at bounding box center [1077, 18] width 20 height 20
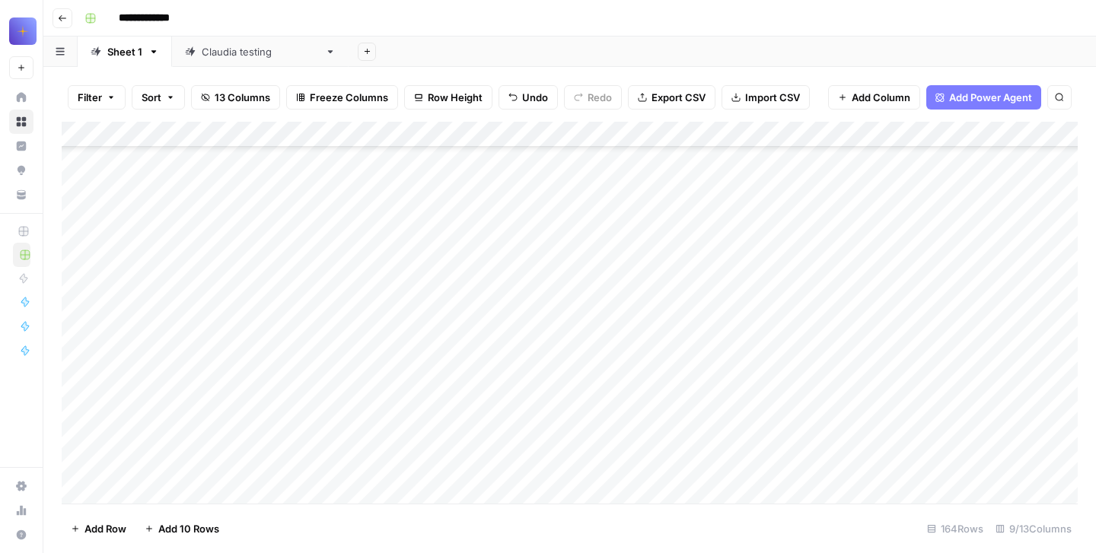
scroll to position [34053, 0]
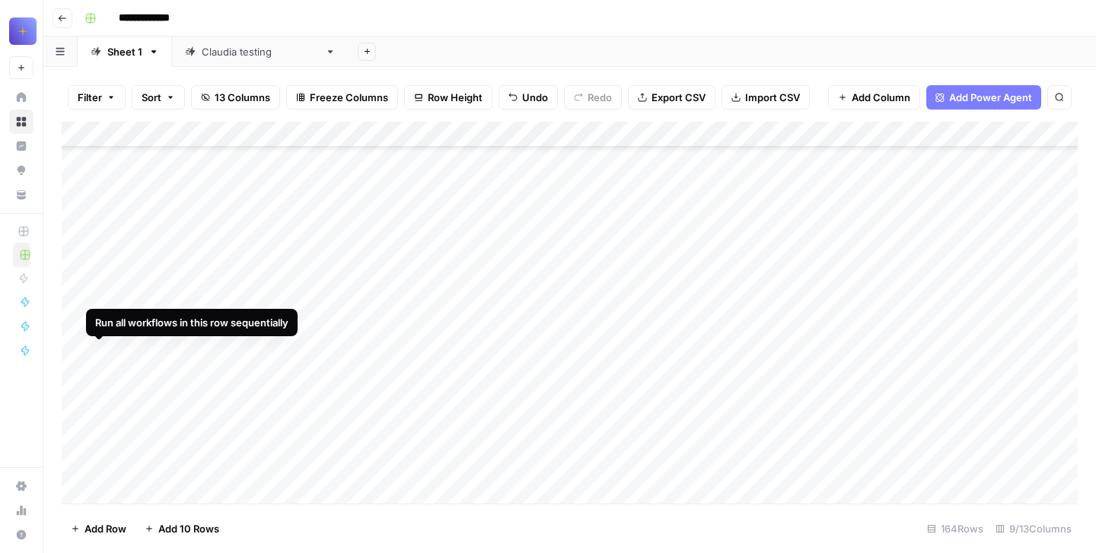
click at [97, 355] on div "Add Column" at bounding box center [570, 313] width 1016 height 382
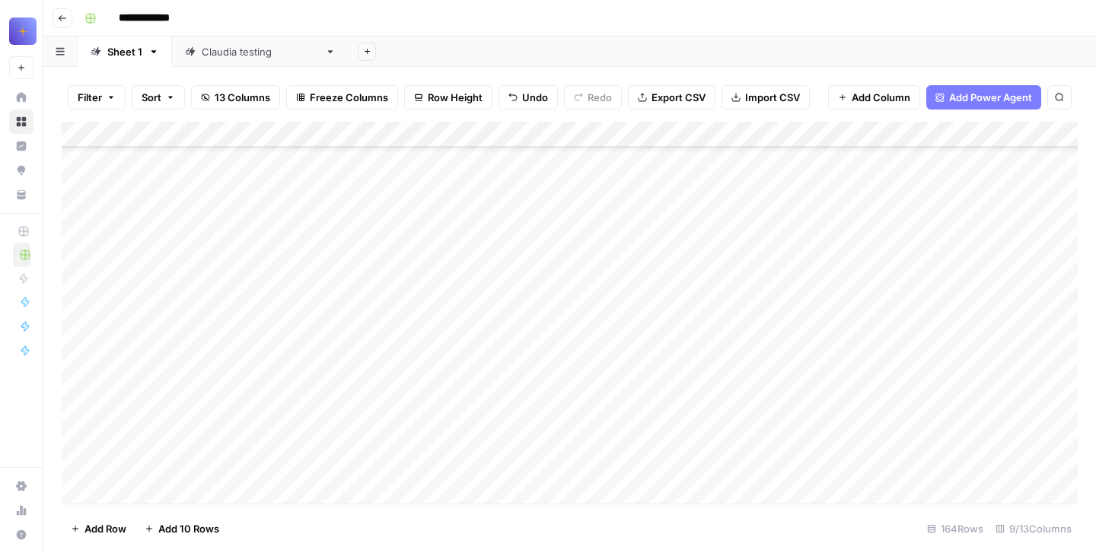
scroll to position [33910, 0]
click at [726, 308] on div "Add Column" at bounding box center [570, 313] width 1016 height 382
click at [722, 275] on div "Add Column" at bounding box center [570, 313] width 1016 height 382
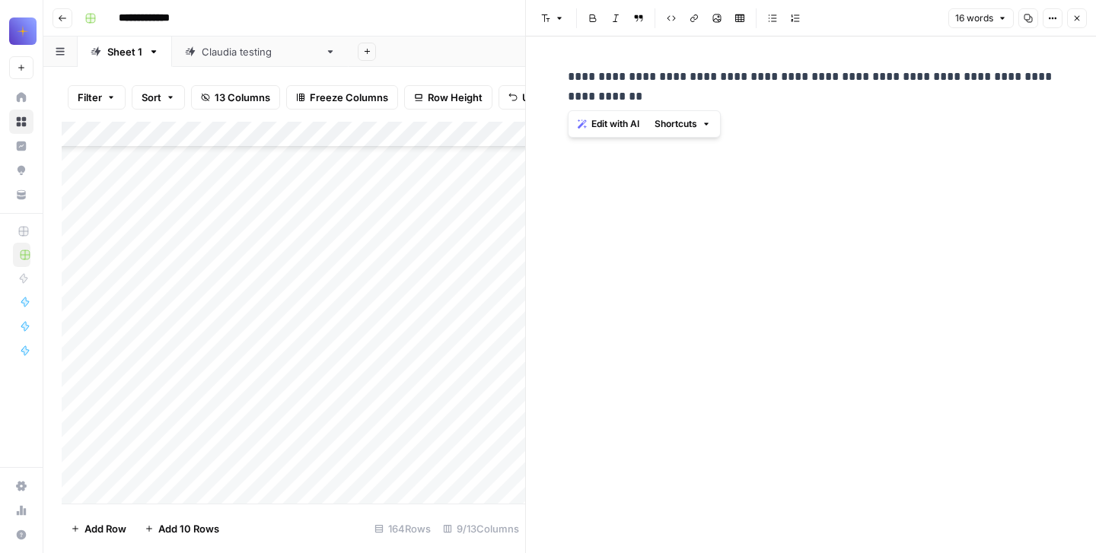
drag, startPoint x: 647, startPoint y: 109, endPoint x: 553, endPoint y: 67, distance: 103.3
click at [553, 67] on div "**********" at bounding box center [811, 295] width 570 height 517
click at [1085, 18] on button "Close" at bounding box center [1077, 18] width 20 height 20
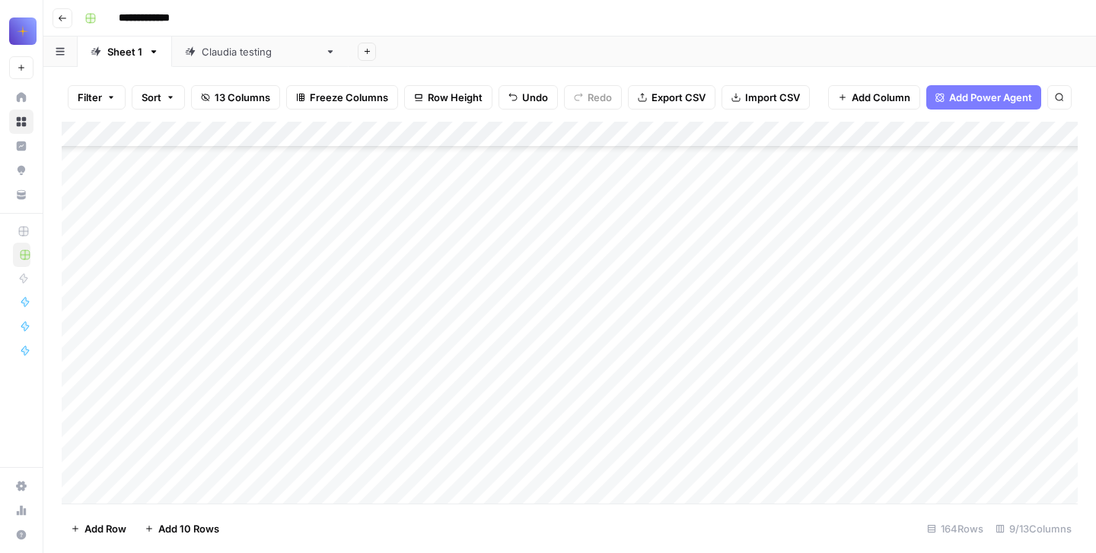
scroll to position [33693, 0]
click at [456, 301] on div "Add Column" at bounding box center [570, 313] width 1016 height 382
click at [458, 310] on div "Add Column" at bounding box center [570, 313] width 1016 height 382
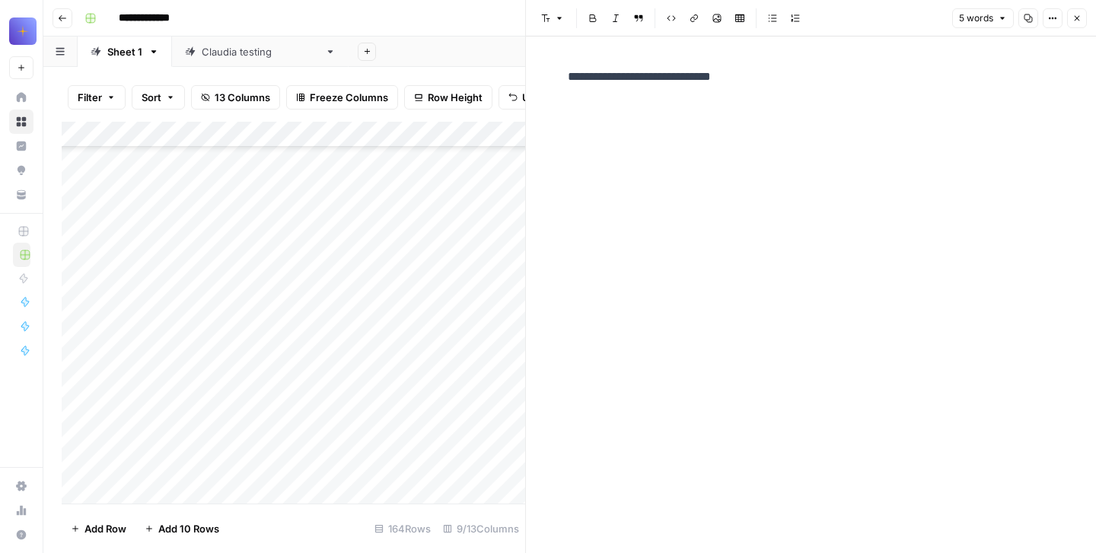
drag, startPoint x: 765, startPoint y: 89, endPoint x: 555, endPoint y: 88, distance: 210.1
click at [555, 88] on div "**********" at bounding box center [811, 295] width 570 height 517
drag, startPoint x: 564, startPoint y: 76, endPoint x: 780, endPoint y: 78, distance: 216.2
click at [780, 78] on div "**********" at bounding box center [811, 77] width 505 height 32
click at [1083, 20] on button "Close" at bounding box center [1077, 18] width 20 height 20
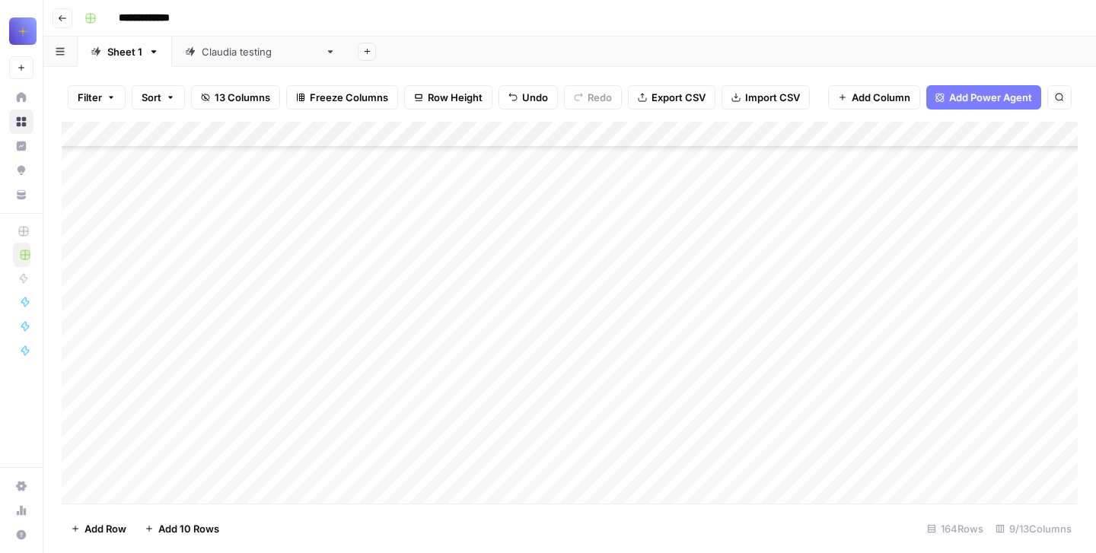
scroll to position [33486, 0]
click at [469, 341] on div "Add Column" at bounding box center [570, 313] width 1016 height 382
click at [466, 287] on div "Add Column" at bounding box center [570, 313] width 1016 height 382
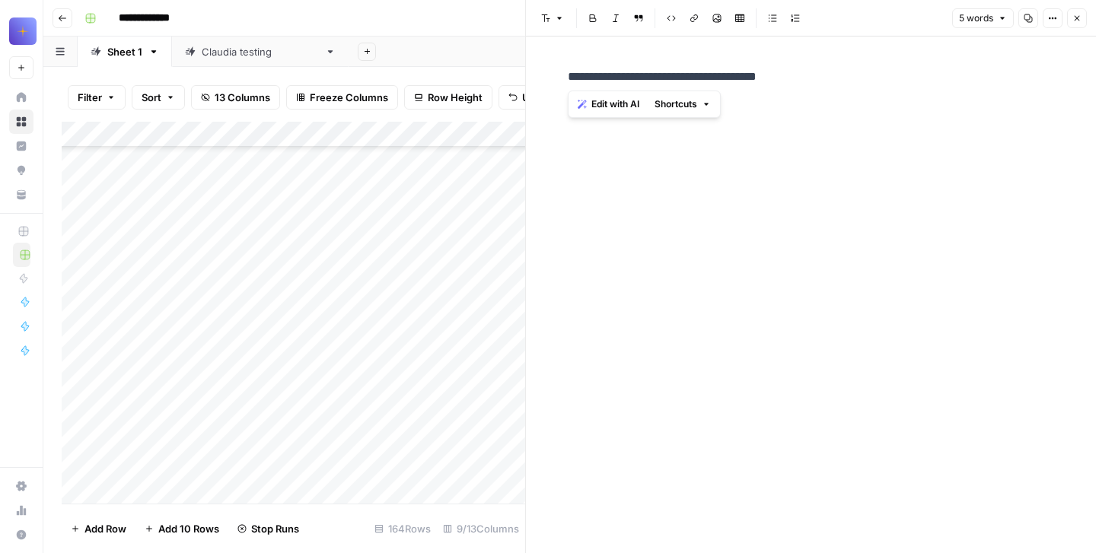
drag, startPoint x: 799, startPoint y: 81, endPoint x: 569, endPoint y: 85, distance: 230.7
click at [569, 85] on p "**********" at bounding box center [811, 77] width 487 height 20
click at [1072, 25] on button "Close" at bounding box center [1077, 18] width 20 height 20
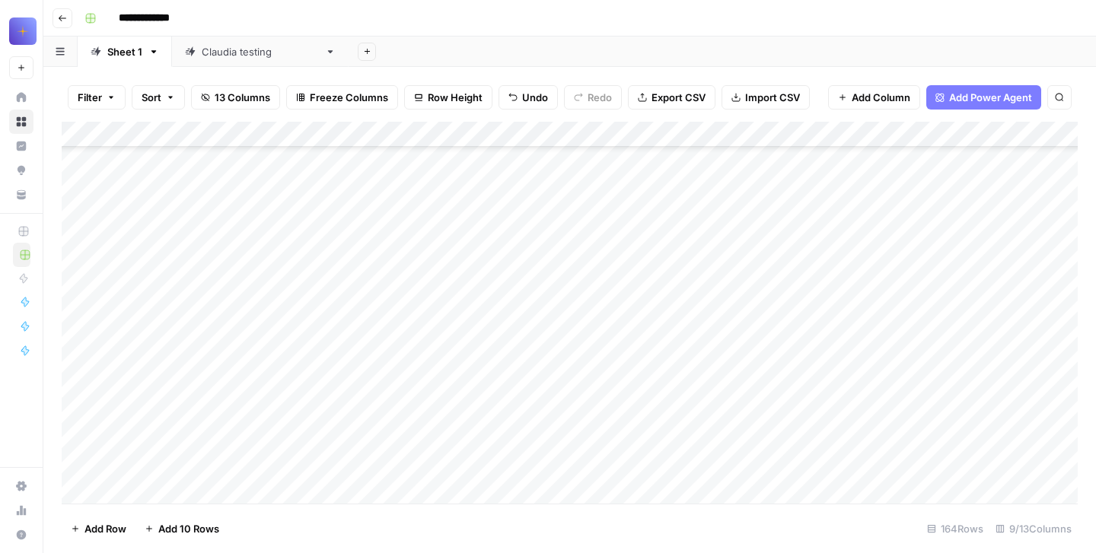
scroll to position [33208, 0]
click at [445, 275] on div "Add Column" at bounding box center [570, 313] width 1016 height 382
click at [454, 289] on div "Add Column" at bounding box center [570, 313] width 1016 height 382
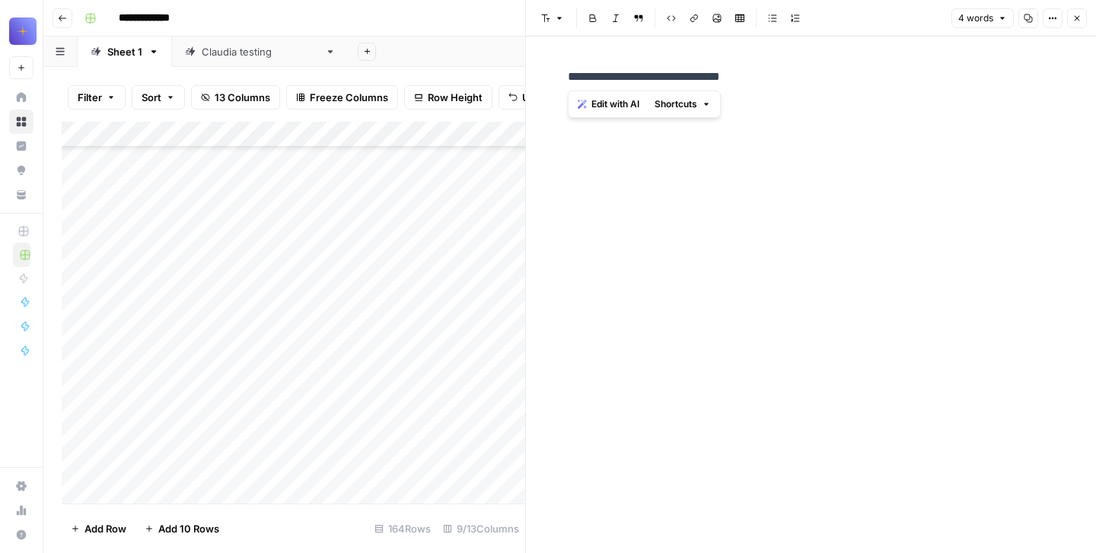
drag, startPoint x: 772, startPoint y: 80, endPoint x: 534, endPoint y: 84, distance: 238.3
click at [534, 84] on div "**********" at bounding box center [811, 295] width 570 height 517
click at [1082, 21] on button "Close" at bounding box center [1077, 18] width 20 height 20
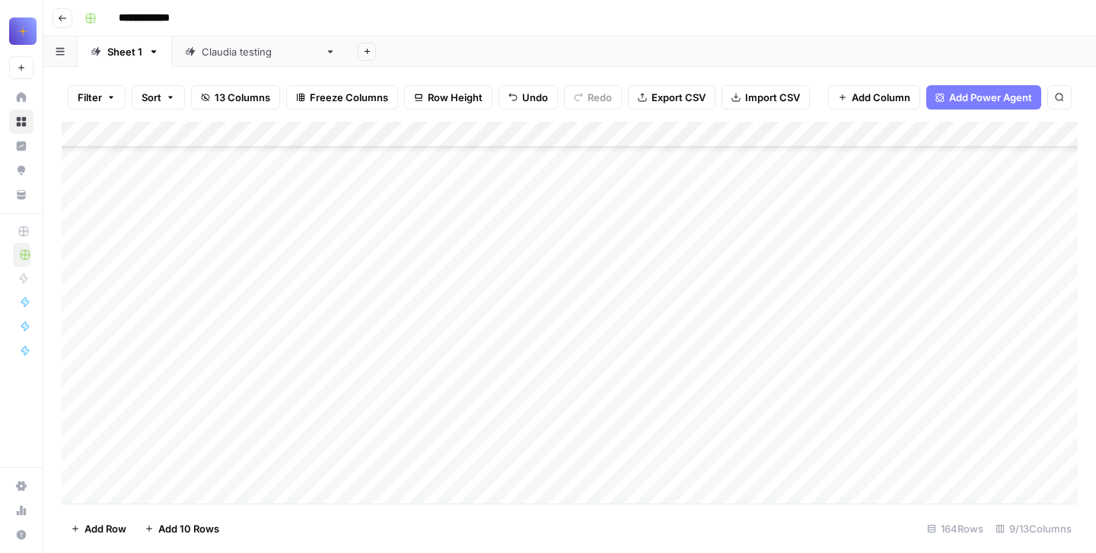
scroll to position [34180, 0]
click at [462, 266] on div "Add Column" at bounding box center [570, 313] width 1016 height 382
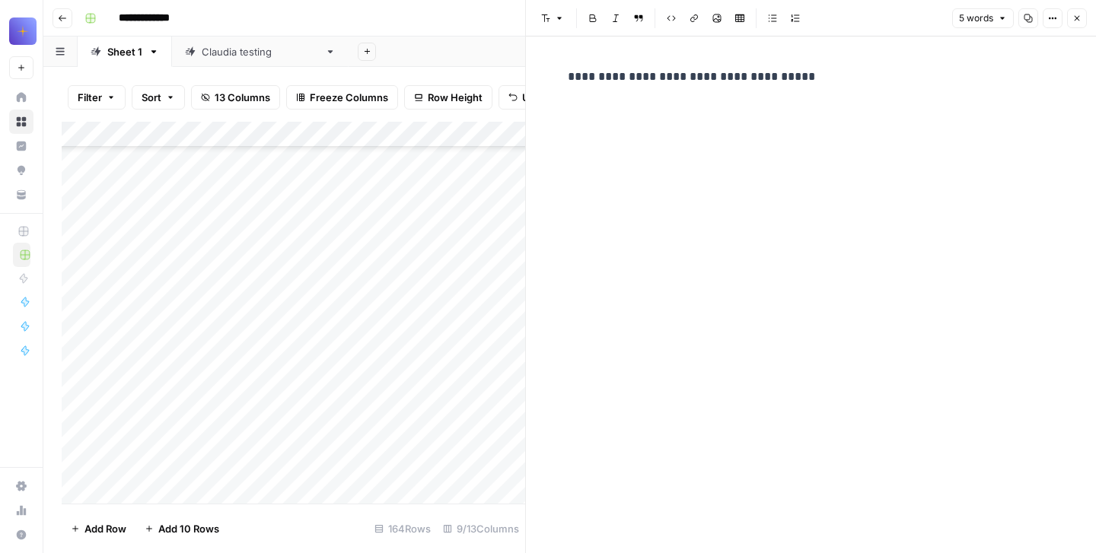
drag, startPoint x: 778, startPoint y: 78, endPoint x: 792, endPoint y: 78, distance: 14.5
click at [790, 78] on p "**********" at bounding box center [811, 77] width 487 height 20
drag, startPoint x: 796, startPoint y: 78, endPoint x: 548, endPoint y: 78, distance: 247.4
click at [548, 78] on div "**********" at bounding box center [811, 295] width 570 height 517
